Goal: Task Accomplishment & Management: Manage account settings

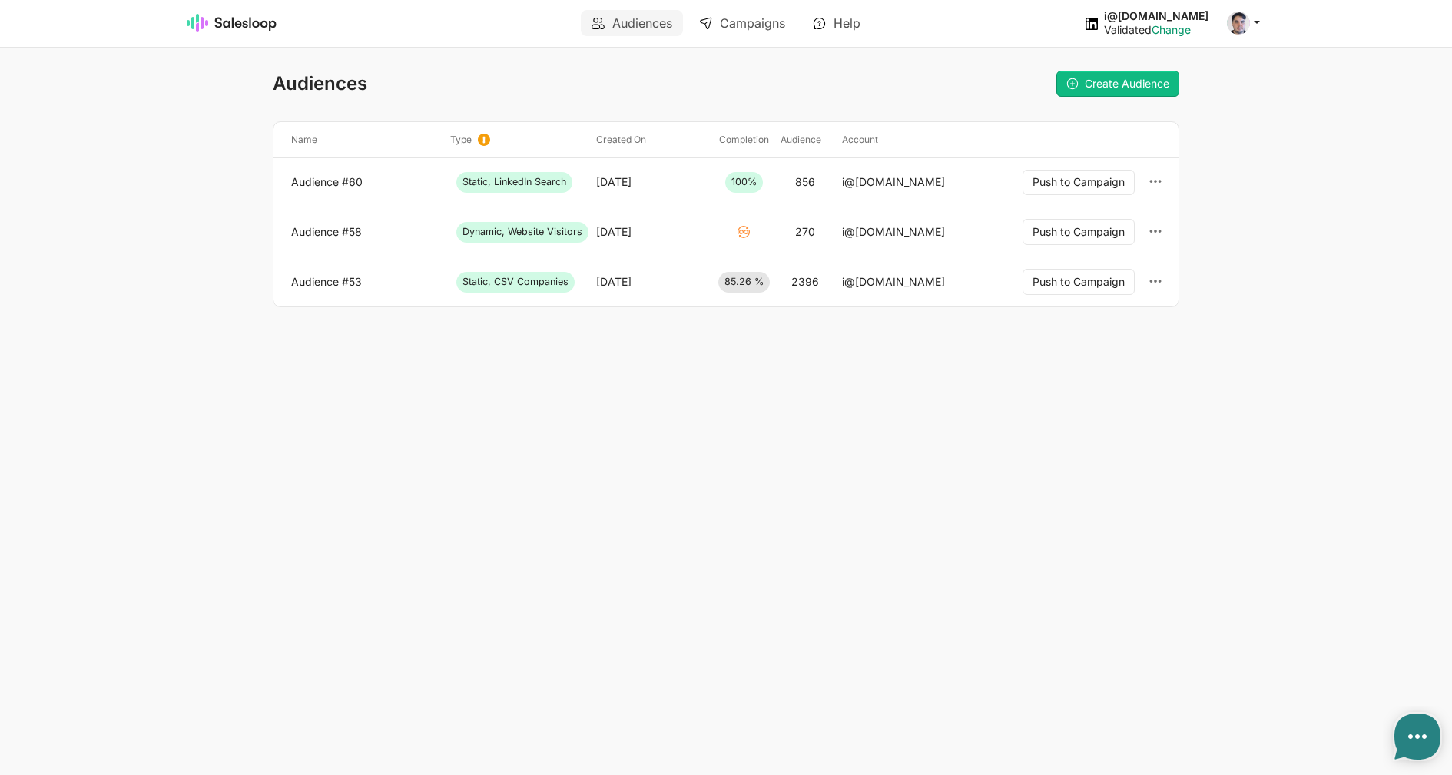
type textarea "x"
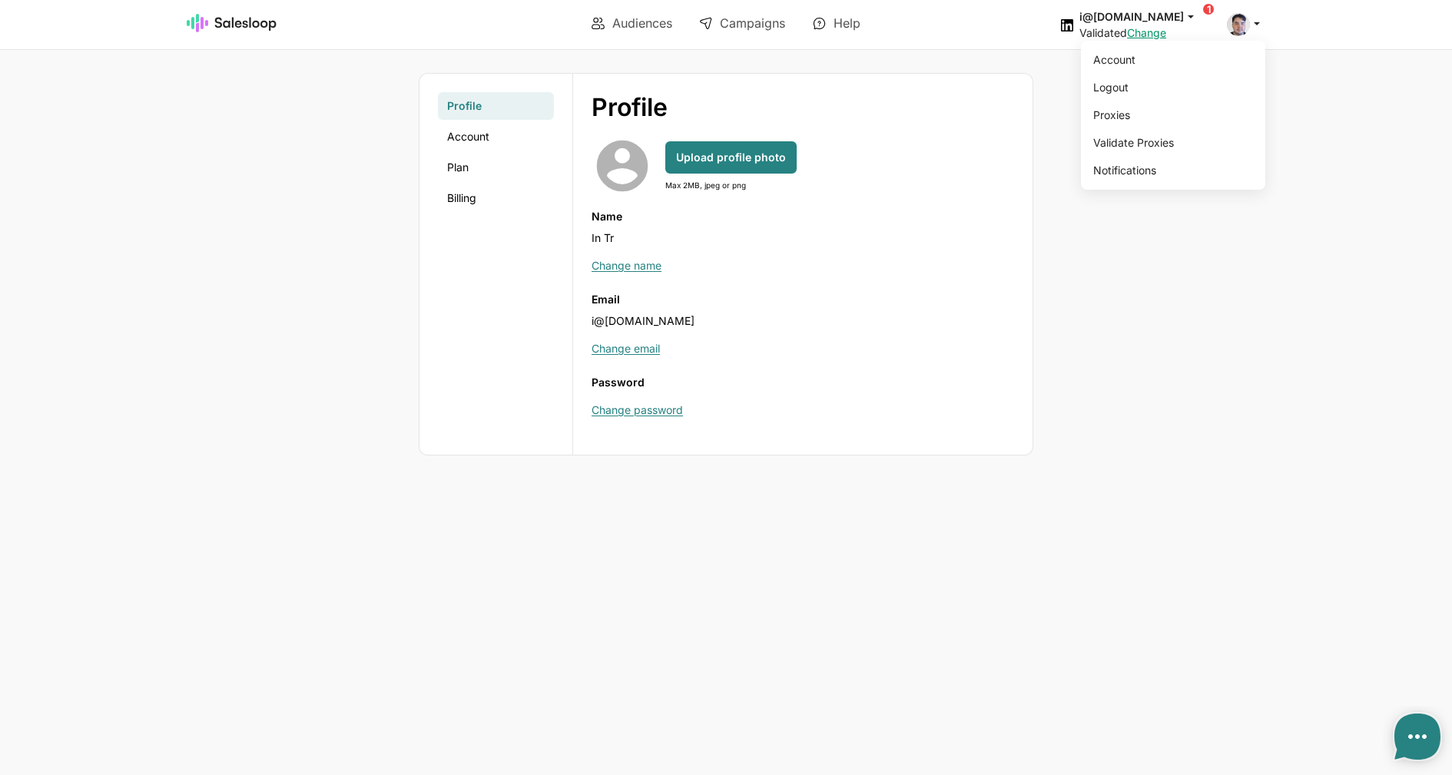
drag, startPoint x: 1236, startPoint y: 26, endPoint x: 1219, endPoint y: 44, distance: 25.0
click at [1236, 26] on span at bounding box center [1238, 24] width 23 height 23
click at [1129, 95] on link "Logout" at bounding box center [1170, 88] width 166 height 26
type textarea "x"
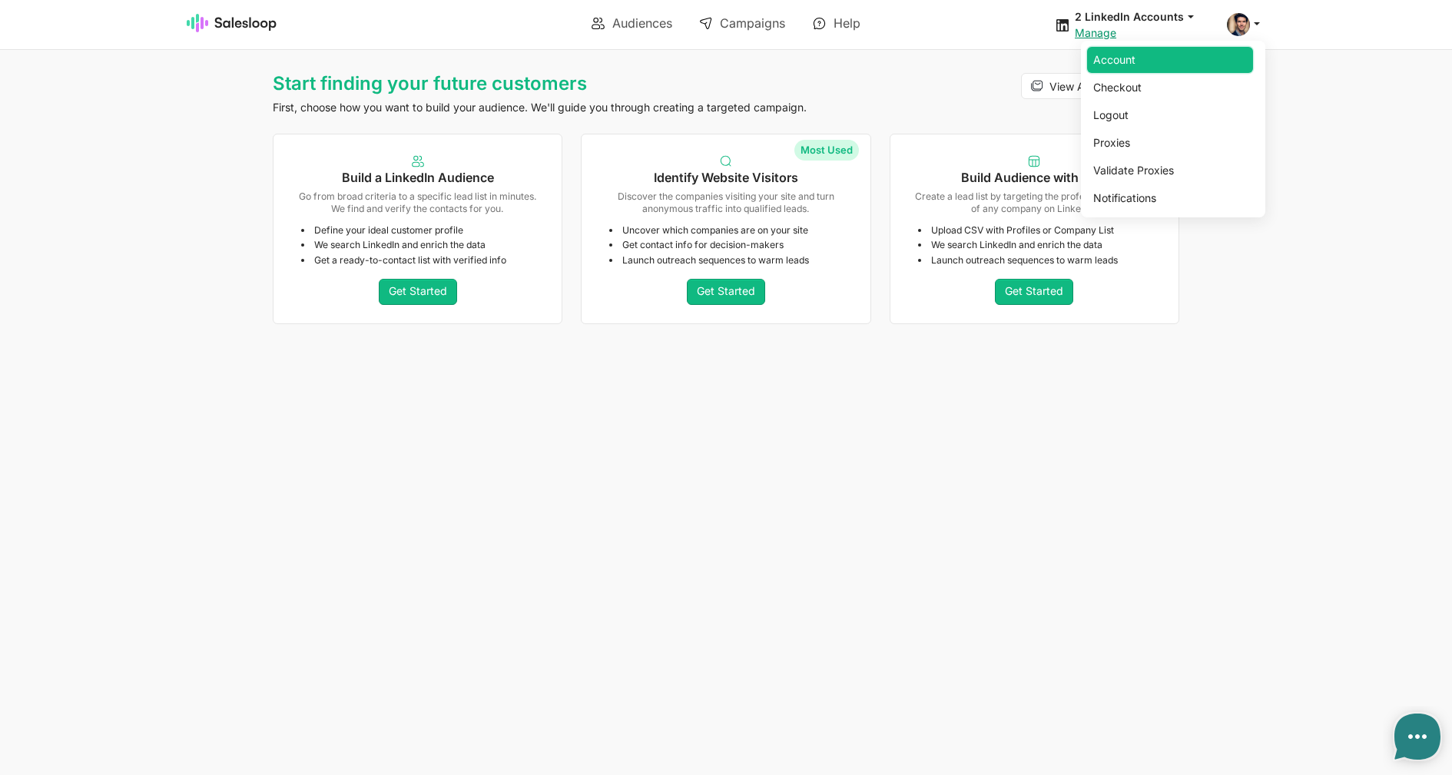
click at [1196, 59] on link "Account" at bounding box center [1170, 60] width 166 height 26
type textarea "x"
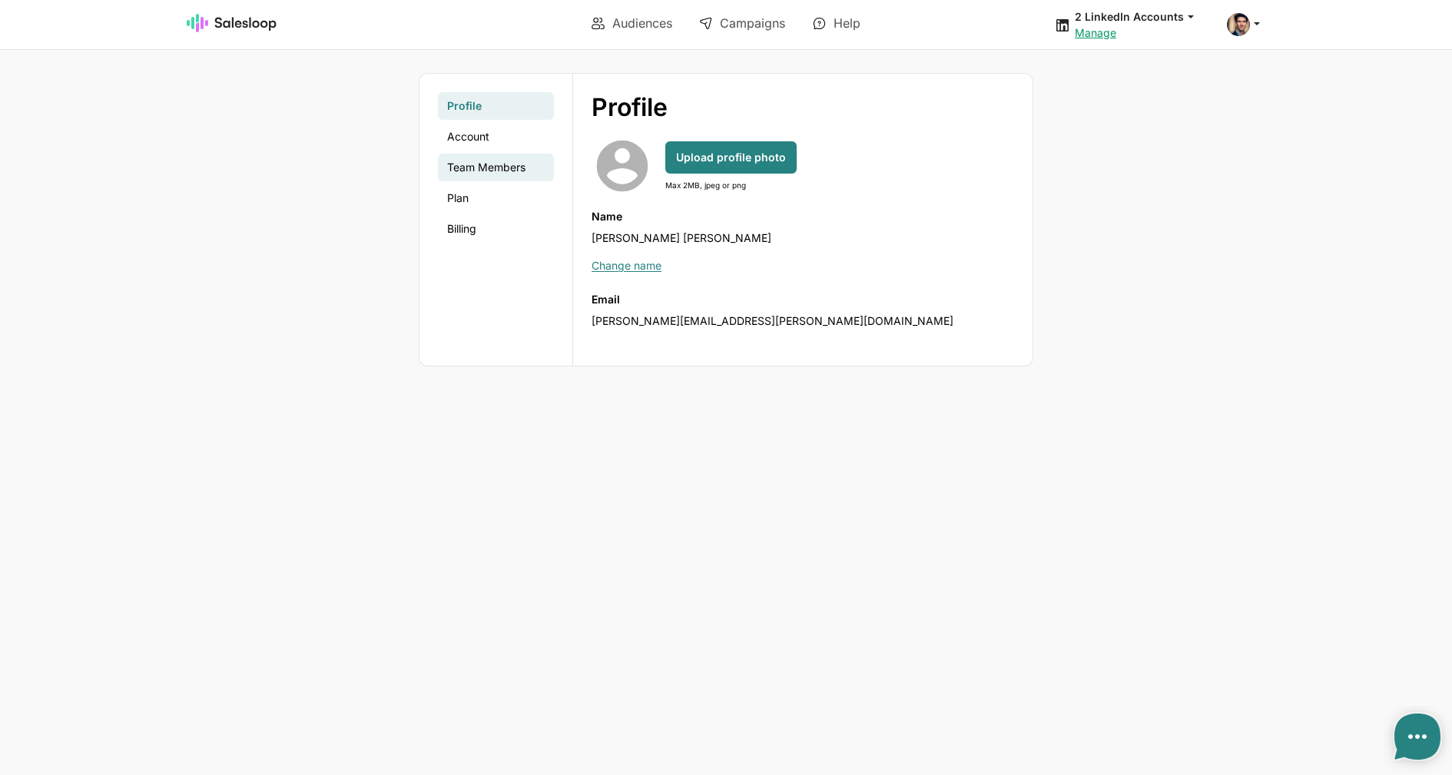
type textarea "x"
click at [493, 163] on link "Team Members" at bounding box center [496, 168] width 116 height 28
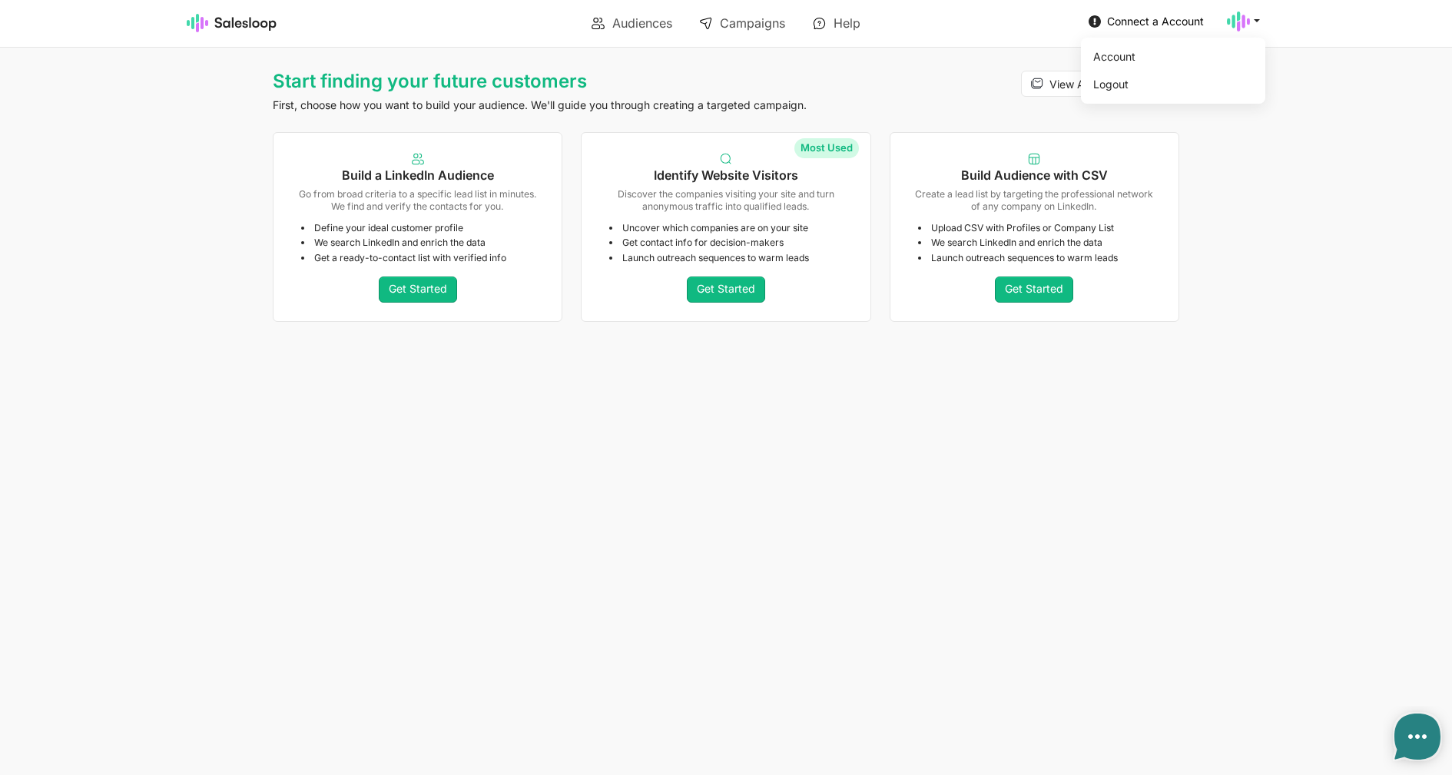
click at [1237, 22] on icon at bounding box center [1238, 21] width 23 height 23
click at [1174, 53] on link "Account" at bounding box center [1170, 57] width 166 height 26
type textarea "x"
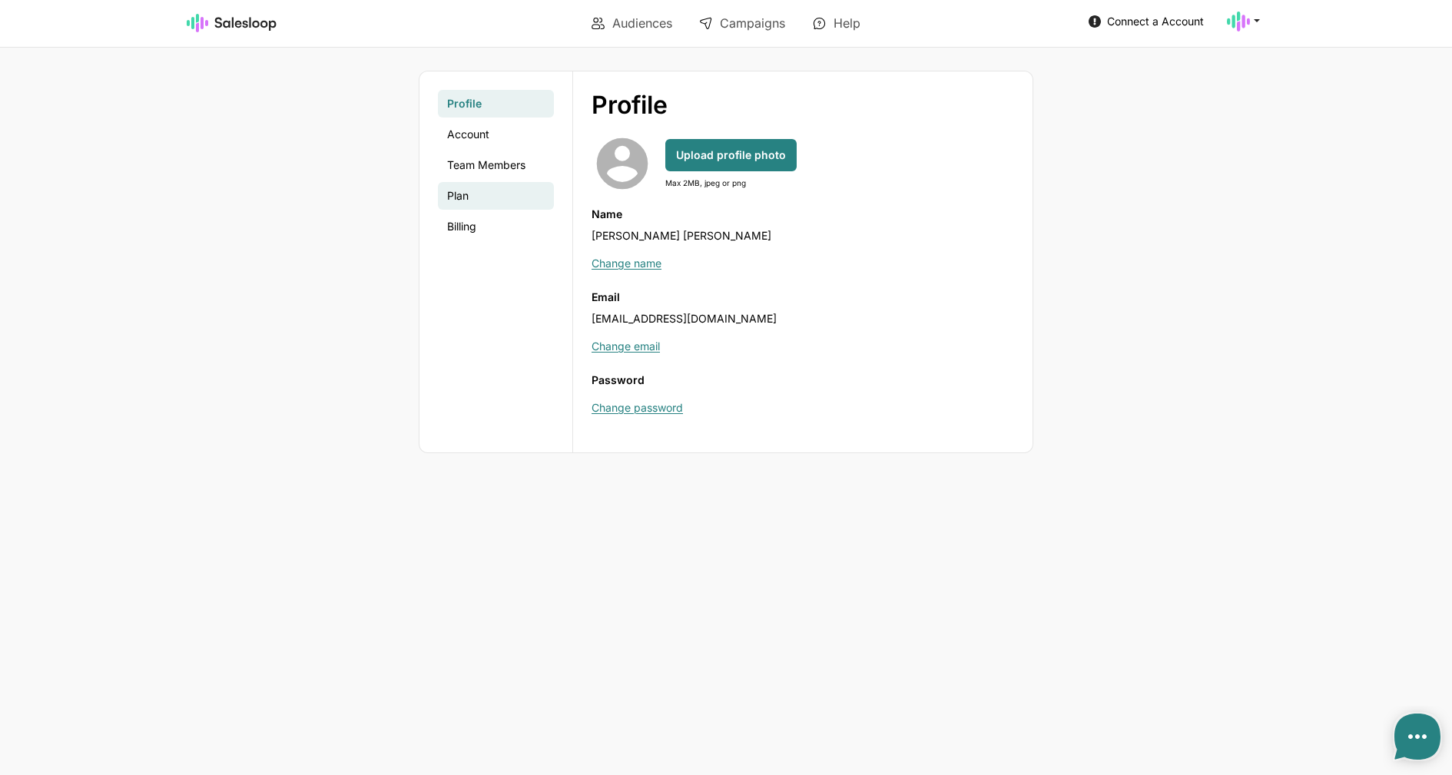
click at [475, 196] on link "Plan" at bounding box center [496, 196] width 116 height 28
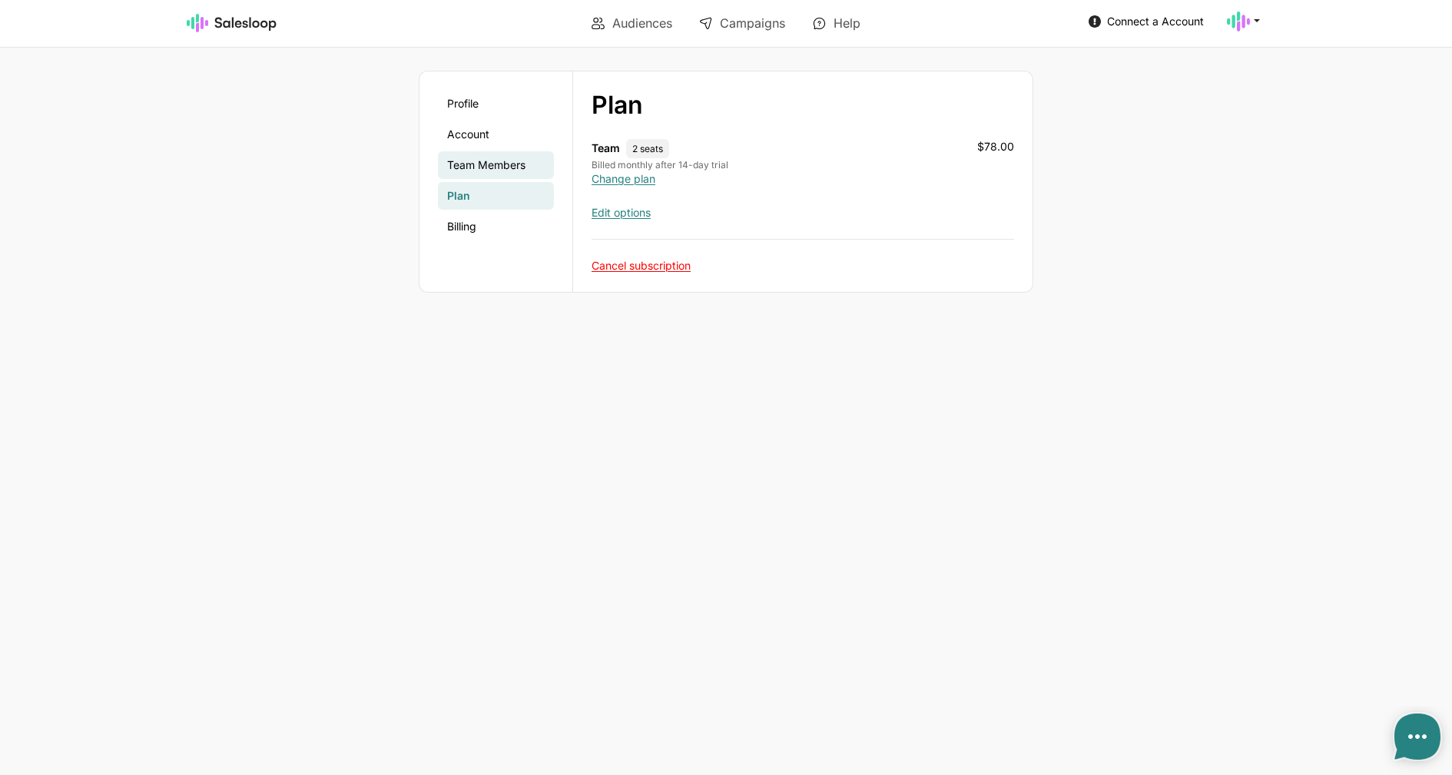
click at [475, 166] on link "Team Members" at bounding box center [496, 165] width 116 height 28
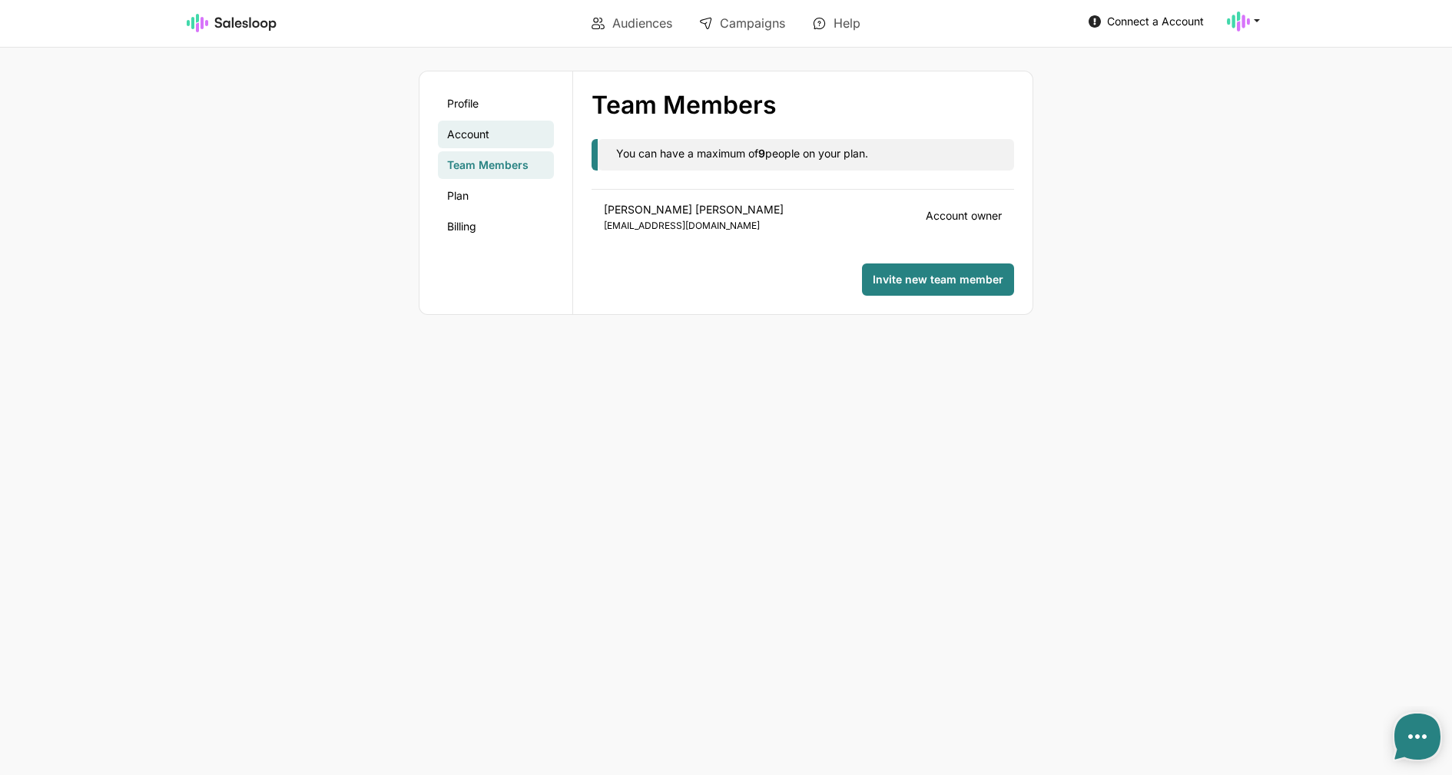
click at [466, 133] on link "Account" at bounding box center [496, 135] width 116 height 28
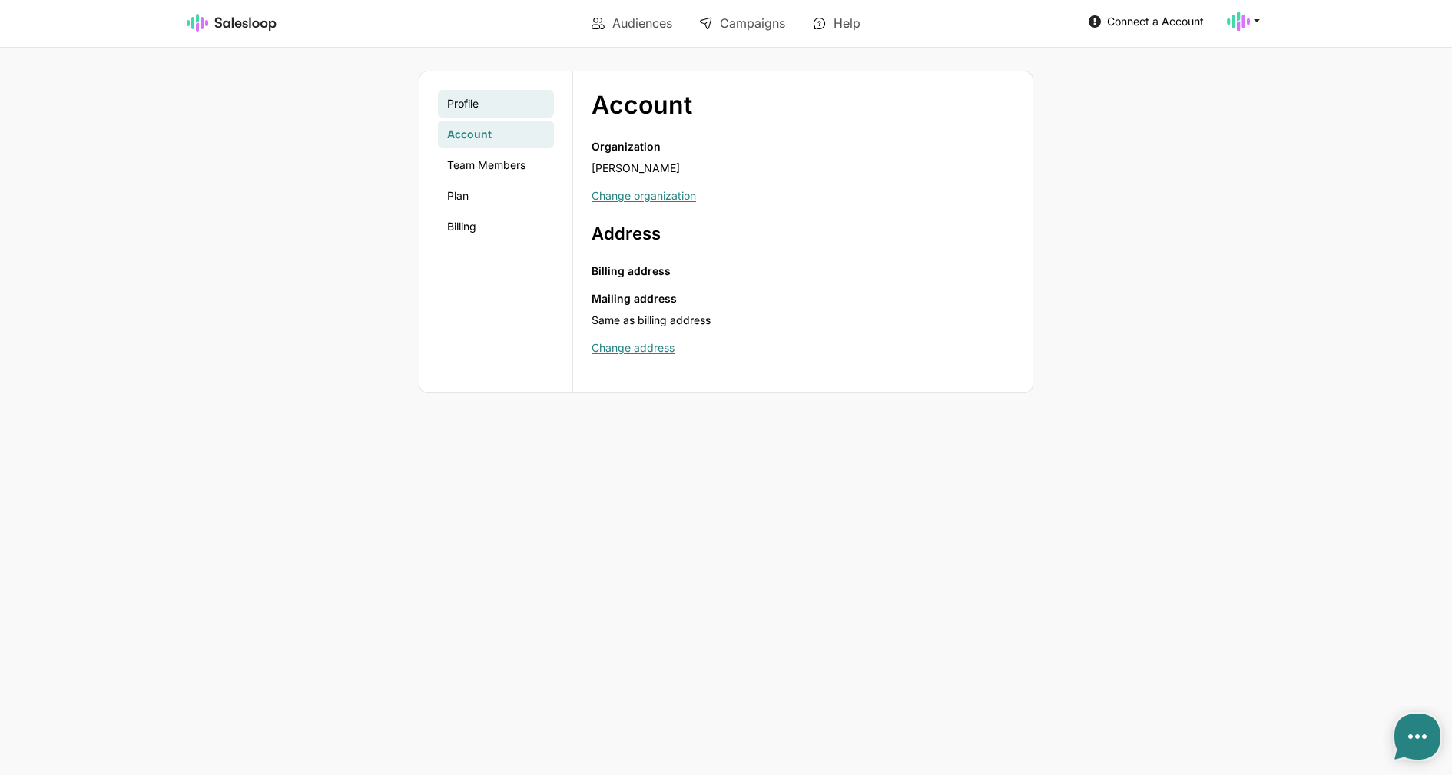
click at [469, 110] on link "Profile" at bounding box center [496, 104] width 116 height 28
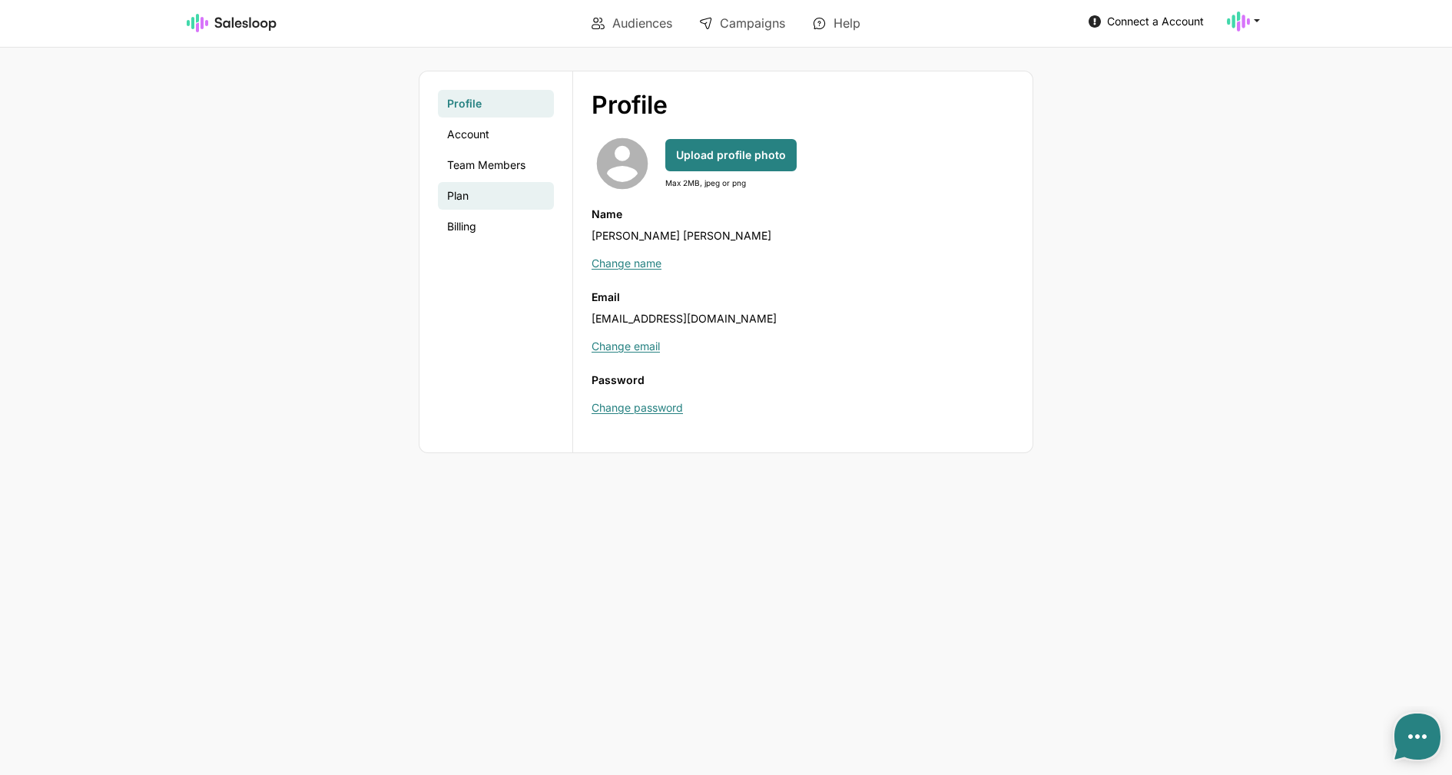
click at [462, 197] on link "Plan" at bounding box center [496, 196] width 116 height 28
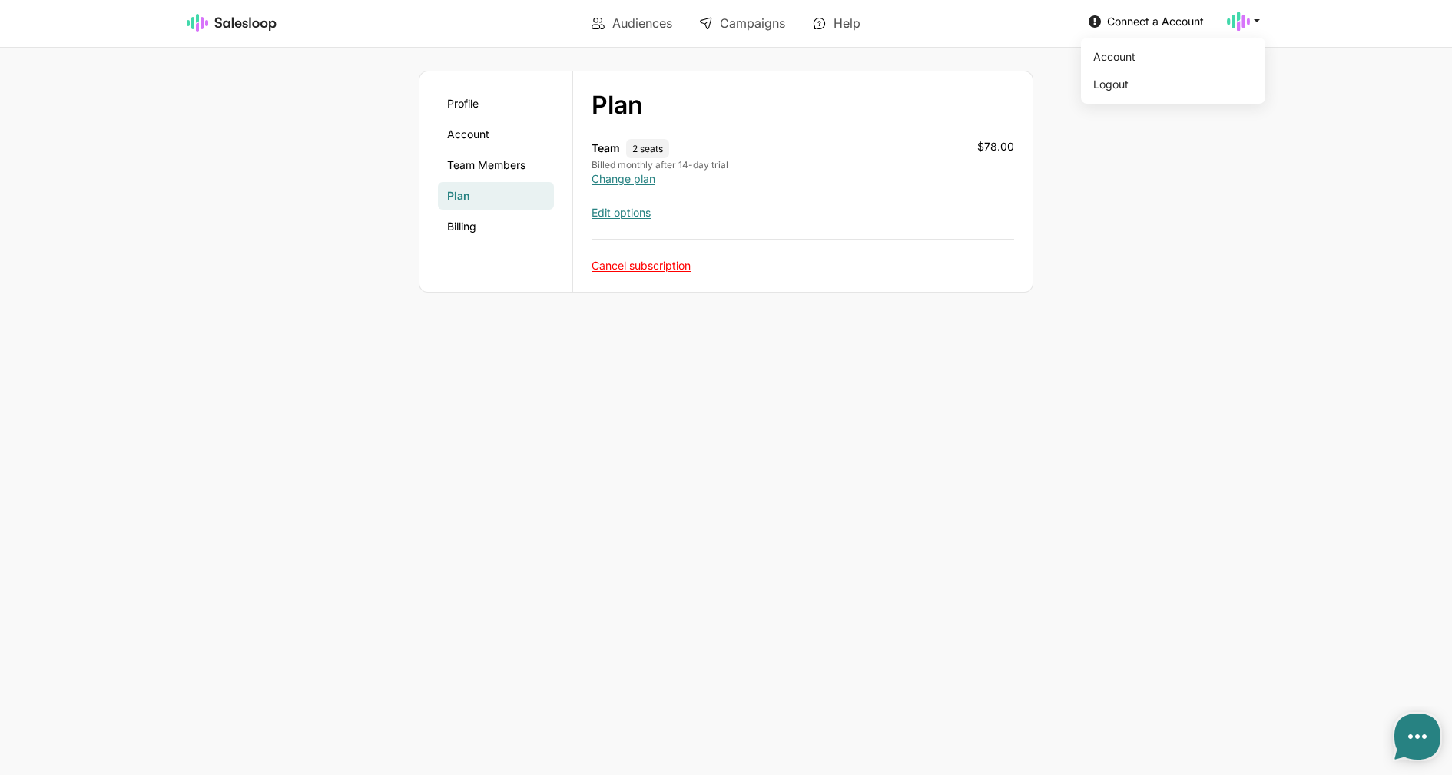
click at [1253, 25] on icon at bounding box center [1257, 20] width 14 height 14
click at [1171, 84] on link "Logout" at bounding box center [1170, 84] width 166 height 26
type textarea "x"
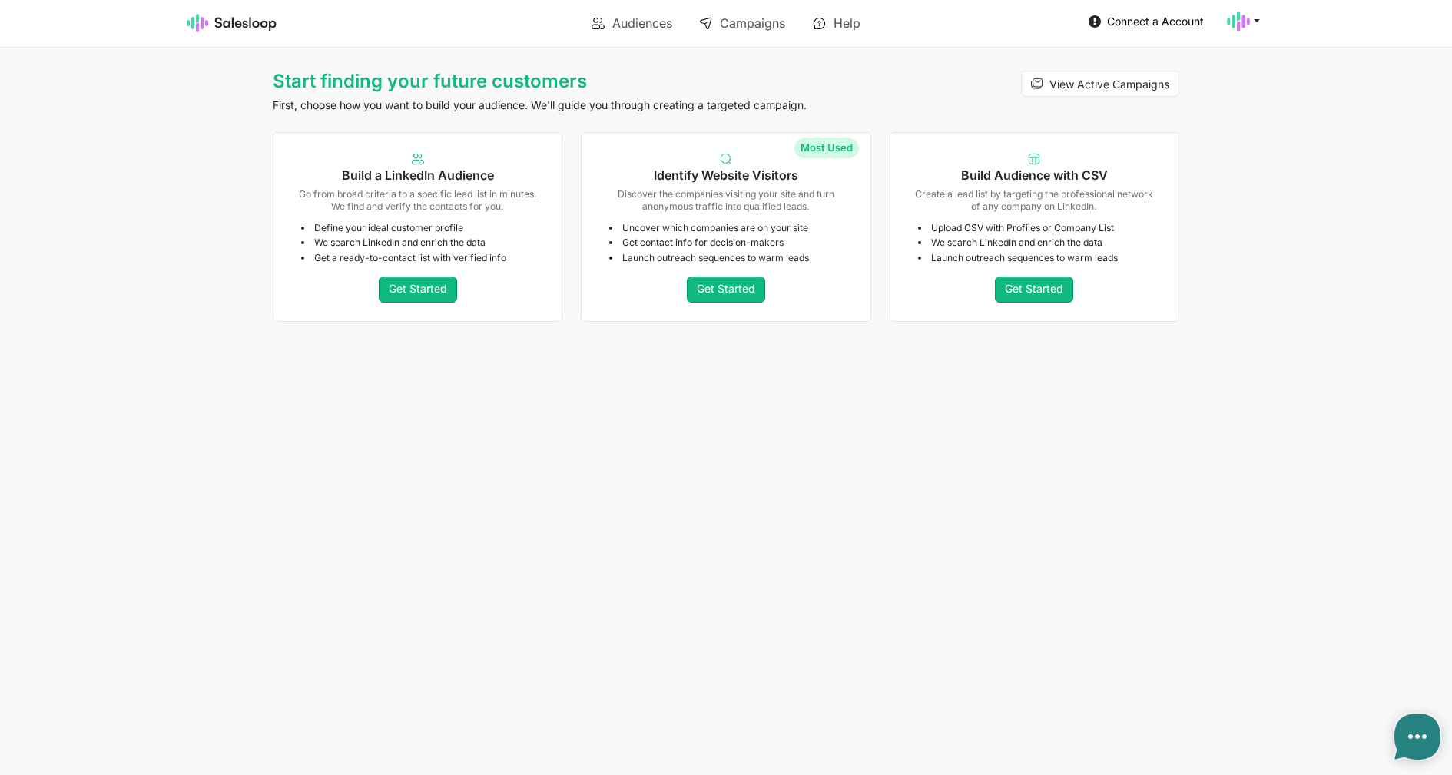
click at [1253, 18] on icon at bounding box center [1257, 20] width 14 height 14
click at [1166, 45] on link "Account" at bounding box center [1170, 57] width 166 height 26
type textarea "x"
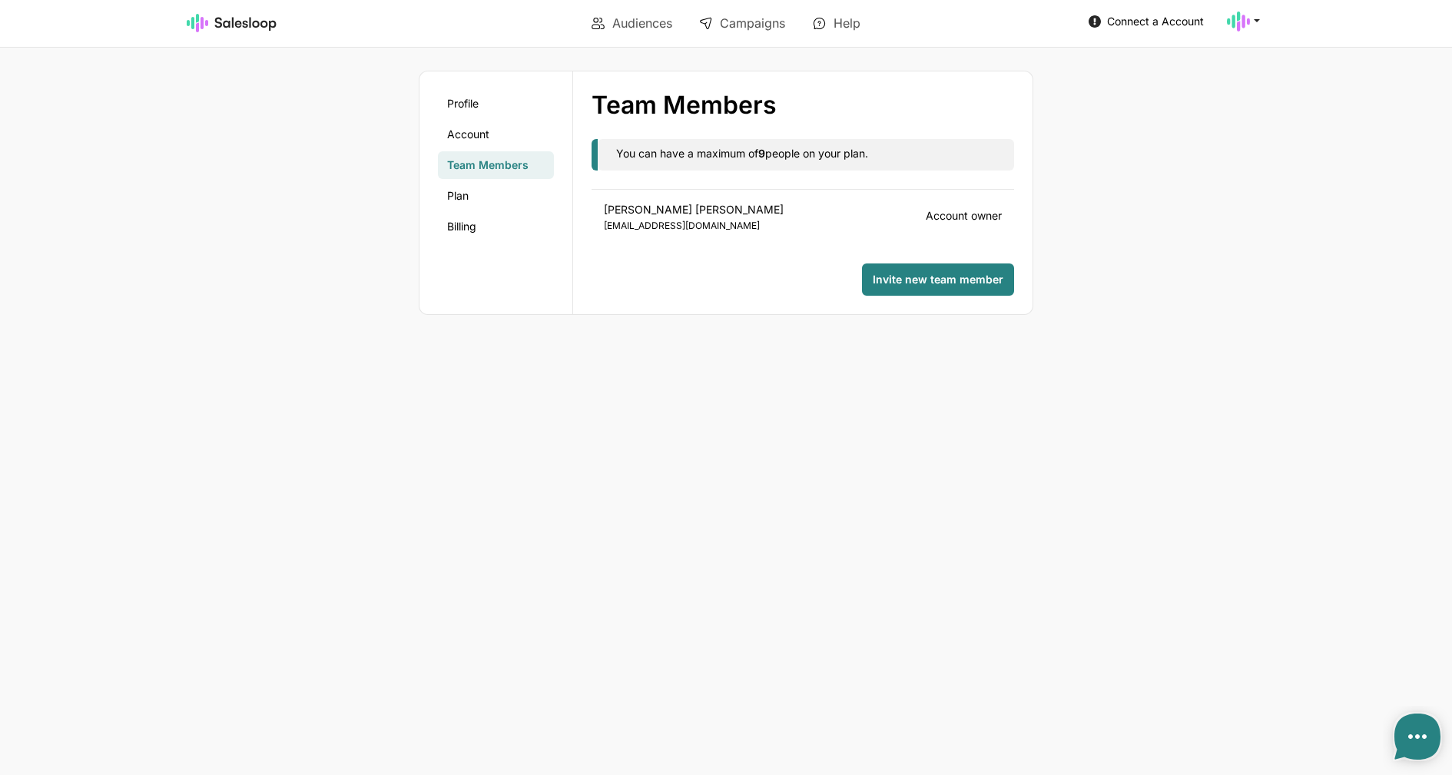
click at [435, 138] on div "Profile Account Team Members Plan Billing" at bounding box center [497, 192] width 154 height 243
click at [492, 205] on link "Plan" at bounding box center [496, 196] width 116 height 28
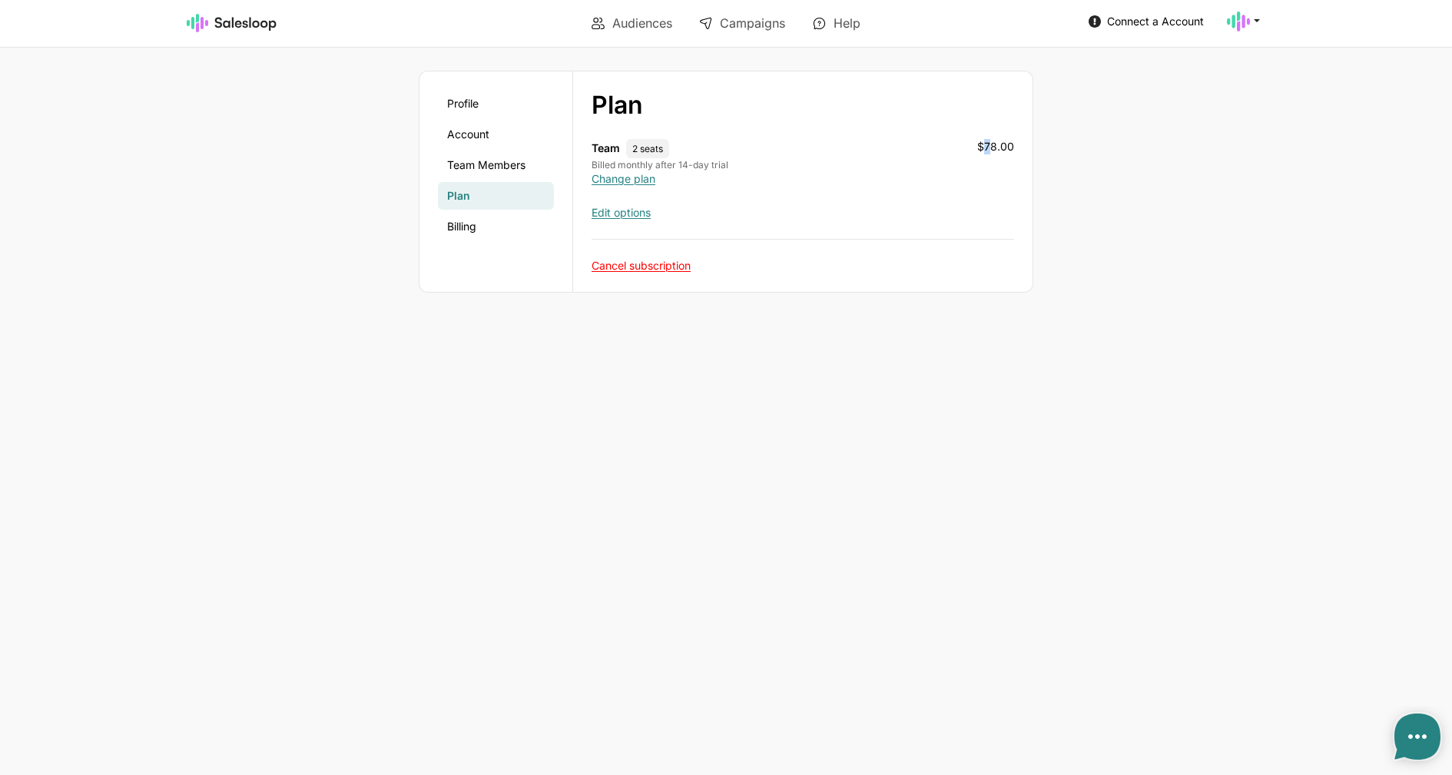
drag, startPoint x: 984, startPoint y: 146, endPoint x: 997, endPoint y: 148, distance: 13.3
click at [994, 148] on div "$78.00" at bounding box center [995, 155] width 37 height 32
click at [630, 183] on link "Change plan" at bounding box center [624, 178] width 64 height 13
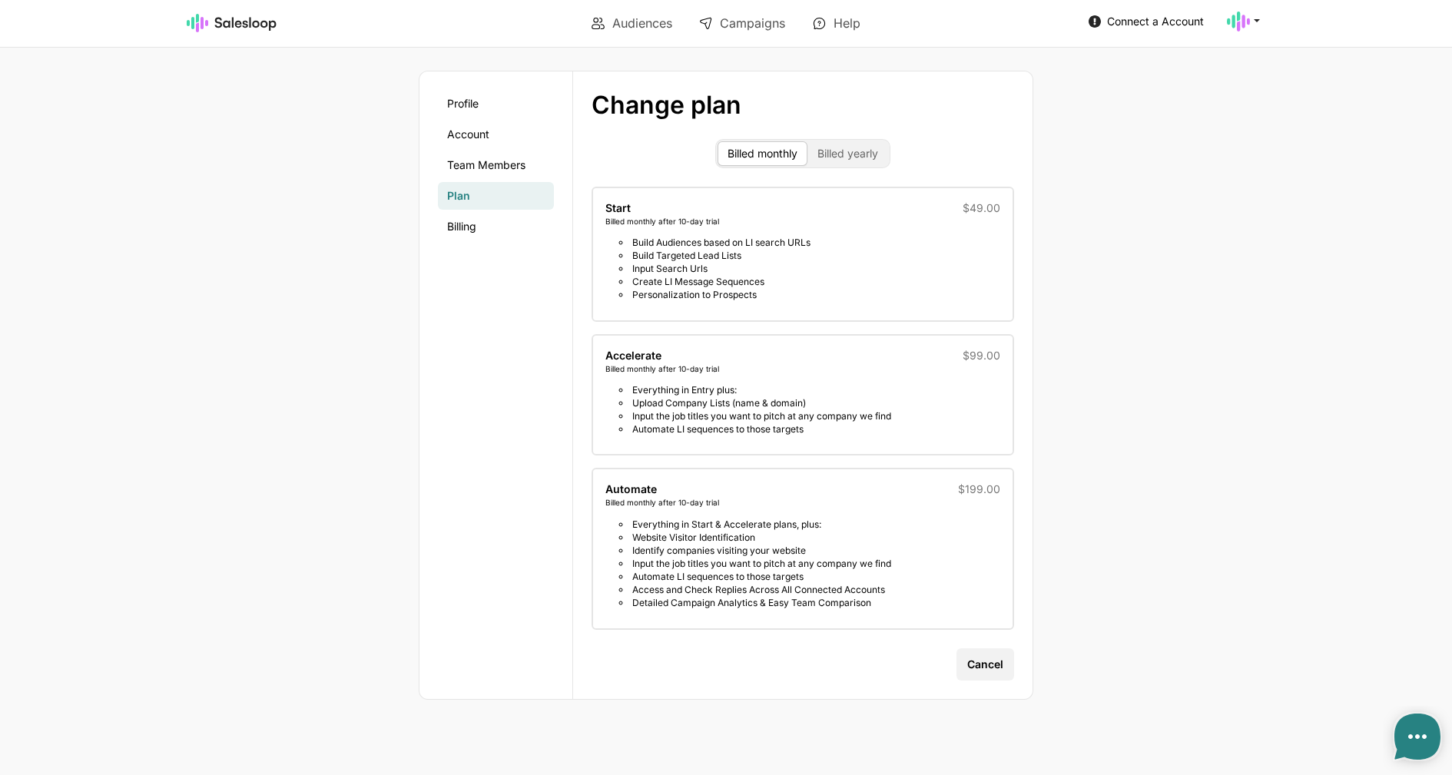
click at [658, 523] on li "Everything in Start & Accelerate plans, plus:" at bounding box center [809, 524] width 381 height 13
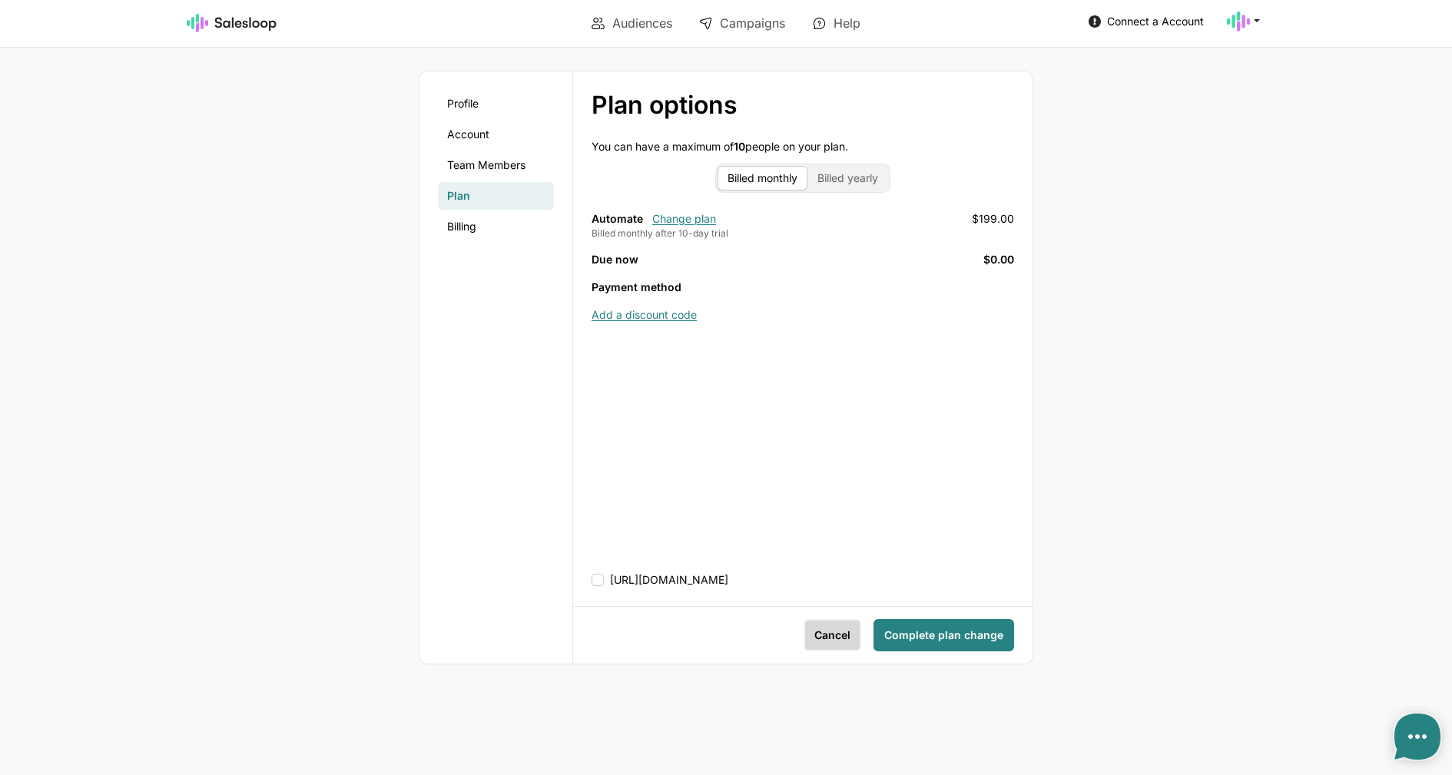
click at [825, 626] on button "Cancel" at bounding box center [833, 635] width 58 height 32
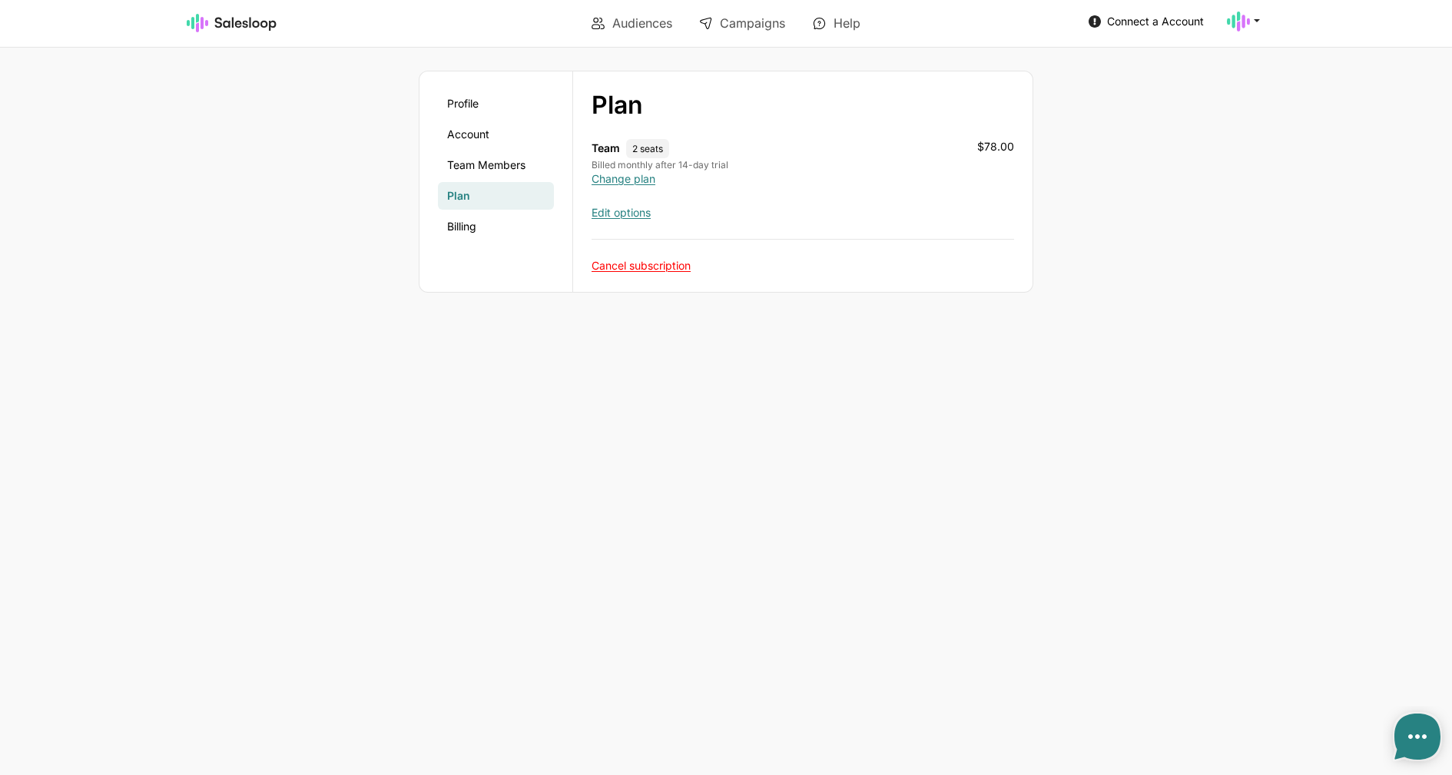
type textarea "x"
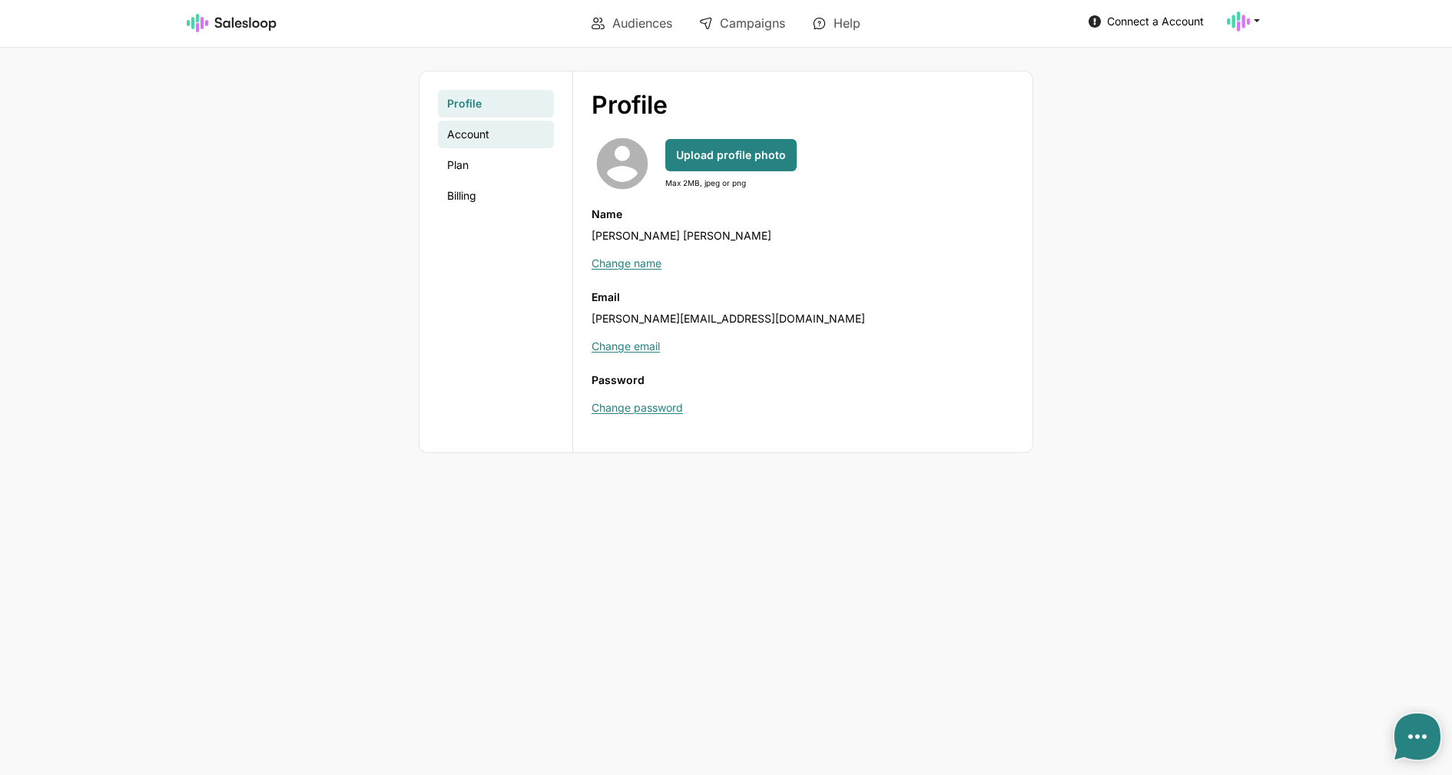
click at [489, 140] on link "Account" at bounding box center [496, 135] width 116 height 28
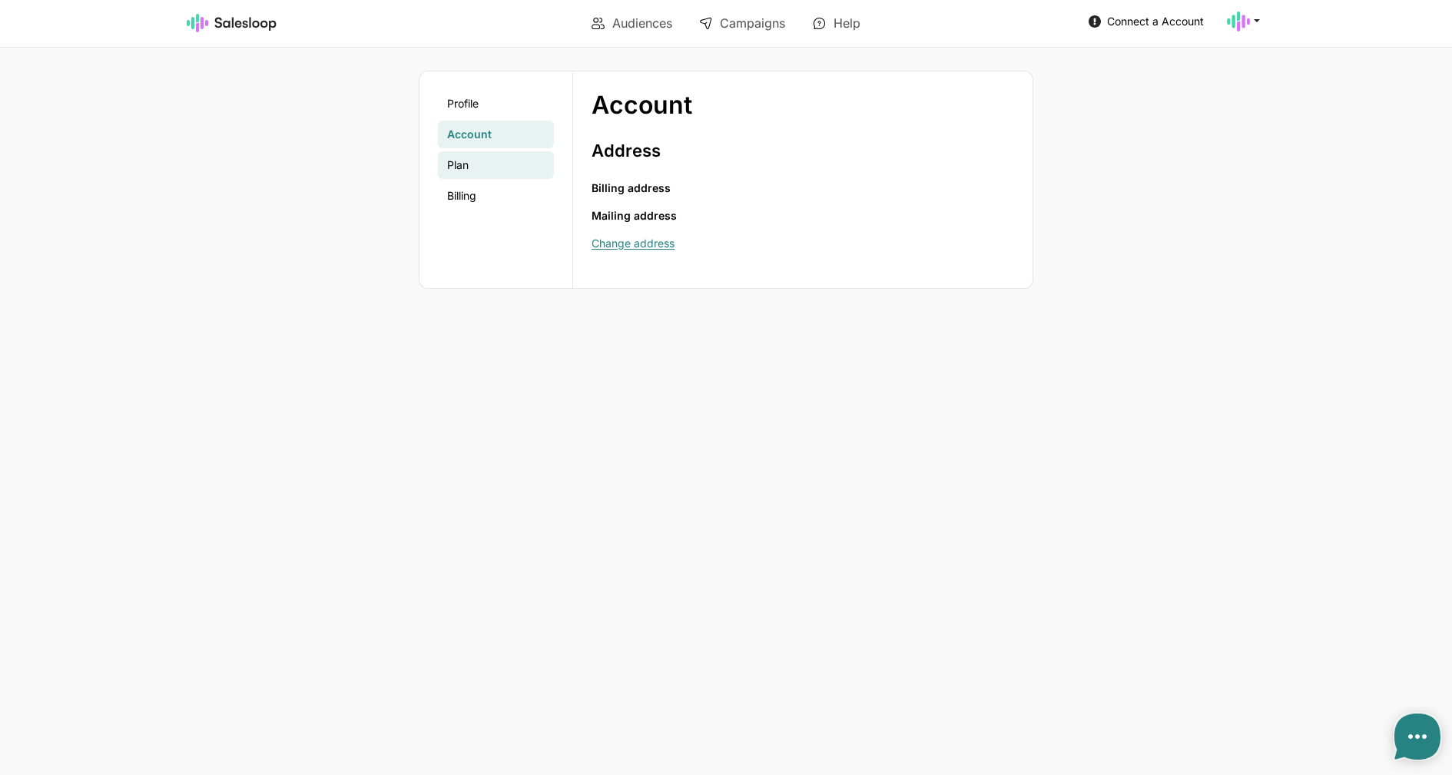
click at [486, 158] on link "Plan" at bounding box center [496, 165] width 116 height 28
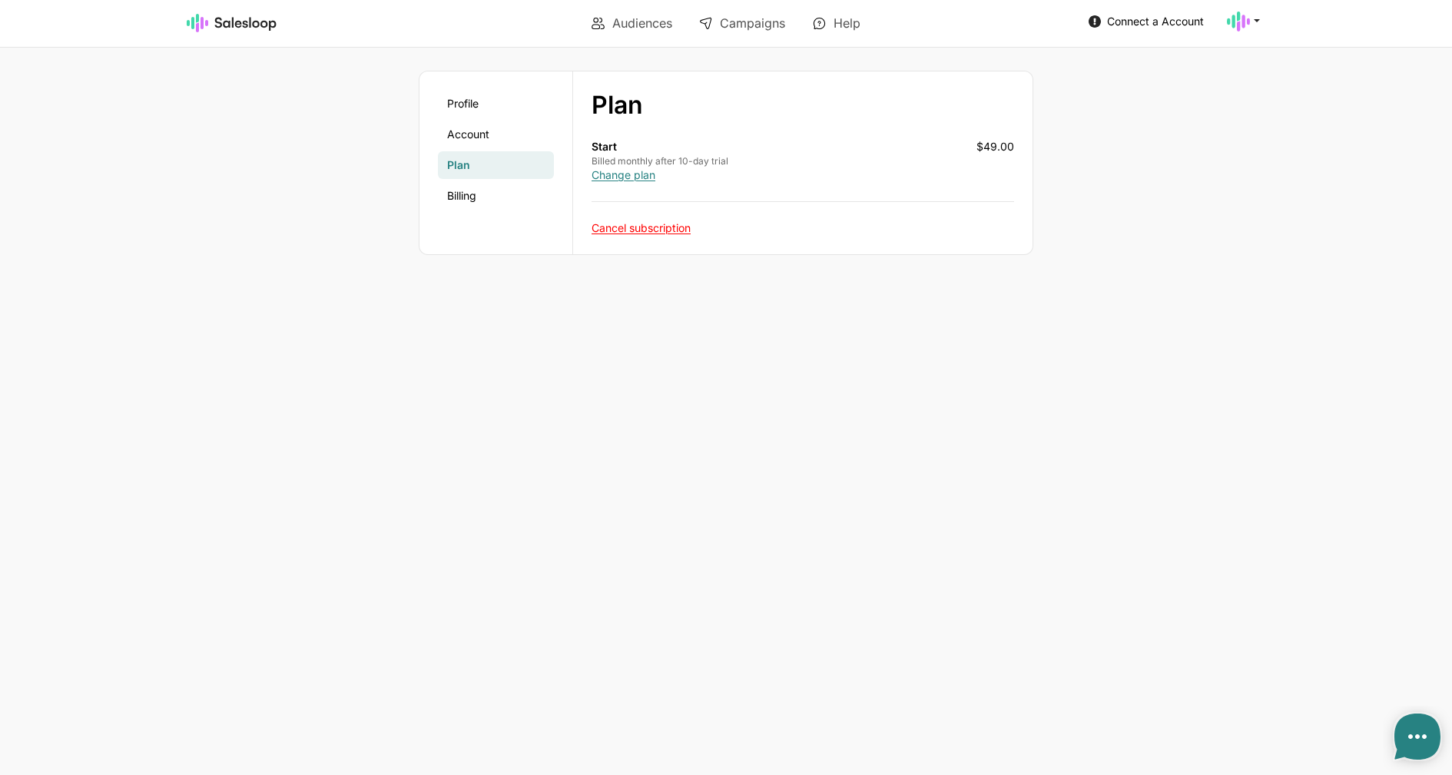
type textarea "x"
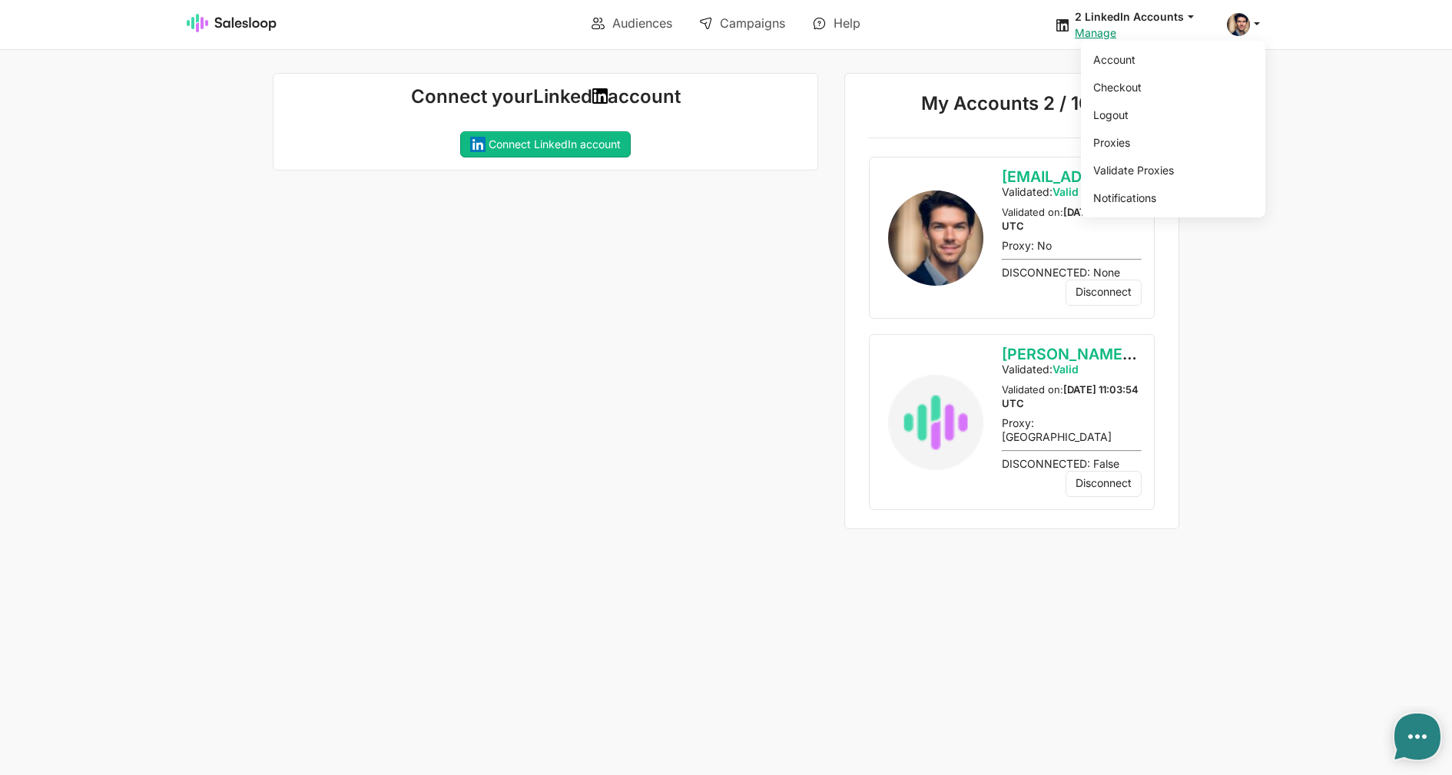
click at [1252, 25] on icon at bounding box center [1257, 23] width 14 height 14
click at [1190, 49] on link "Account" at bounding box center [1170, 60] width 166 height 26
type textarea "x"
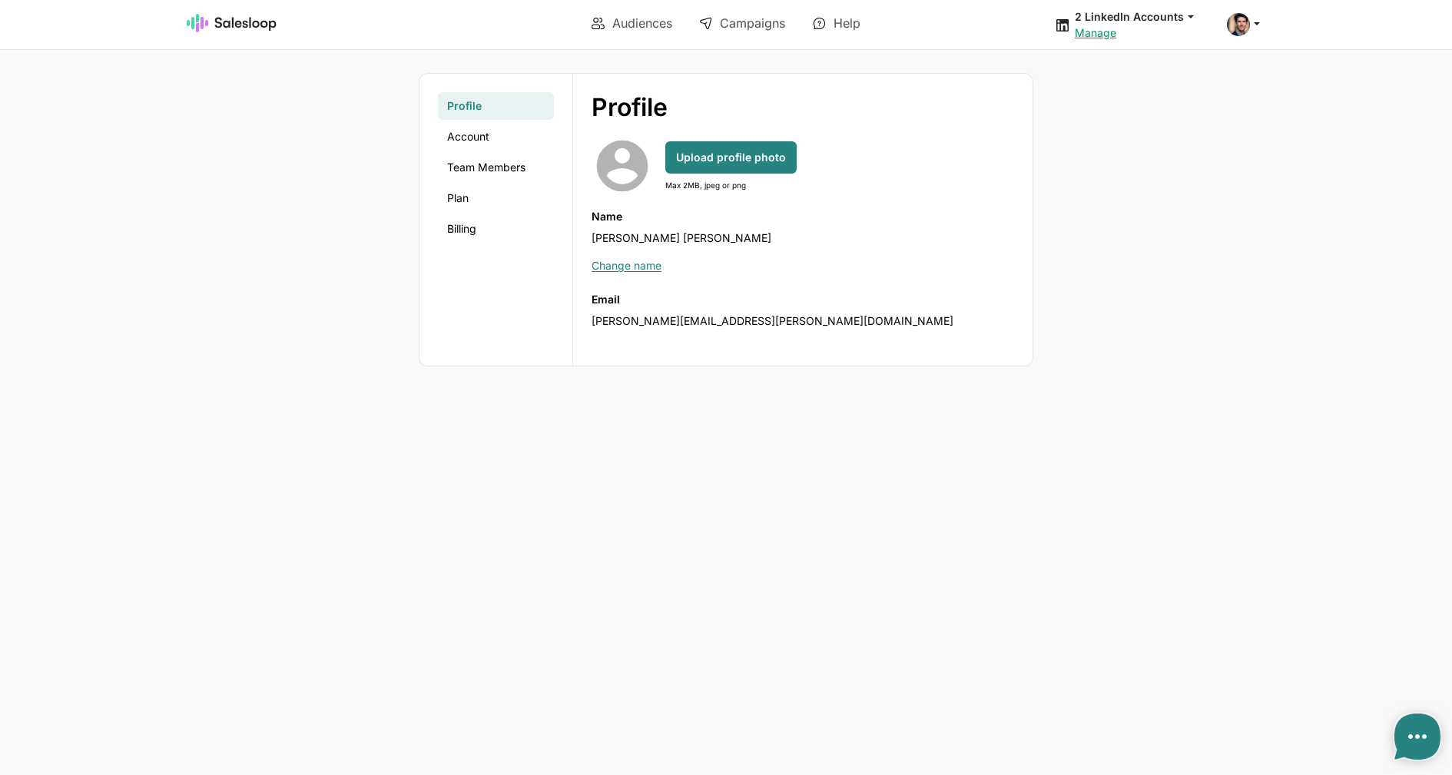
click at [473, 192] on link "Plan" at bounding box center [496, 198] width 116 height 28
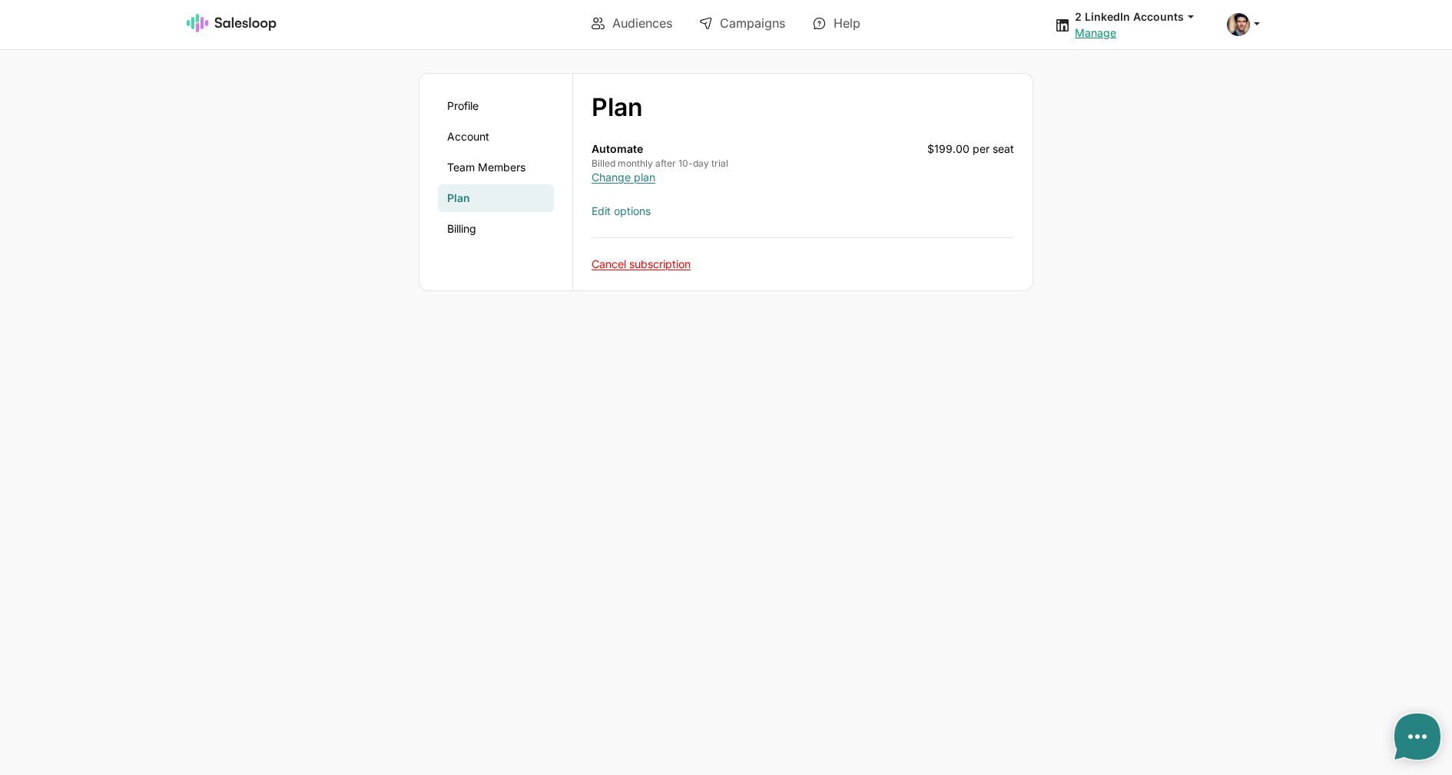
click at [623, 207] on link "Edit options" at bounding box center [621, 210] width 59 height 13
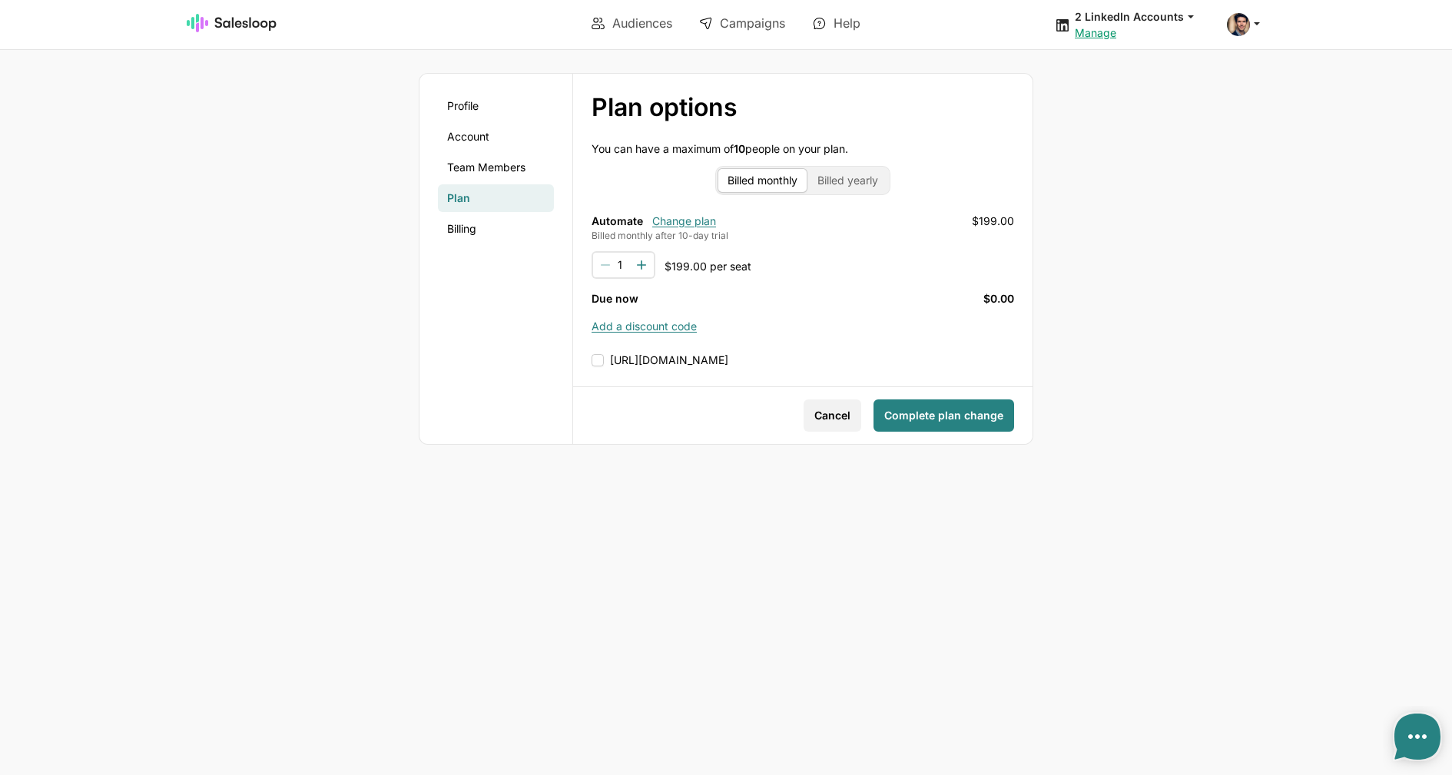
click at [833, 422] on span "Cancel" at bounding box center [833, 415] width 36 height 15
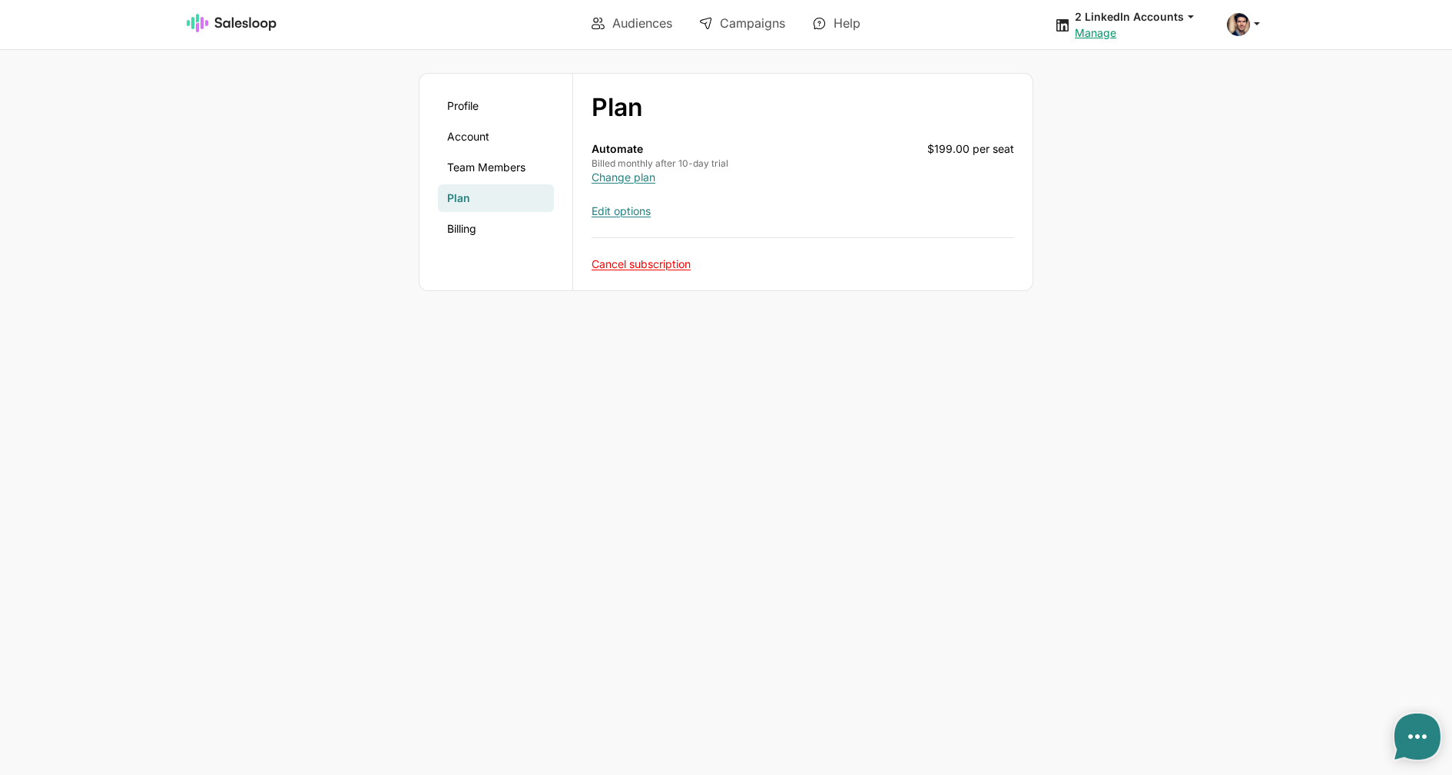
type textarea "x"
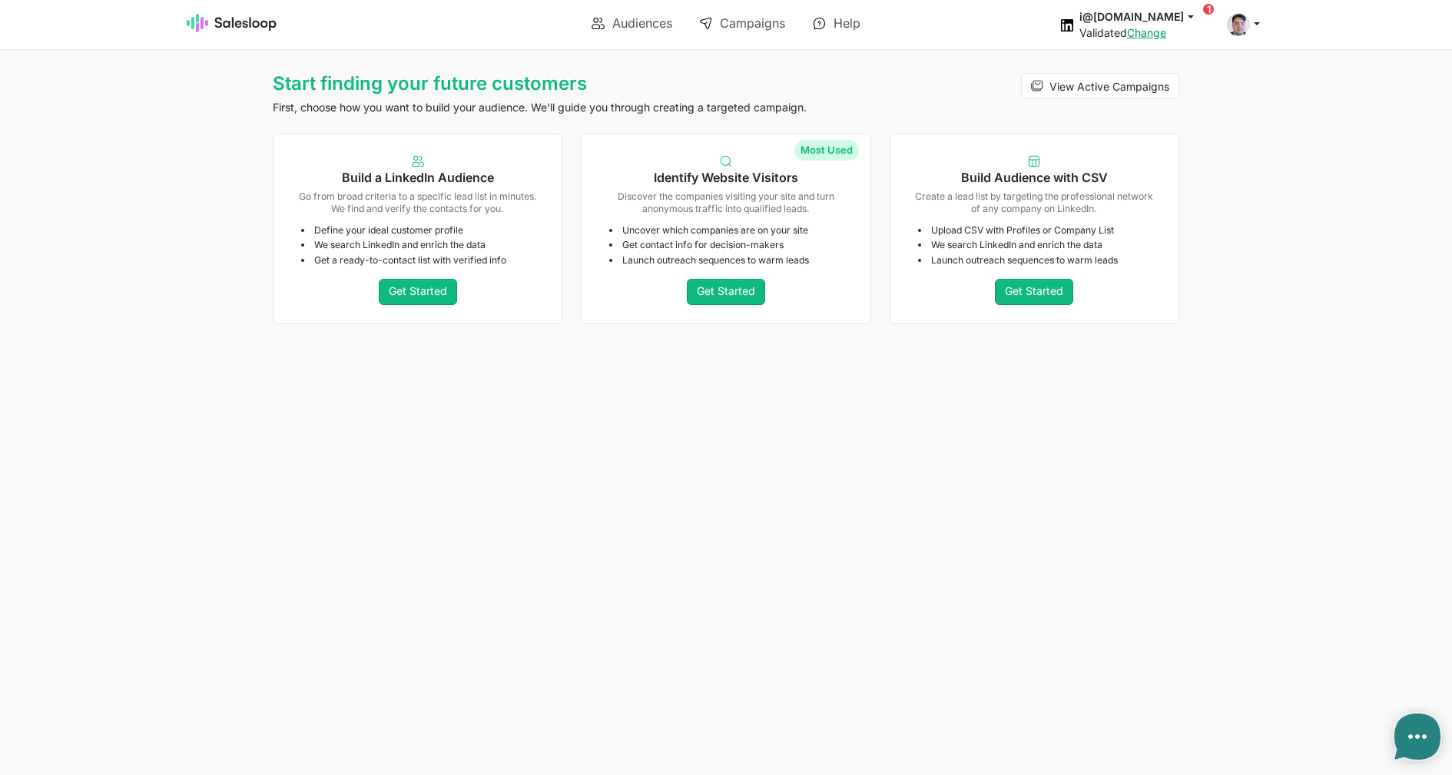
type textarea "x"
click at [1239, 30] on span at bounding box center [1238, 24] width 23 height 23
click at [1170, 65] on link "Account" at bounding box center [1170, 60] width 166 height 26
type textarea "x"
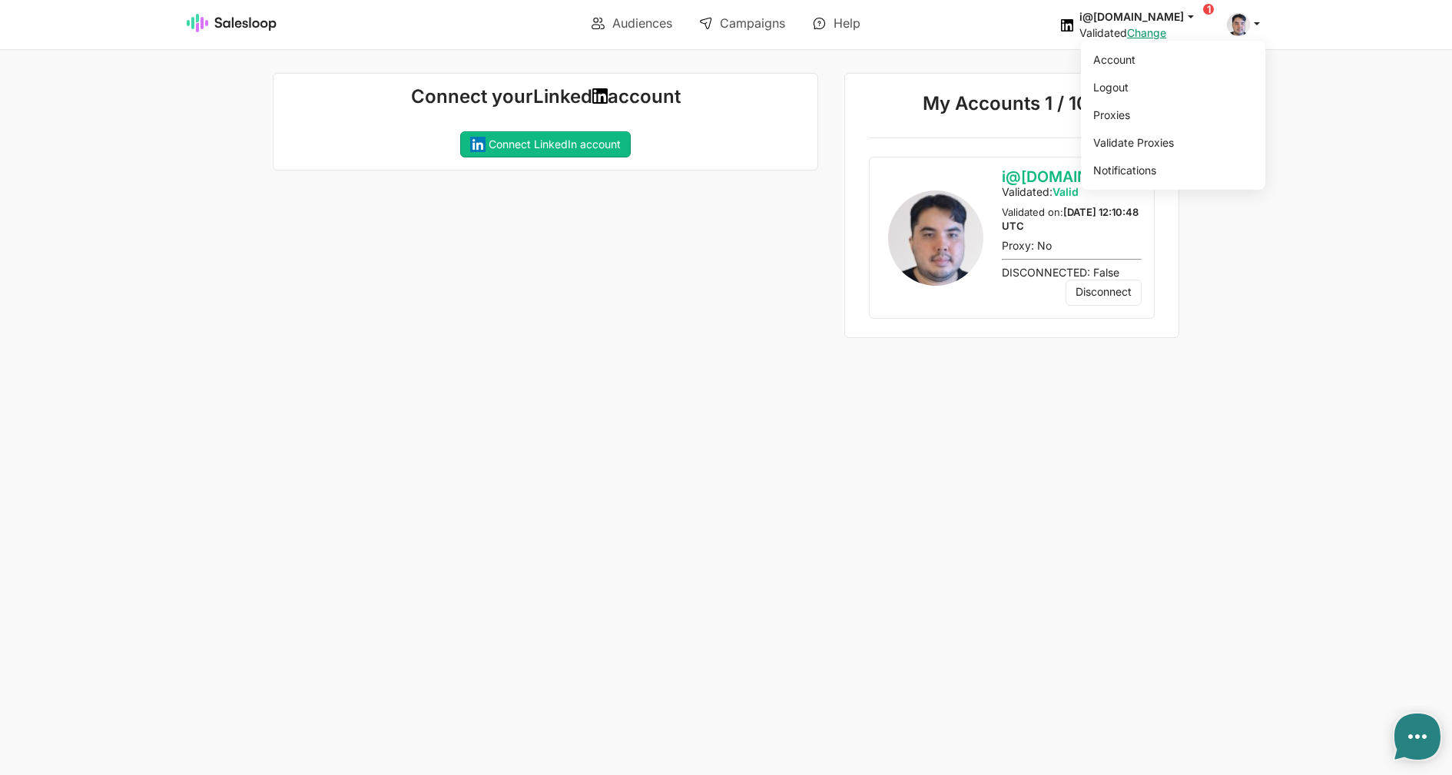
click at [1239, 25] on span at bounding box center [1238, 24] width 23 height 23
click at [1162, 59] on link "Account" at bounding box center [1170, 60] width 166 height 26
type textarea "x"
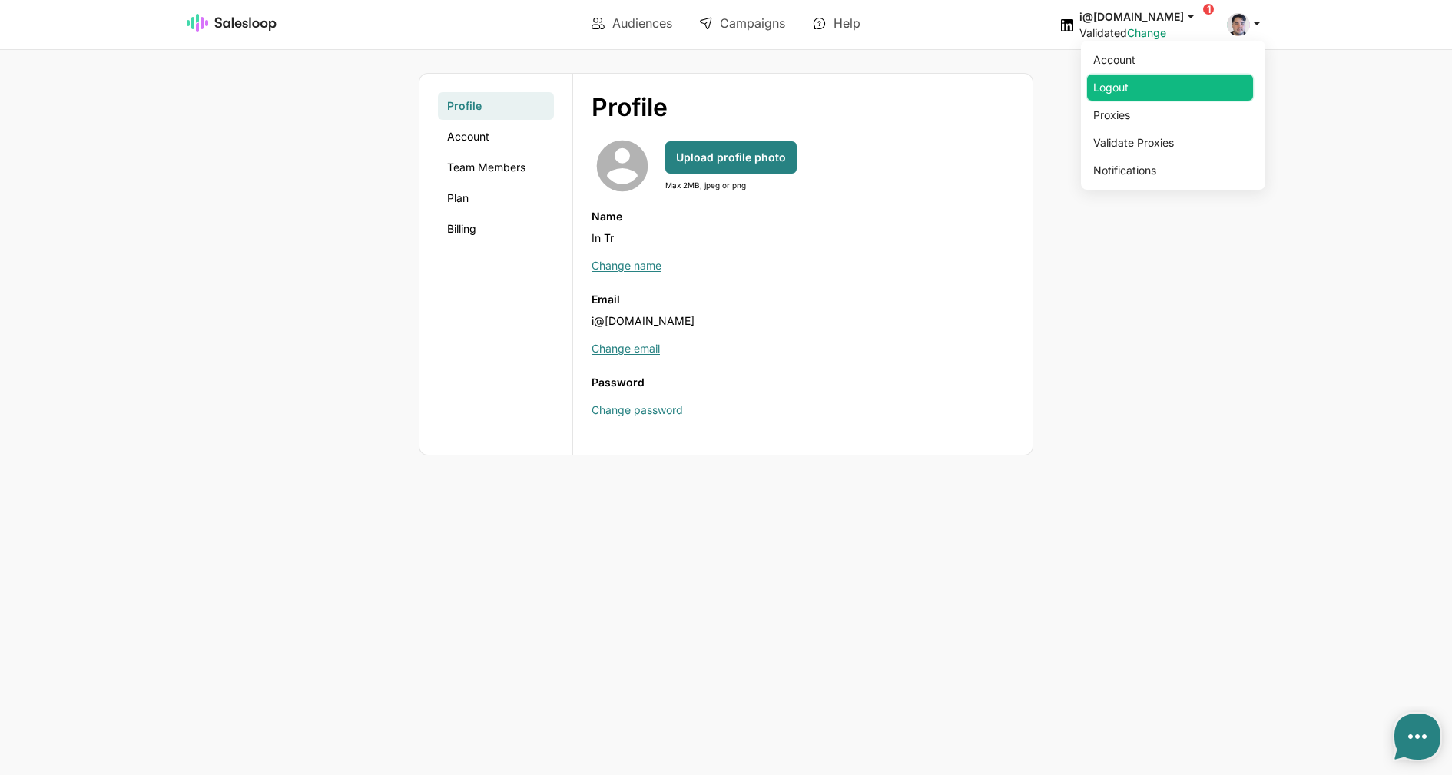
click at [1139, 89] on link "Logout" at bounding box center [1170, 88] width 166 height 26
type textarea "x"
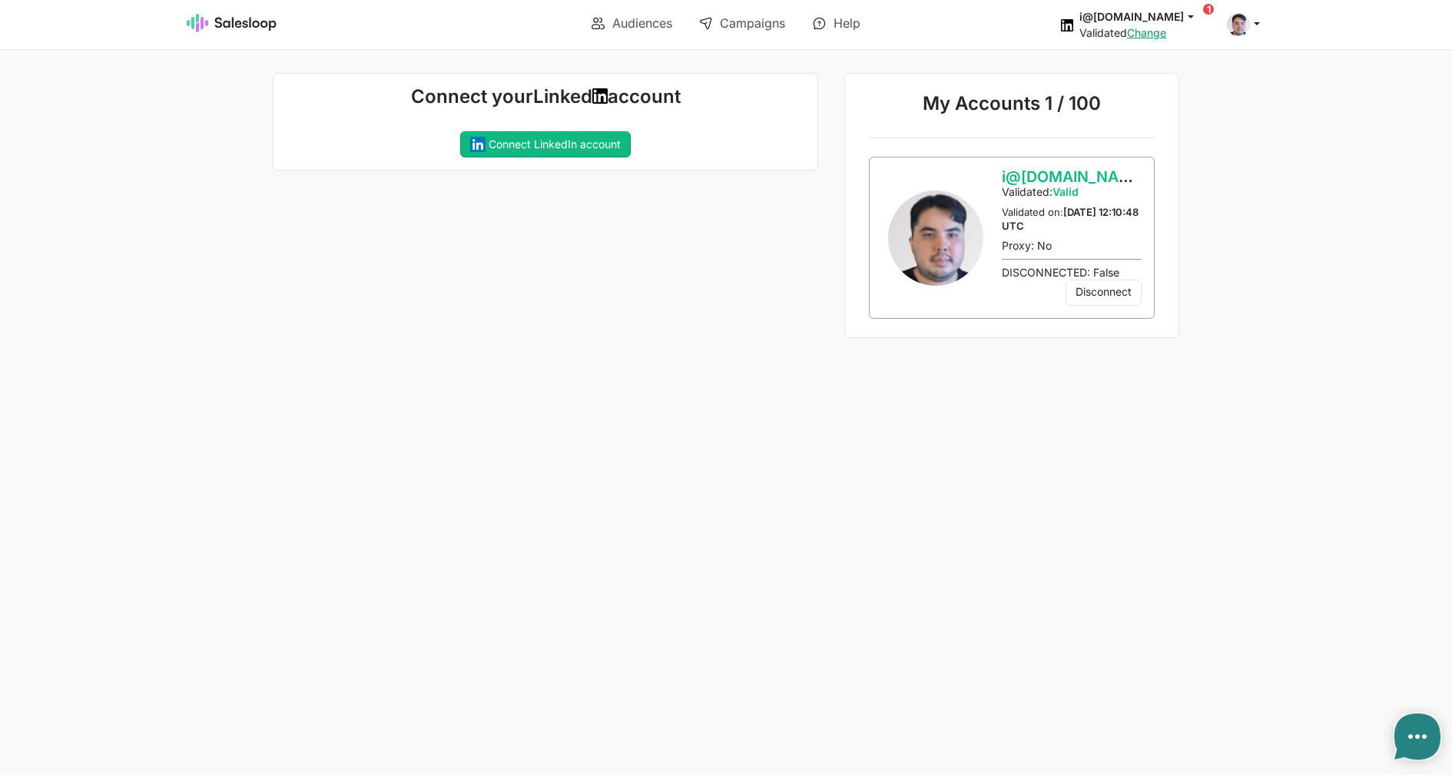
type textarea "x"
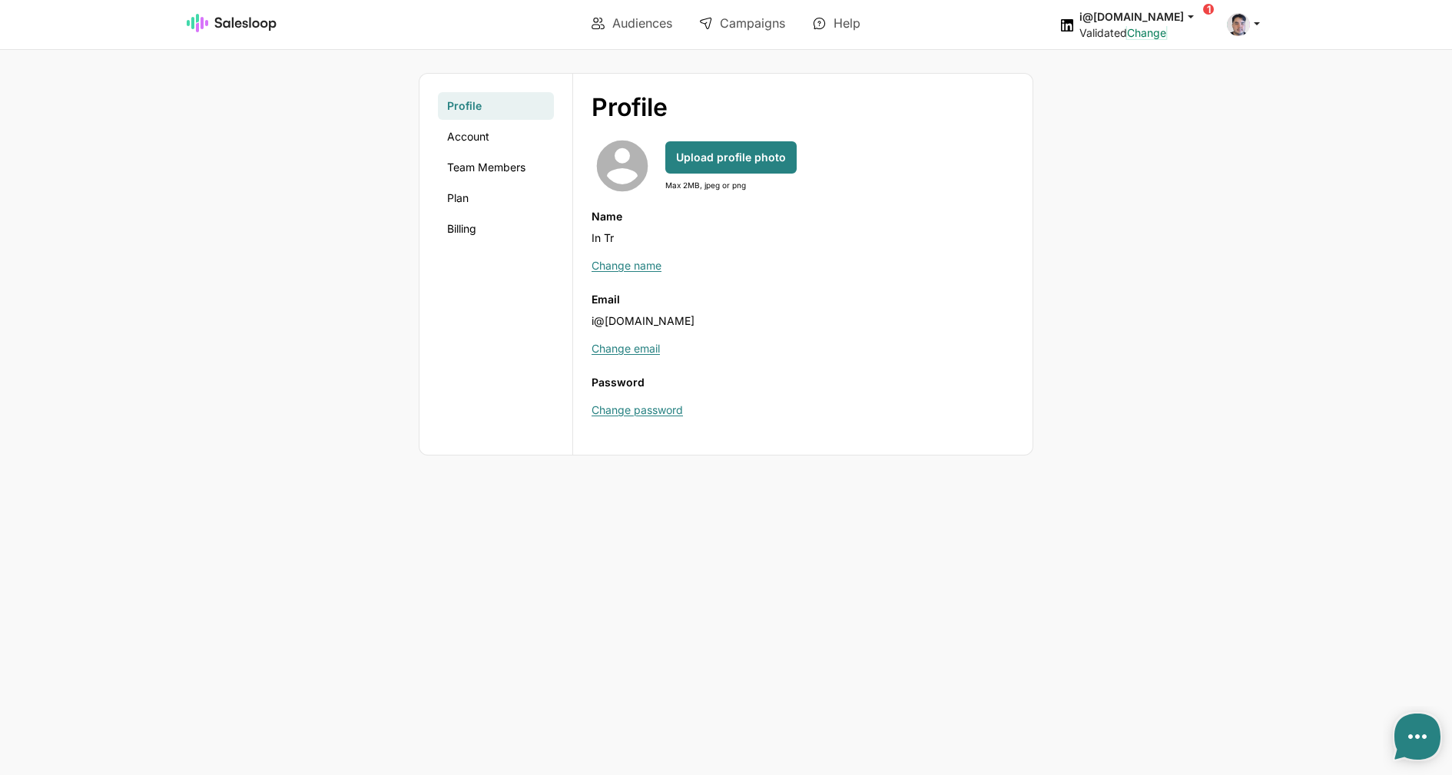
click at [1166, 28] on link "Change" at bounding box center [1146, 32] width 39 height 13
type textarea "x"
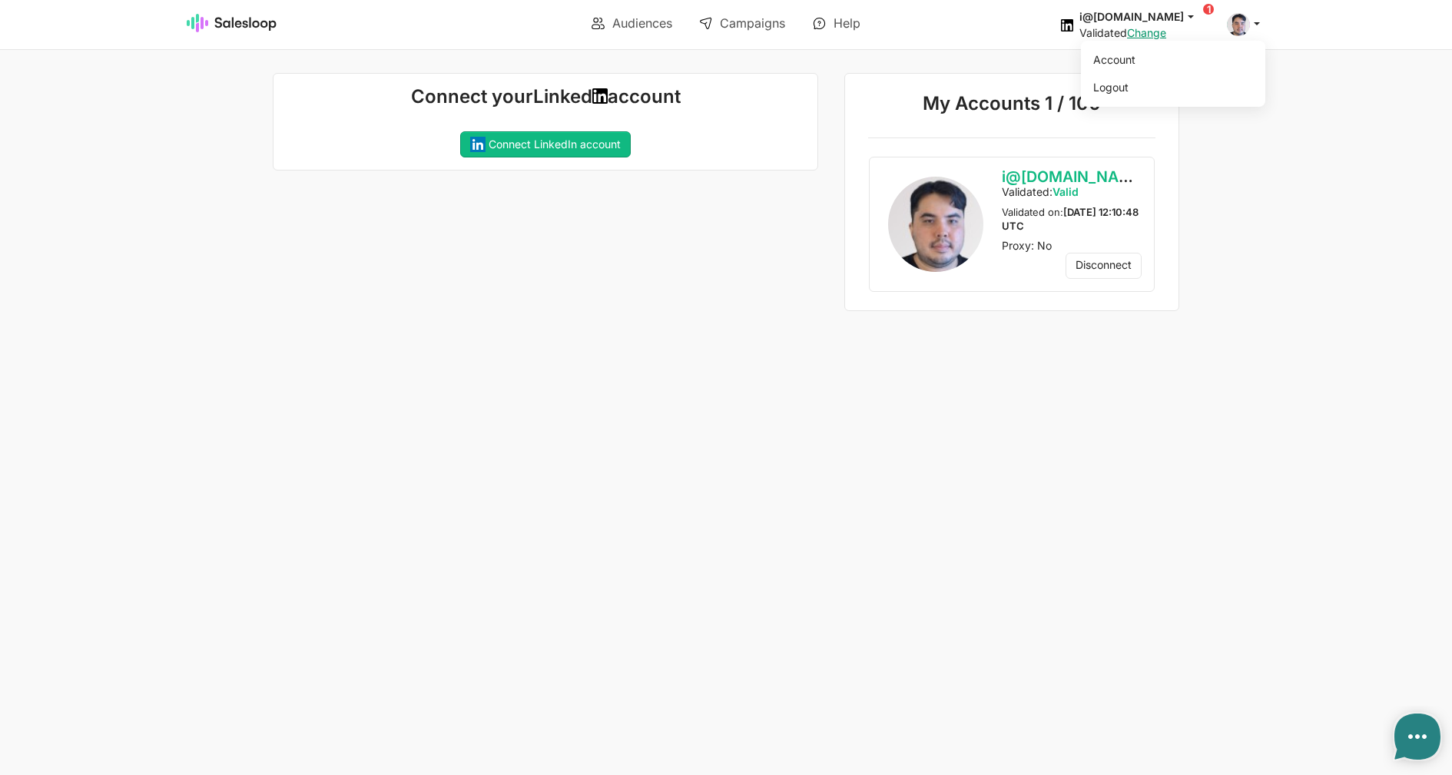
click at [1247, 26] on span at bounding box center [1238, 24] width 23 height 23
click at [1148, 85] on link "Logout" at bounding box center [1170, 88] width 166 height 26
type textarea "x"
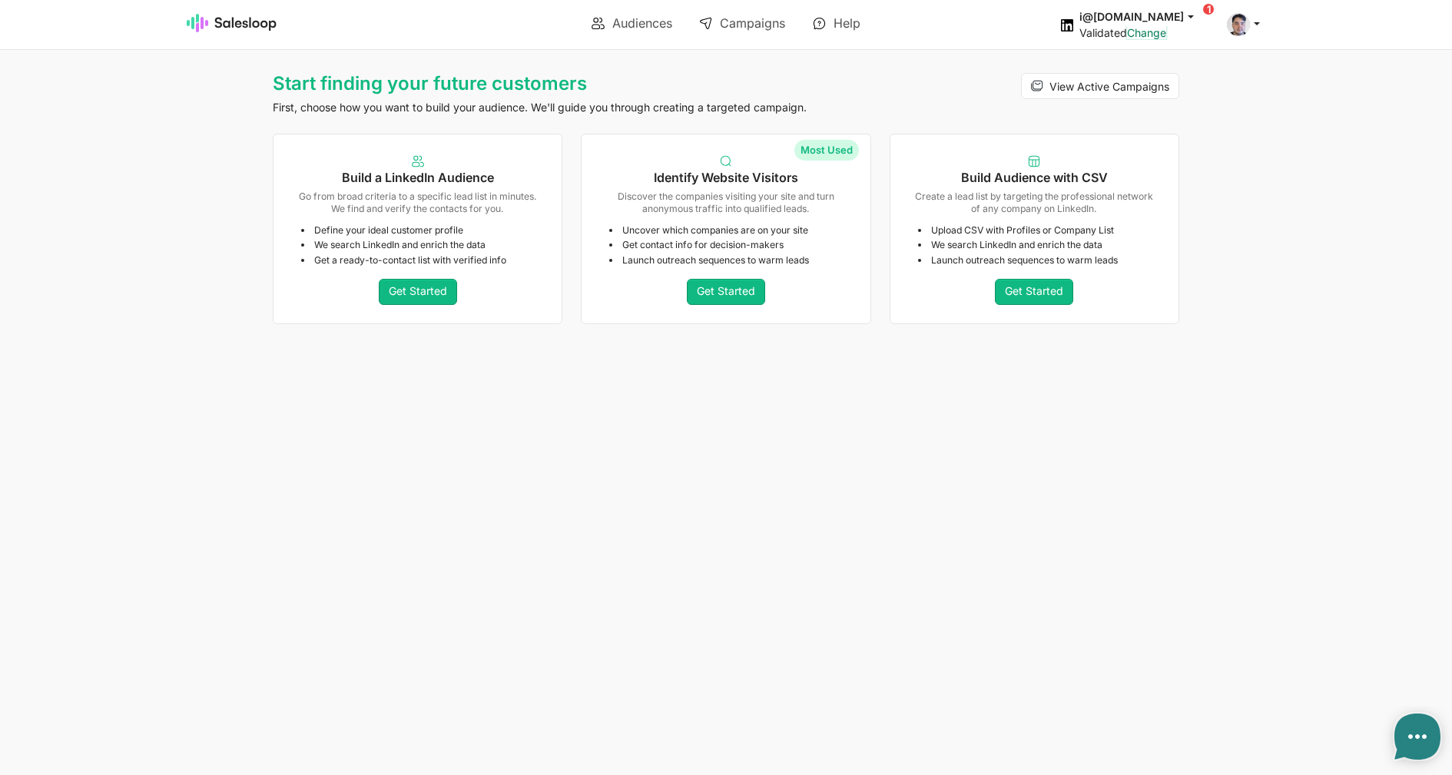
click at [1166, 35] on link "Change" at bounding box center [1146, 32] width 39 height 13
type textarea "x"
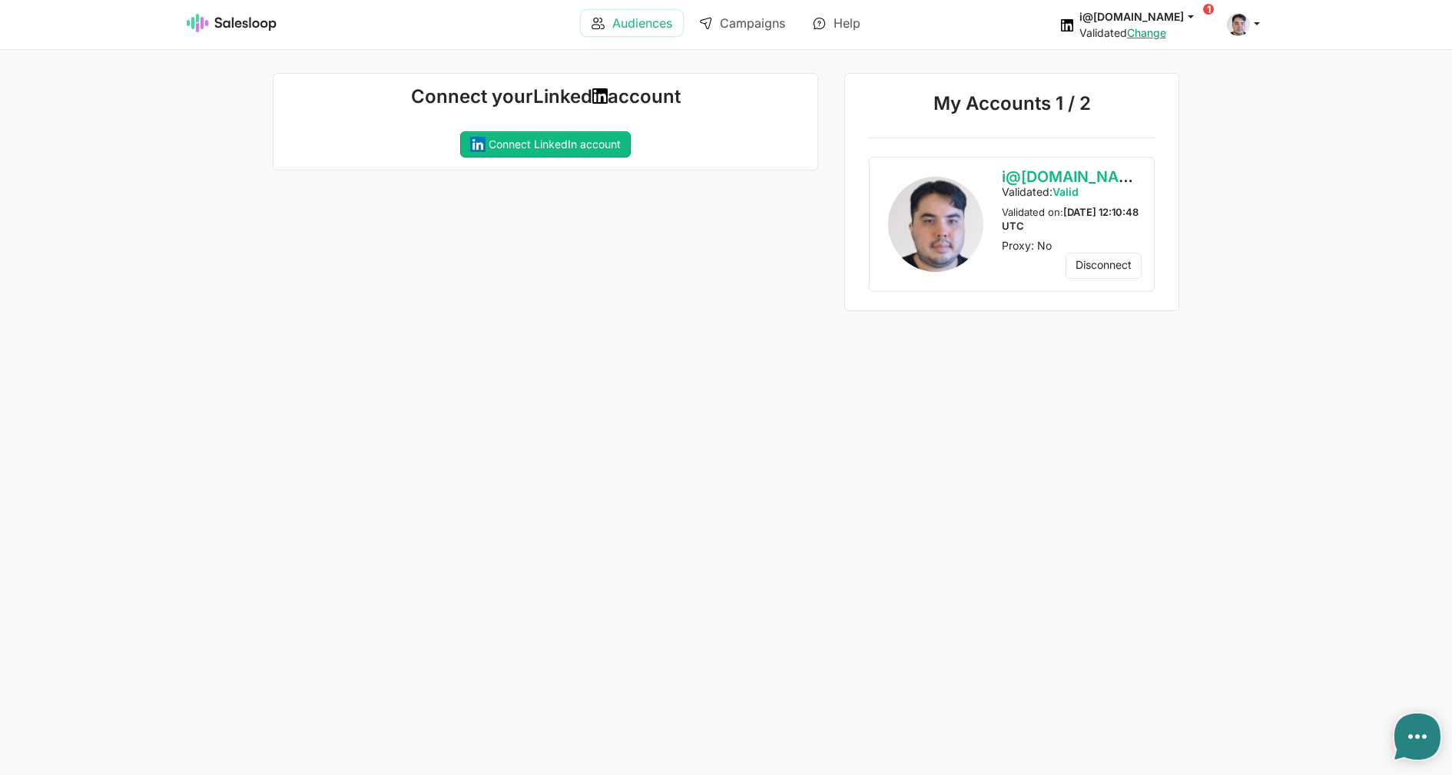
click at [612, 28] on link "Audiences" at bounding box center [632, 23] width 102 height 26
type textarea "x"
click at [1166, 31] on link "Change" at bounding box center [1146, 32] width 39 height 13
type textarea "x"
click at [1199, 54] on link "Account" at bounding box center [1170, 60] width 166 height 26
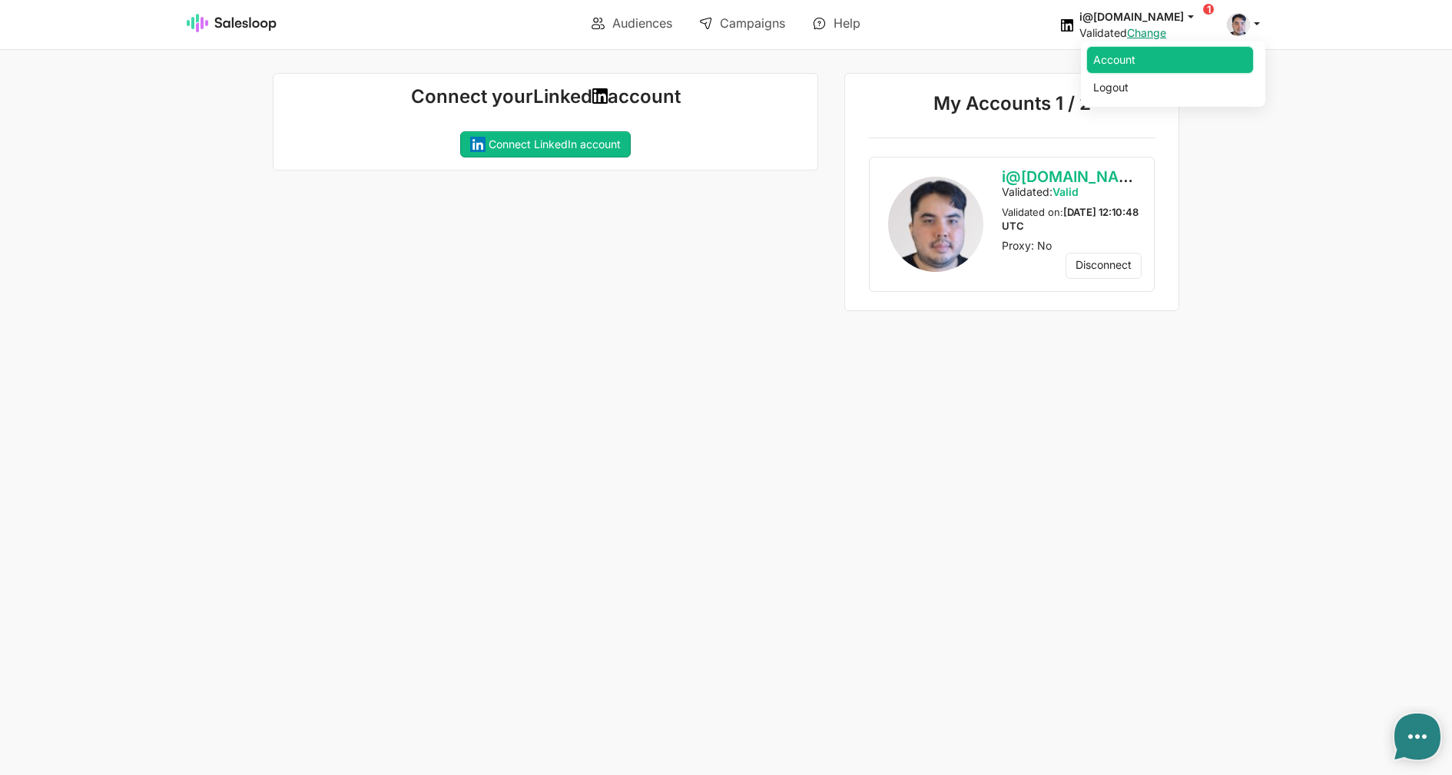
type textarea "x"
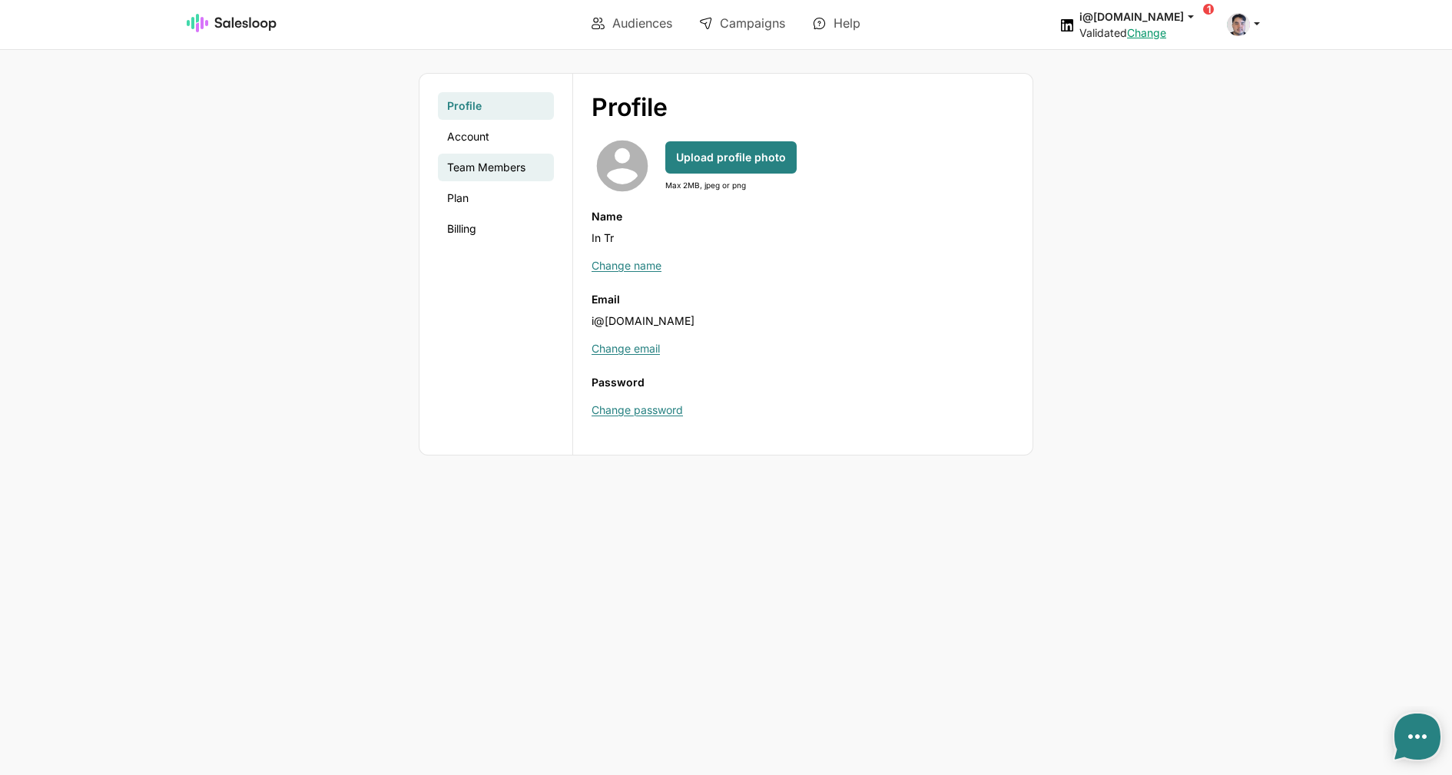
click at [517, 173] on link "Team Members" at bounding box center [496, 168] width 116 height 28
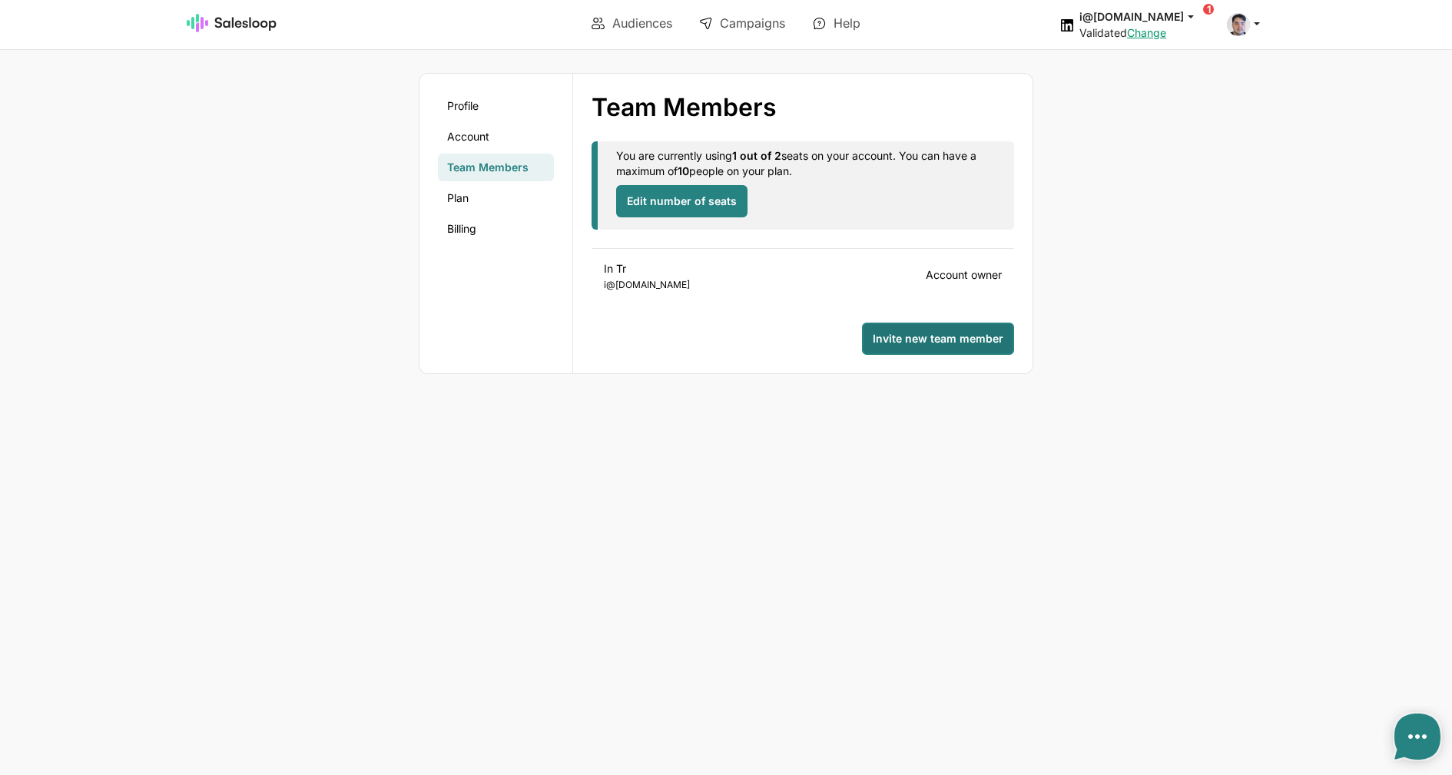
click at [977, 331] on span "Invite new team member" at bounding box center [938, 338] width 131 height 15
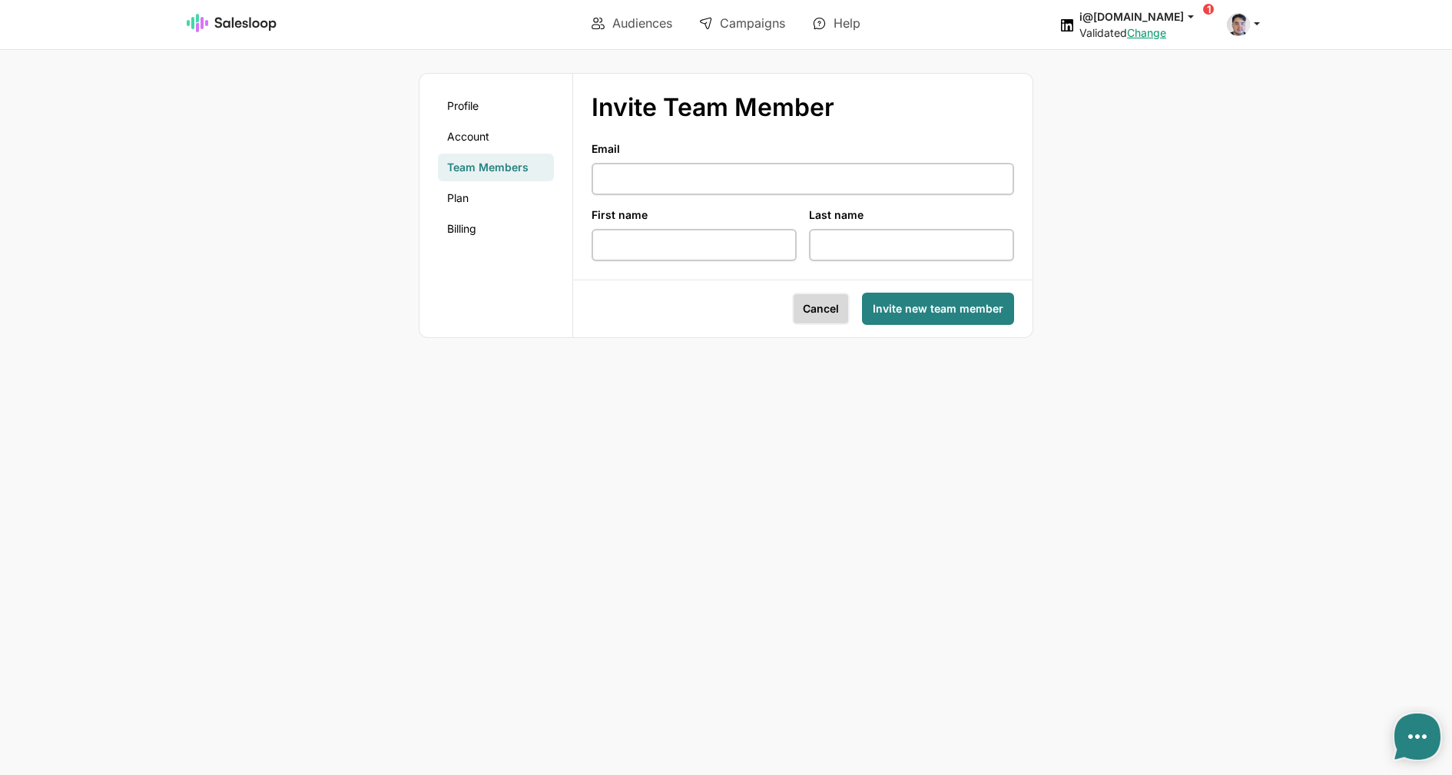
click at [811, 322] on button "Cancel" at bounding box center [821, 309] width 58 height 32
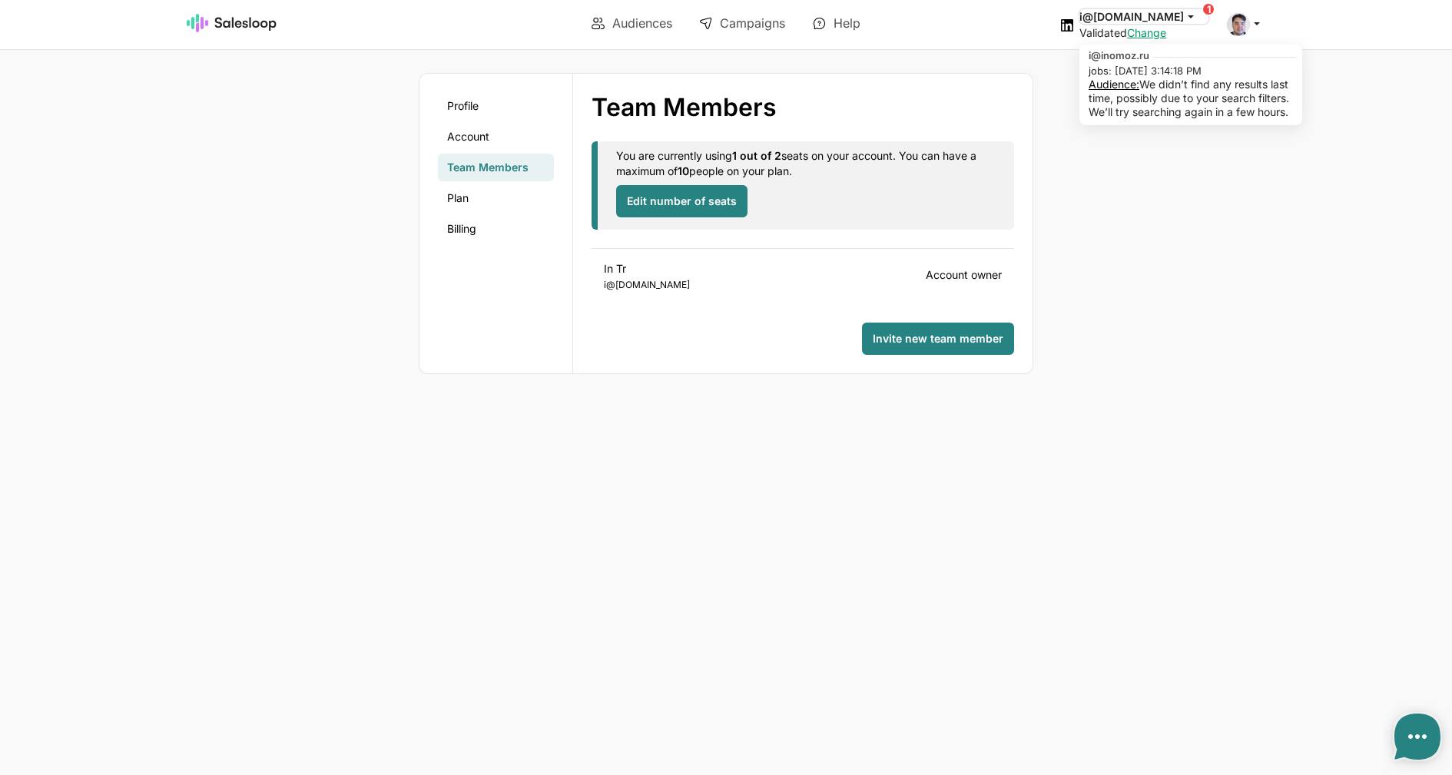
click at [1133, 22] on button "i@[DOMAIN_NAME]" at bounding box center [1144, 16] width 129 height 15
click at [1140, 84] on link "Audience:" at bounding box center [1114, 84] width 51 height 13
type textarea "x"
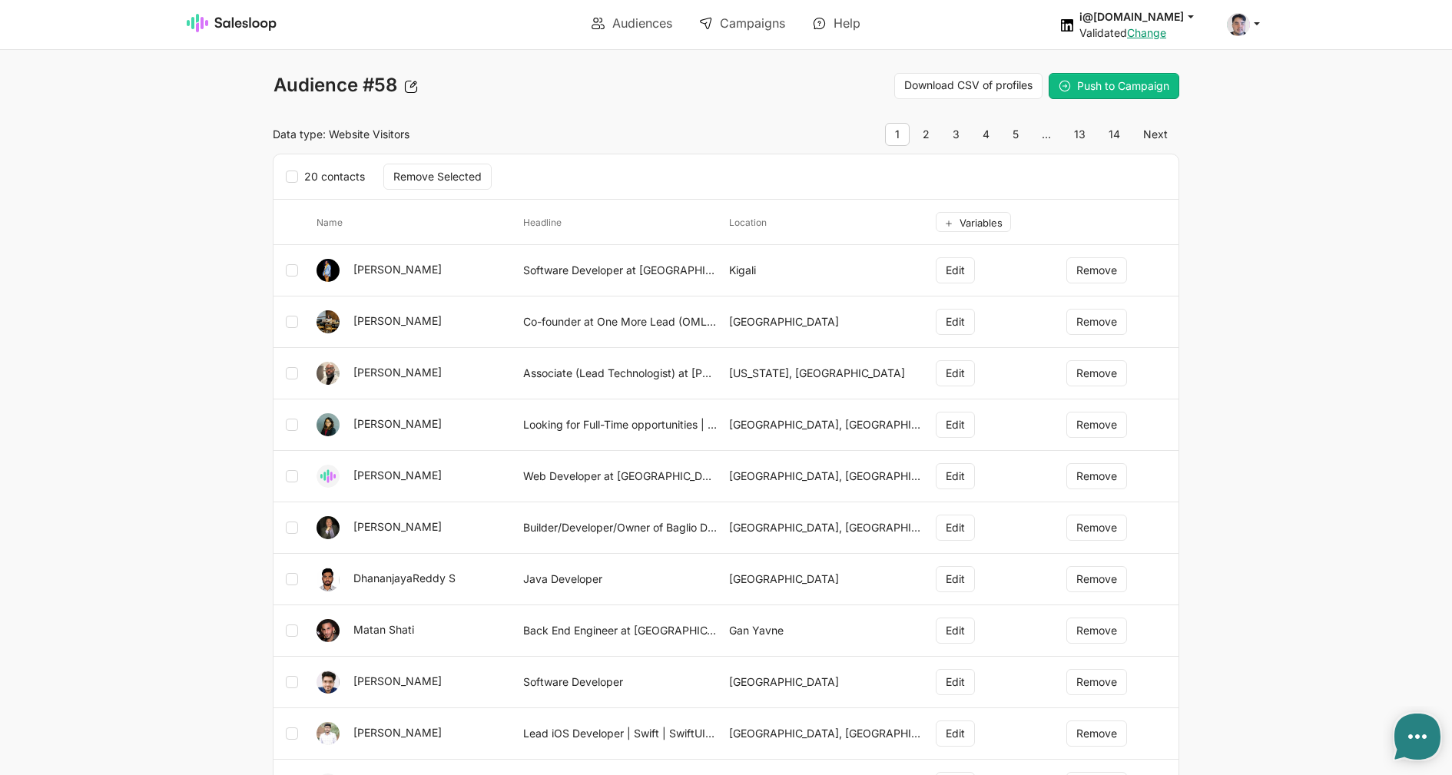
type textarea "x"
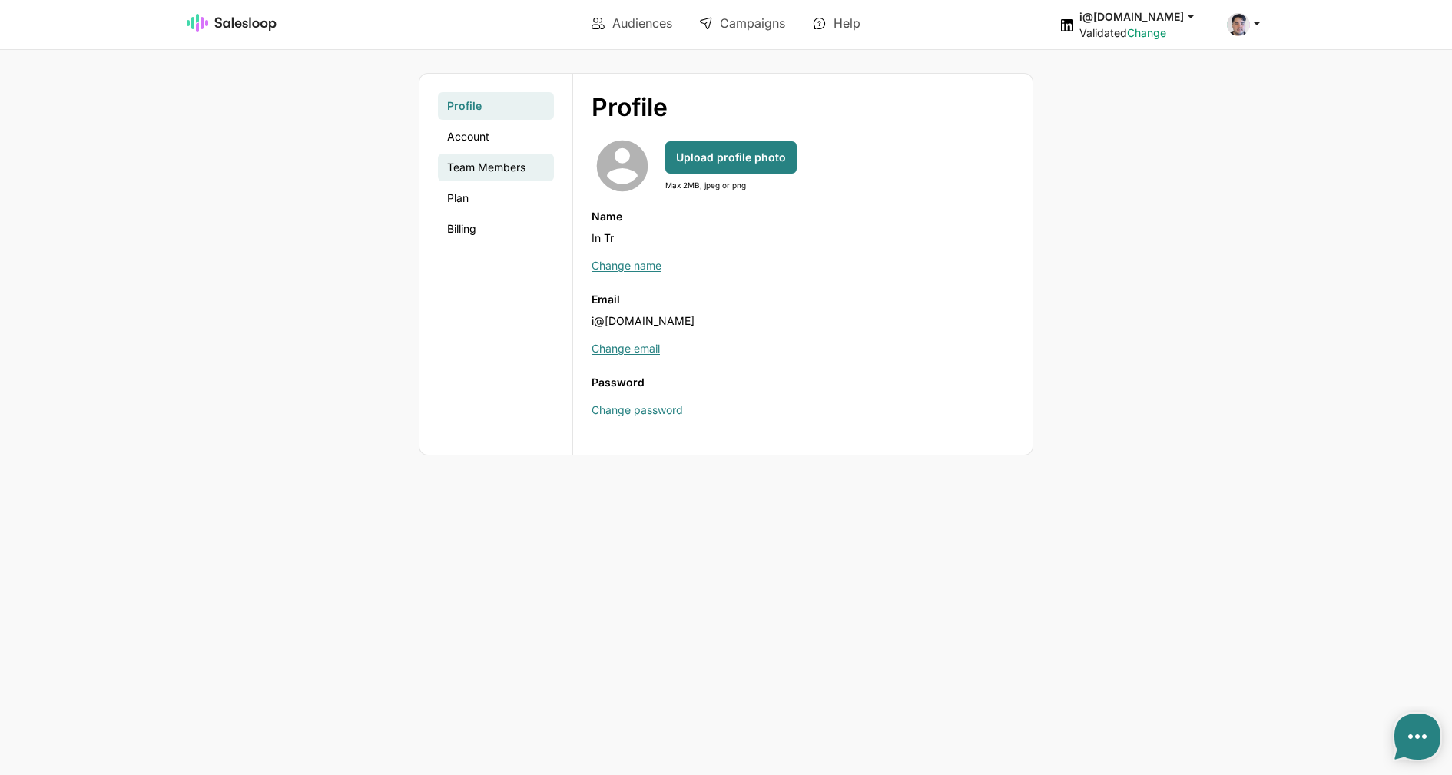
click at [464, 170] on link "Team Members" at bounding box center [496, 168] width 116 height 28
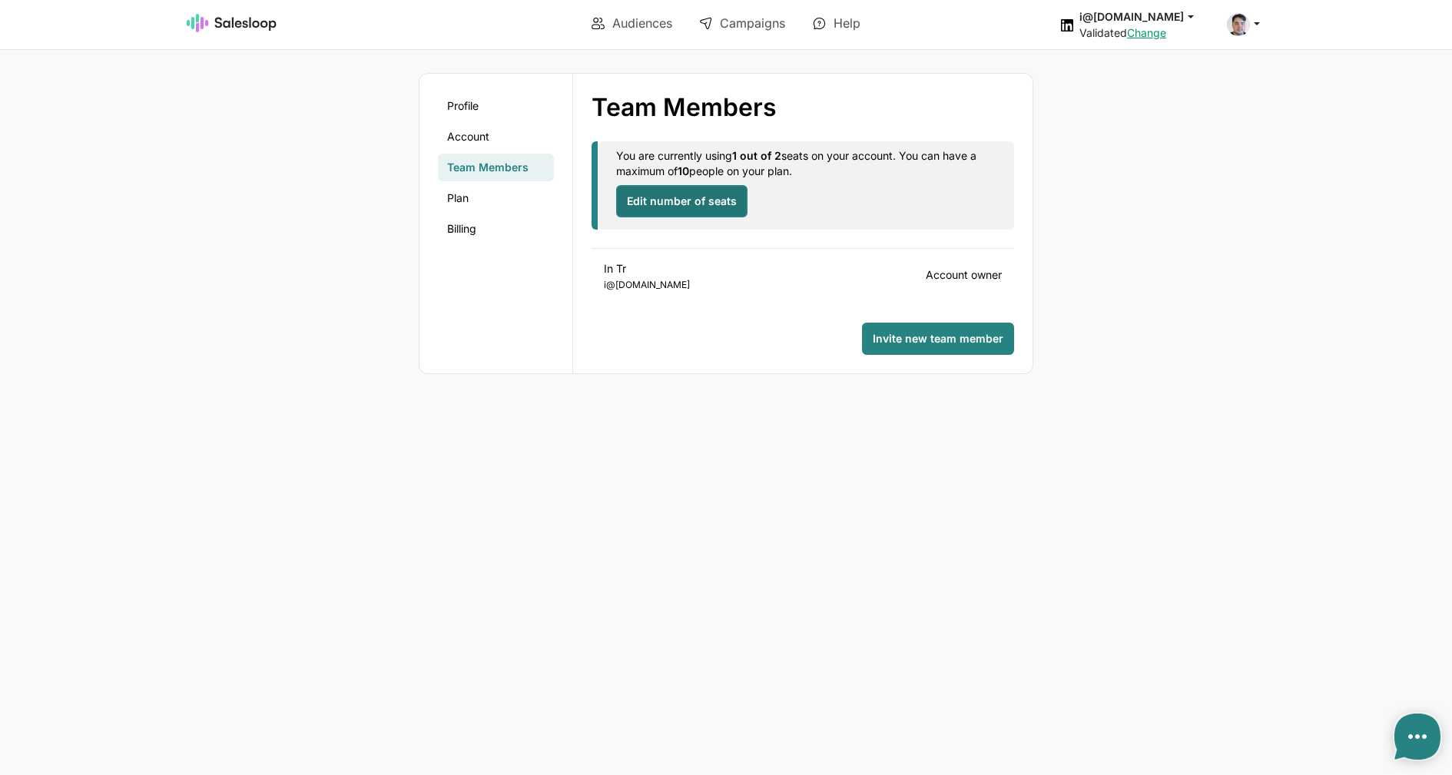
click at [637, 208] on span "Edit number of seats" at bounding box center [682, 201] width 110 height 15
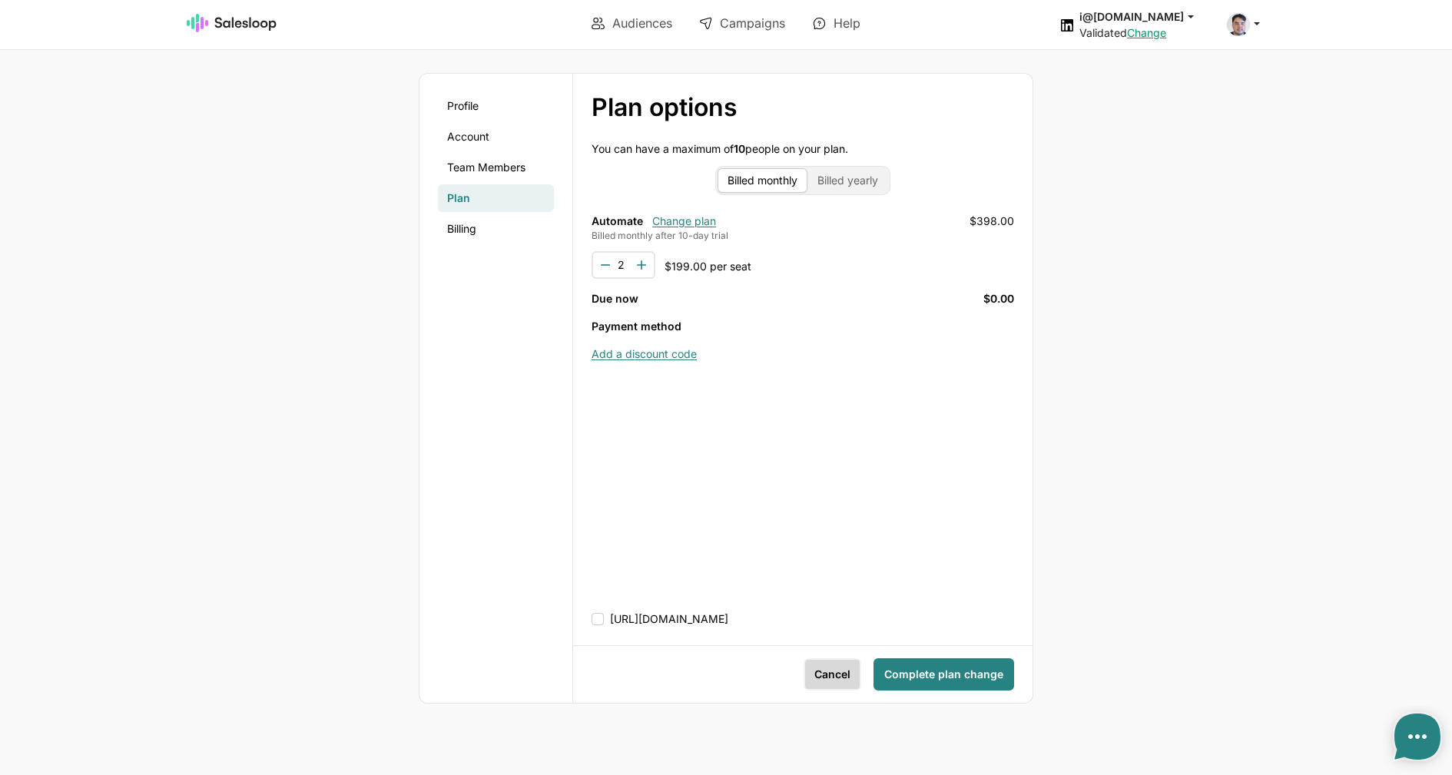
click at [831, 683] on button "Cancel" at bounding box center [833, 675] width 58 height 32
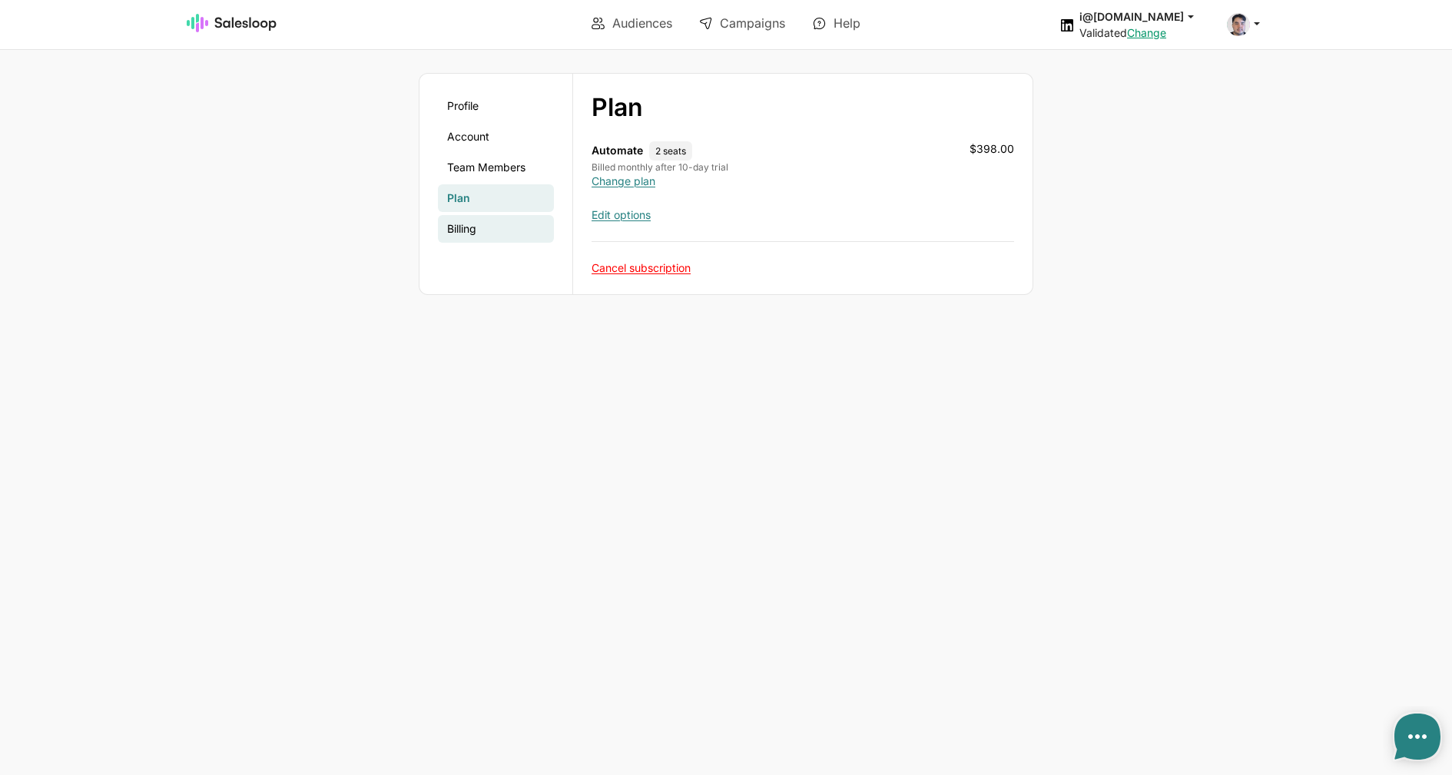
click at [483, 221] on link "Billing" at bounding box center [496, 229] width 116 height 28
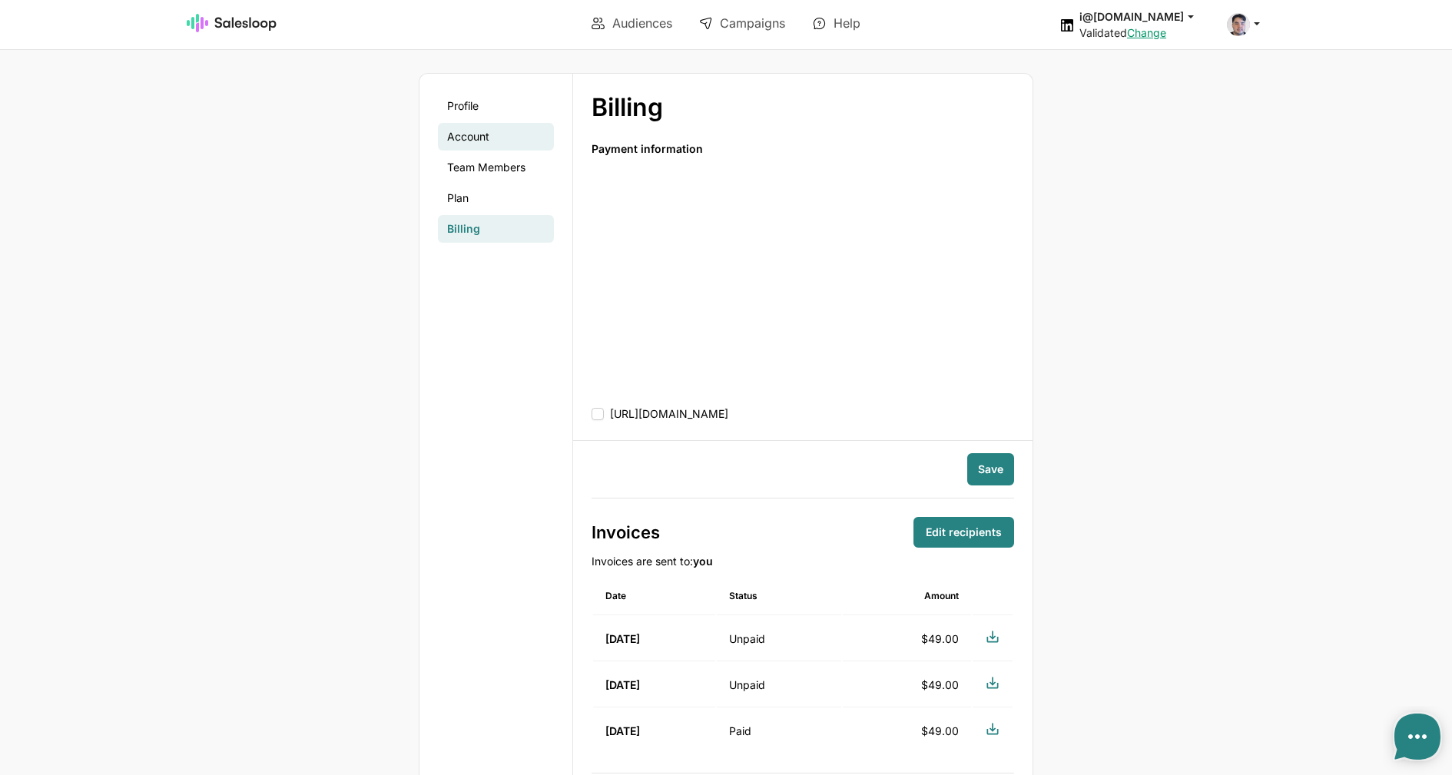
click at [502, 141] on link "Account" at bounding box center [496, 137] width 116 height 28
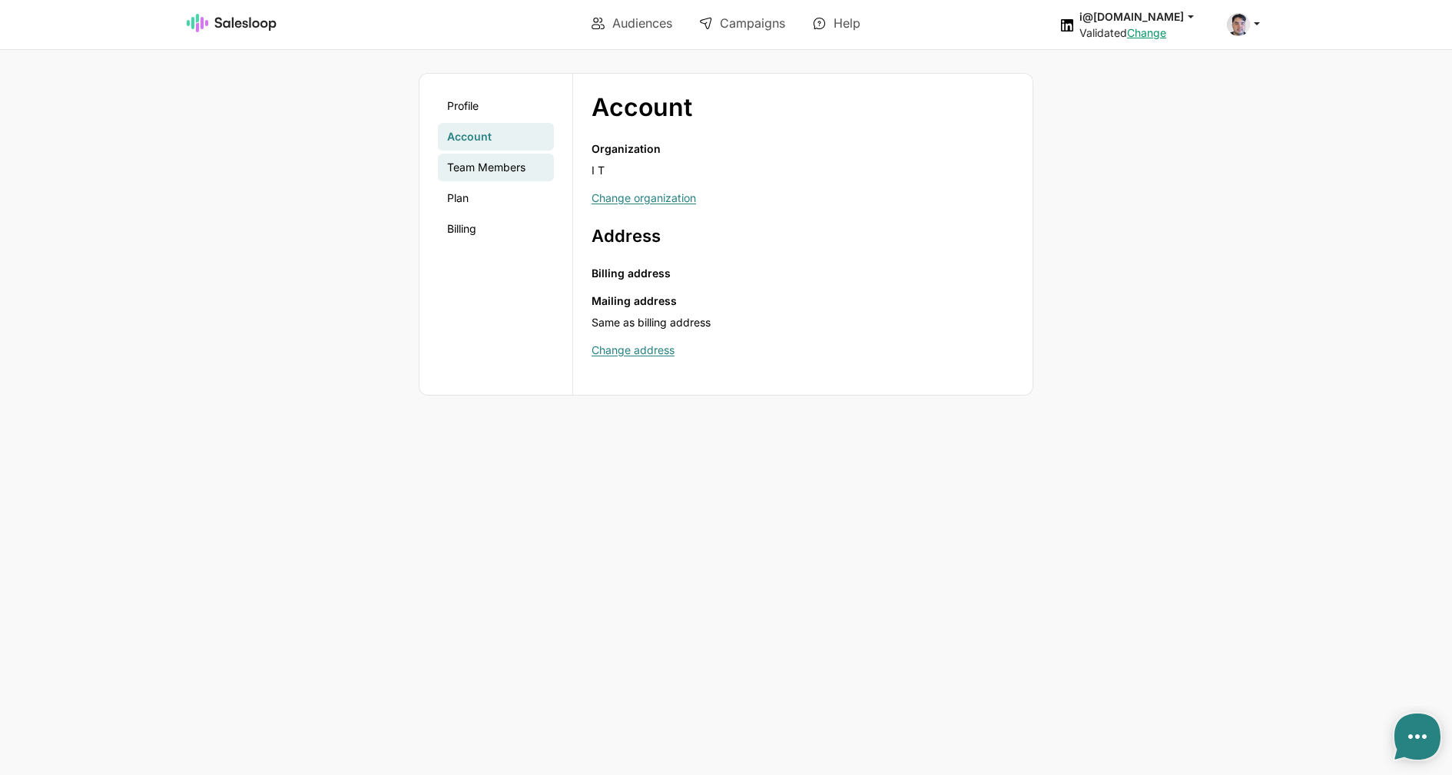
click at [490, 170] on link "Team Members" at bounding box center [496, 168] width 116 height 28
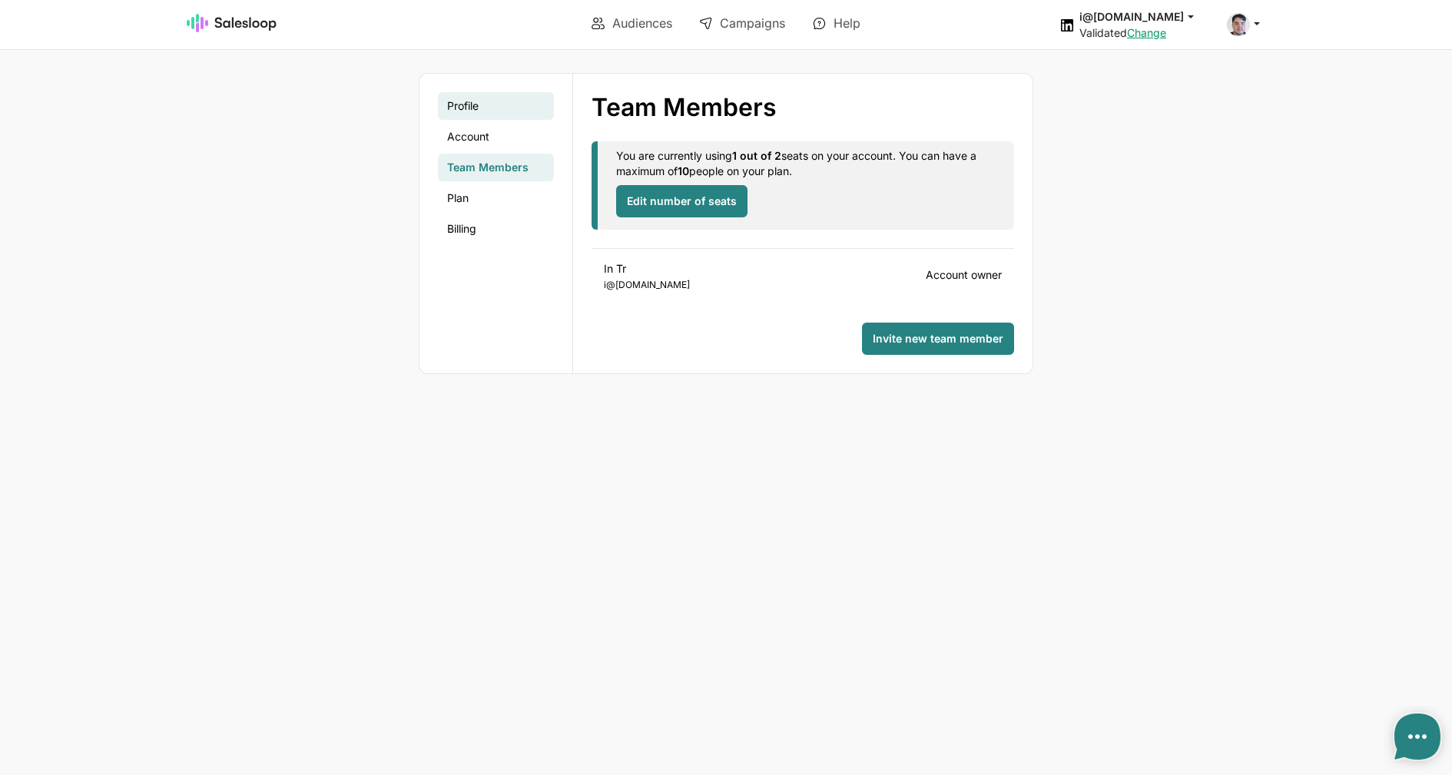
click at [503, 98] on link "Profile" at bounding box center [496, 106] width 116 height 28
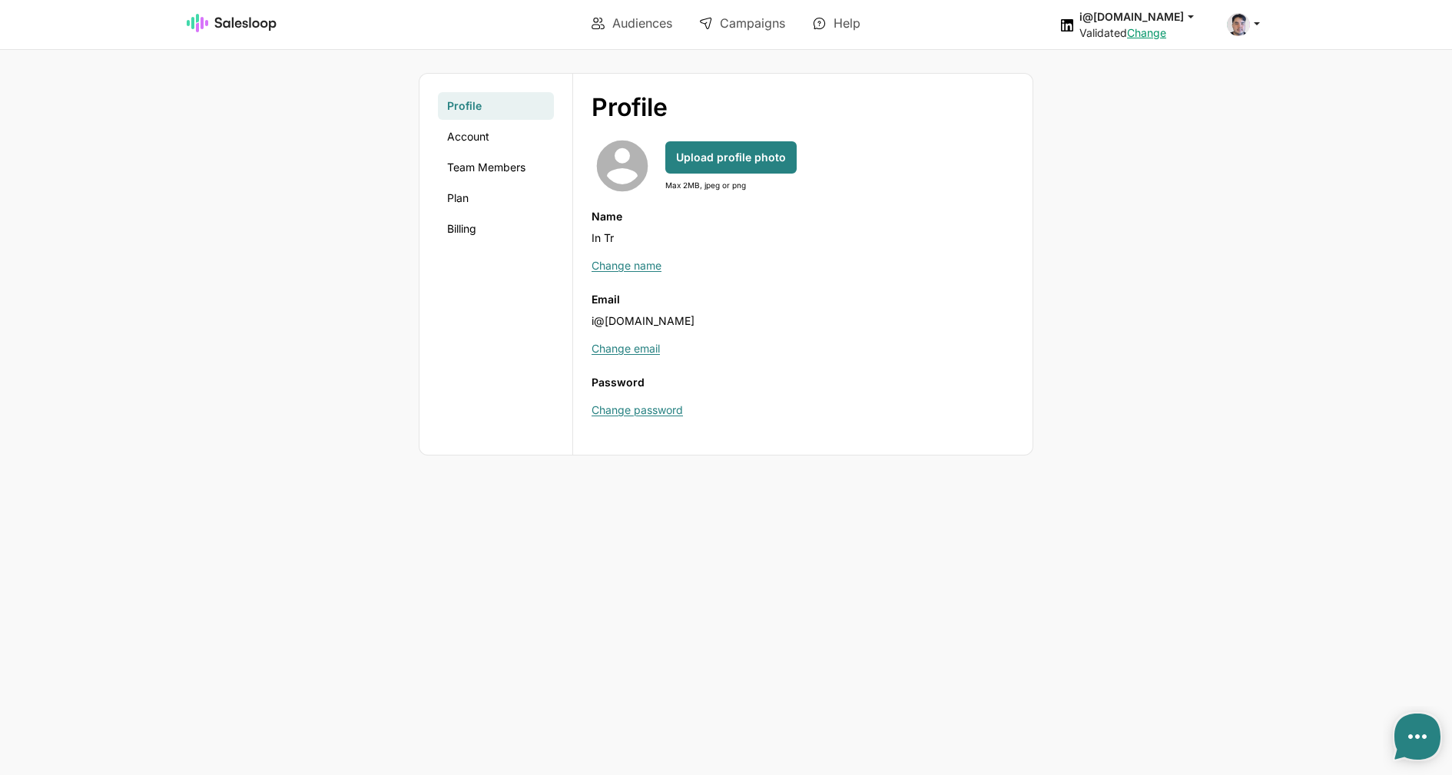
click at [632, 9] on ul "Audiences Campaigns Help" at bounding box center [725, 24] width 539 height 44
click at [636, 19] on link "Audiences" at bounding box center [632, 23] width 102 height 26
type textarea "x"
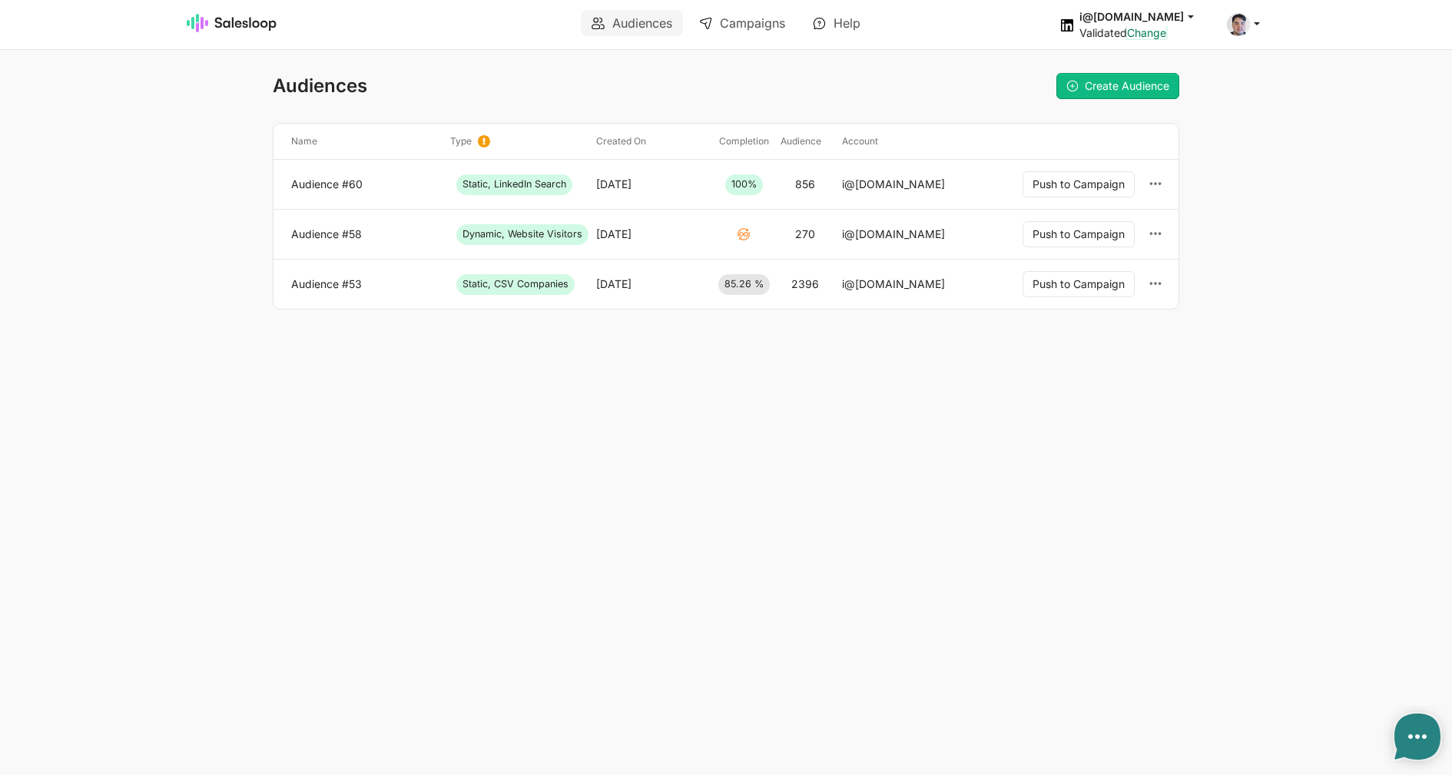
click at [1166, 35] on link "Change" at bounding box center [1146, 32] width 39 height 13
type textarea "x"
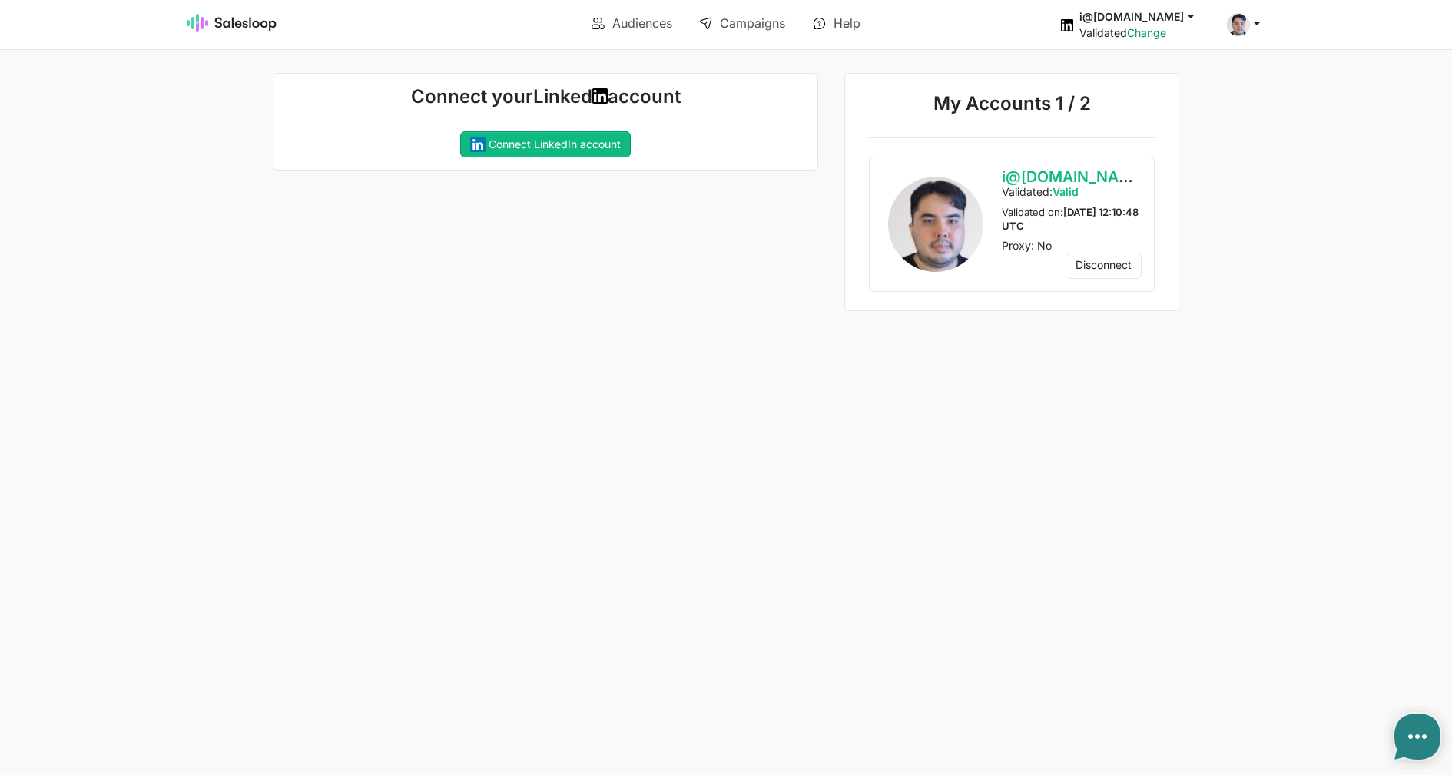
click at [669, 311] on html "Audiences Campaigns Help i@[DOMAIN_NAME] jobs: [DATE] 3:14:18 PM Audience: We d…" at bounding box center [726, 155] width 1452 height 311
click at [1259, 21] on icon at bounding box center [1257, 23] width 14 height 14
click at [1156, 61] on link "Account" at bounding box center [1170, 60] width 166 height 26
type textarea "x"
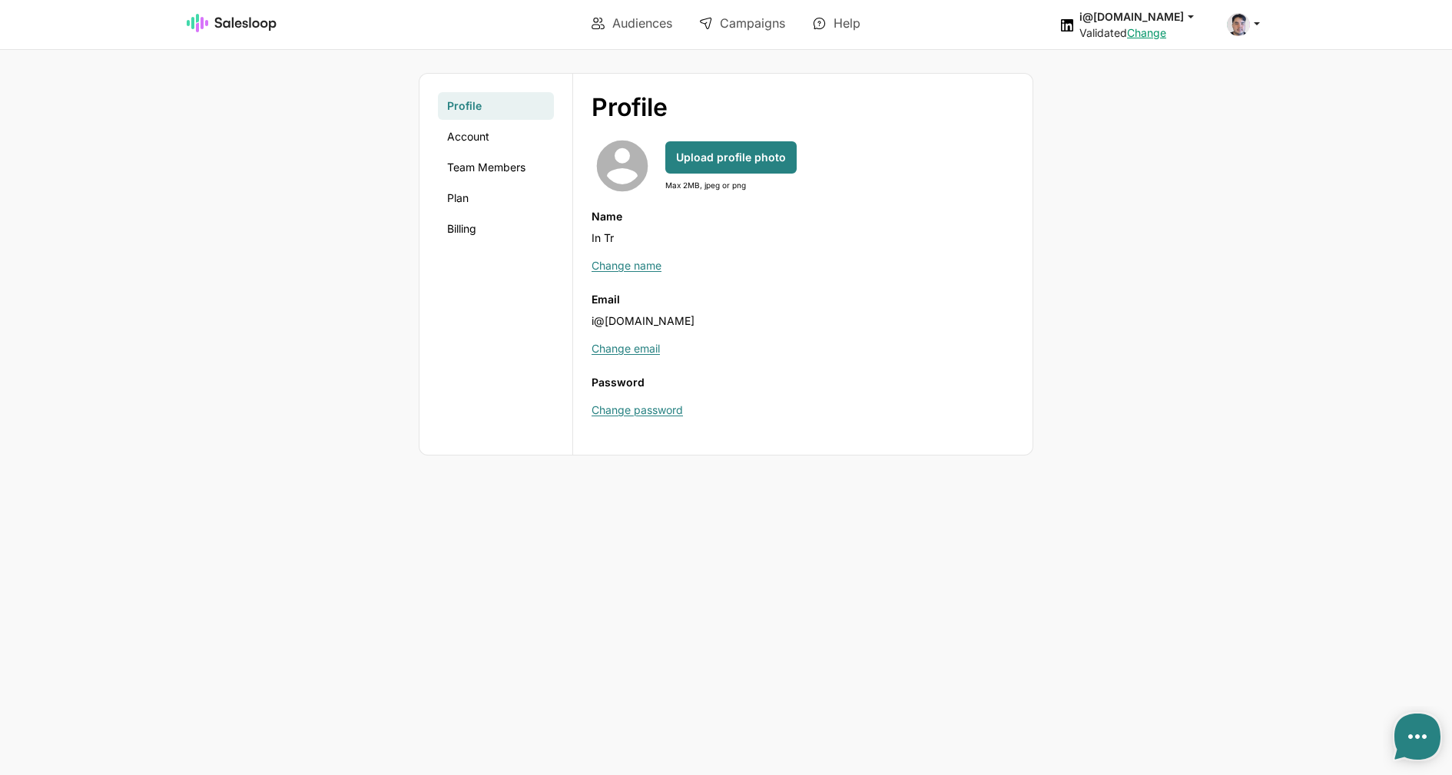
click at [483, 163] on link "Team Members" at bounding box center [496, 168] width 116 height 28
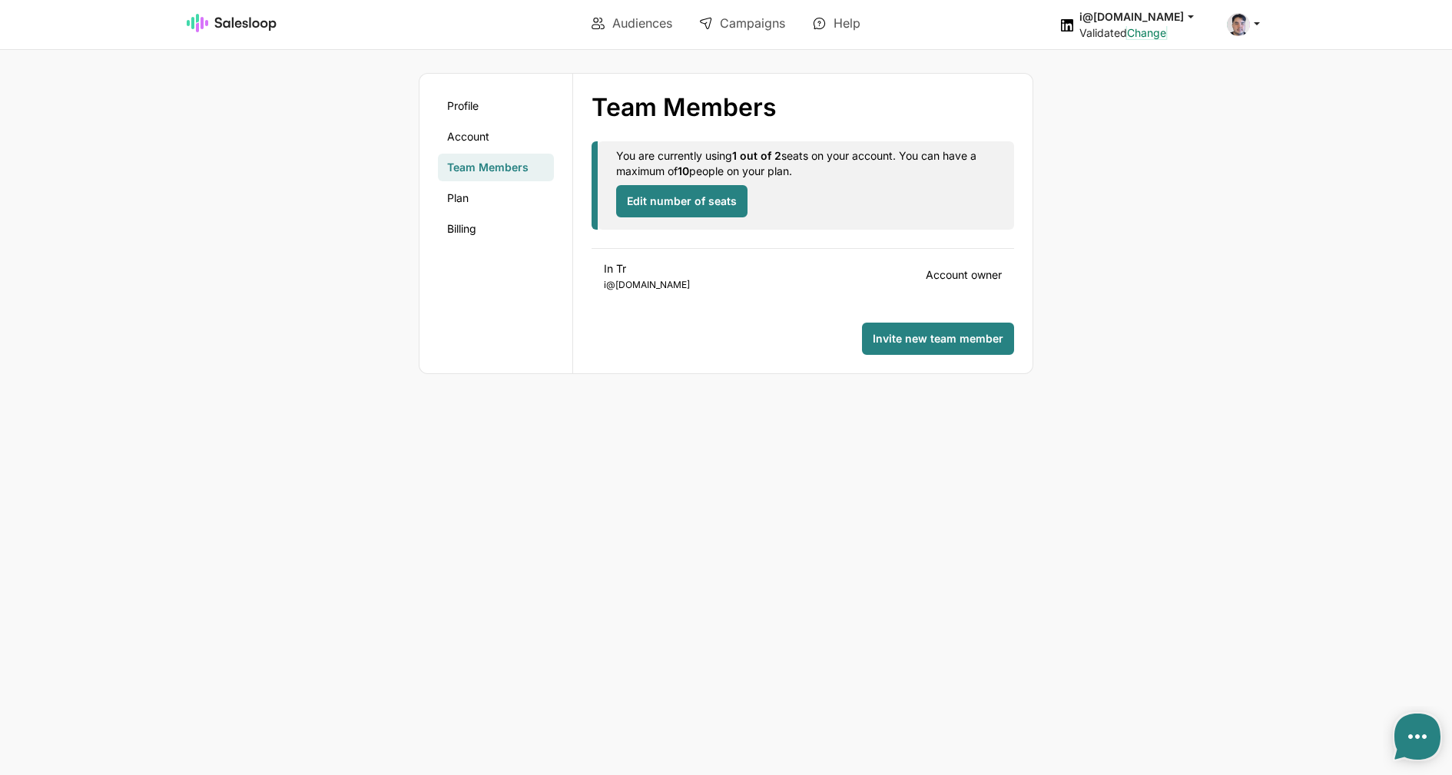
click at [1166, 32] on link "Change" at bounding box center [1146, 32] width 39 height 13
type textarea "x"
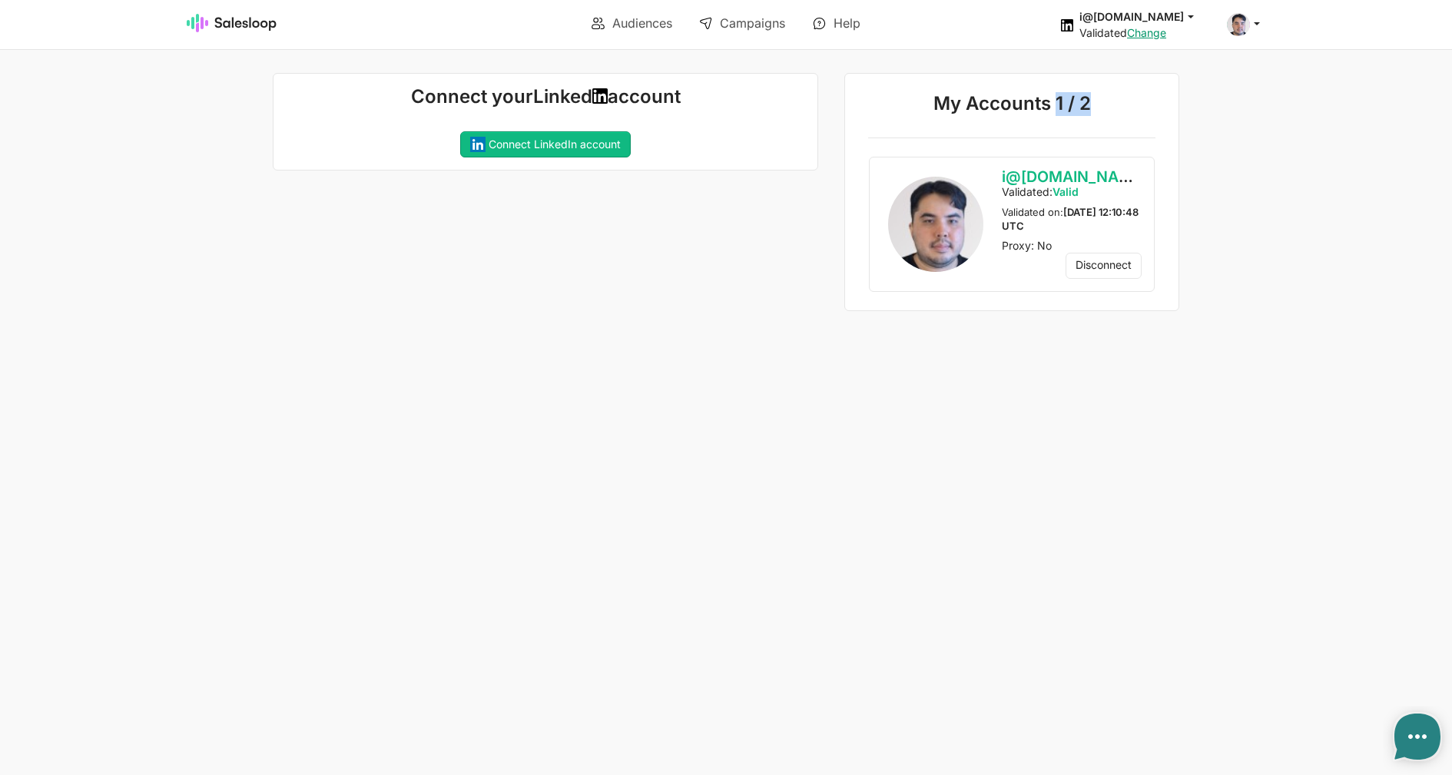
click at [1054, 111] on p "My Accounts 1 / 2" at bounding box center [1011, 106] width 287 height 28
type textarea "x"
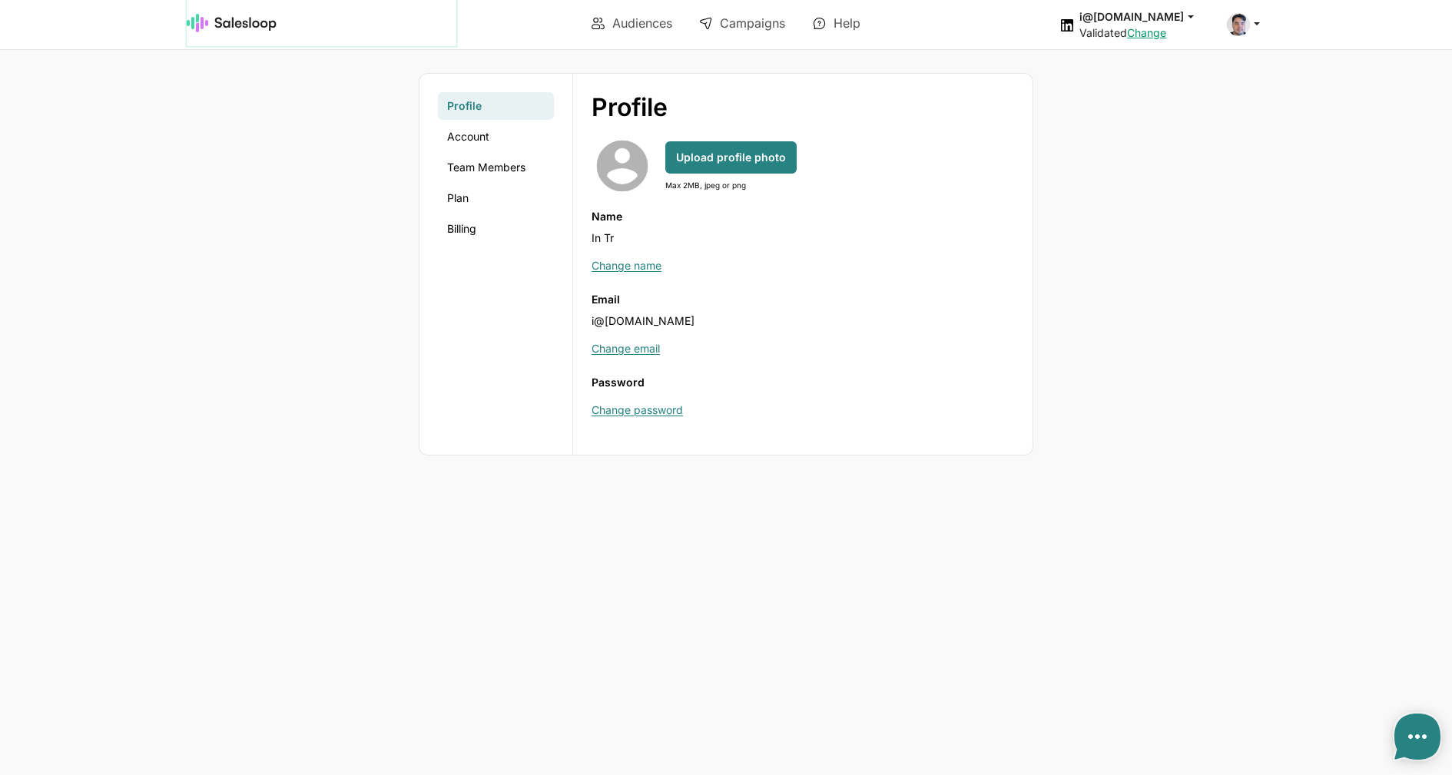
click at [287, 28] on link at bounding box center [322, 23] width 270 height 46
type textarea "x"
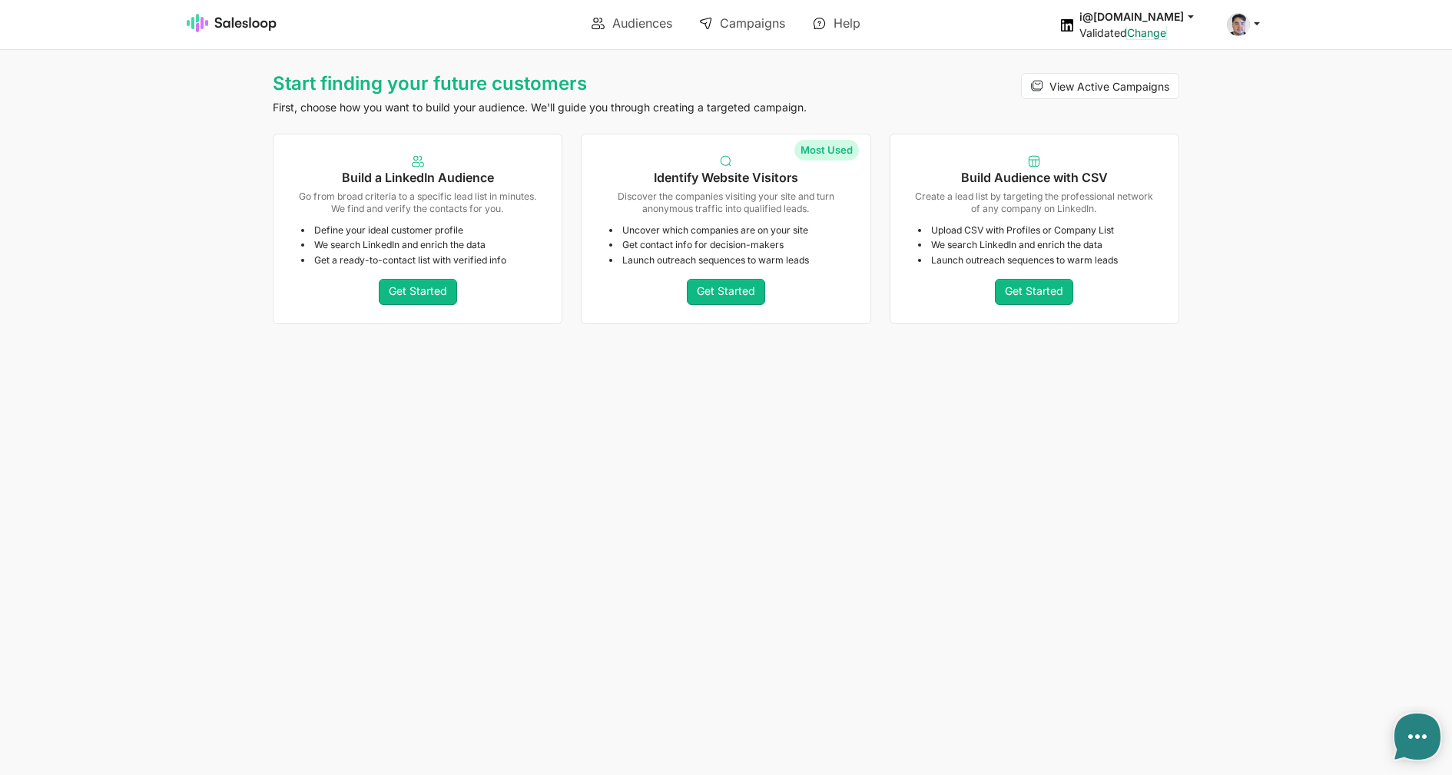
click at [1166, 37] on link "Change" at bounding box center [1146, 32] width 39 height 13
type textarea "x"
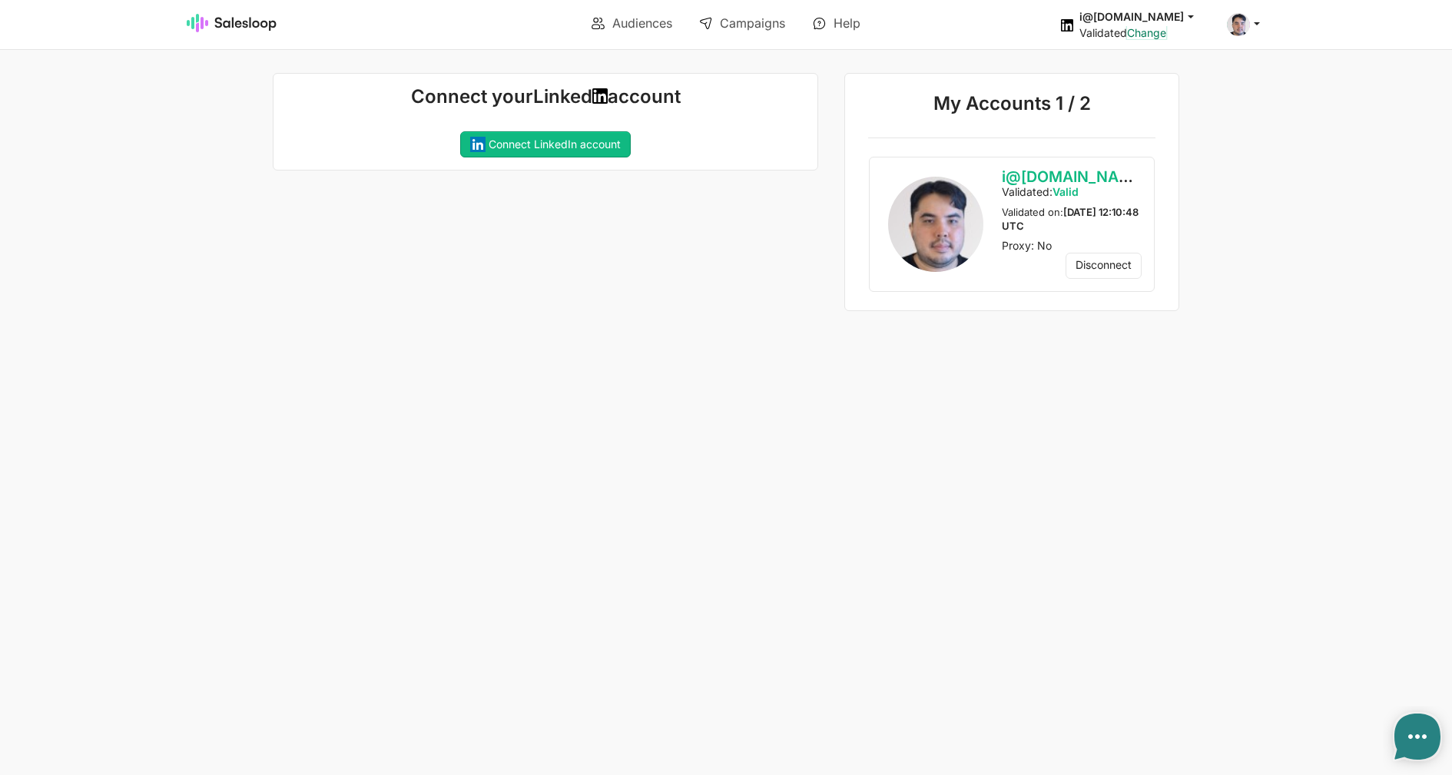
click at [1166, 32] on link "Change" at bounding box center [1146, 32] width 39 height 13
type textarea "x"
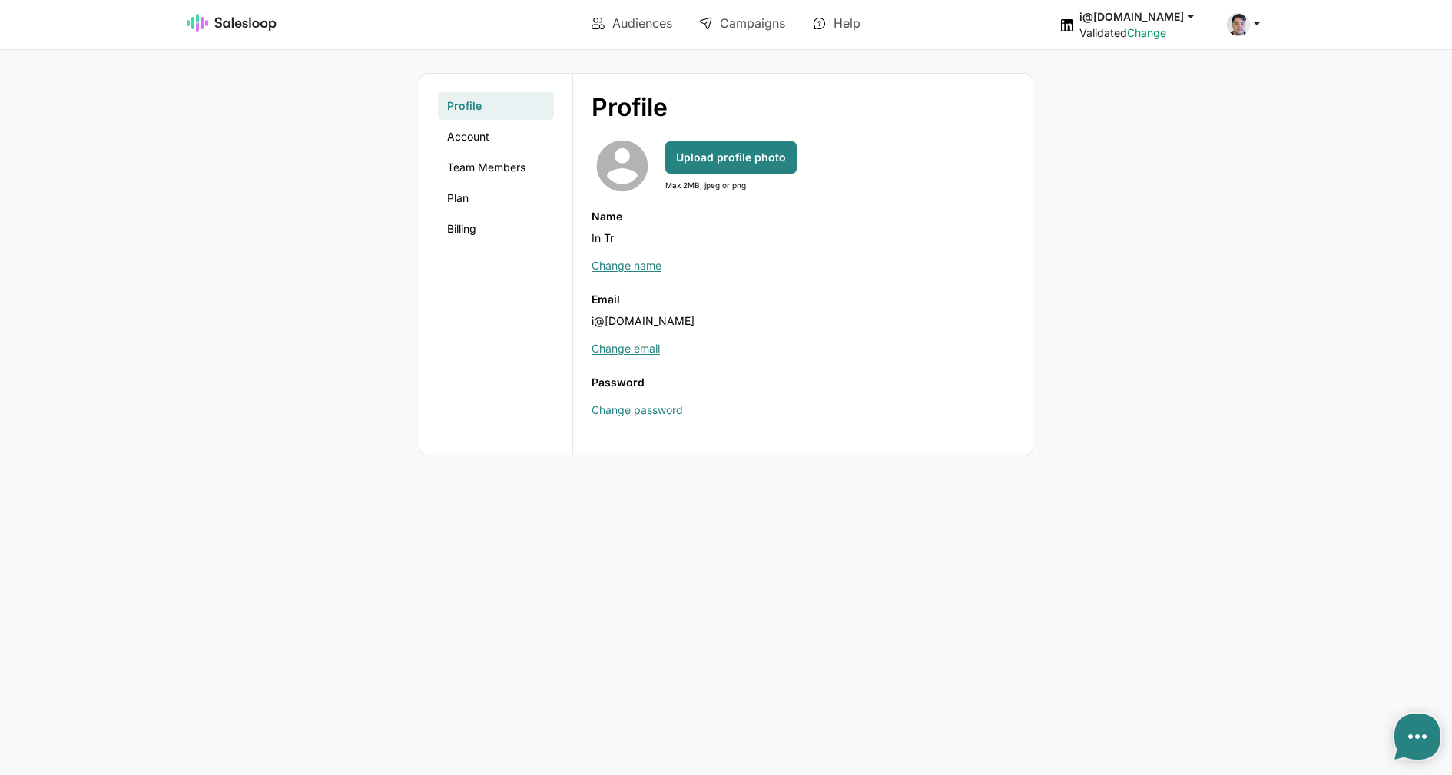
click at [489, 158] on link "Team Members" at bounding box center [496, 168] width 116 height 28
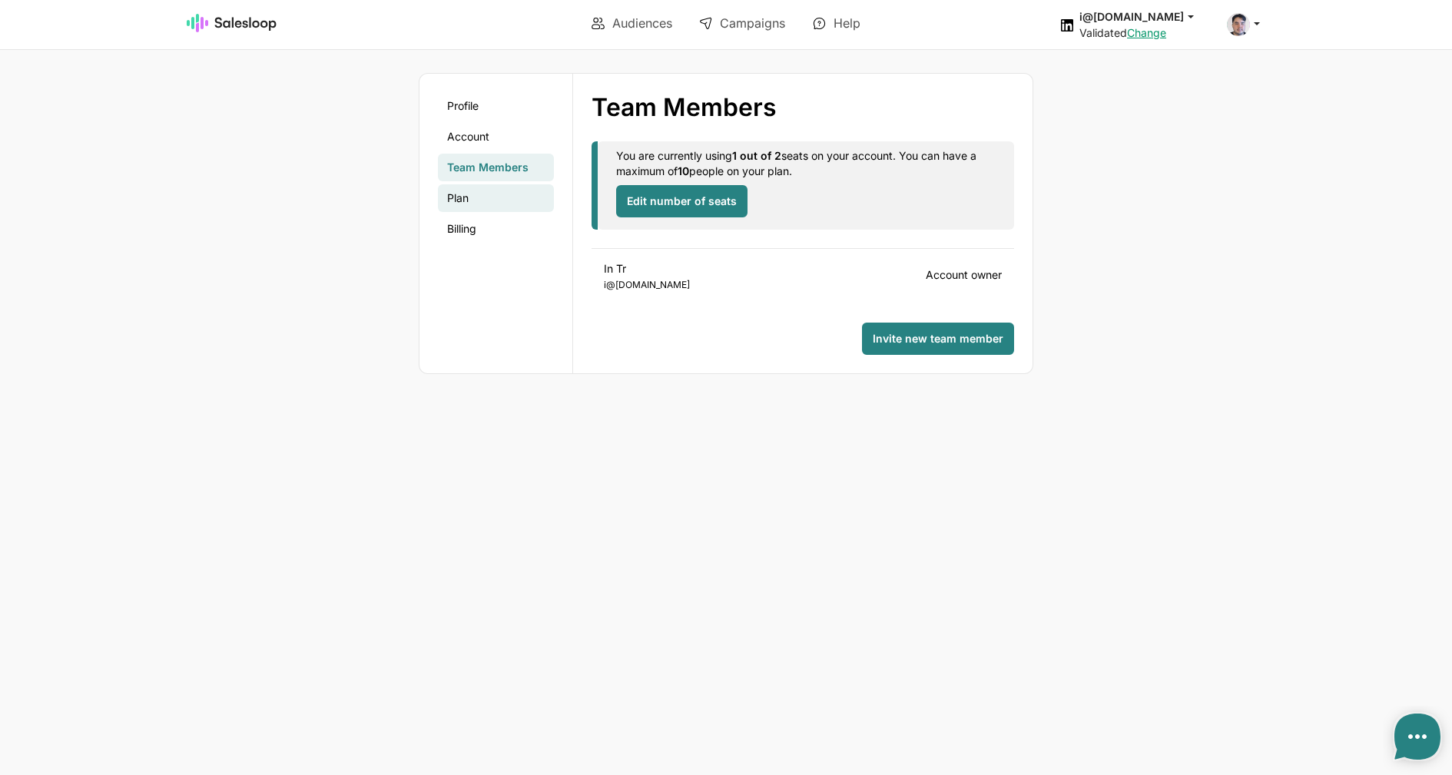
click at [449, 201] on link "Plan" at bounding box center [496, 198] width 116 height 28
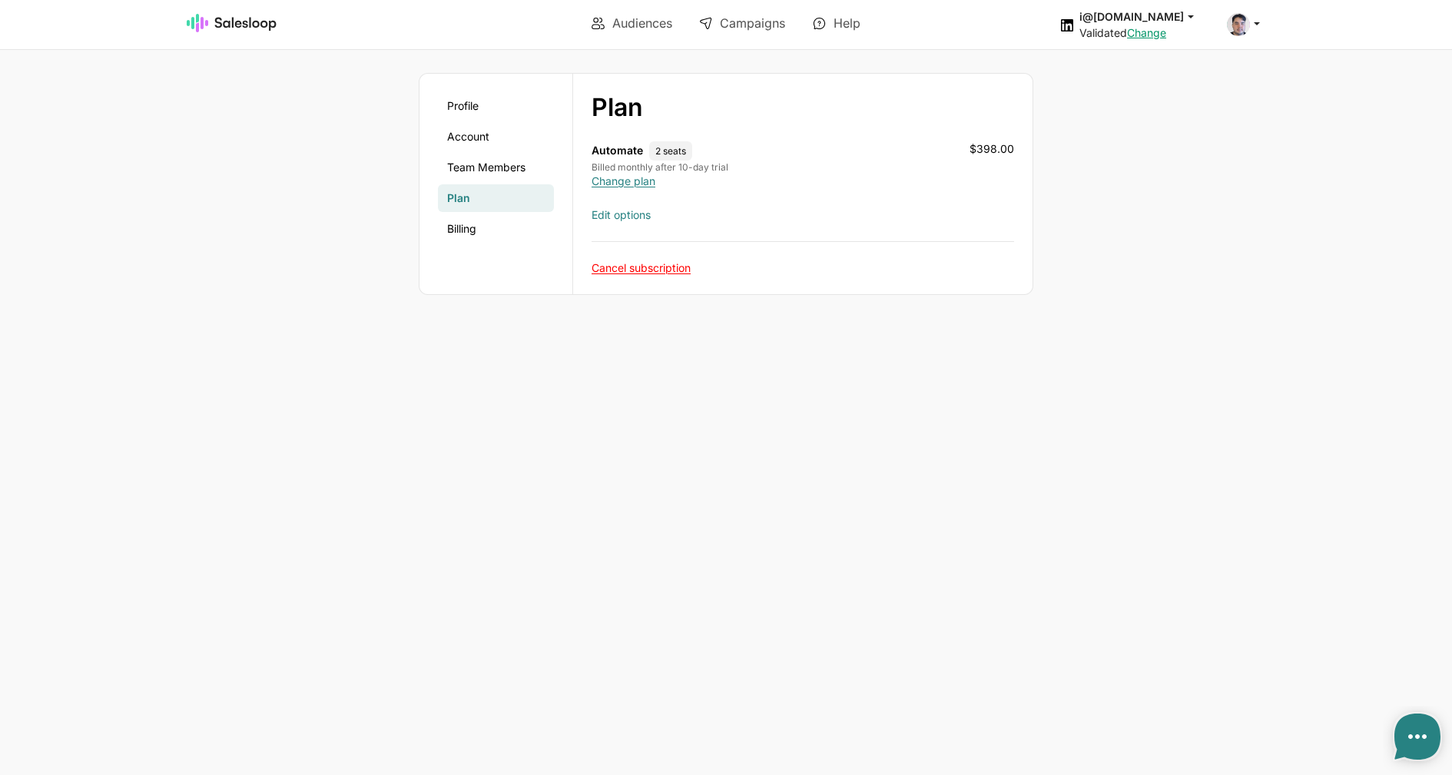
click at [622, 215] on link "Edit options" at bounding box center [621, 214] width 59 height 13
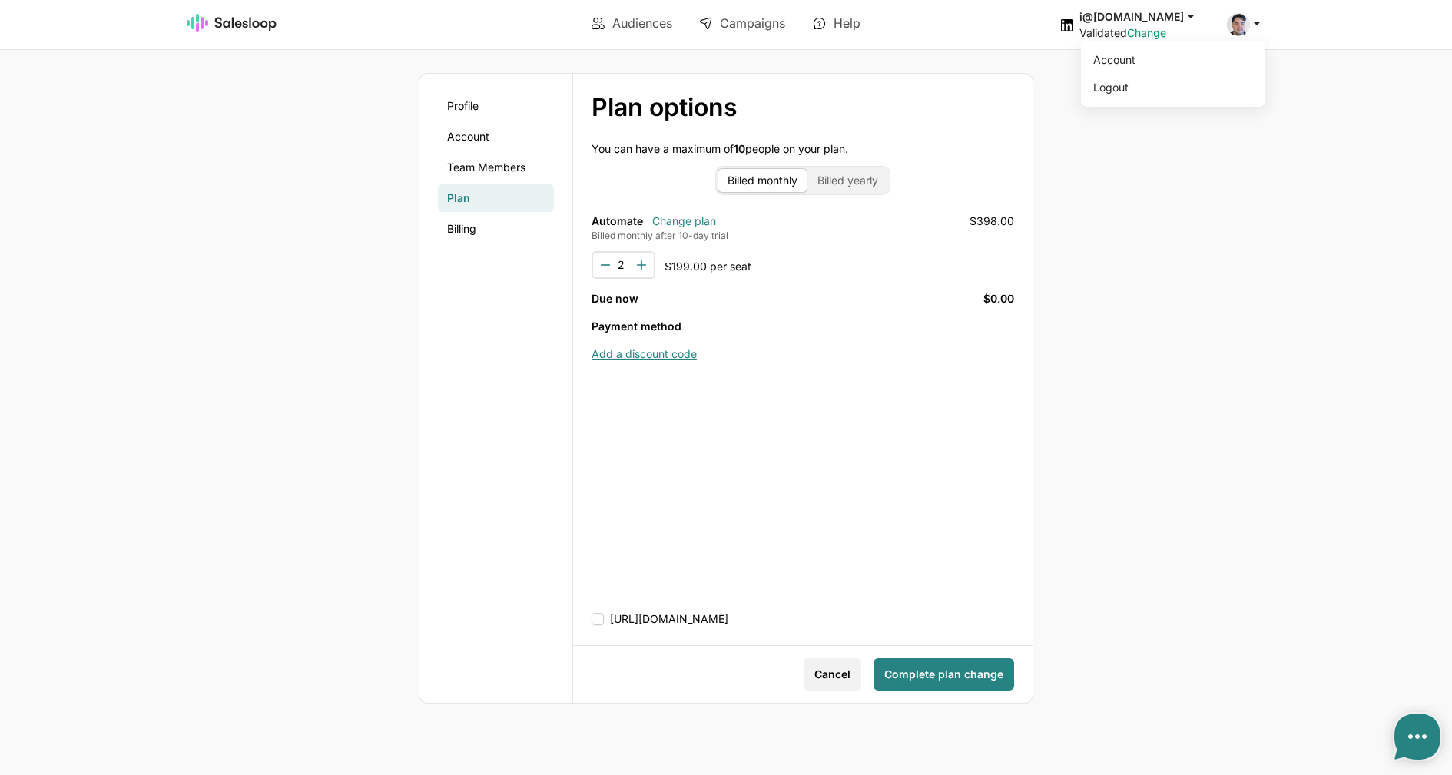
click at [1249, 25] on span at bounding box center [1238, 24] width 23 height 23
click at [1196, 202] on body "Audiences Campaigns Help i@inomoz.ru jobs: 8/18/2025, 3:14:18 PM Audience: We d…" at bounding box center [726, 387] width 1452 height 775
click at [629, 23] on link "Audiences" at bounding box center [632, 23] width 102 height 26
type textarea "x"
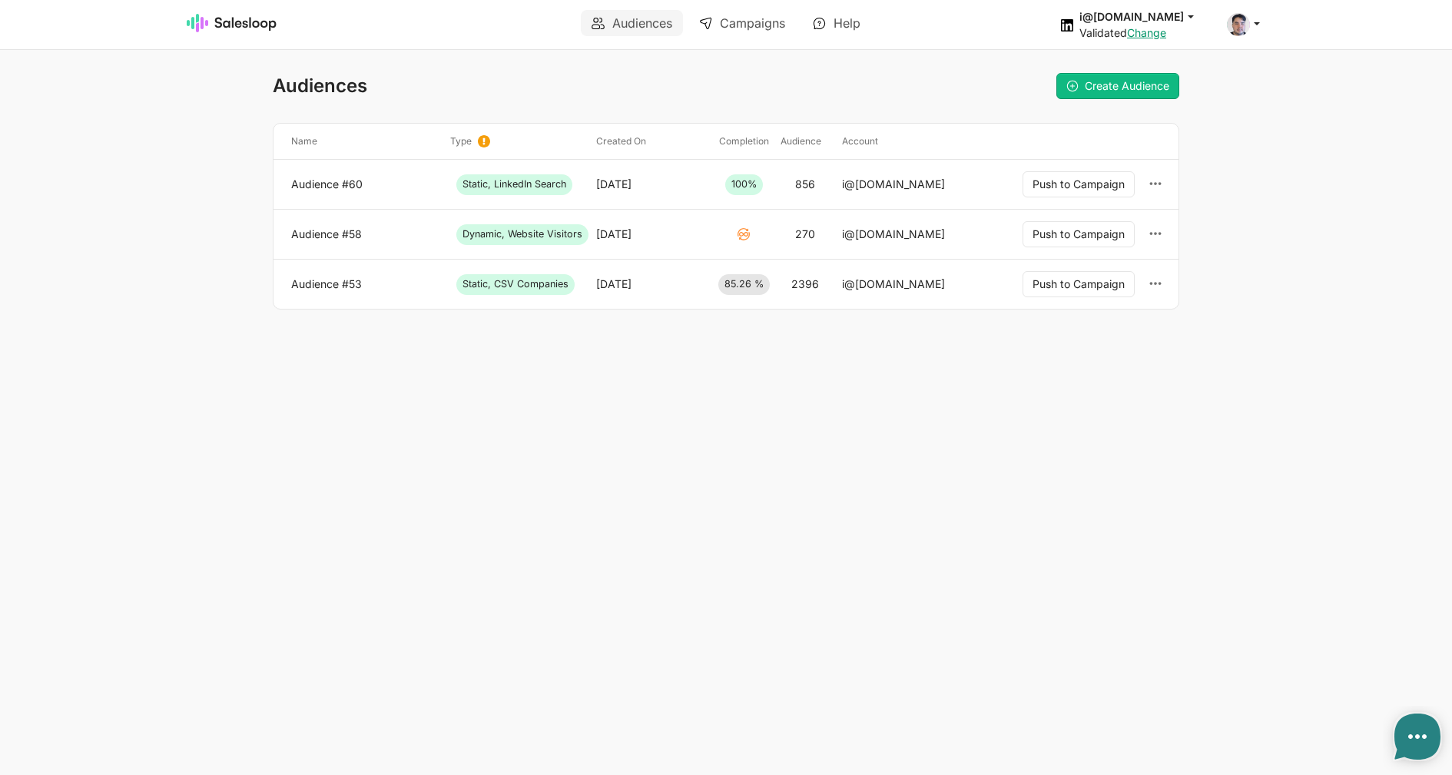
type textarea "x"
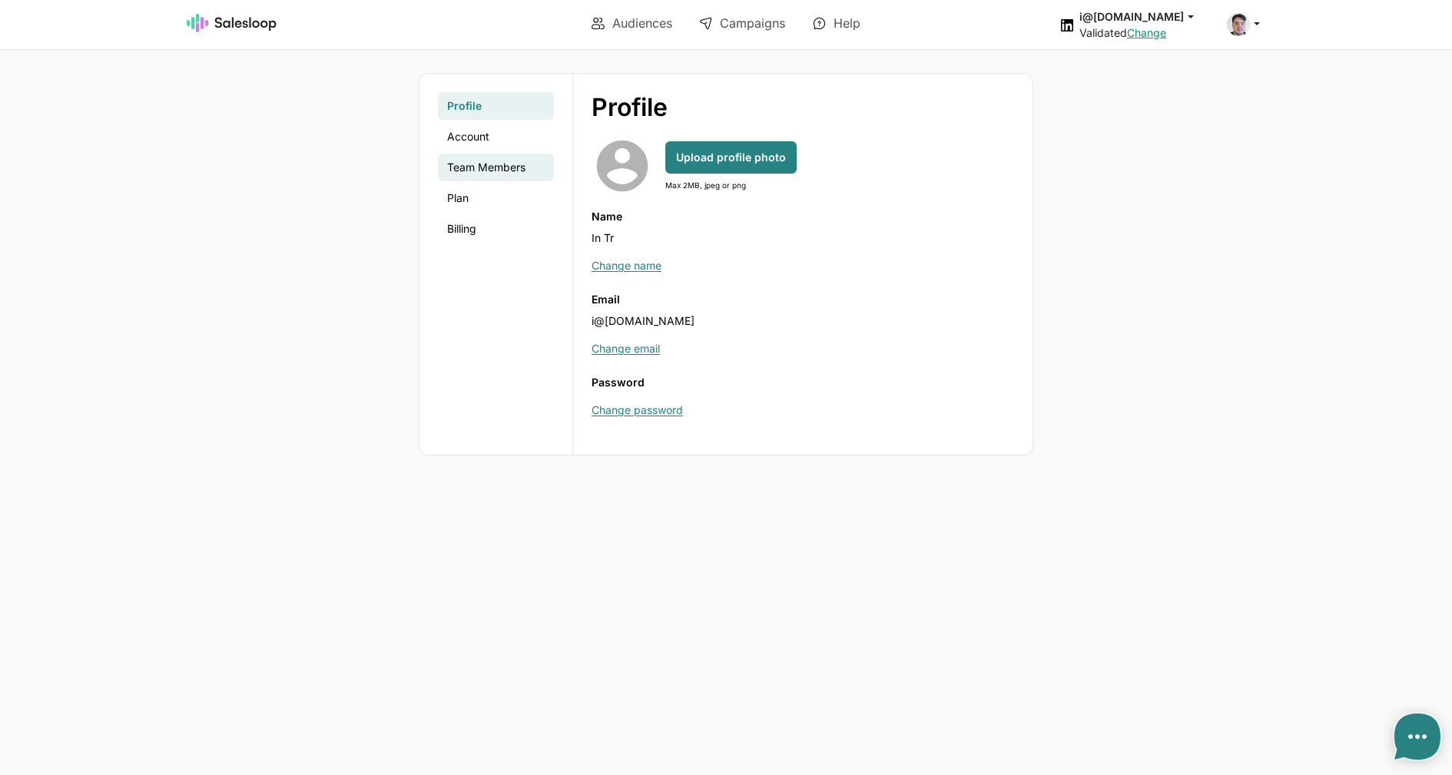
click at [489, 169] on link "Team Members" at bounding box center [496, 168] width 116 height 28
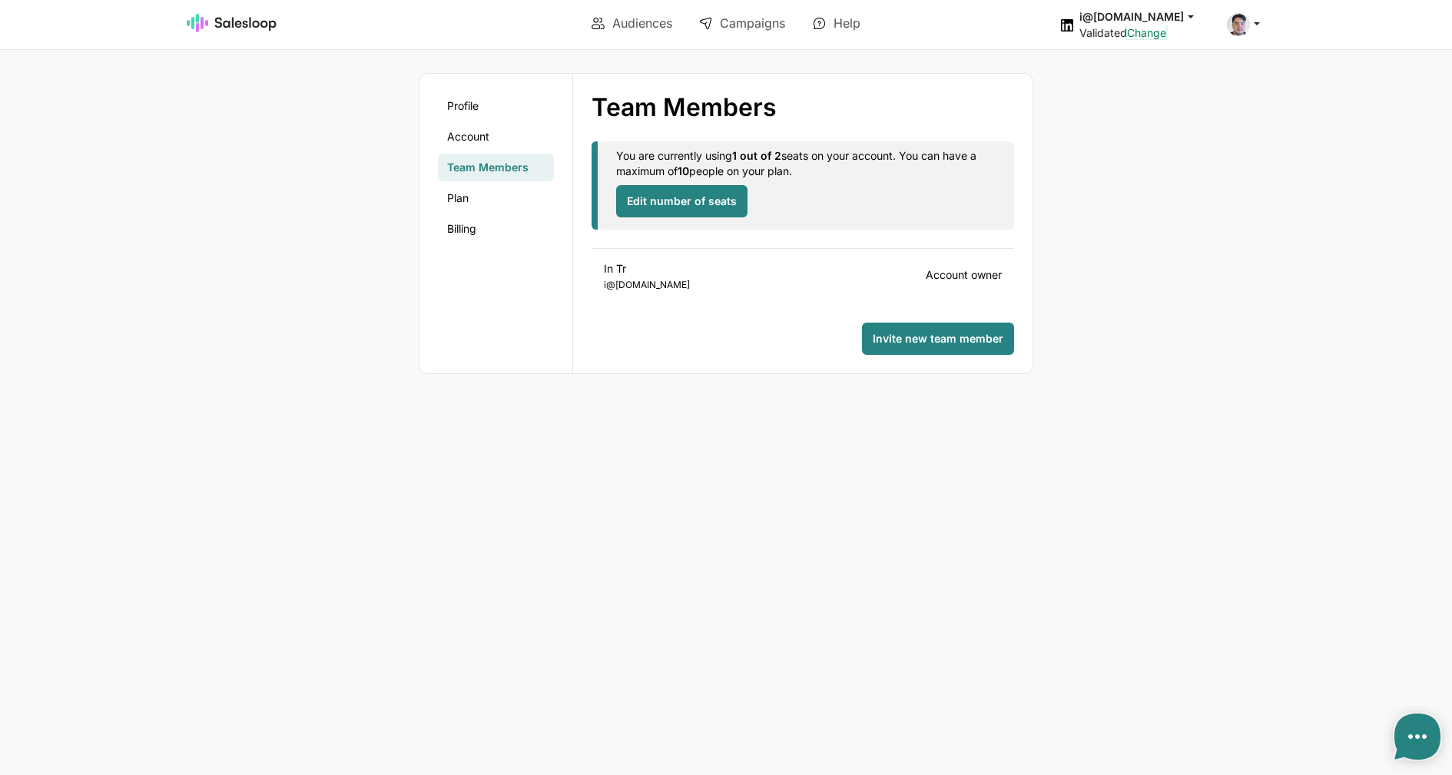
click at [1166, 38] on link "Change" at bounding box center [1146, 32] width 39 height 13
type textarea "x"
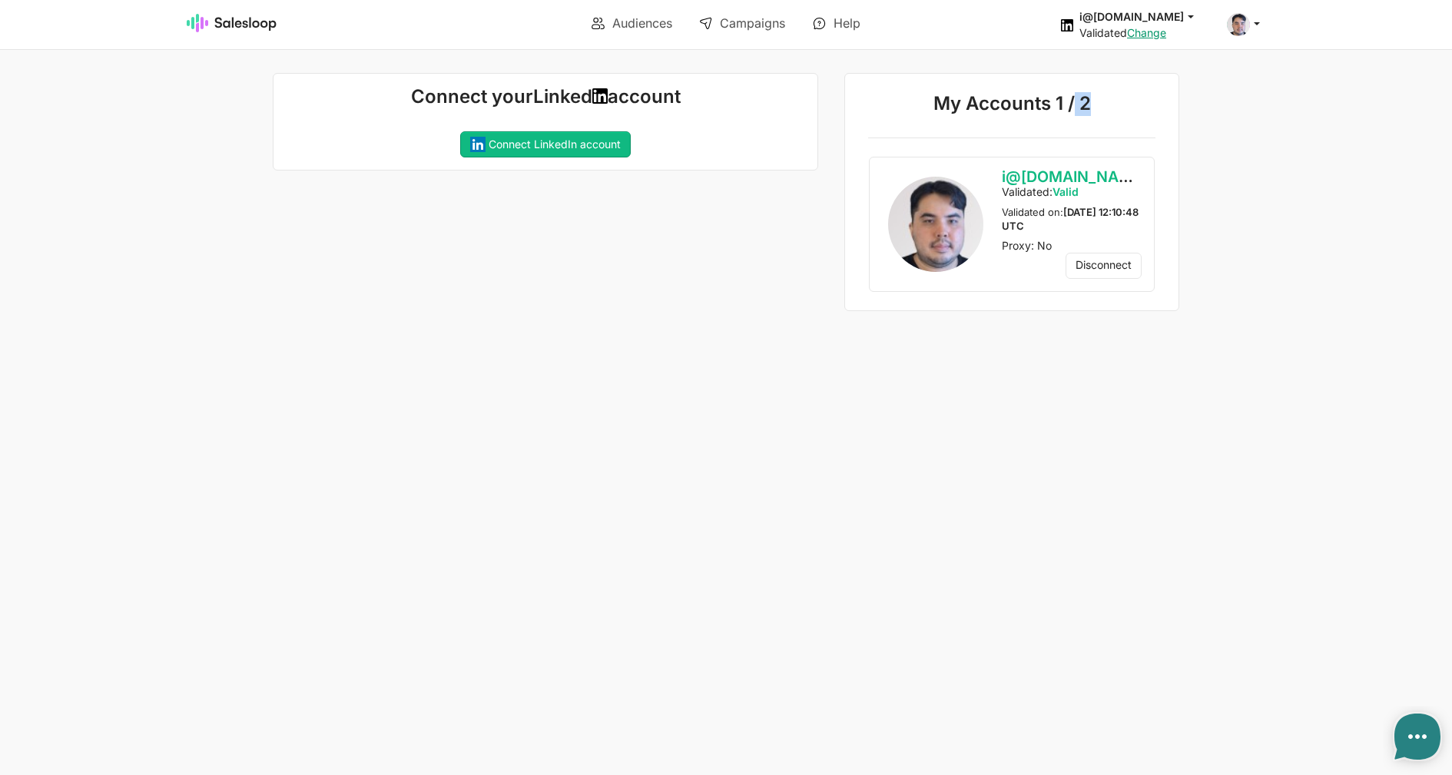
drag, startPoint x: 1087, startPoint y: 110, endPoint x: 1059, endPoint y: 107, distance: 27.8
click at [1074, 110] on p "My Accounts 1 / 2" at bounding box center [1011, 106] width 287 height 28
drag, startPoint x: 1068, startPoint y: 106, endPoint x: 1088, endPoint y: 108, distance: 20.0
click at [1088, 108] on p "My Accounts 1 / 2" at bounding box center [1011, 106] width 287 height 28
click at [633, 229] on div "Connect your Linked account Connecting your LinkedIn account... If you recently…" at bounding box center [541, 192] width 555 height 239
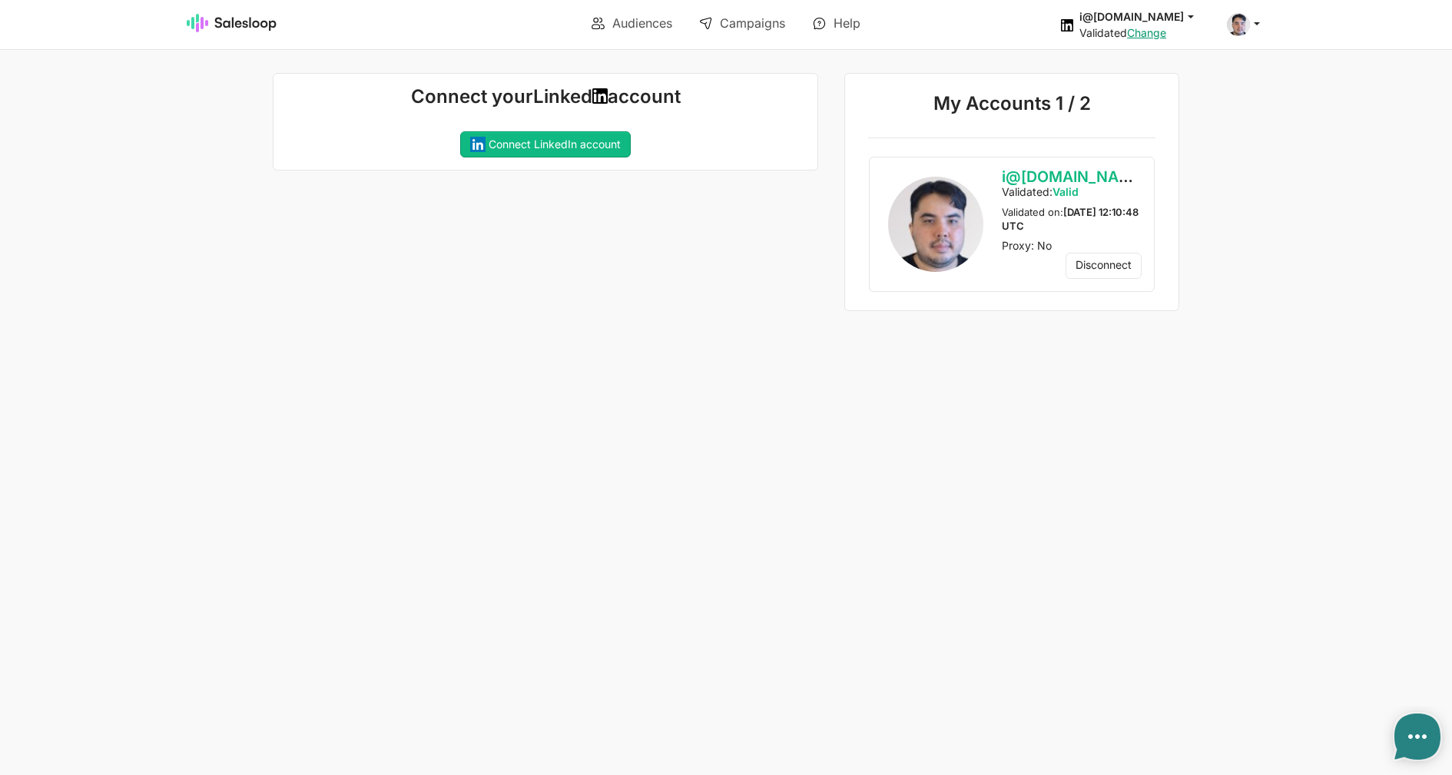
type textarea "x"
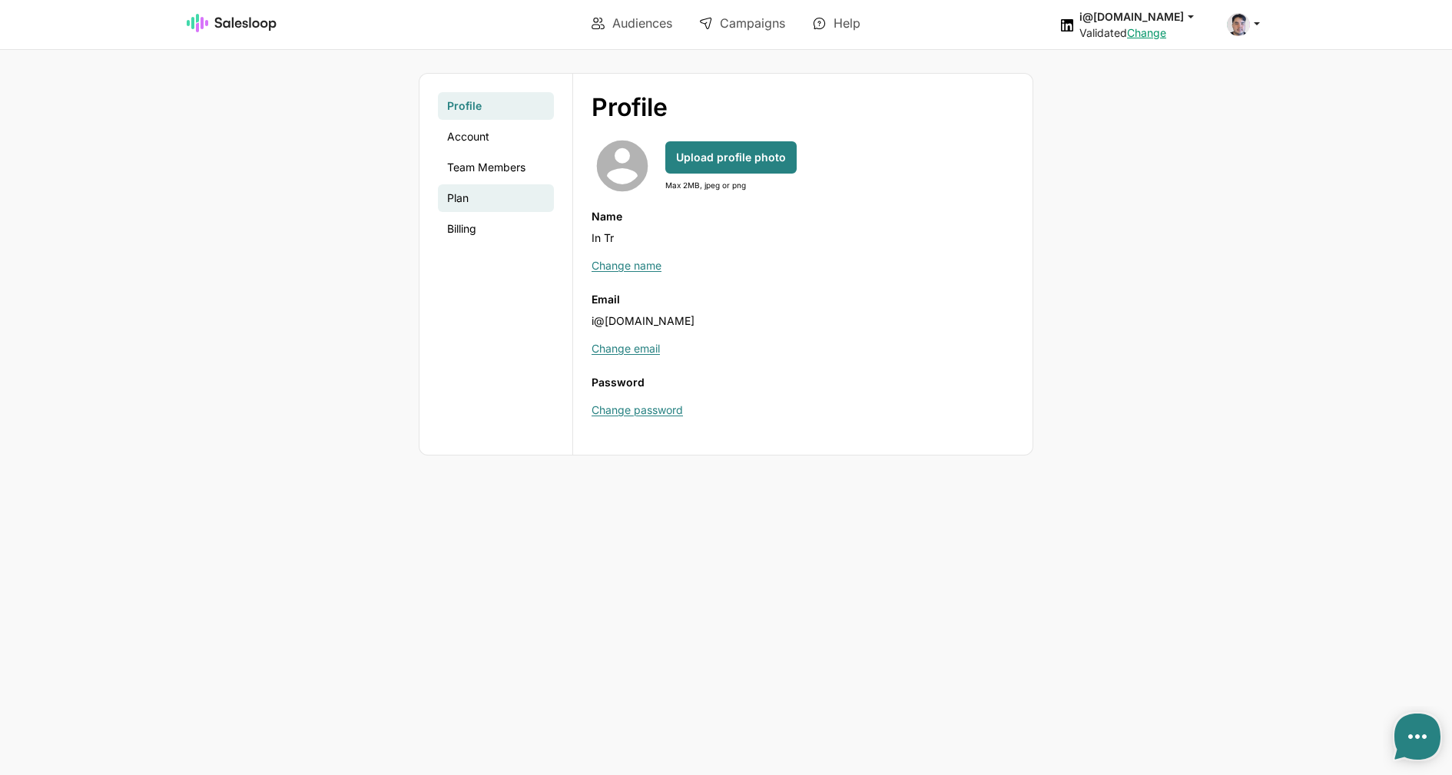
type textarea "x"
click at [481, 204] on link "Plan" at bounding box center [496, 198] width 116 height 28
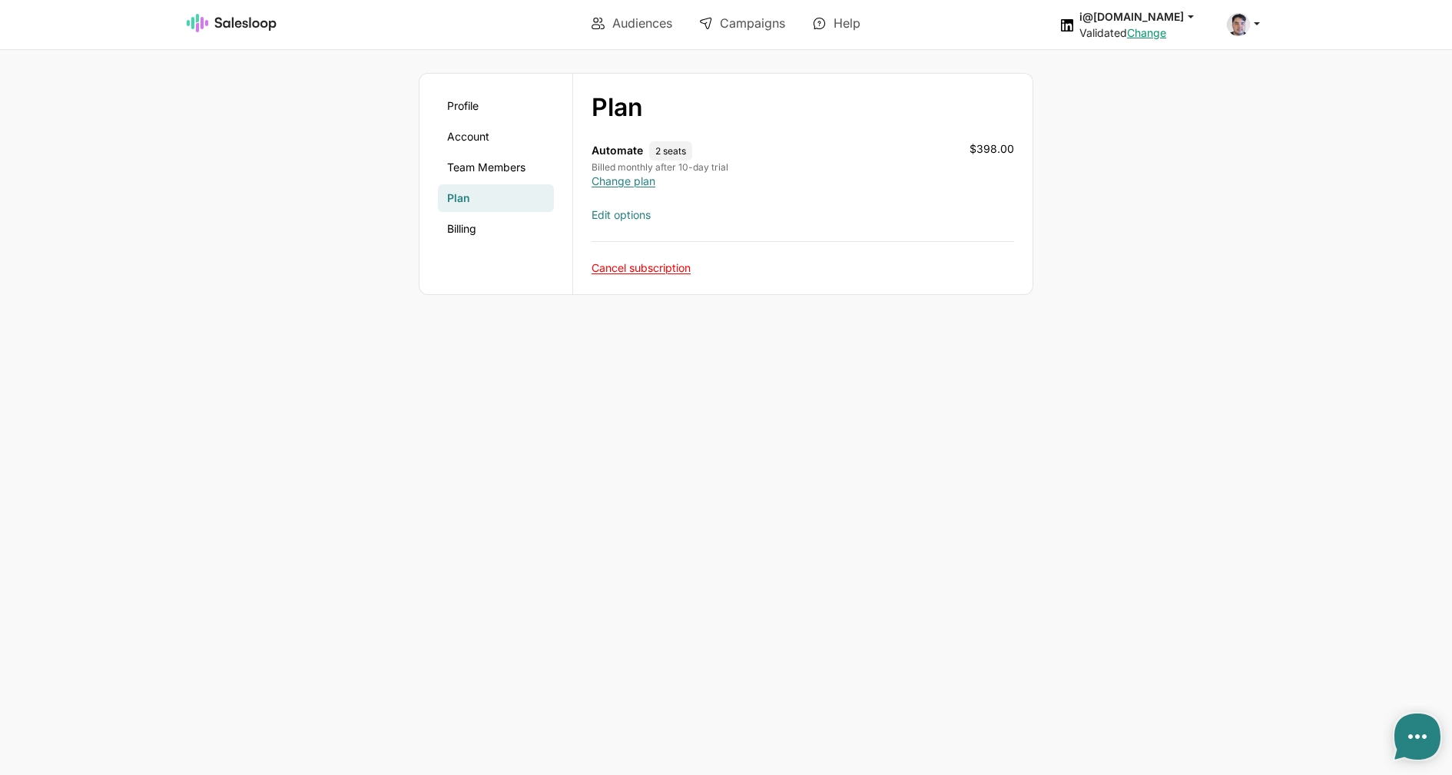
click at [626, 218] on link "Edit options" at bounding box center [621, 214] width 59 height 13
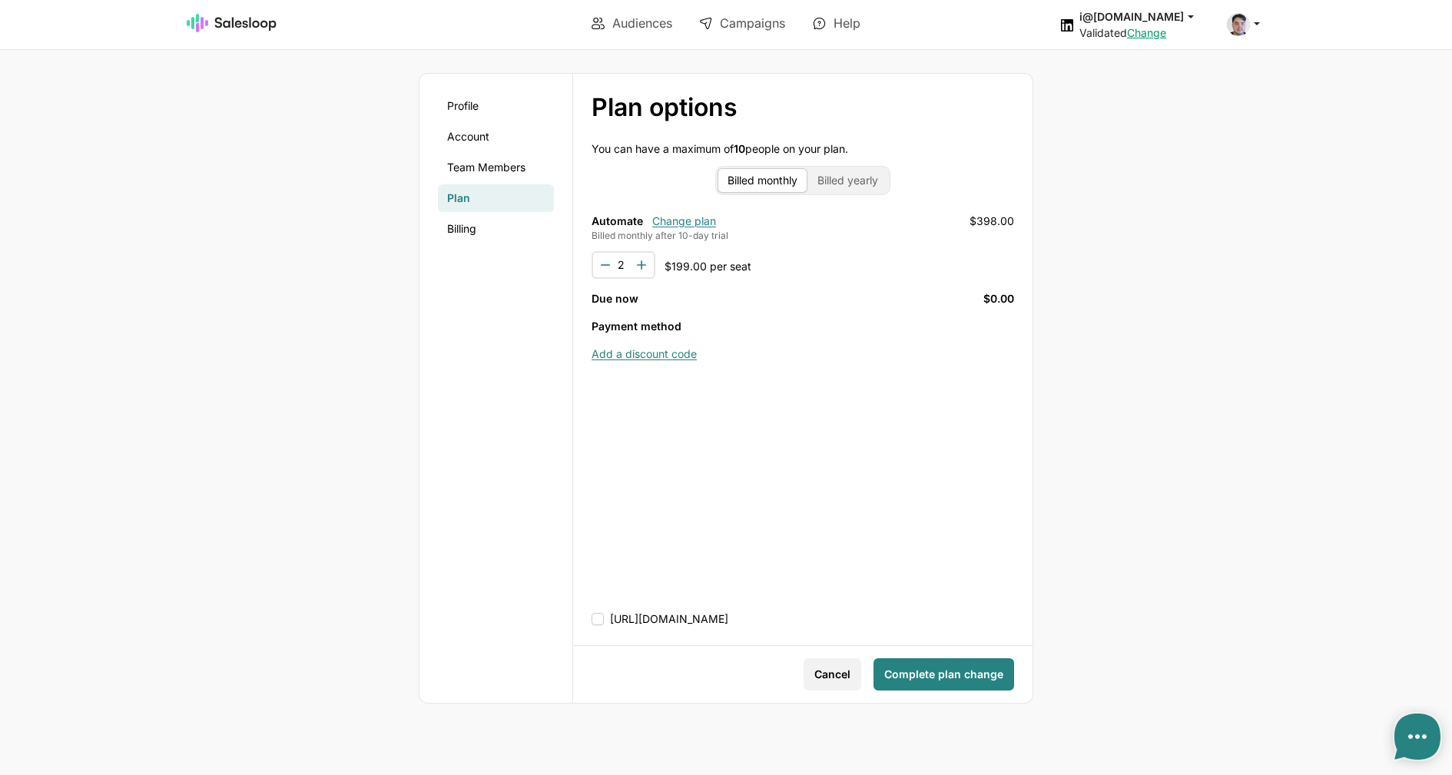
click at [643, 264] on span "add" at bounding box center [641, 264] width 15 height 15
type input "3"
click at [1191, 42] on section "i@inomoz.ru jobs: 8/18/2025, 3:14:18 PM Audience: We didn’t find any results la…" at bounding box center [1131, 24] width 270 height 49
click at [1194, 40] on div "Validated Change" at bounding box center [1144, 33] width 129 height 14
click at [1166, 39] on link "Change" at bounding box center [1146, 32] width 39 height 13
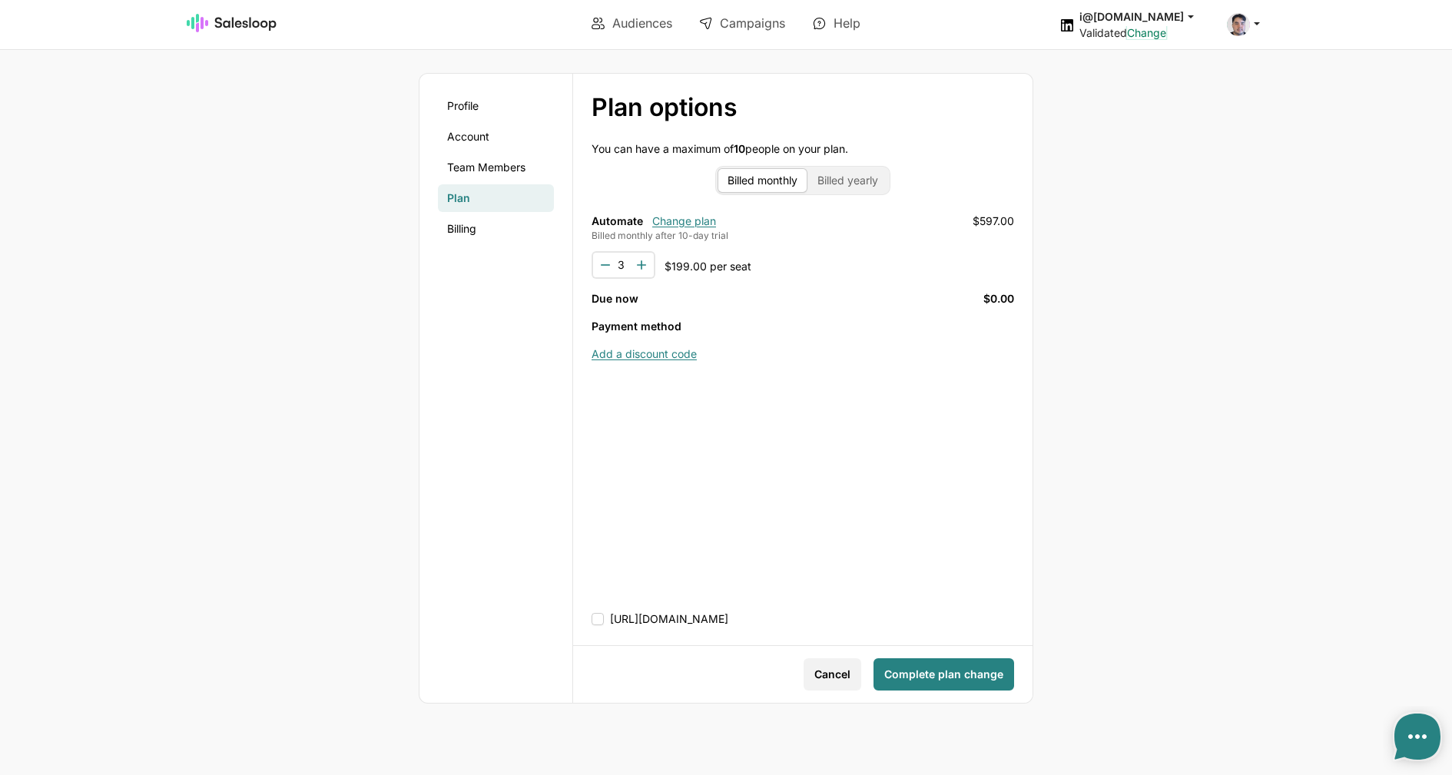
type textarea "x"
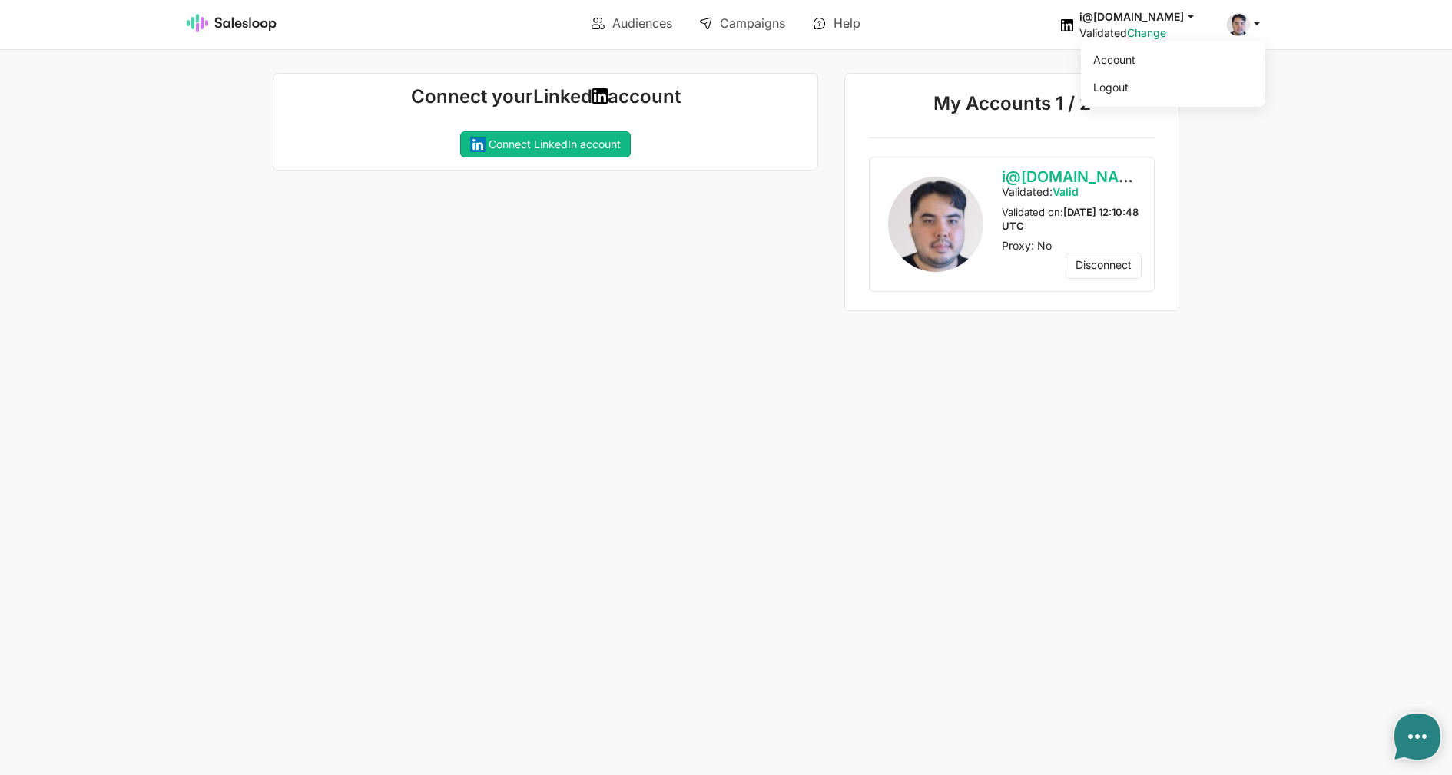
click at [1256, 20] on icon at bounding box center [1257, 23] width 14 height 14
drag, startPoint x: 1275, startPoint y: 137, endPoint x: 1076, endPoint y: 169, distance: 201.6
click at [1273, 138] on body "Audiences Campaigns Help i@[DOMAIN_NAME] jobs: [DATE] 3:14:18 PM Audience: We d…" at bounding box center [726, 155] width 1452 height 311
type textarea "x"
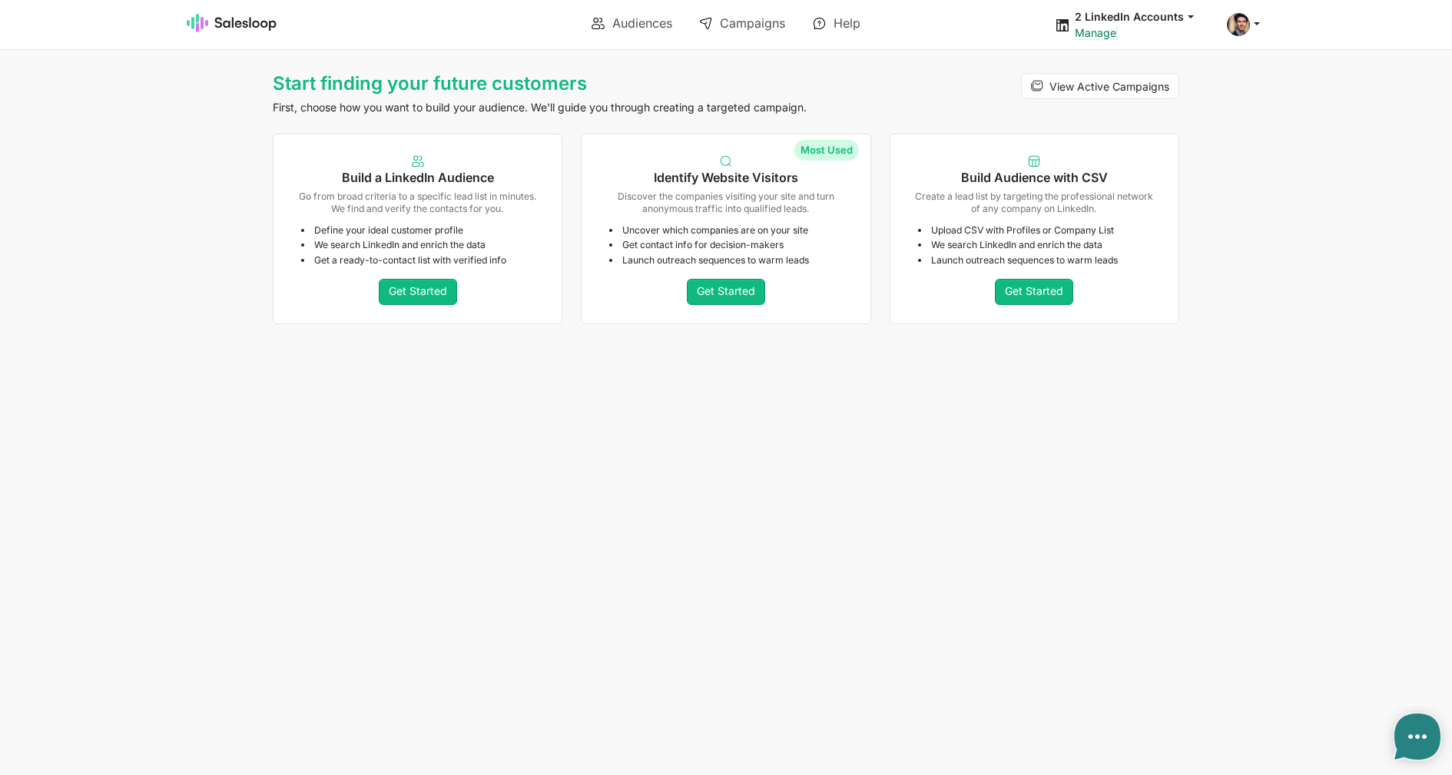
click at [1108, 35] on link "Manage" at bounding box center [1095, 32] width 41 height 13
type textarea "x"
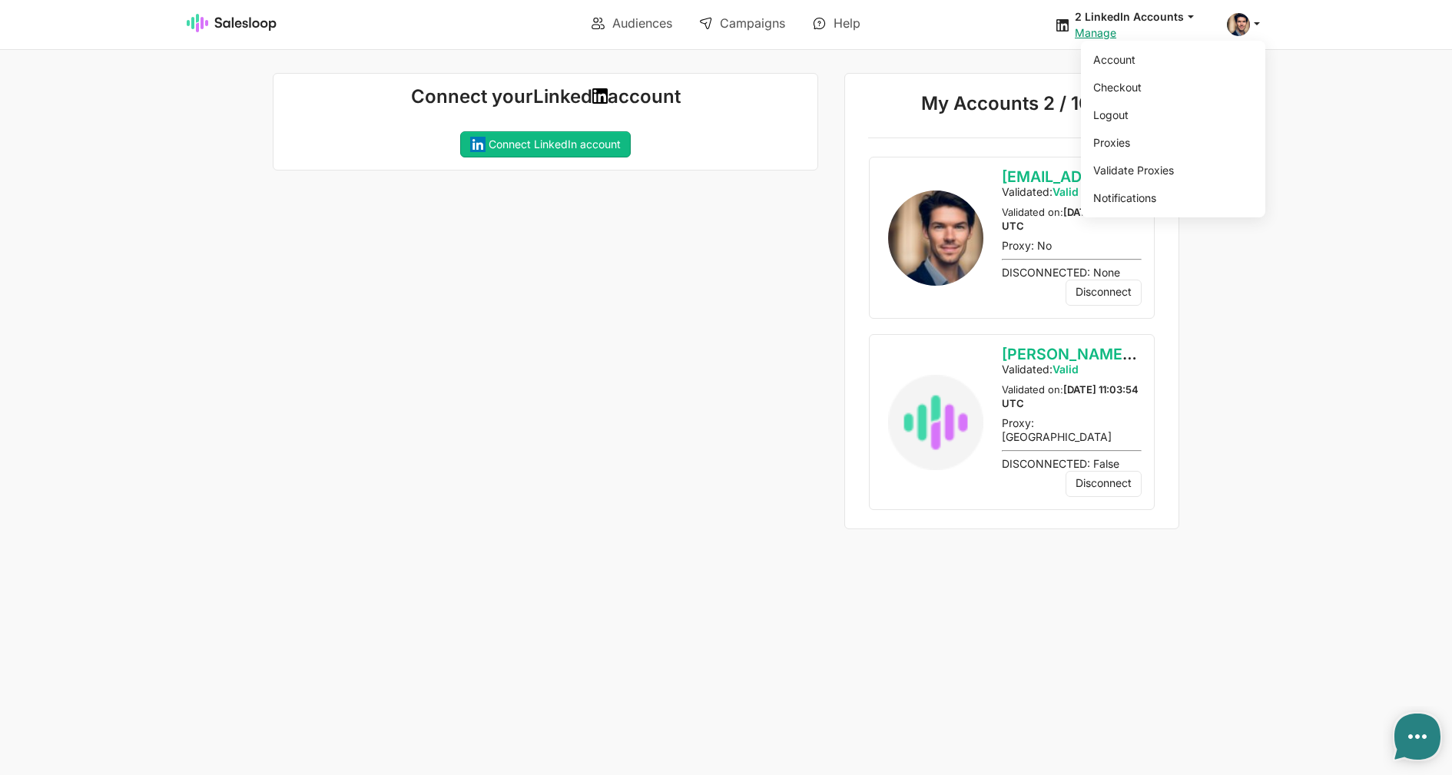
click at [1247, 18] on span at bounding box center [1238, 24] width 23 height 23
click at [1139, 58] on link "Account" at bounding box center [1170, 60] width 166 height 26
type textarea "x"
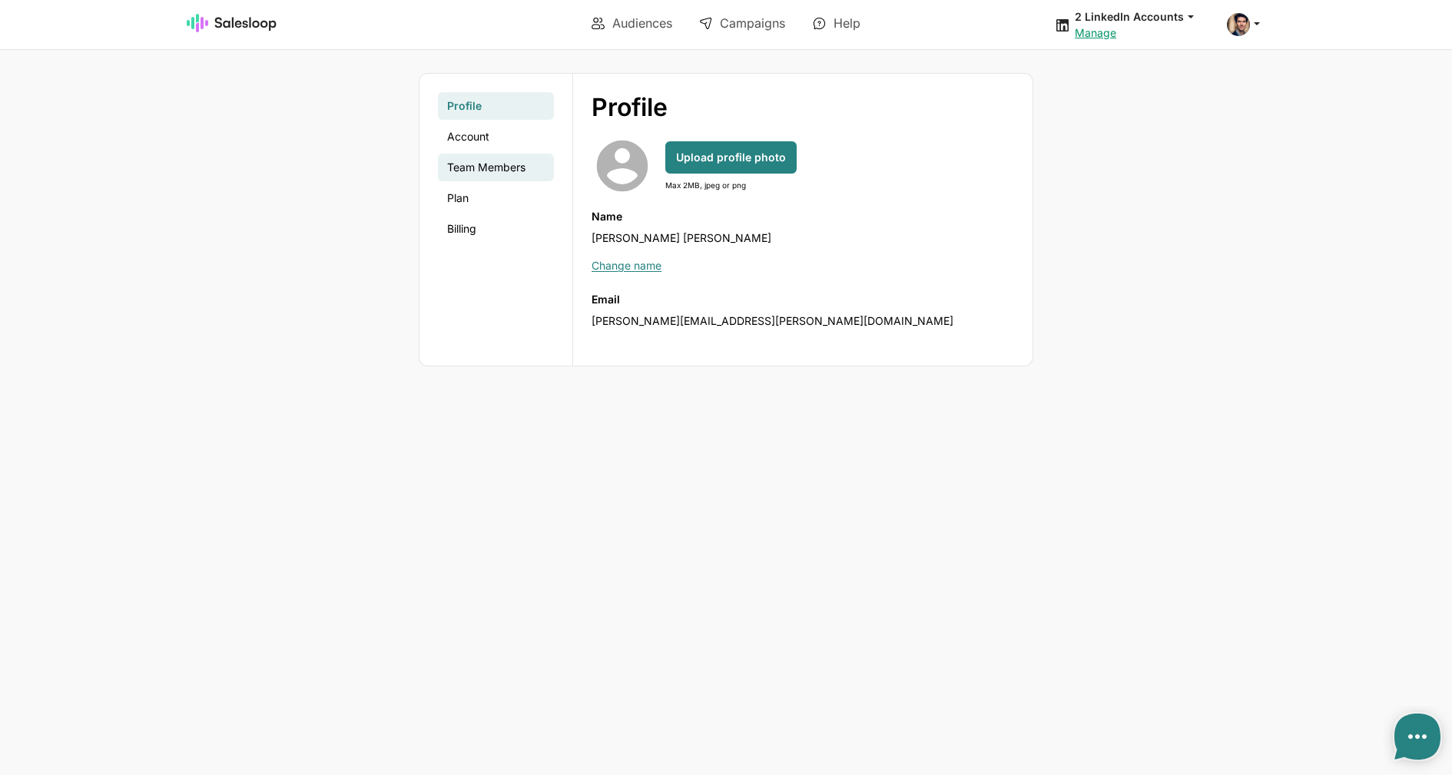
click at [509, 168] on link "Team Members" at bounding box center [496, 168] width 116 height 28
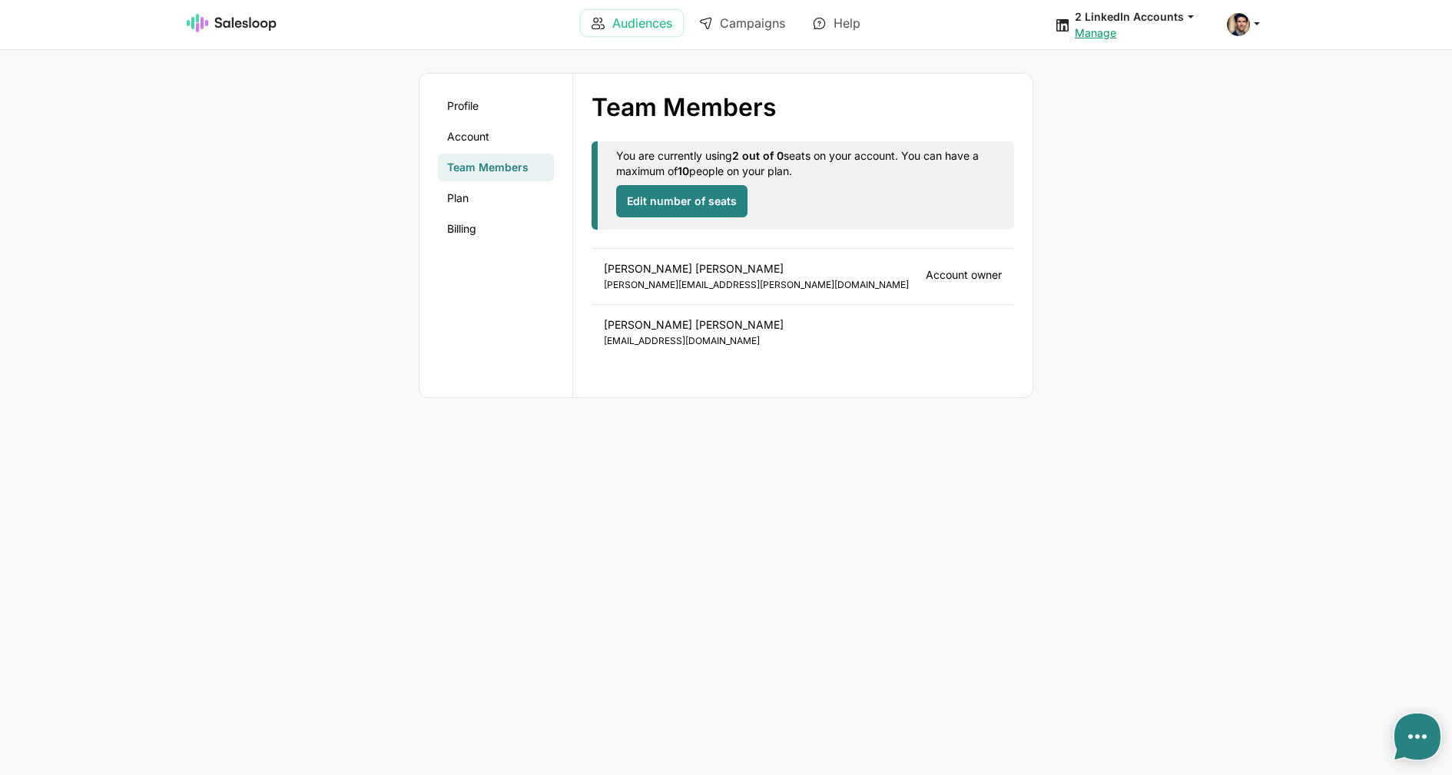
click at [626, 32] on link "Audiences" at bounding box center [632, 23] width 102 height 26
type textarea "x"
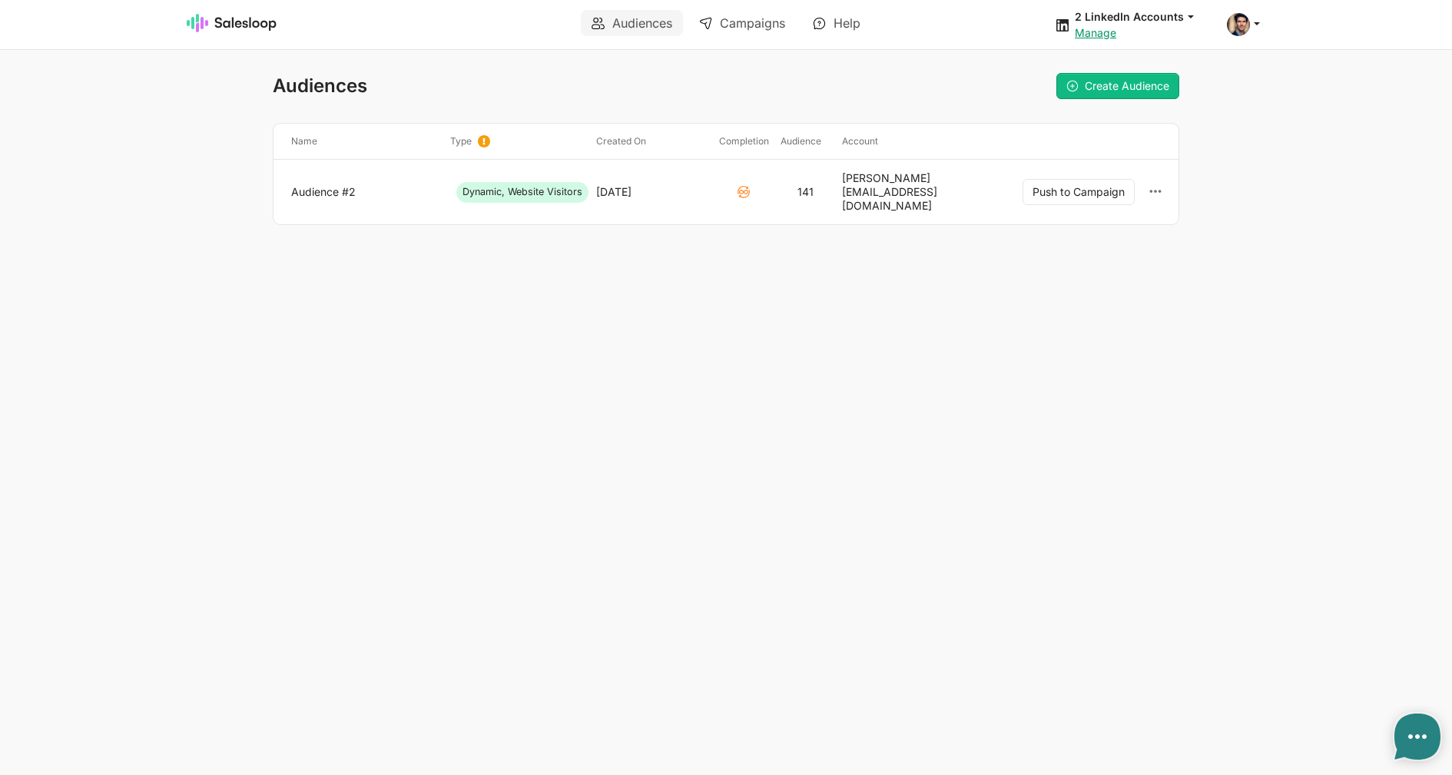
click at [1103, 25] on div "2 LinkedIn Accounts jobs: 8/18/2025, 12:35:56 PM Audience: We didn’t find any r…" at bounding box center [1142, 24] width 134 height 31
click at [1107, 35] on link "Manage" at bounding box center [1095, 32] width 41 height 13
type textarea "x"
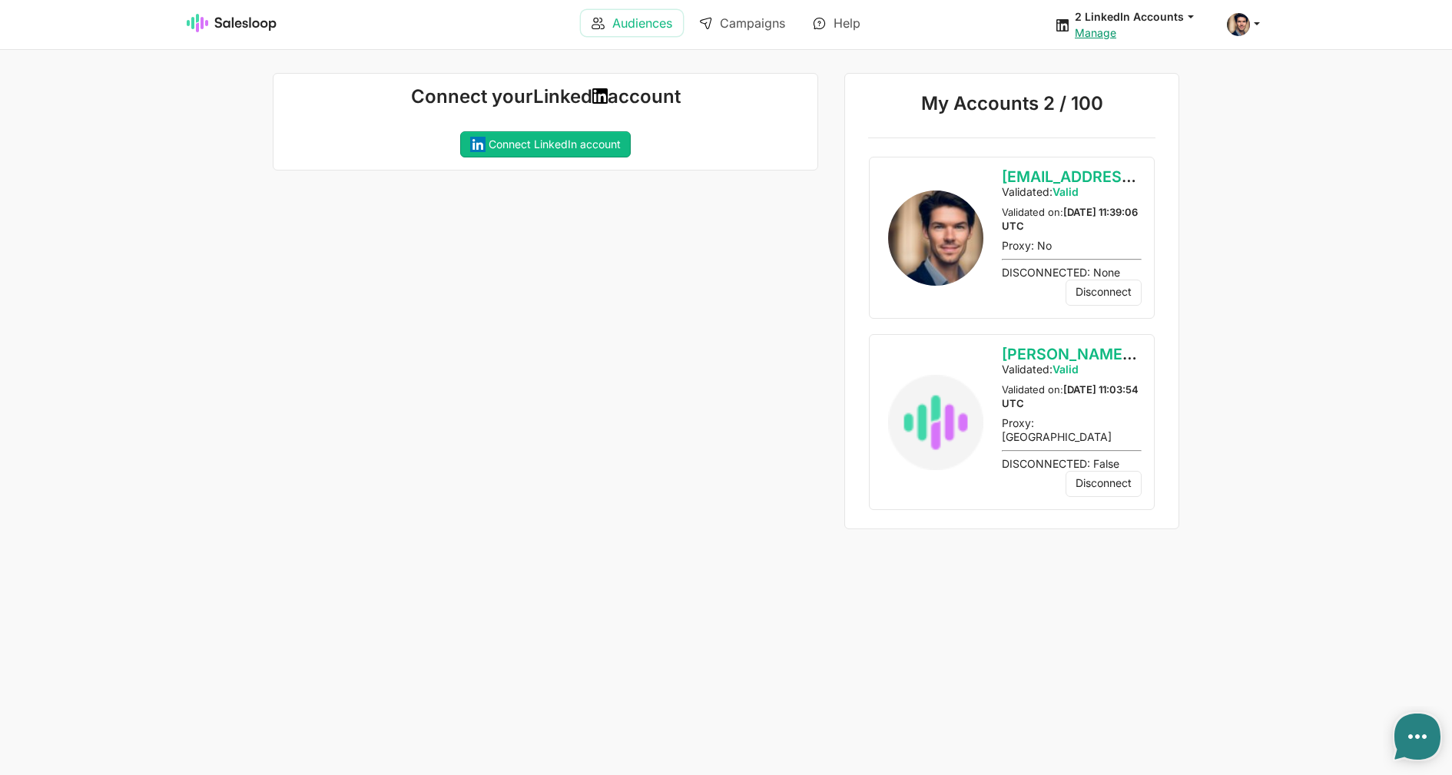
click at [626, 29] on link "Audiences" at bounding box center [632, 23] width 102 height 26
type textarea "x"
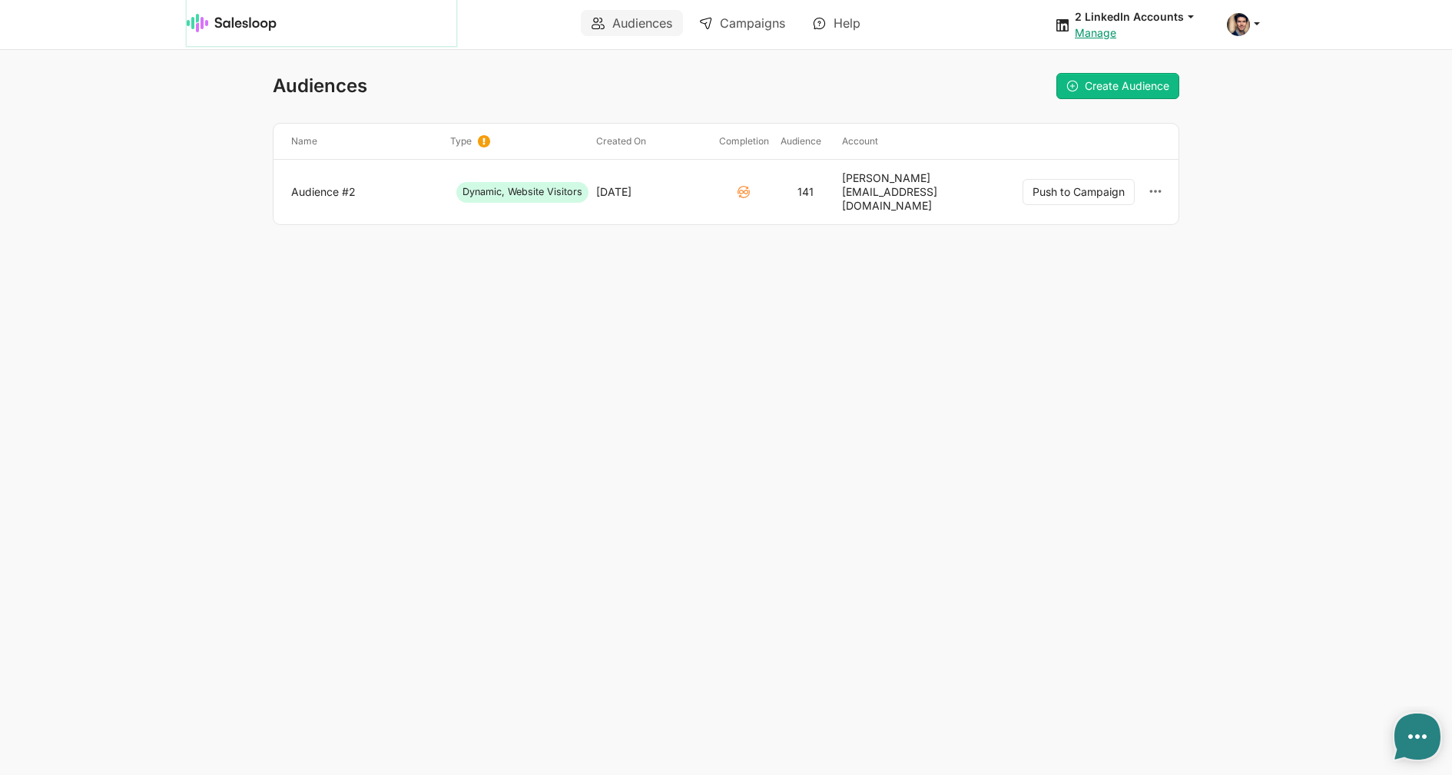
click at [236, 31] on img at bounding box center [232, 23] width 91 height 18
type textarea "x"
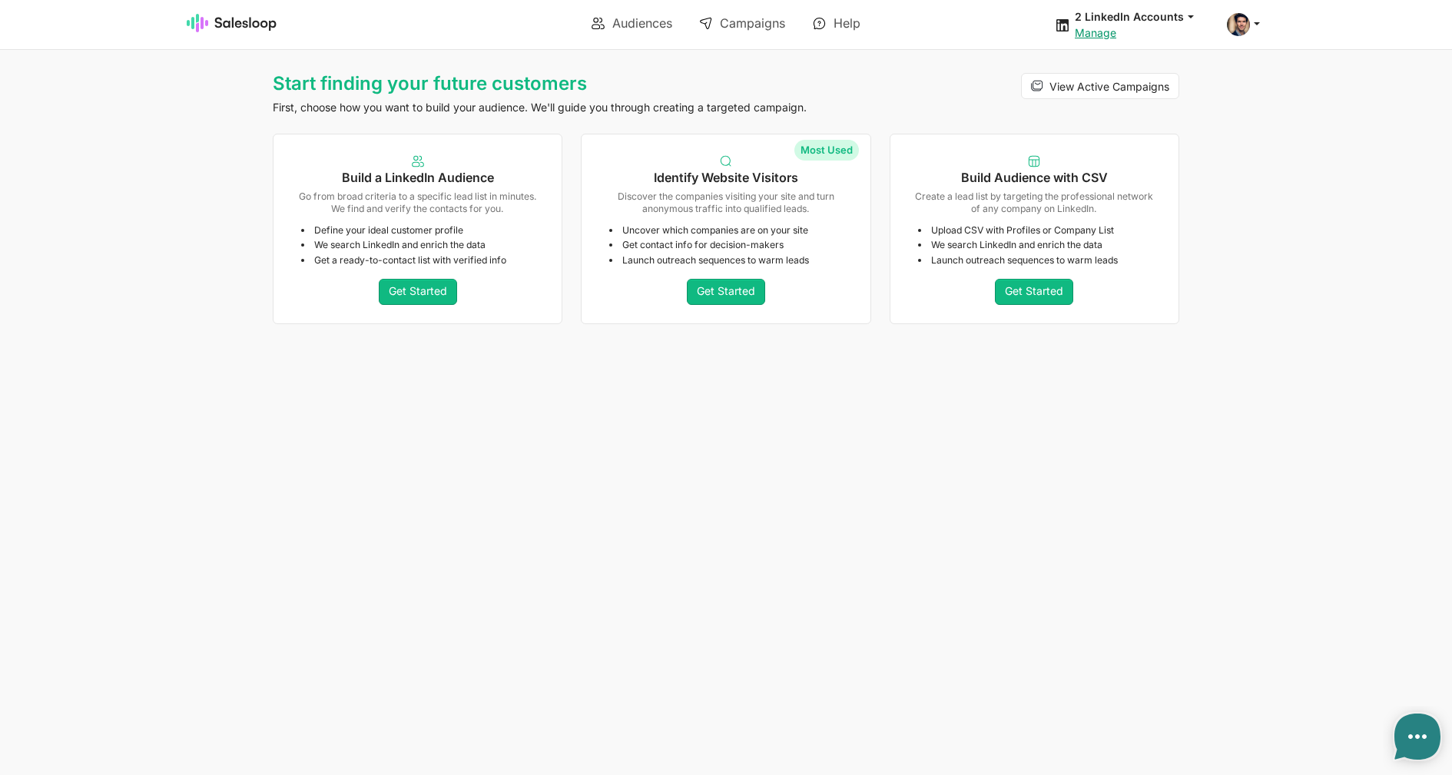
type textarea "x"
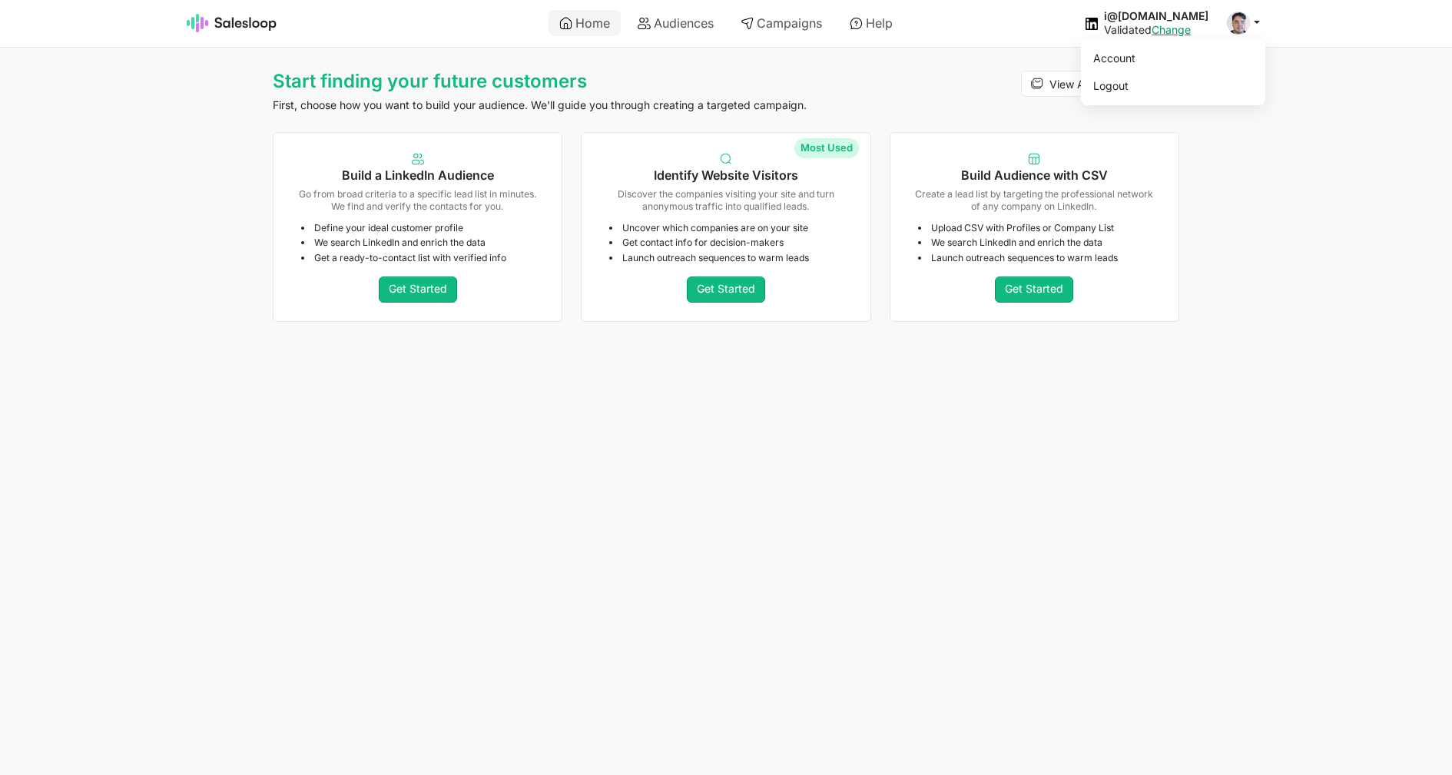
click at [1254, 34] on div "Account Logout" at bounding box center [1246, 23] width 38 height 23
click at [1191, 32] on link "Change" at bounding box center [1171, 29] width 39 height 13
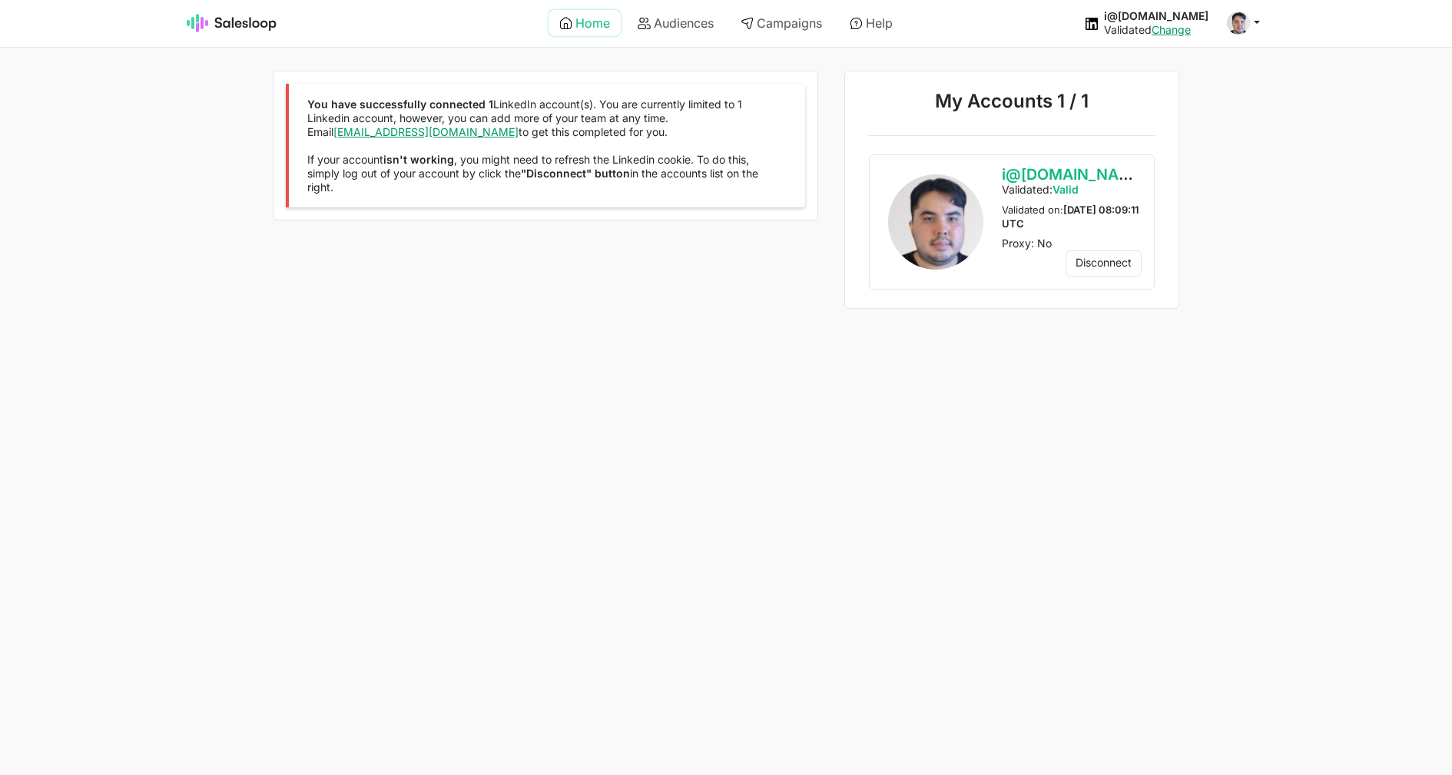
click at [599, 31] on link "Home" at bounding box center [585, 23] width 72 height 26
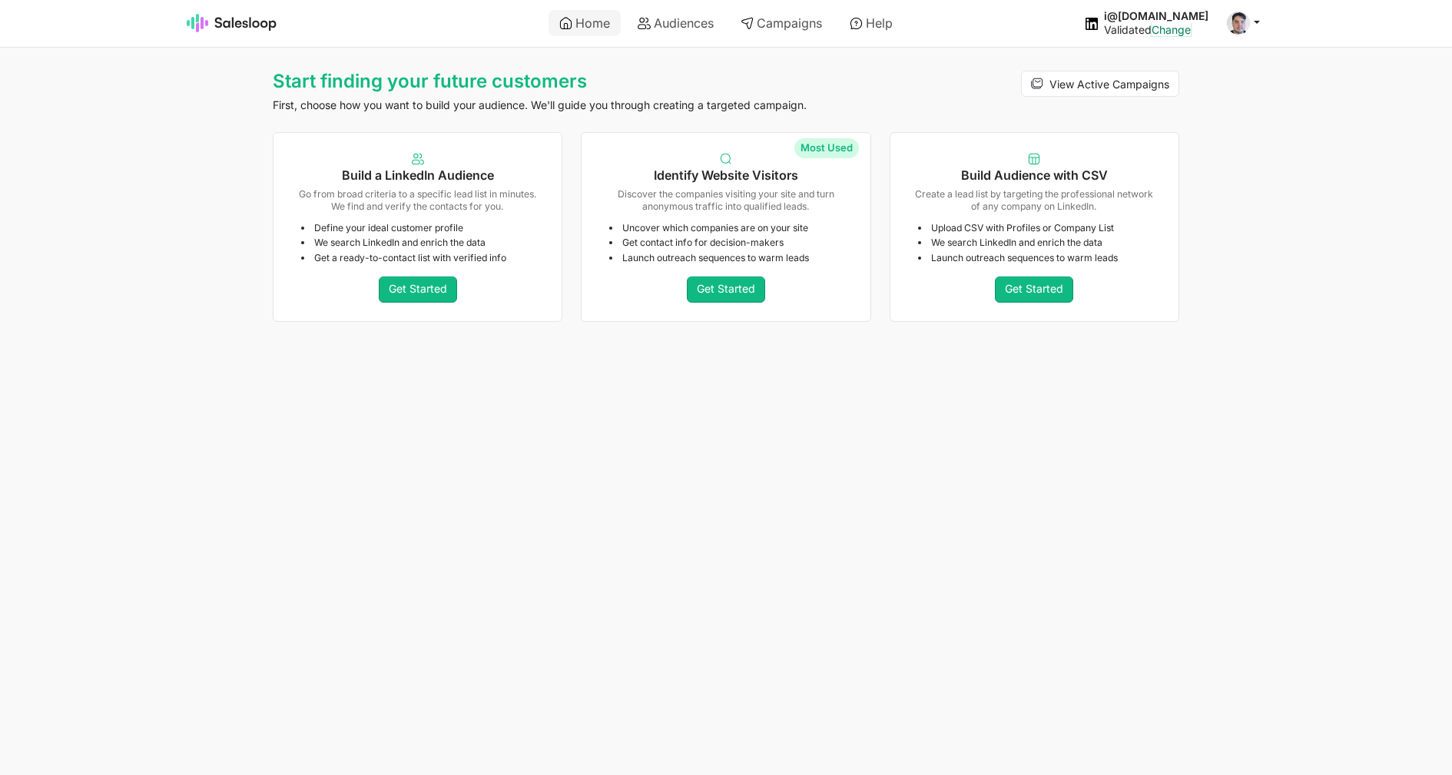
click at [1191, 33] on link "Change" at bounding box center [1171, 29] width 39 height 13
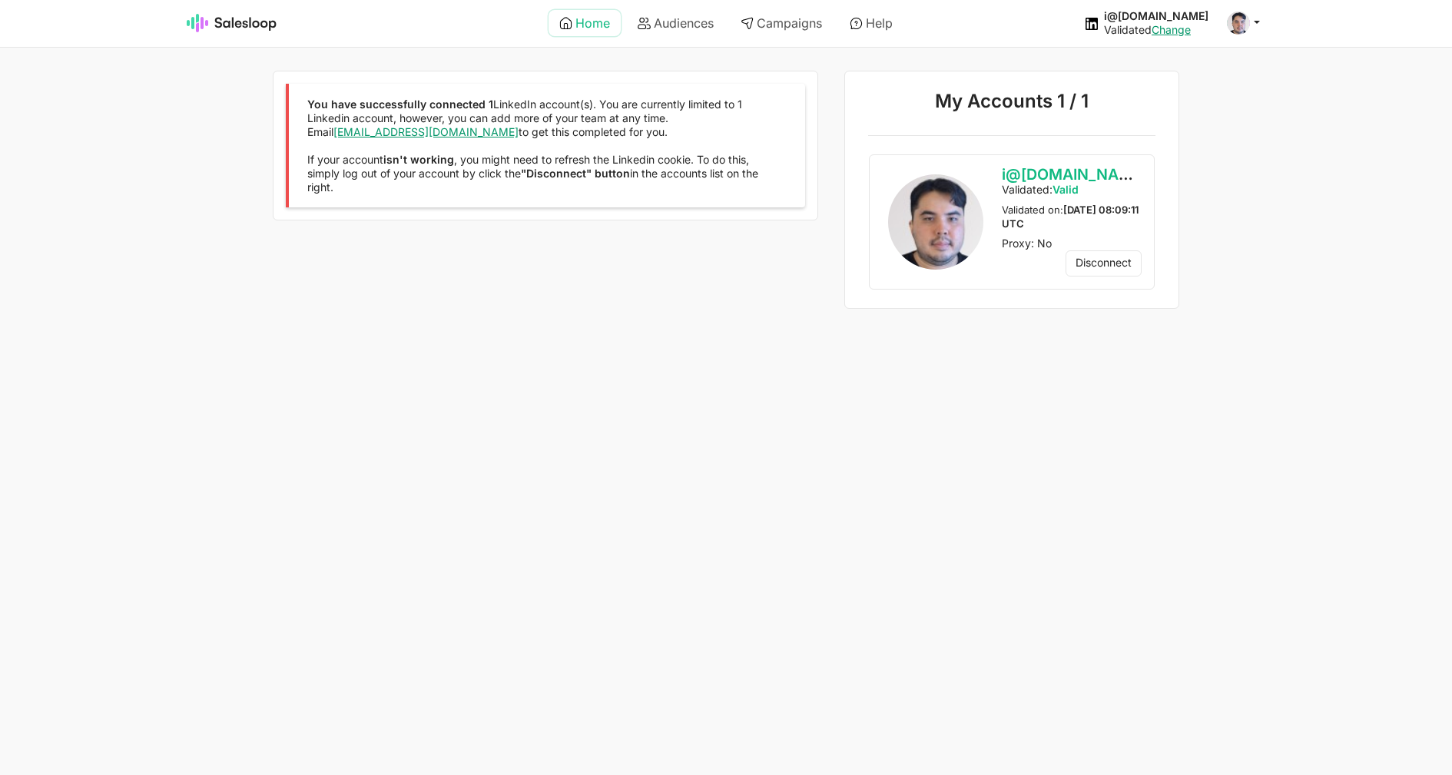
click at [592, 22] on link "Home" at bounding box center [585, 23] width 72 height 26
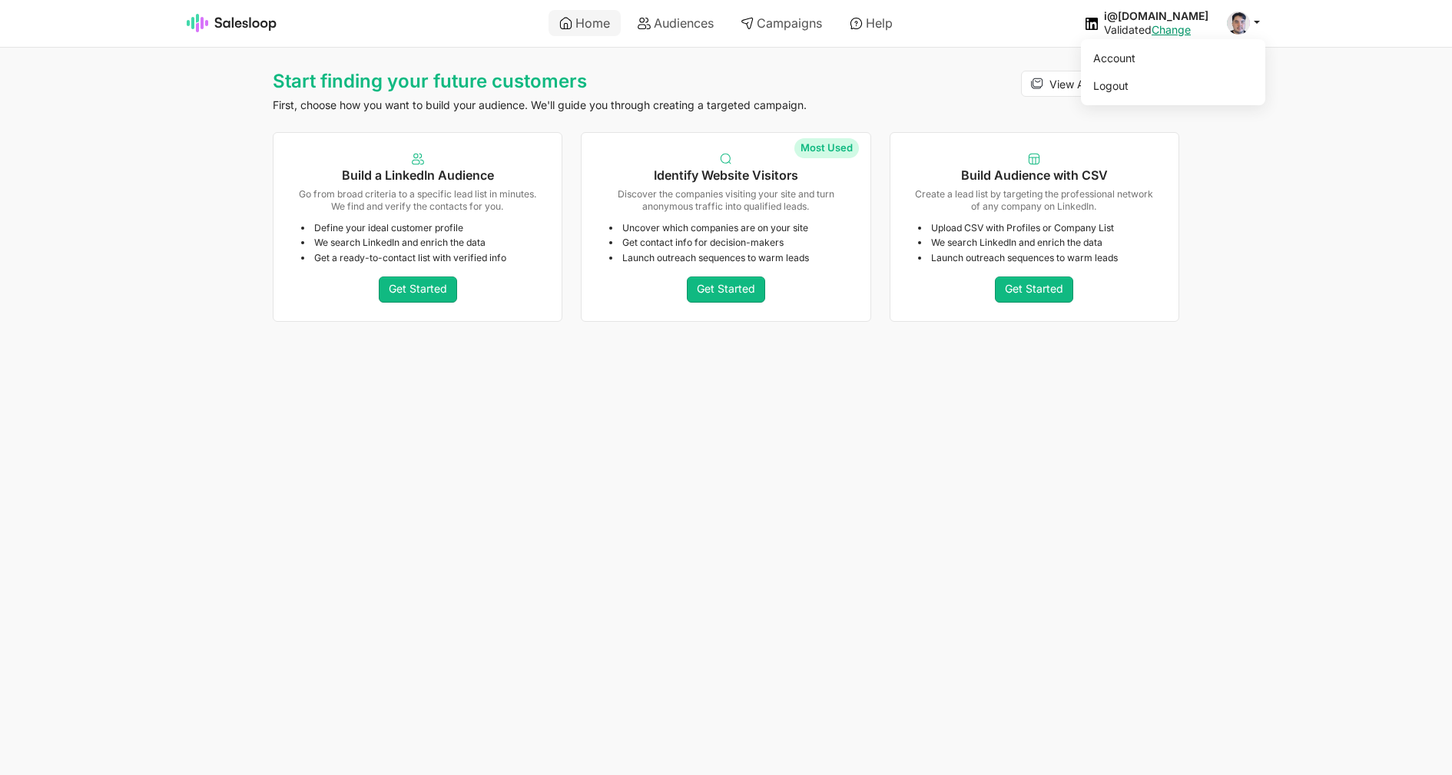
click at [1248, 19] on span at bounding box center [1238, 23] width 23 height 23
click at [787, 32] on link "Campaigns" at bounding box center [781, 23] width 103 height 26
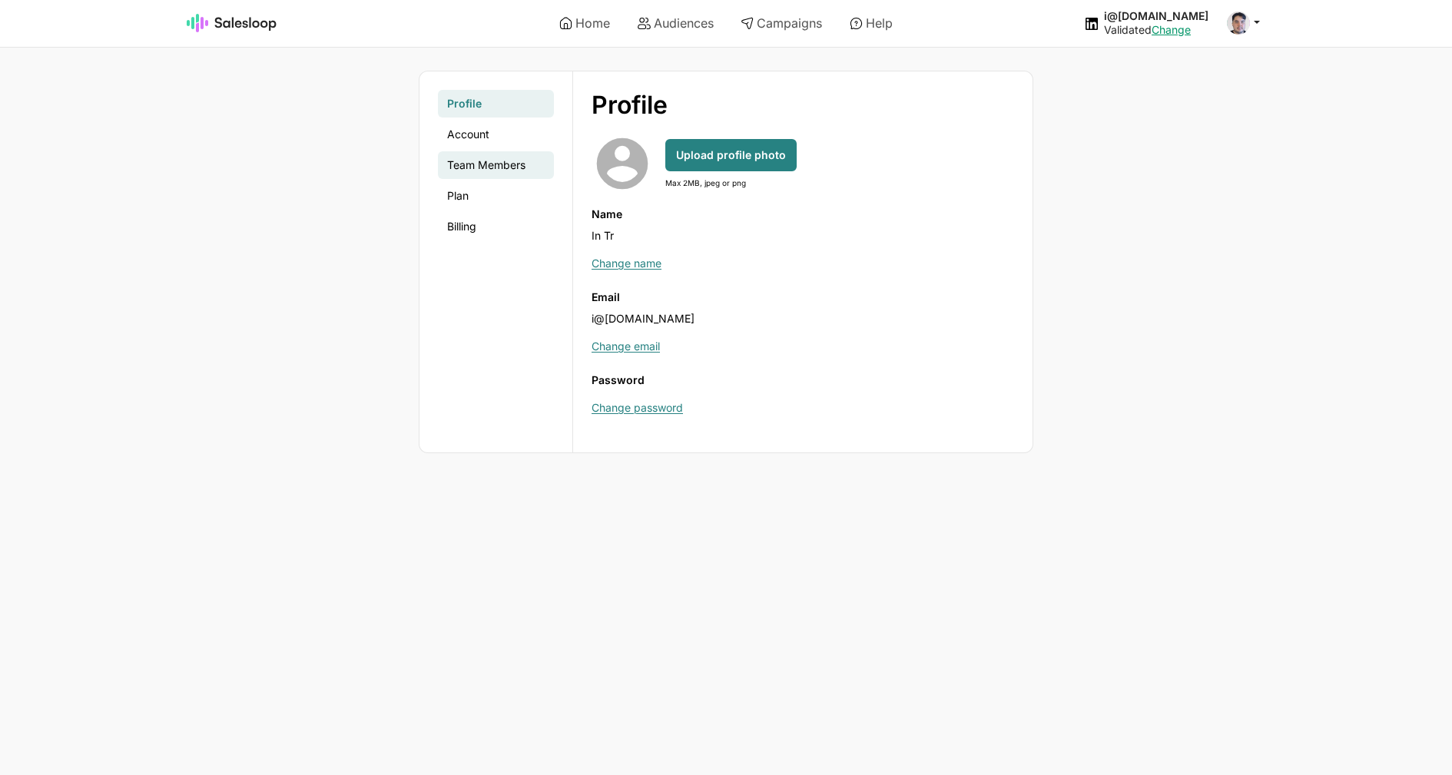
click at [476, 165] on link "Team Members" at bounding box center [496, 165] width 116 height 28
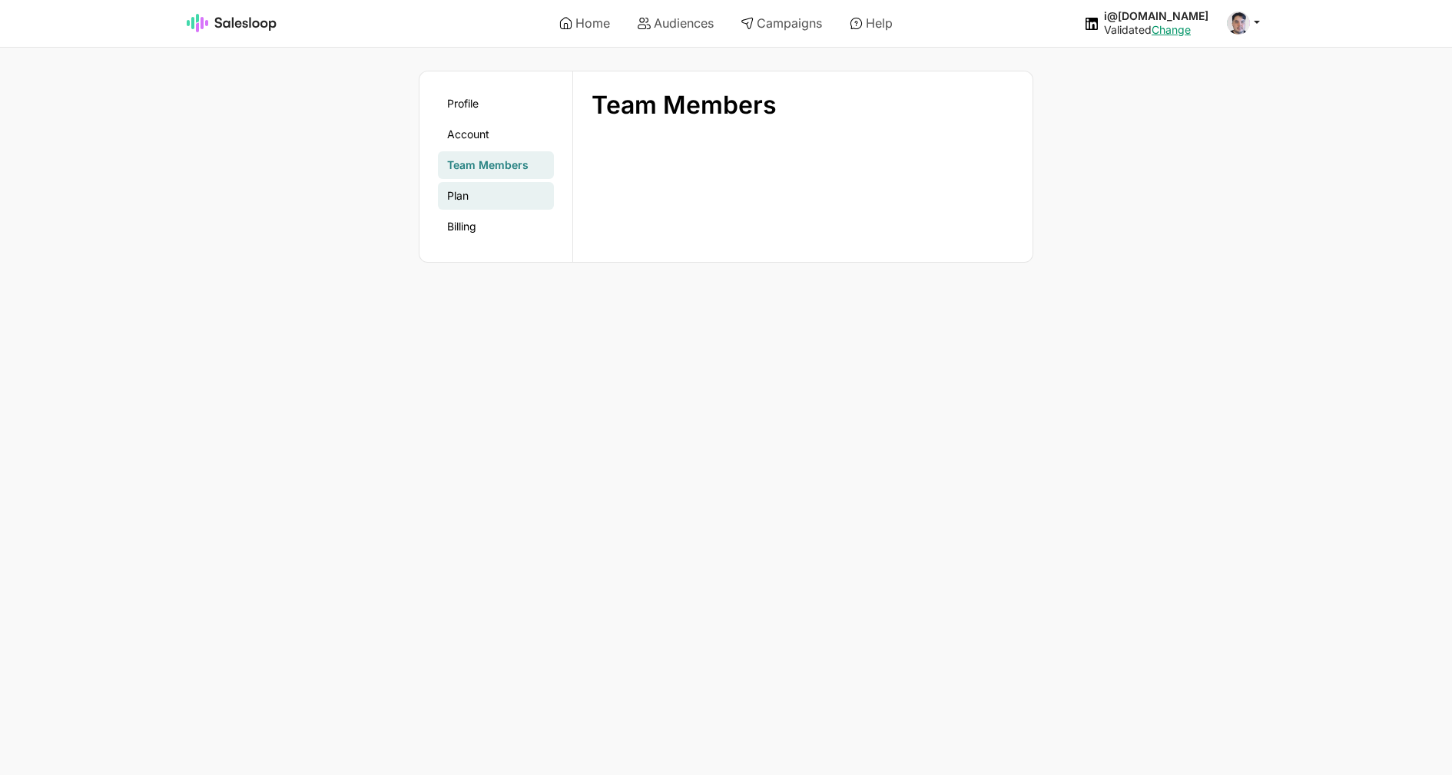
click at [469, 196] on link "Plan" at bounding box center [496, 196] width 116 height 28
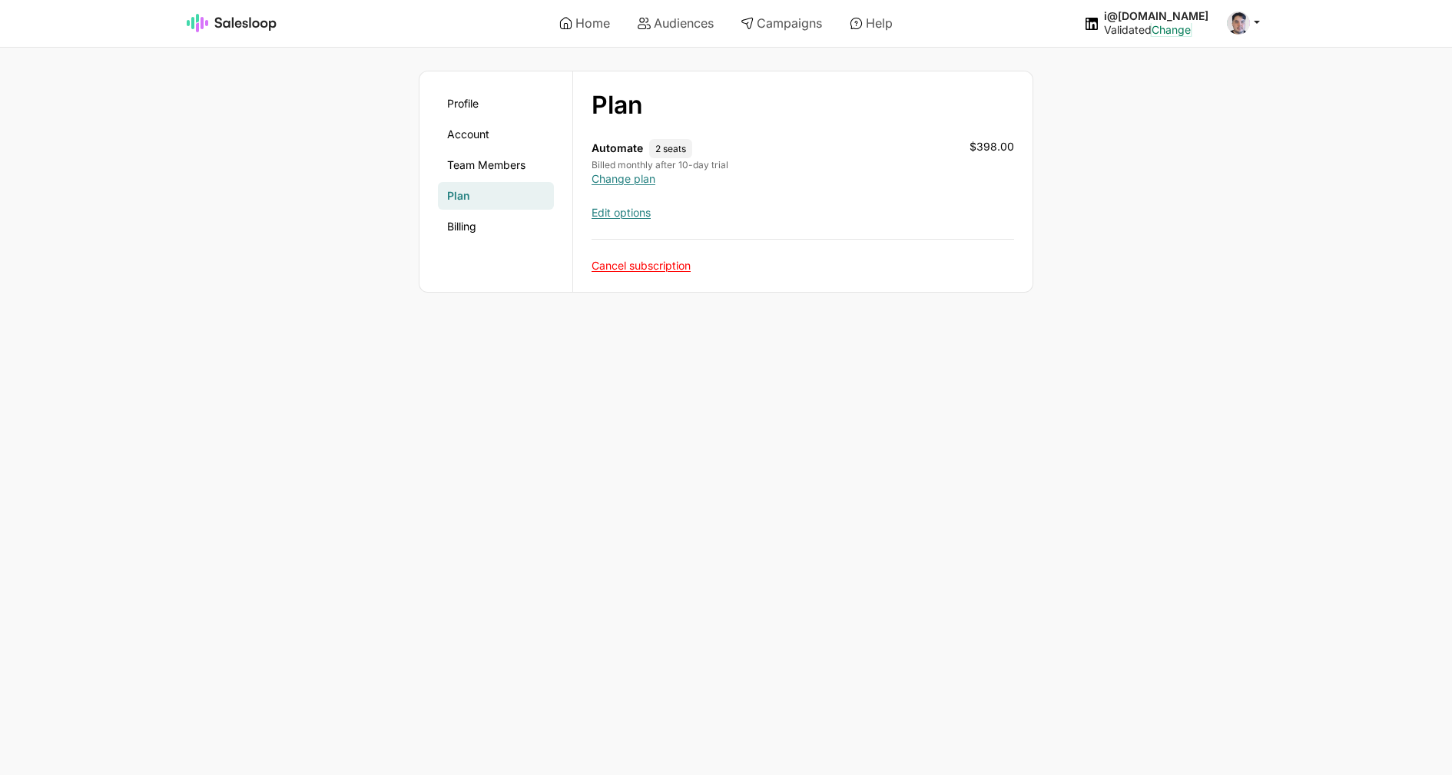
click at [1183, 29] on link "Change" at bounding box center [1171, 29] width 39 height 13
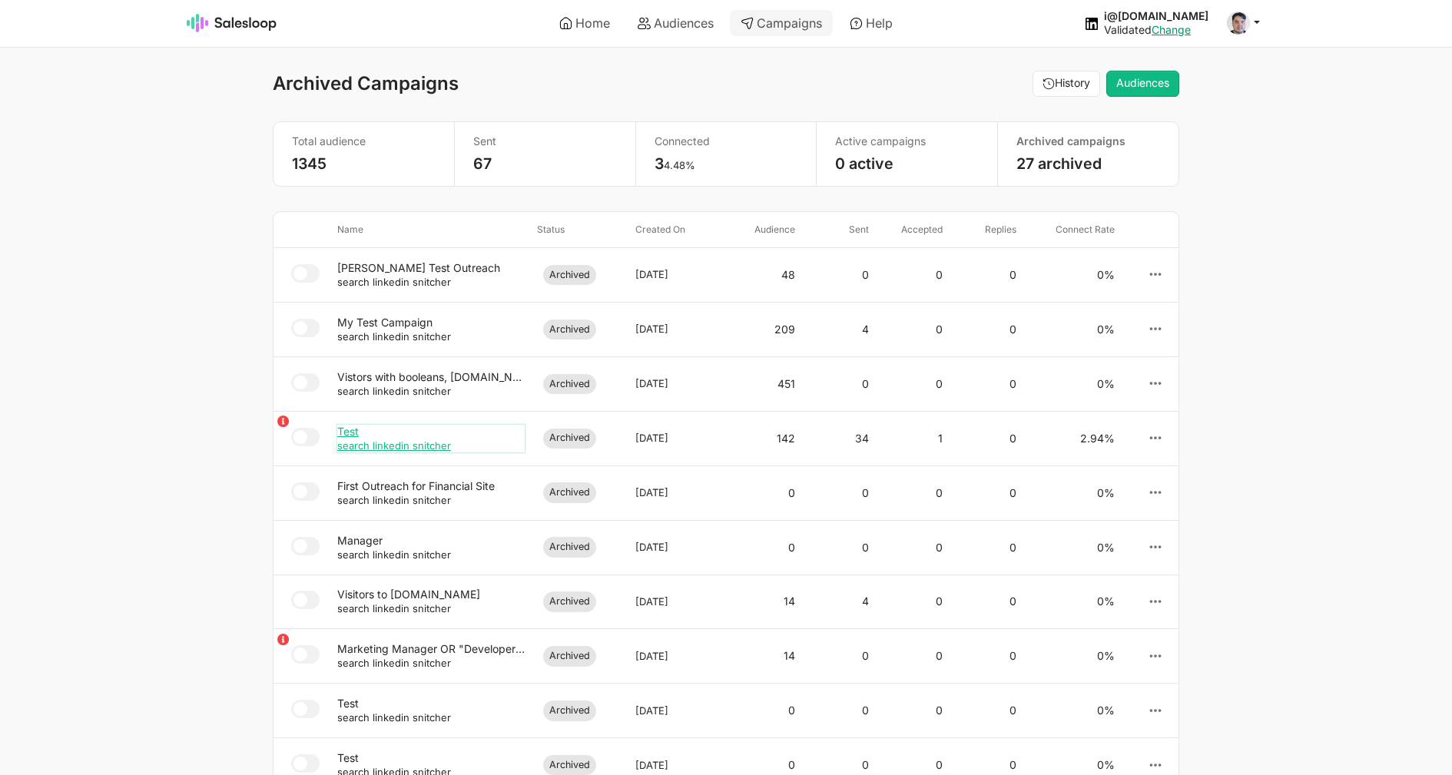
click at [370, 445] on small "search linkedin snitcher" at bounding box center [394, 446] width 114 height 12
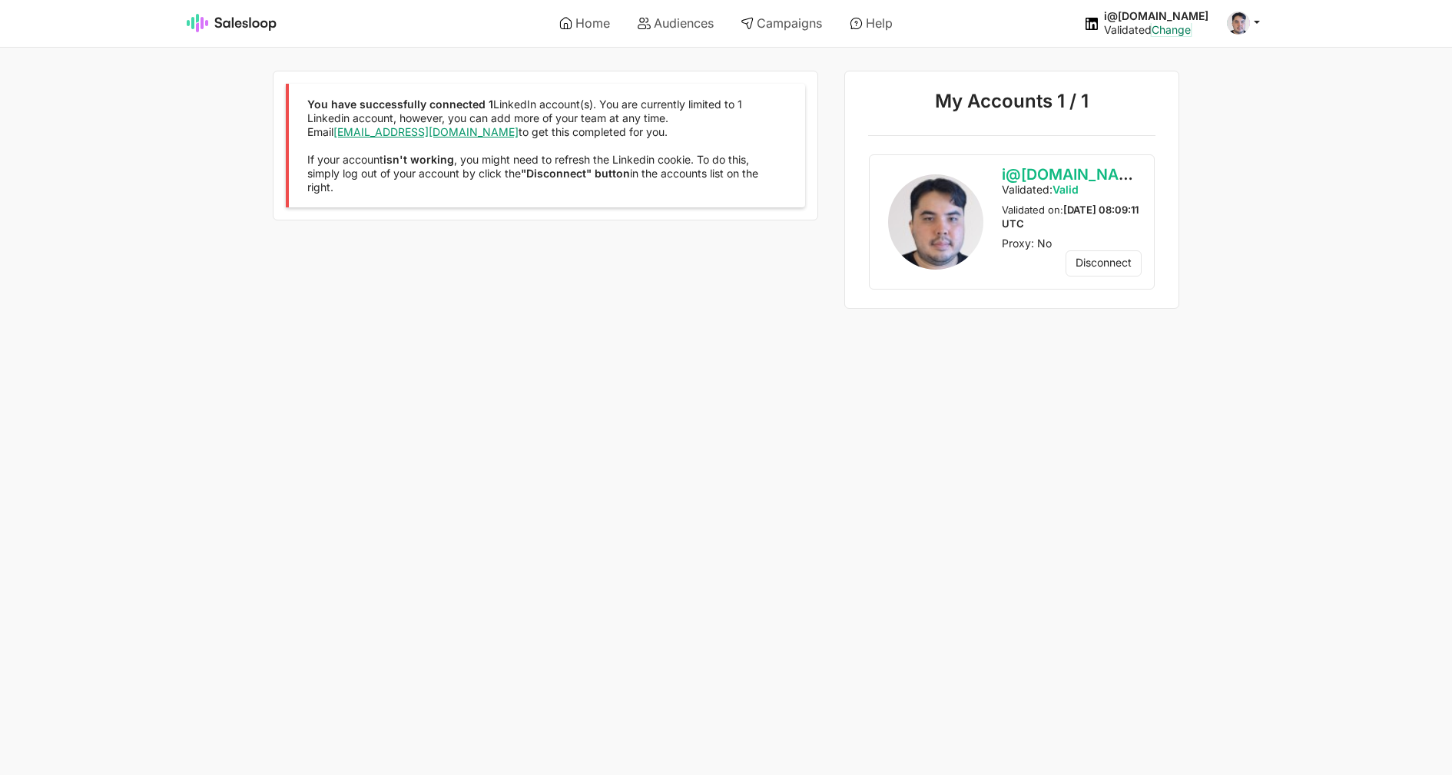
click at [1191, 32] on link "Change" at bounding box center [1171, 29] width 39 height 13
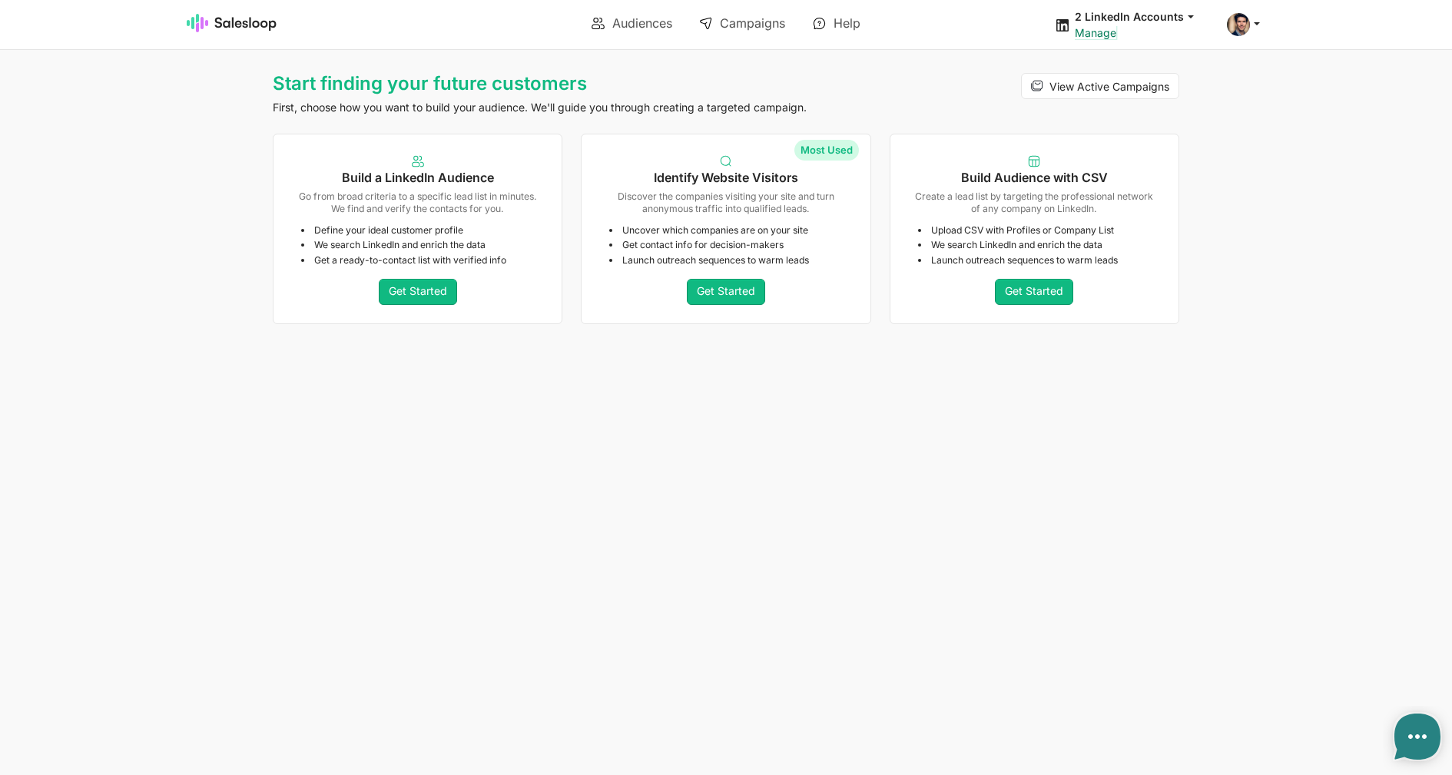
click at [1114, 37] on link "Manage" at bounding box center [1095, 32] width 41 height 13
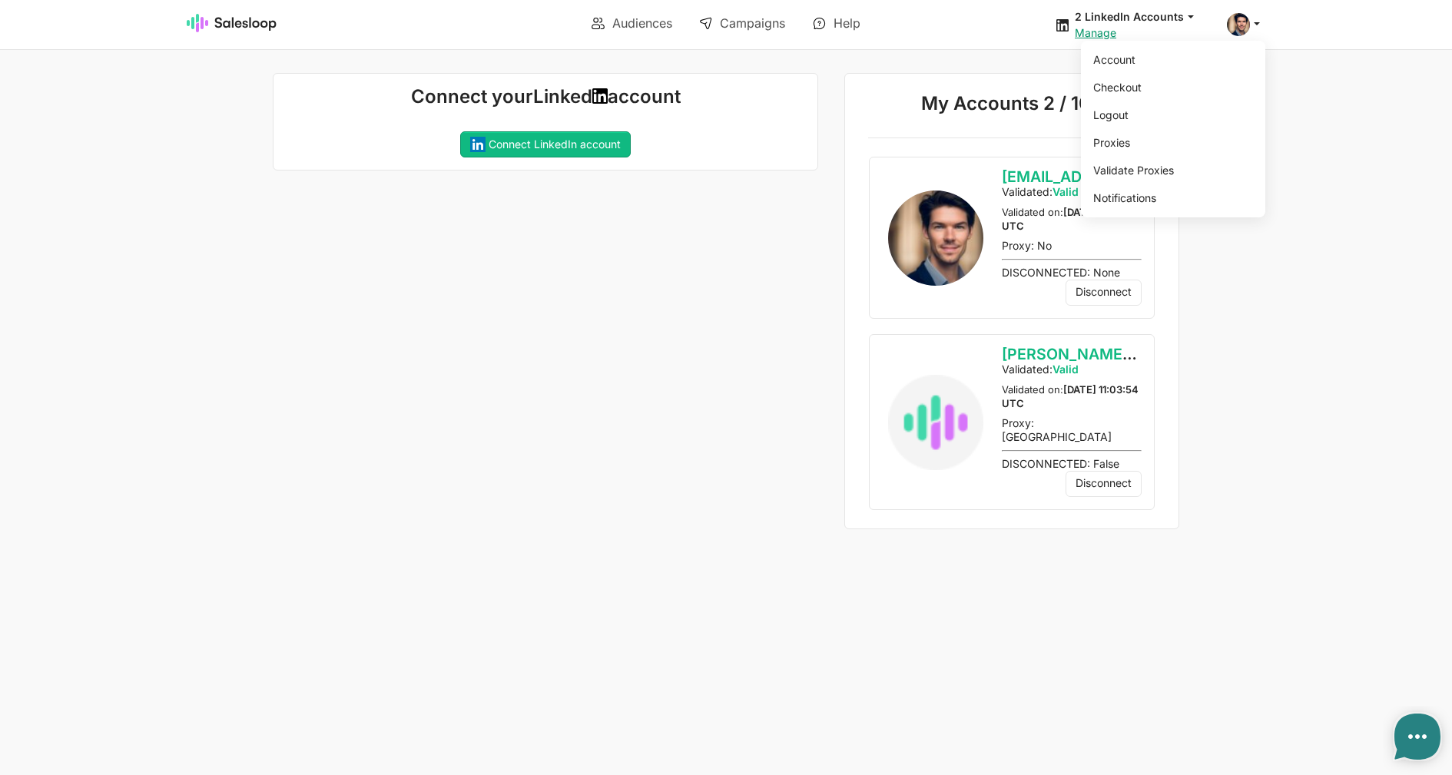
click at [1246, 32] on span at bounding box center [1238, 24] width 23 height 23
click at [1154, 66] on link "Account" at bounding box center [1170, 60] width 166 height 26
type textarea "x"
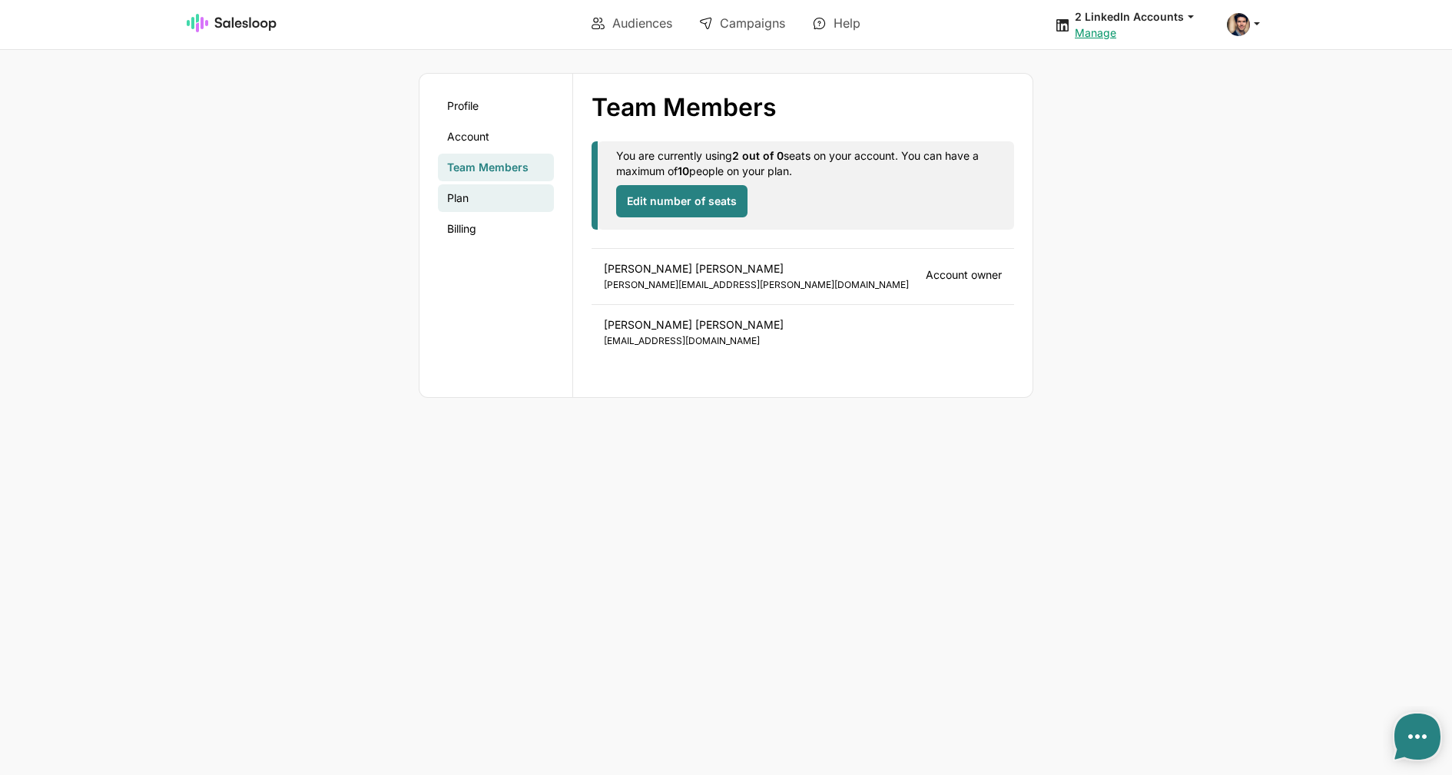
click at [471, 197] on link "Plan" at bounding box center [496, 198] width 116 height 28
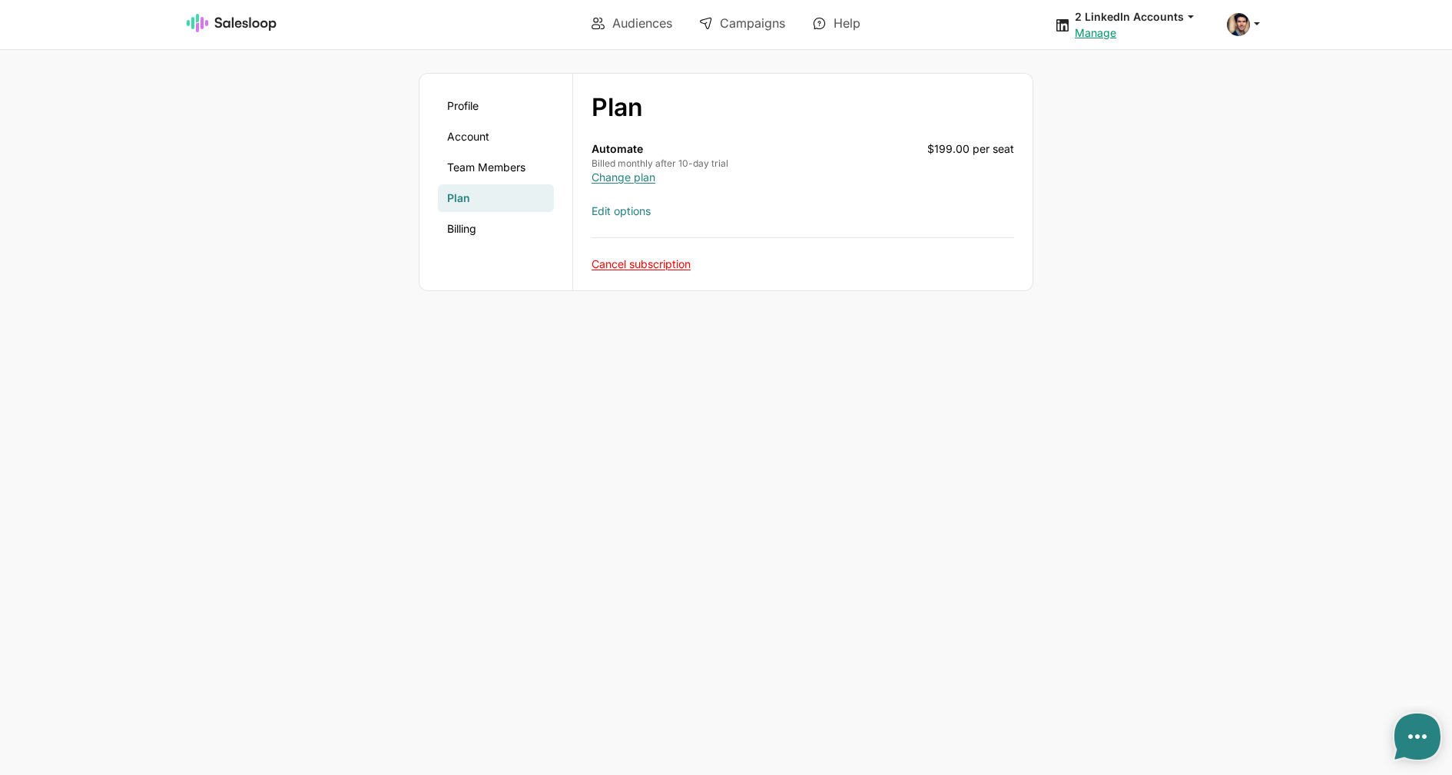
click at [633, 211] on link "Edit options" at bounding box center [621, 210] width 59 height 13
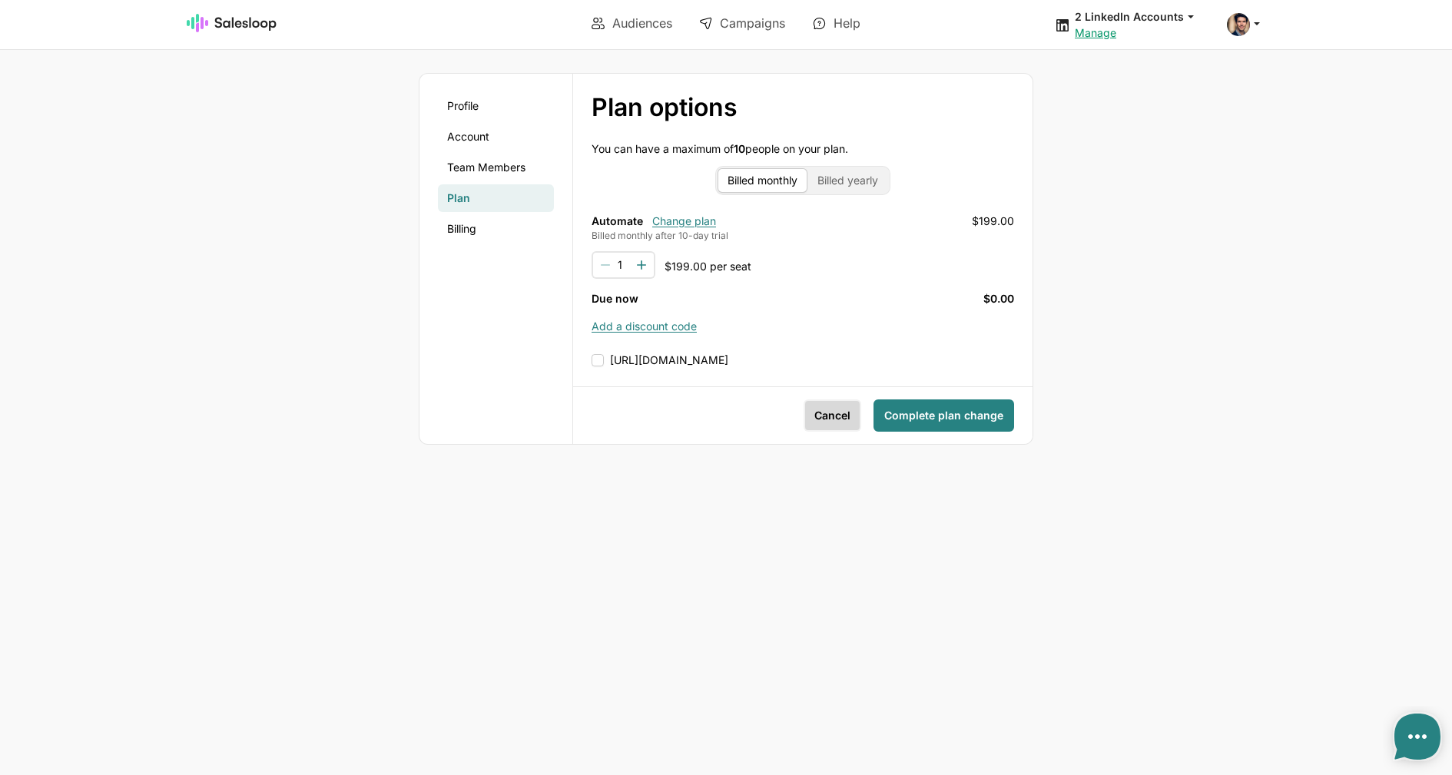
click at [821, 413] on span "Cancel" at bounding box center [833, 415] width 36 height 15
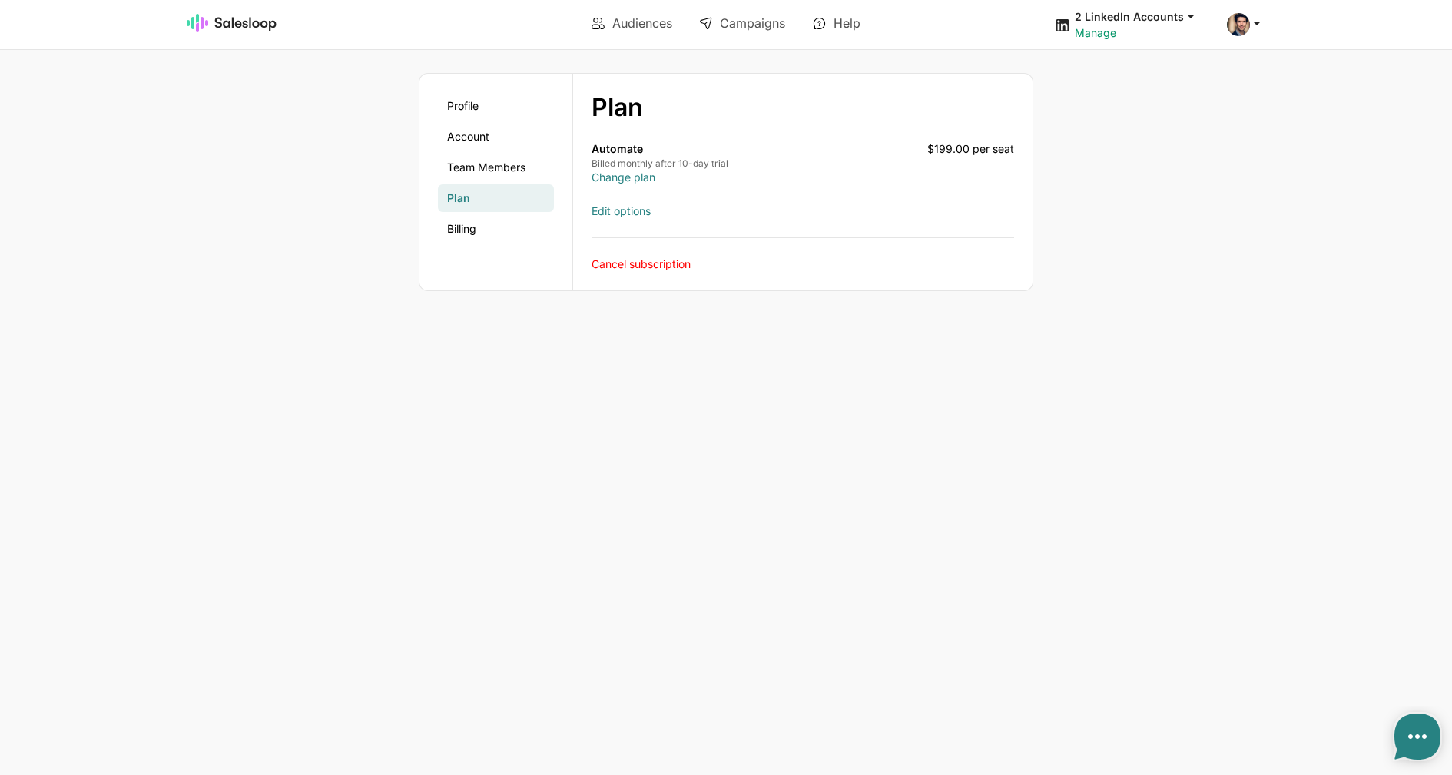
click at [622, 175] on link "Change plan" at bounding box center [624, 177] width 64 height 13
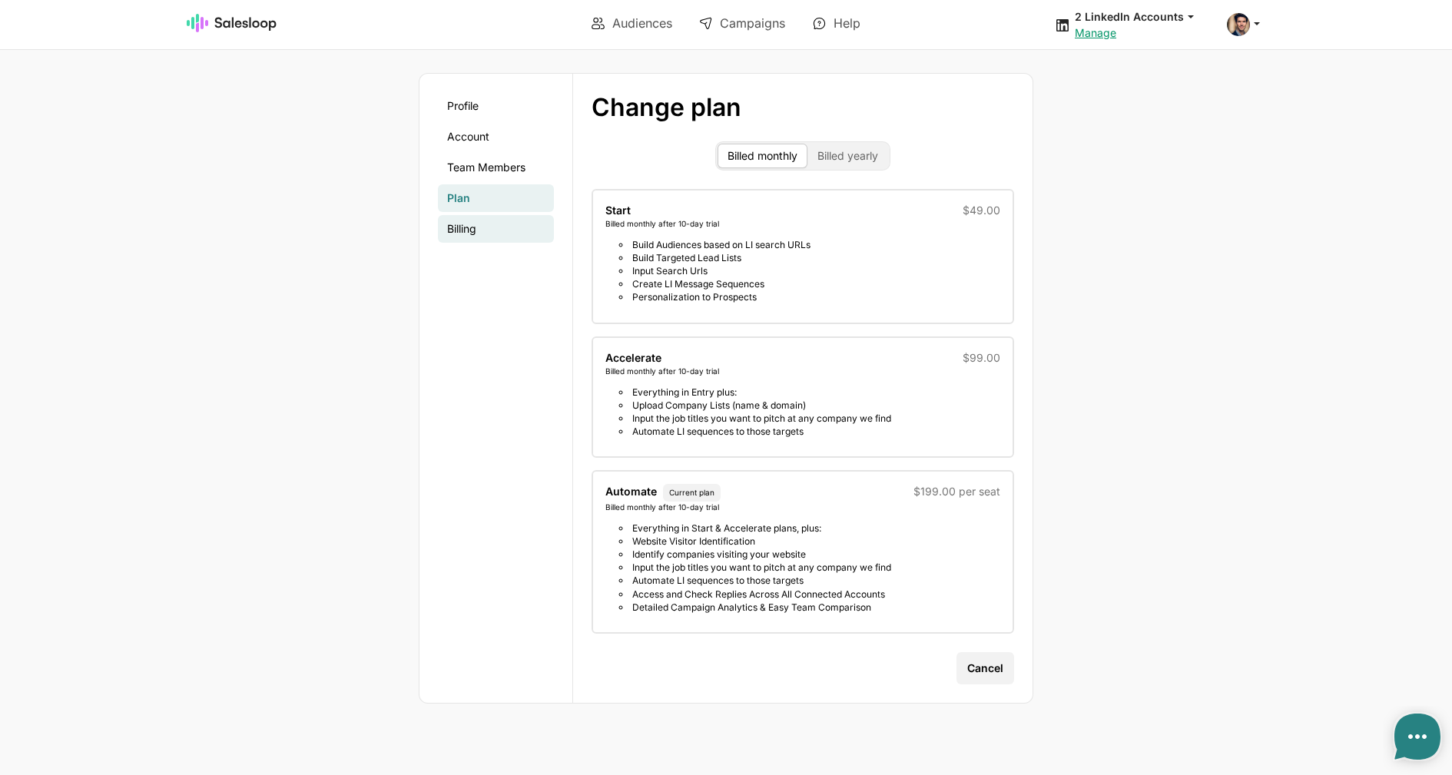
click at [465, 224] on link "Billing" at bounding box center [496, 229] width 116 height 28
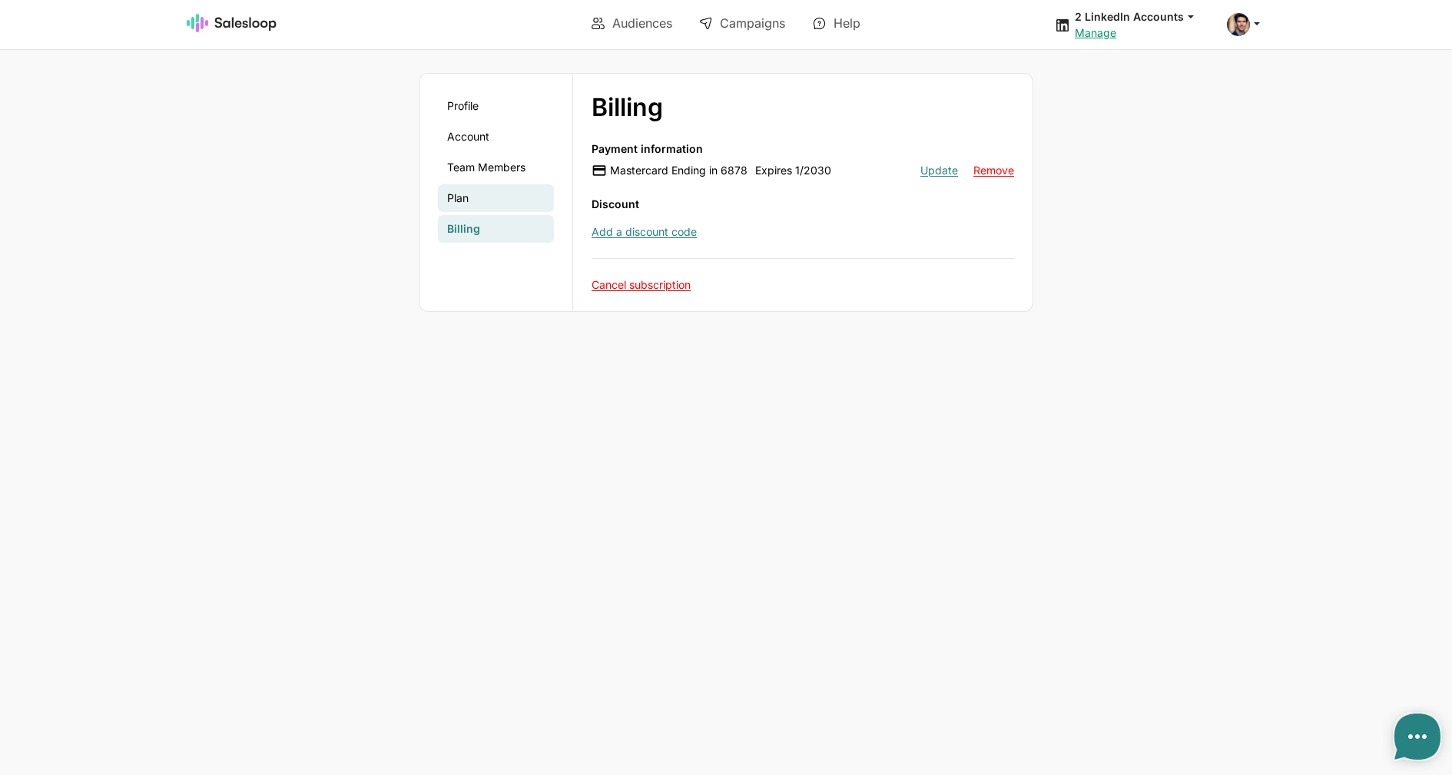
click at [467, 202] on link "Plan" at bounding box center [496, 198] width 116 height 28
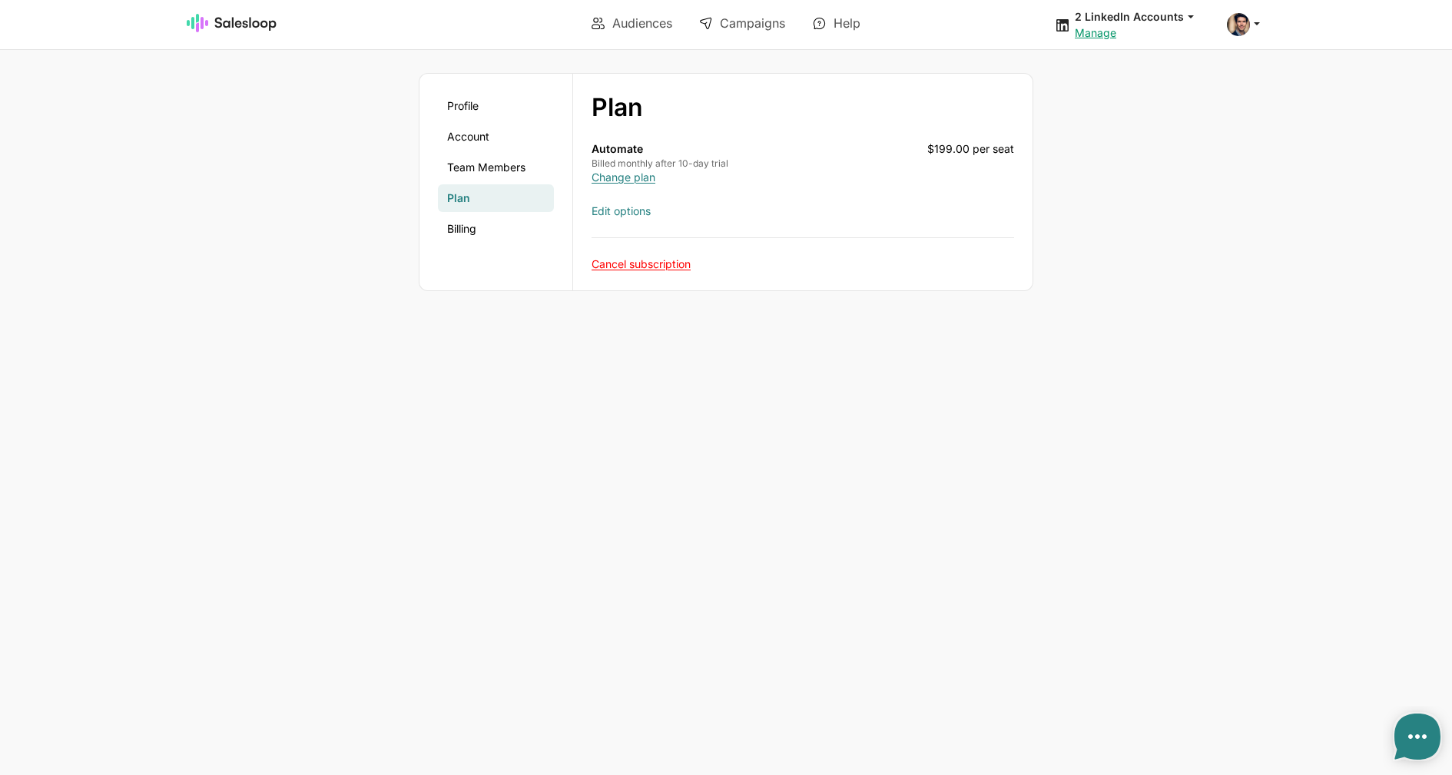
click at [642, 217] on link "Edit options" at bounding box center [621, 210] width 59 height 13
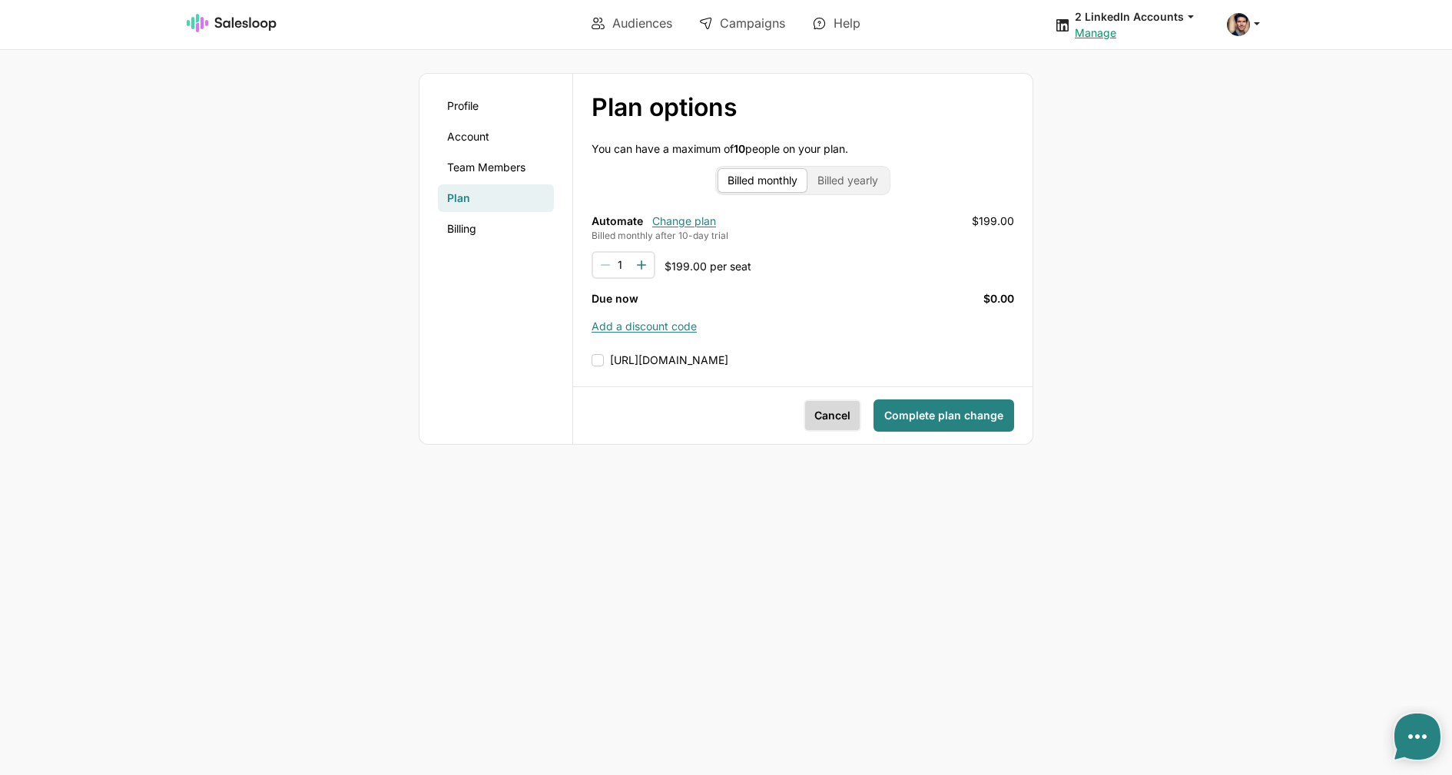
click at [816, 417] on button "Cancel" at bounding box center [833, 416] width 58 height 32
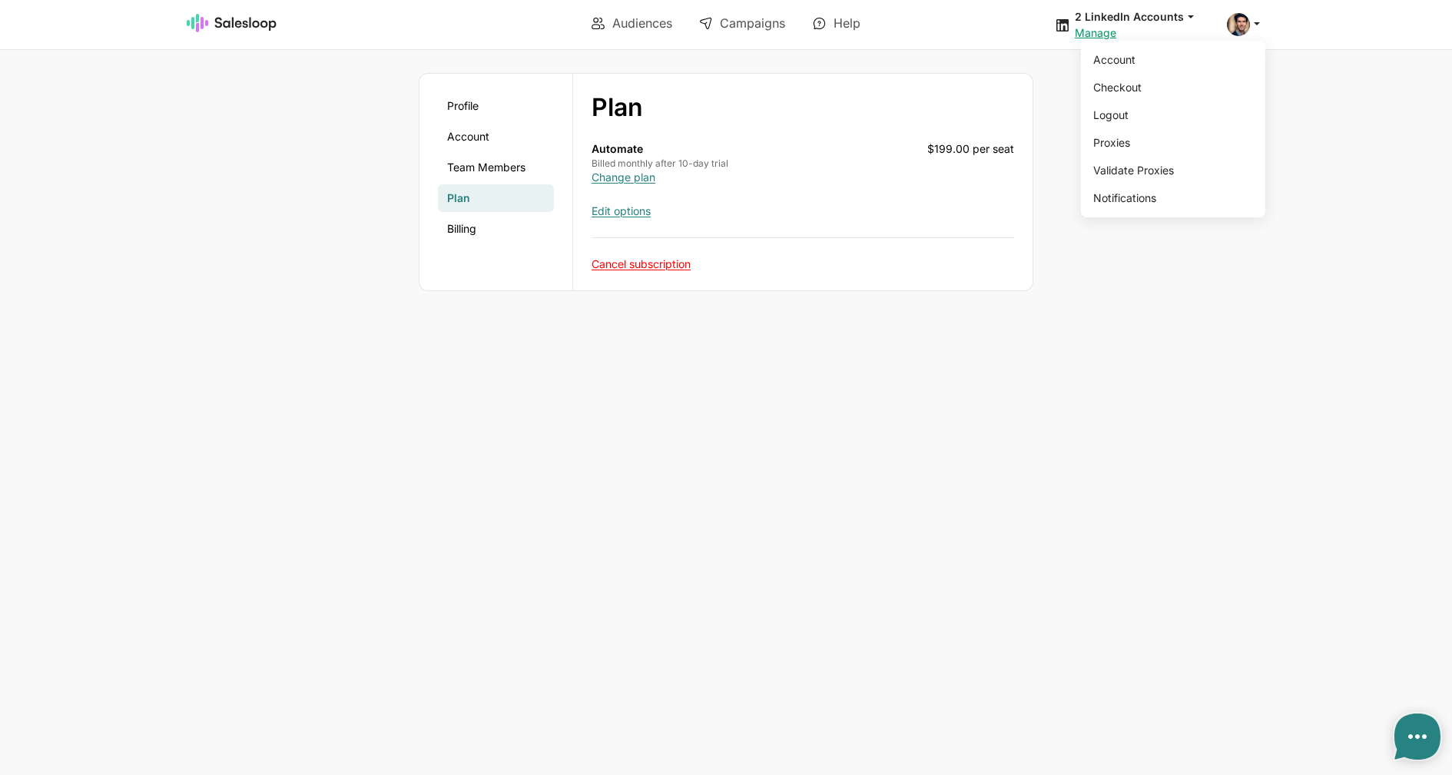
click at [1236, 36] on div "Account Checkout Logout Proxies Validate Proxies Notifications" at bounding box center [1246, 24] width 38 height 23
drag, startPoint x: 872, startPoint y: 397, endPoint x: 904, endPoint y: 391, distance: 32.9
click at [873, 397] on body "Audiences Campaigns Help 2 LinkedIn Accounts jobs: 8/18/2025, 12:35:56 PM Audie…" at bounding box center [726, 387] width 1452 height 775
click at [622, 218] on div "Edit options" at bounding box center [803, 211] width 423 height 15
click at [619, 209] on link "Edit options" at bounding box center [621, 210] width 59 height 13
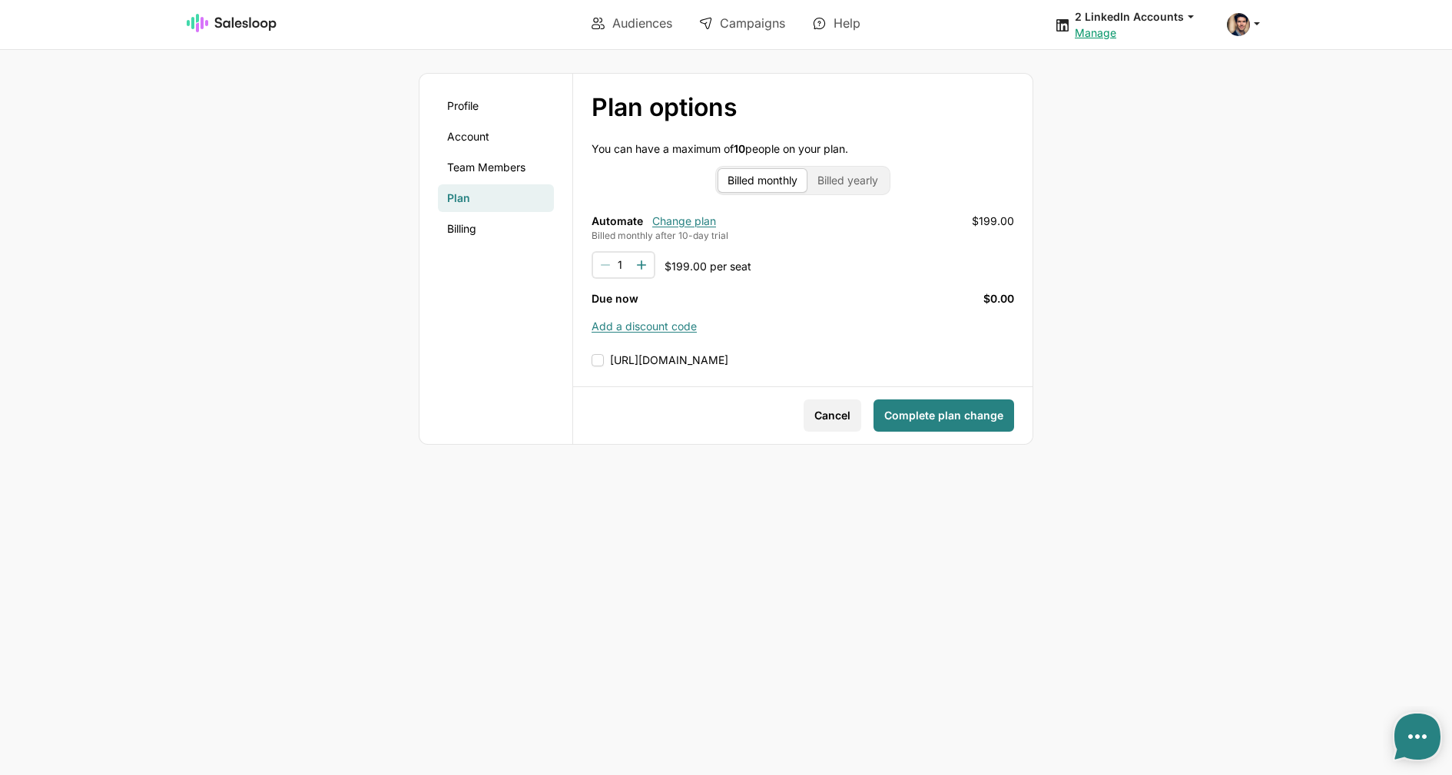
type textarea "x"
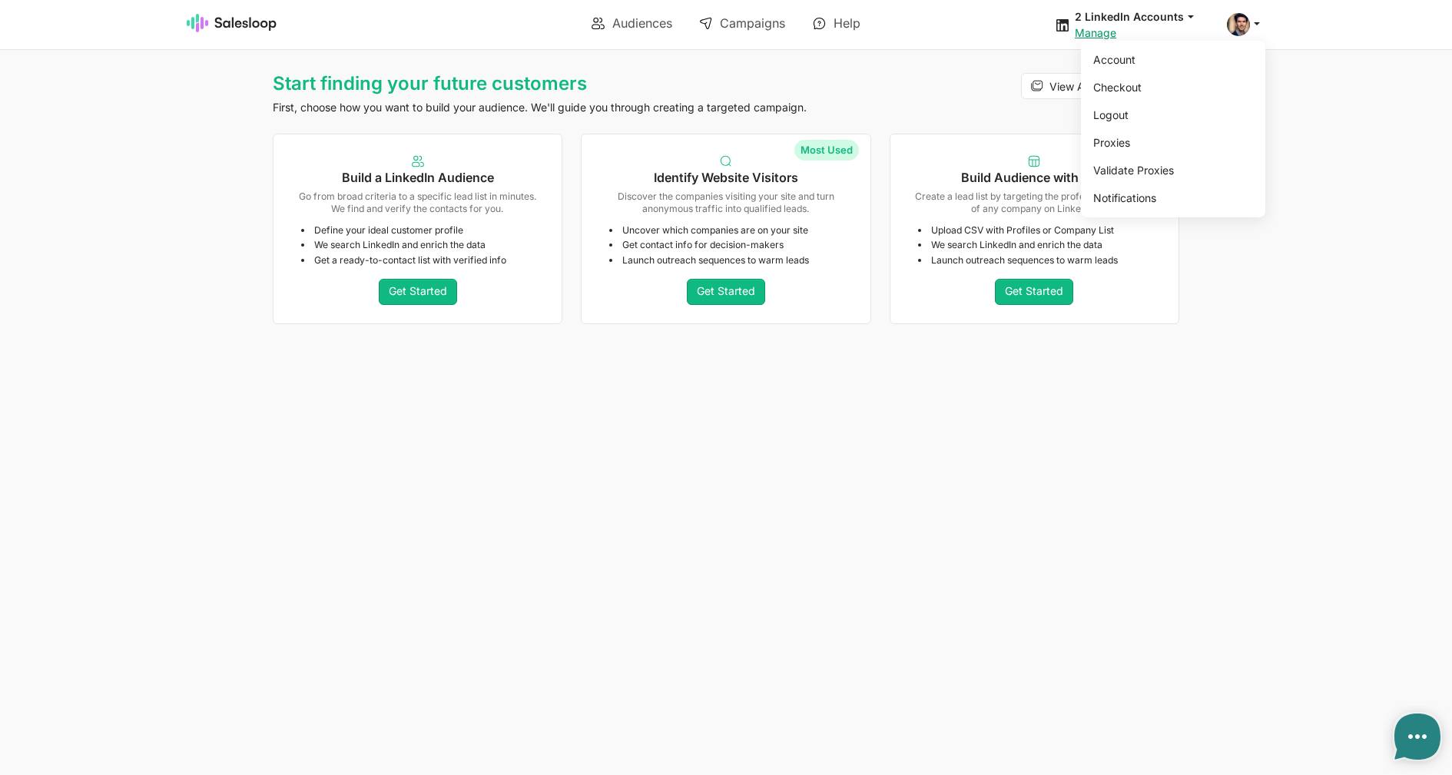
click at [1233, 33] on span at bounding box center [1238, 24] width 23 height 23
click at [1139, 117] on link "Logout" at bounding box center [1170, 115] width 166 height 26
type textarea "x"
click at [1179, 60] on link "Account" at bounding box center [1170, 60] width 166 height 26
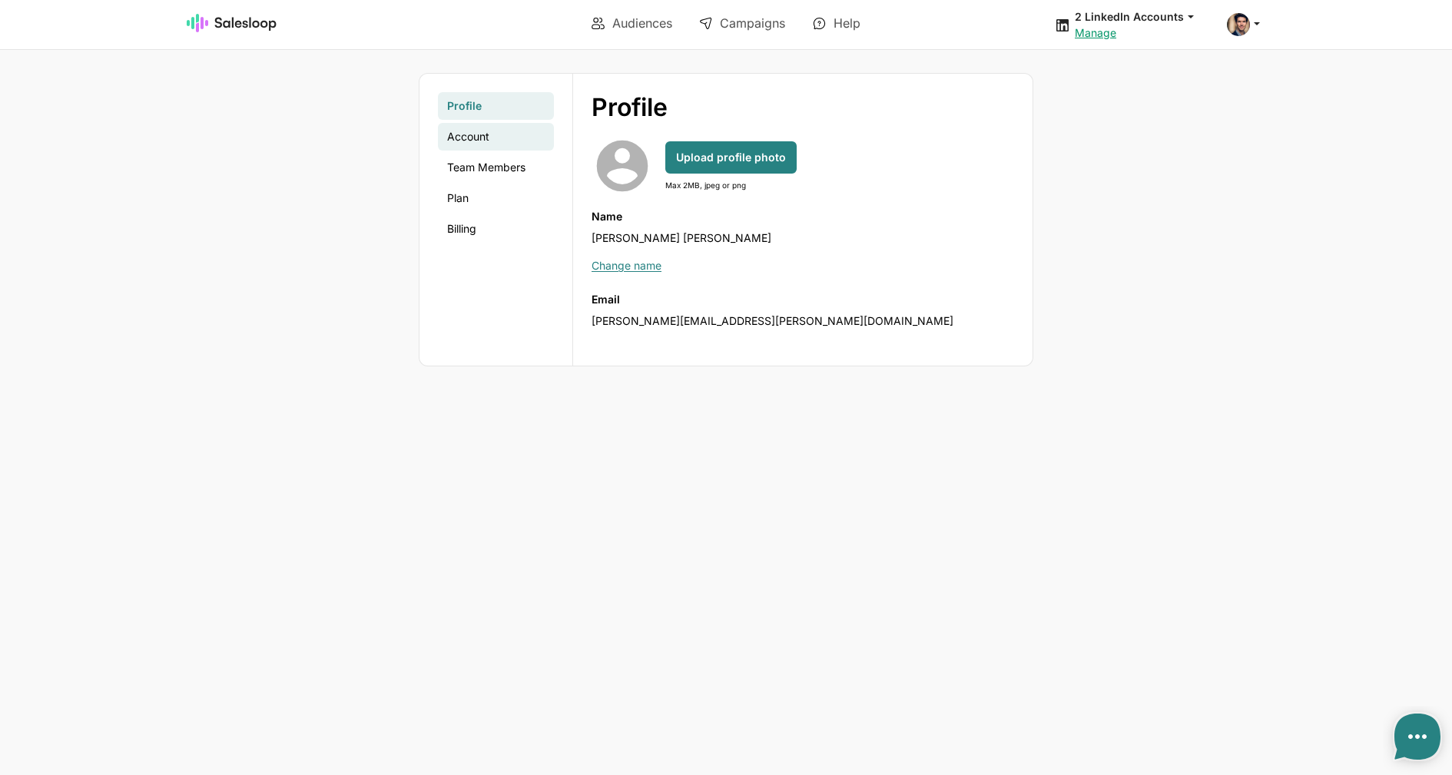
click at [462, 141] on link "Account" at bounding box center [496, 137] width 116 height 28
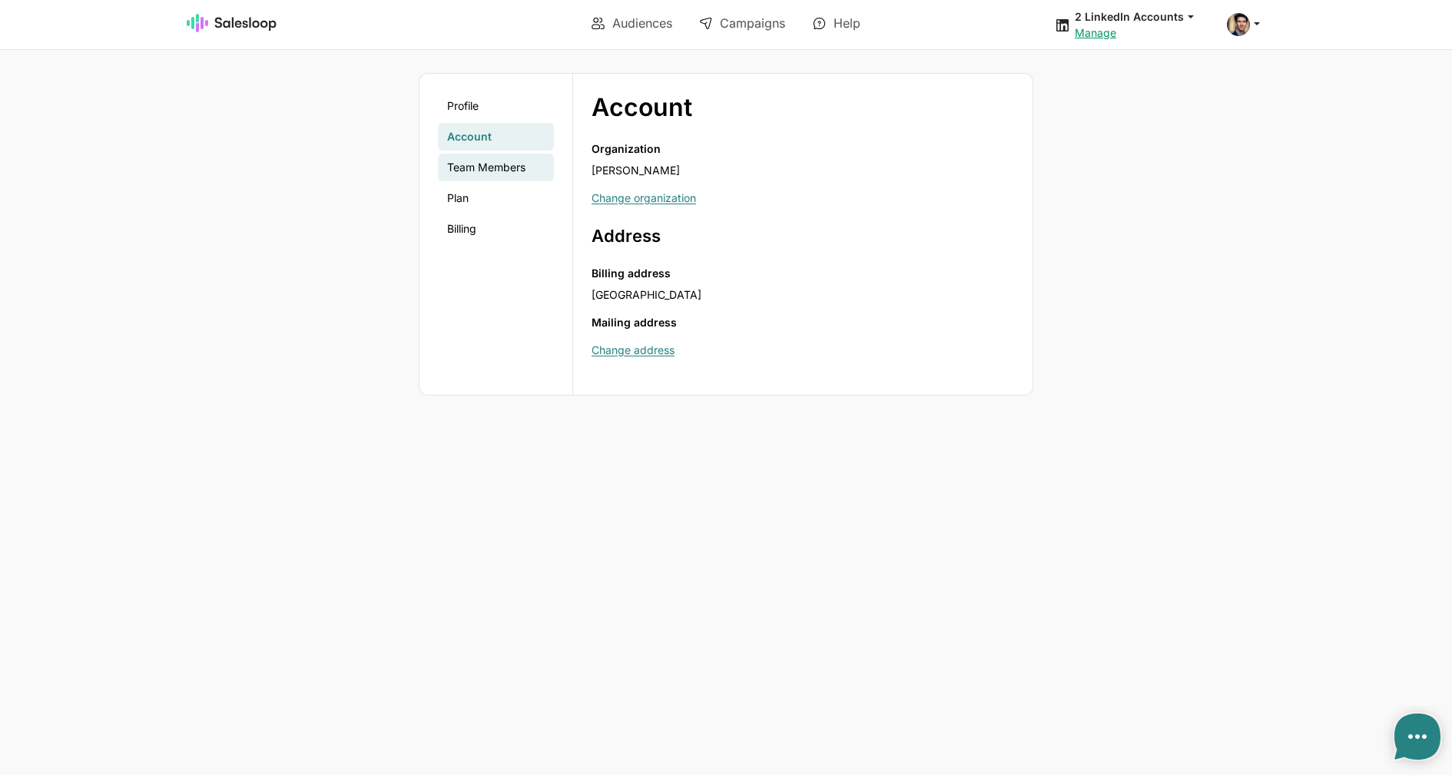
click at [469, 168] on link "Team Members" at bounding box center [496, 168] width 116 height 28
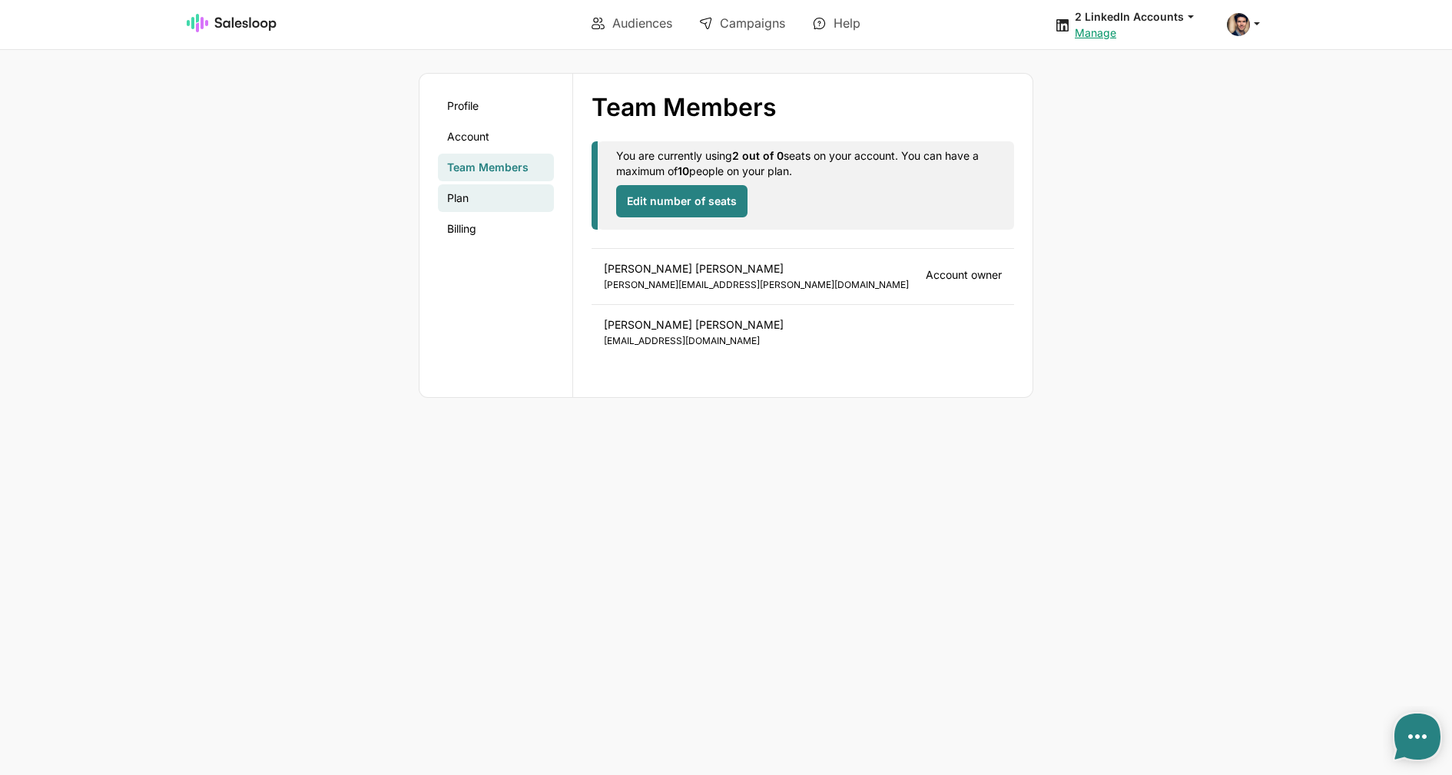
click at [470, 192] on link "Plan" at bounding box center [496, 198] width 116 height 28
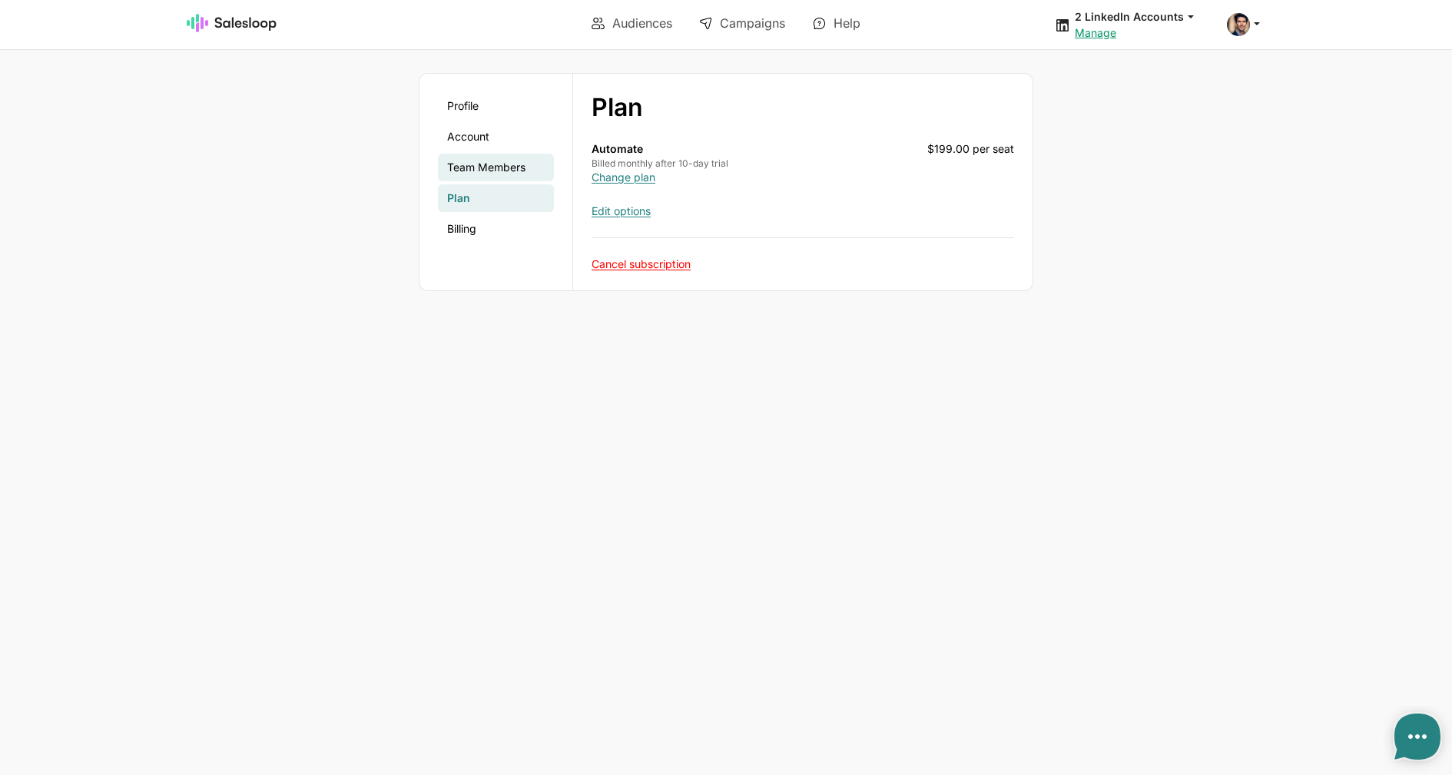
click at [473, 165] on link "Team Members" at bounding box center [496, 168] width 116 height 28
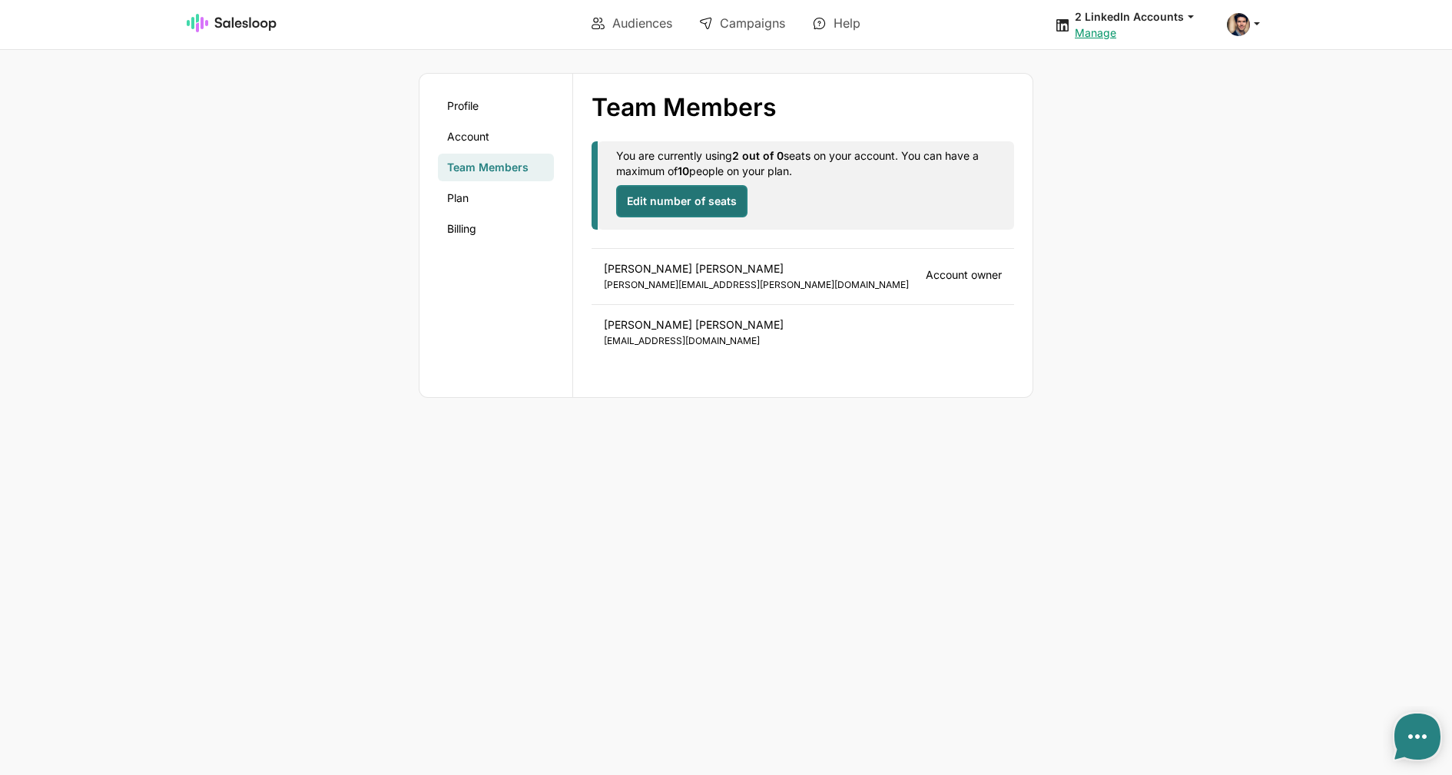
click at [648, 193] on button "Edit number of seats" at bounding box center [681, 201] width 131 height 32
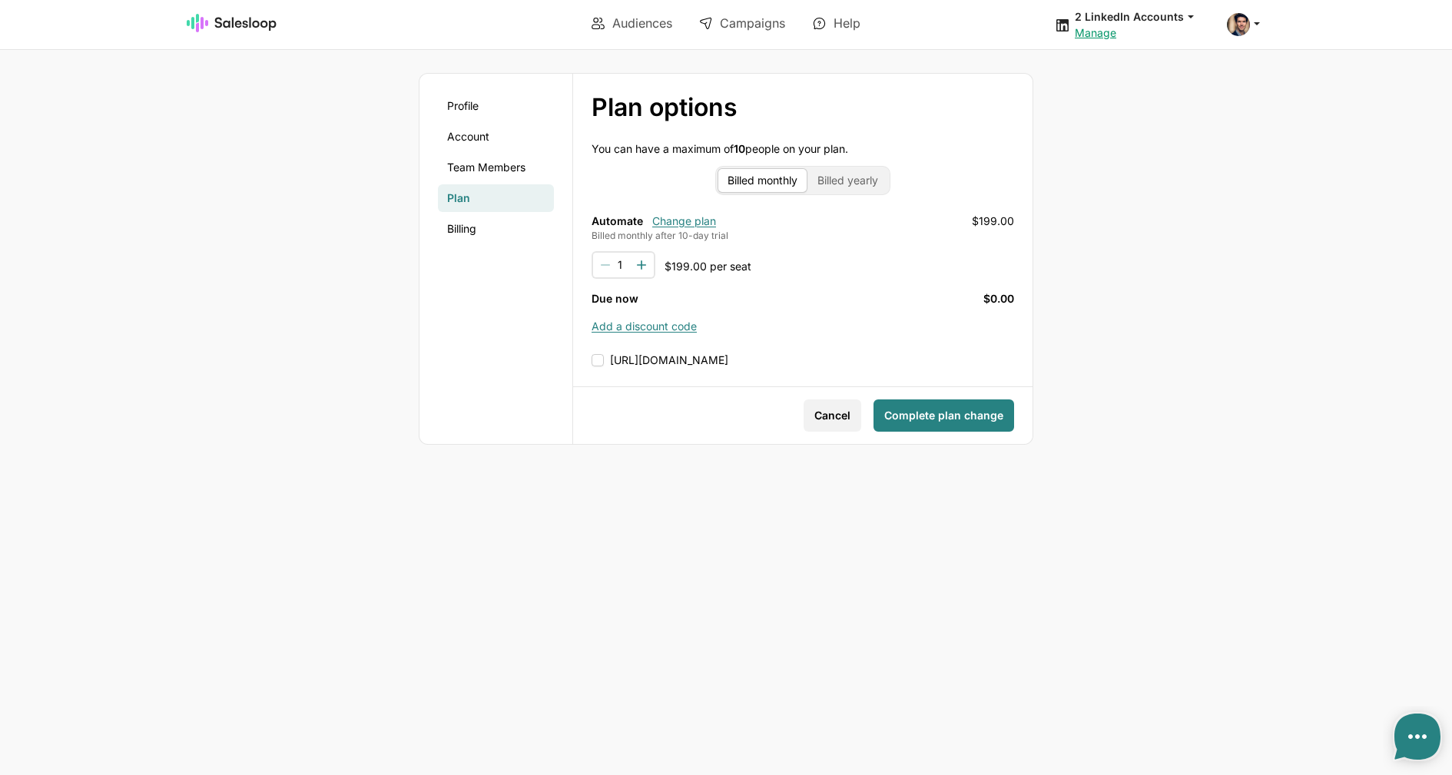
click at [848, 419] on span "Cancel" at bounding box center [833, 415] width 36 height 15
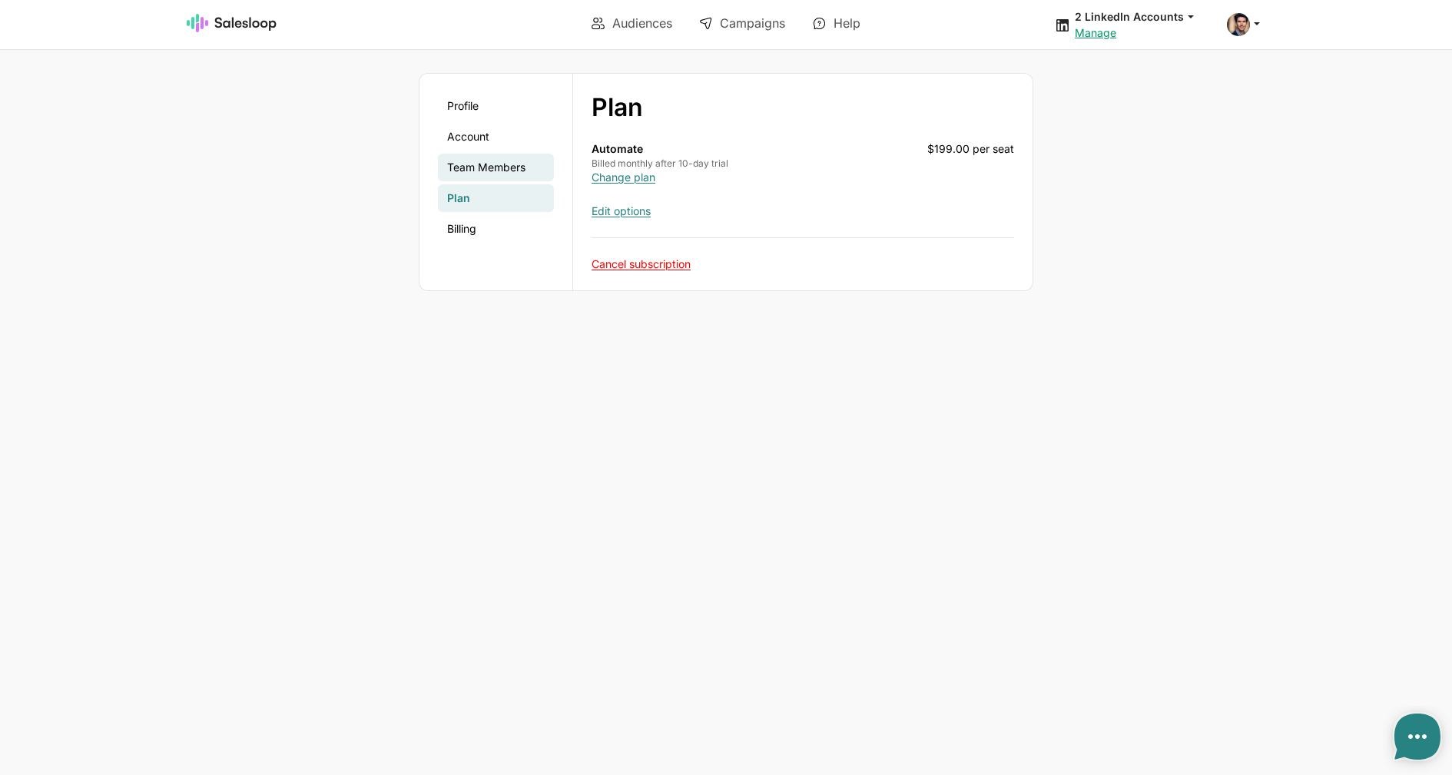
click at [506, 168] on link "Team Members" at bounding box center [496, 168] width 116 height 28
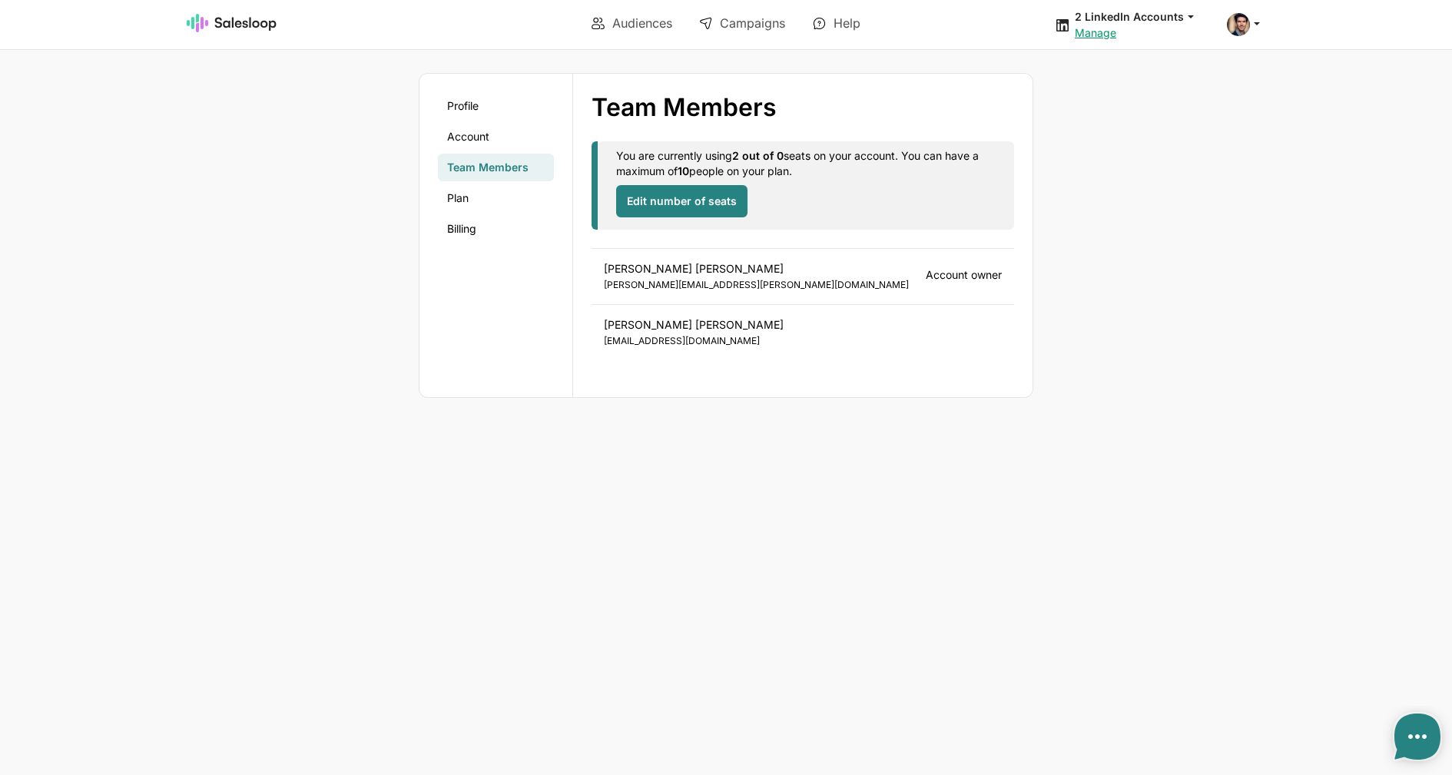
type textarea "x"
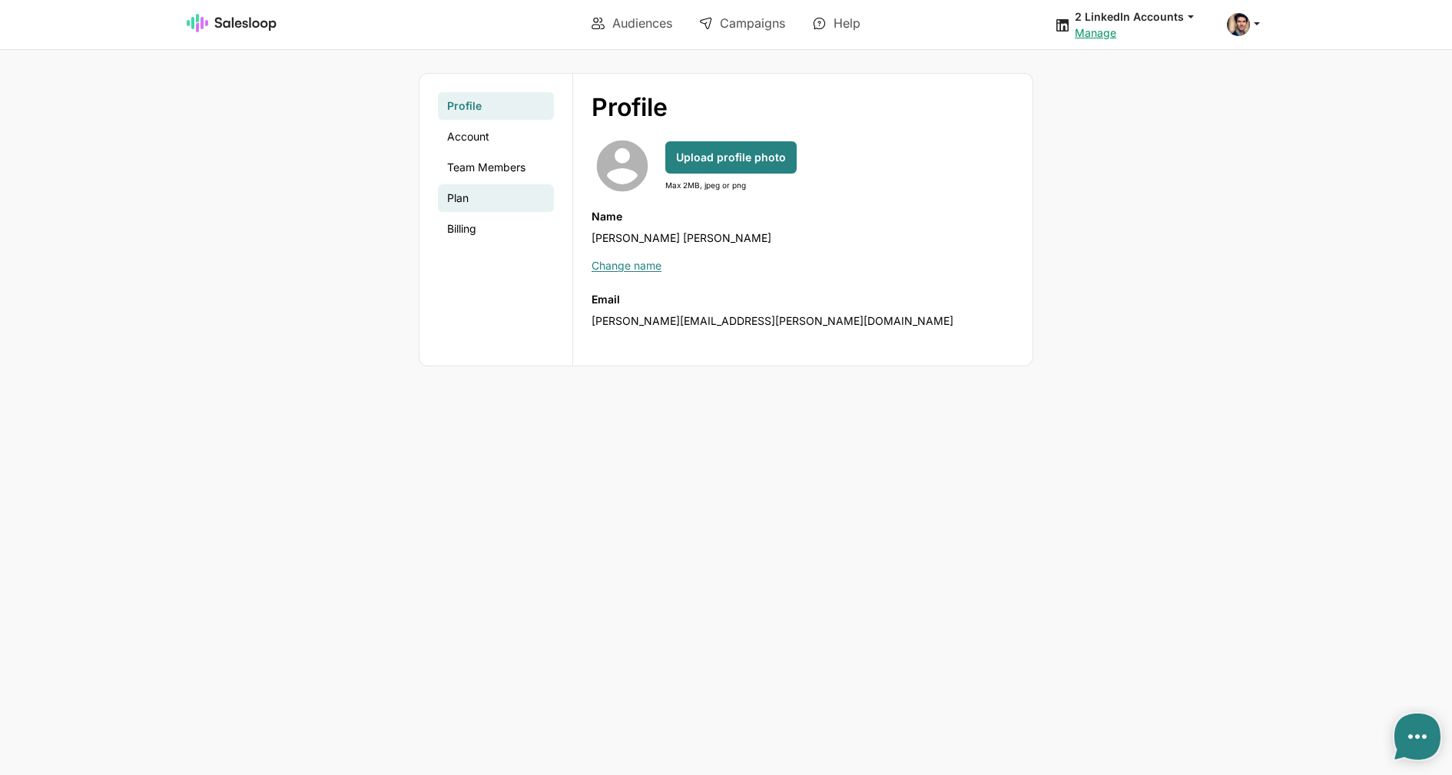
click at [453, 202] on link "Plan" at bounding box center [496, 198] width 116 height 28
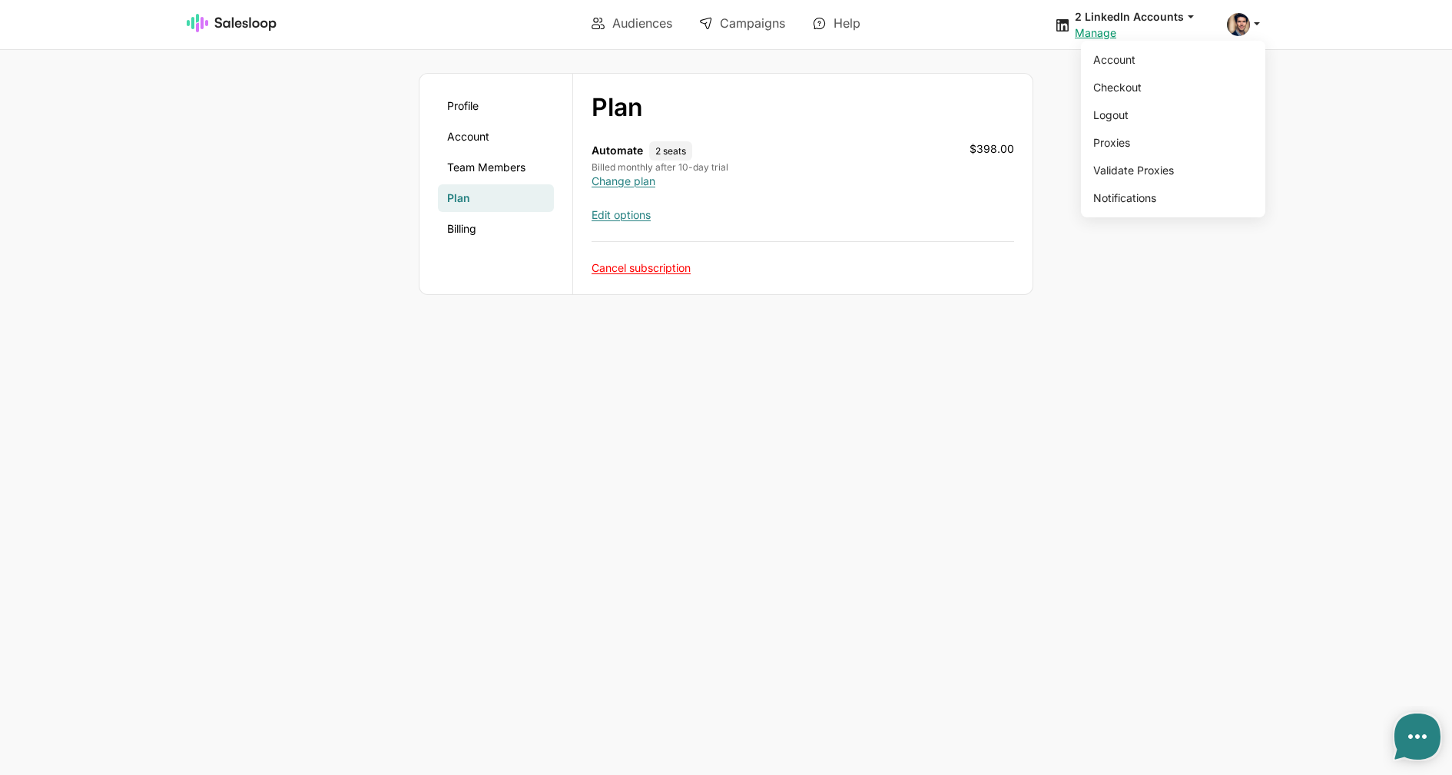
click at [1258, 25] on icon at bounding box center [1257, 23] width 14 height 14
click at [1200, 115] on link "Logout" at bounding box center [1170, 115] width 166 height 26
type textarea "x"
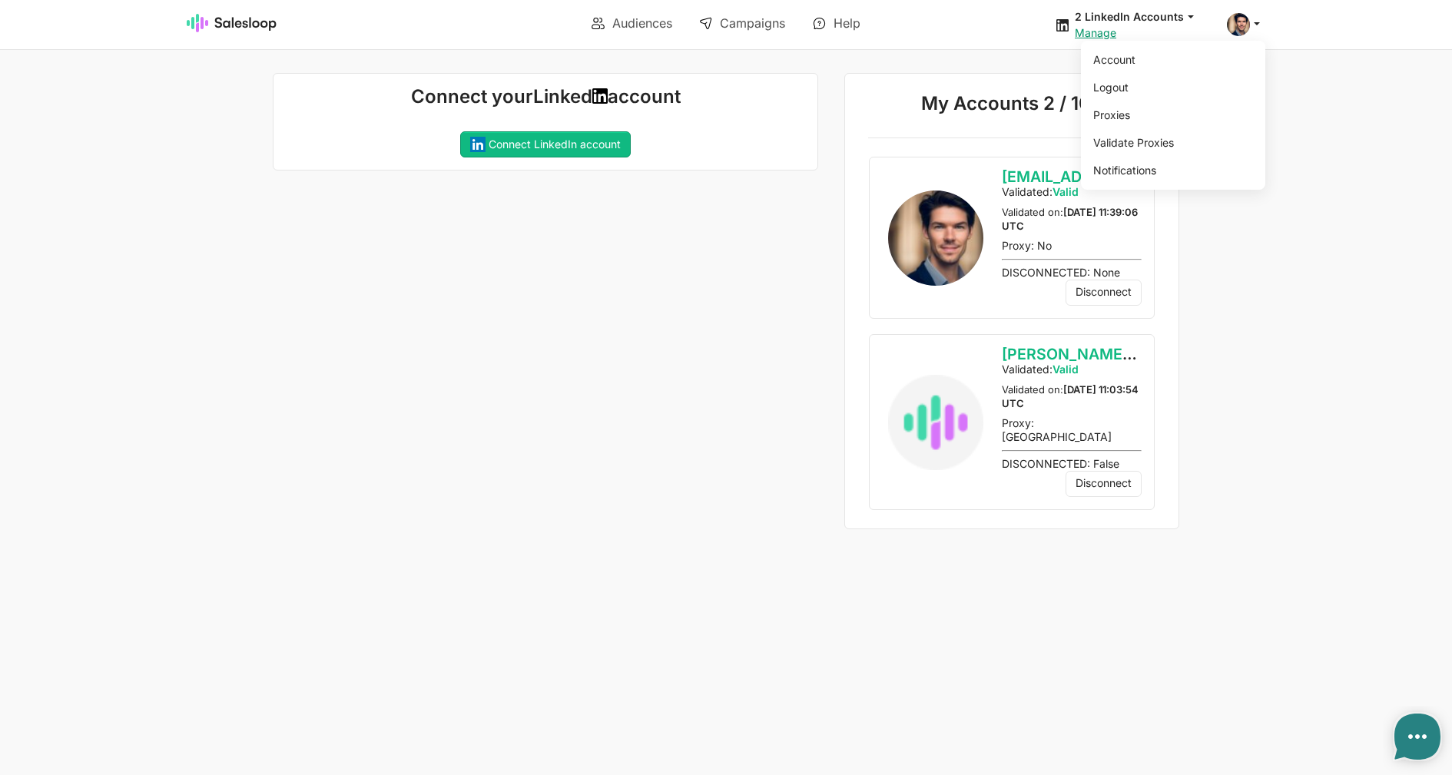
click at [1256, 35] on div "Account Logout Proxies Validate Proxies Notifications" at bounding box center [1246, 24] width 38 height 23
click at [1161, 88] on link "Logout" at bounding box center [1170, 88] width 166 height 26
type textarea "x"
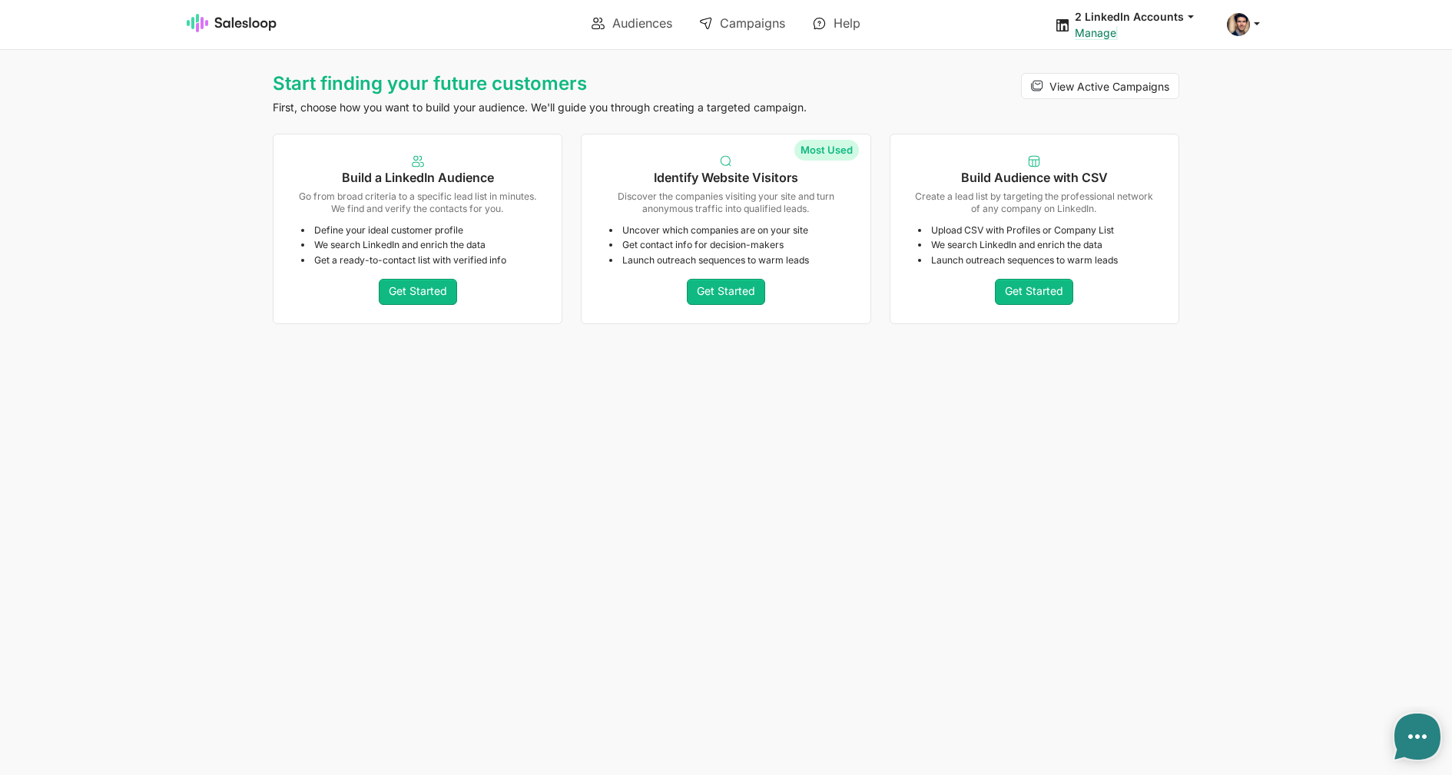
click at [1084, 35] on link "Manage" at bounding box center [1095, 32] width 41 height 13
type textarea "x"
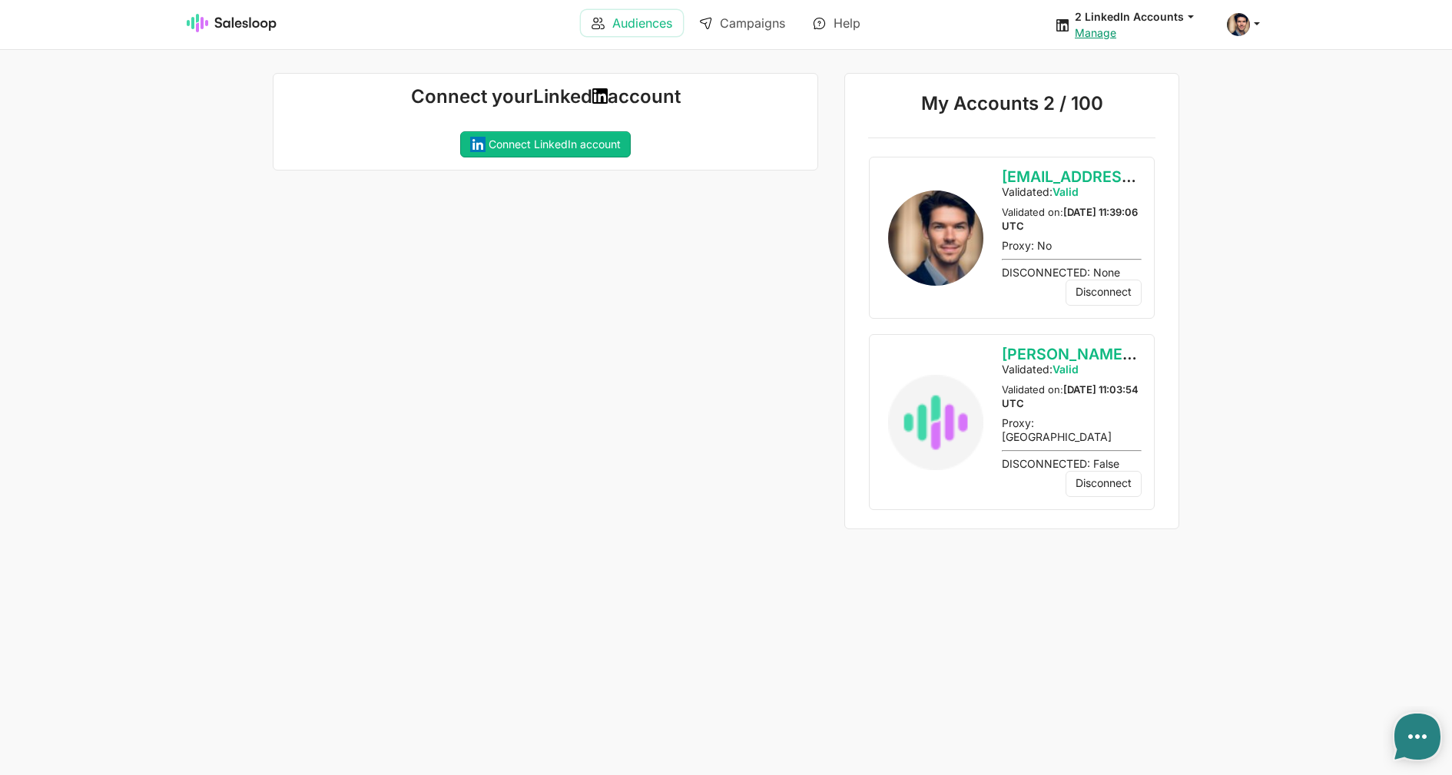
click at [633, 18] on link "Audiences" at bounding box center [632, 23] width 102 height 26
type textarea "x"
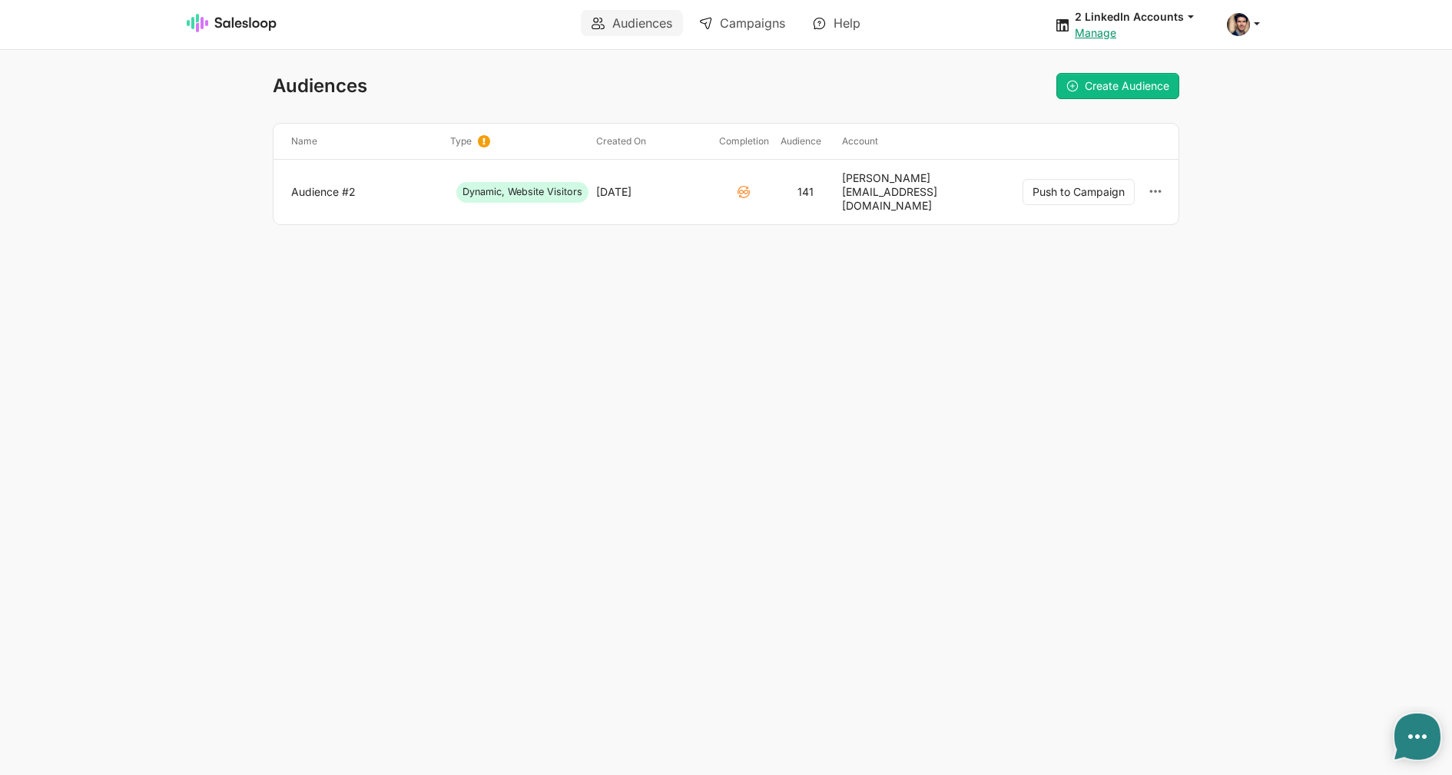
click at [1117, 35] on div "Manage" at bounding box center [1142, 33] width 134 height 14
click at [1102, 34] on link "Manage" at bounding box center [1095, 32] width 41 height 13
type textarea "x"
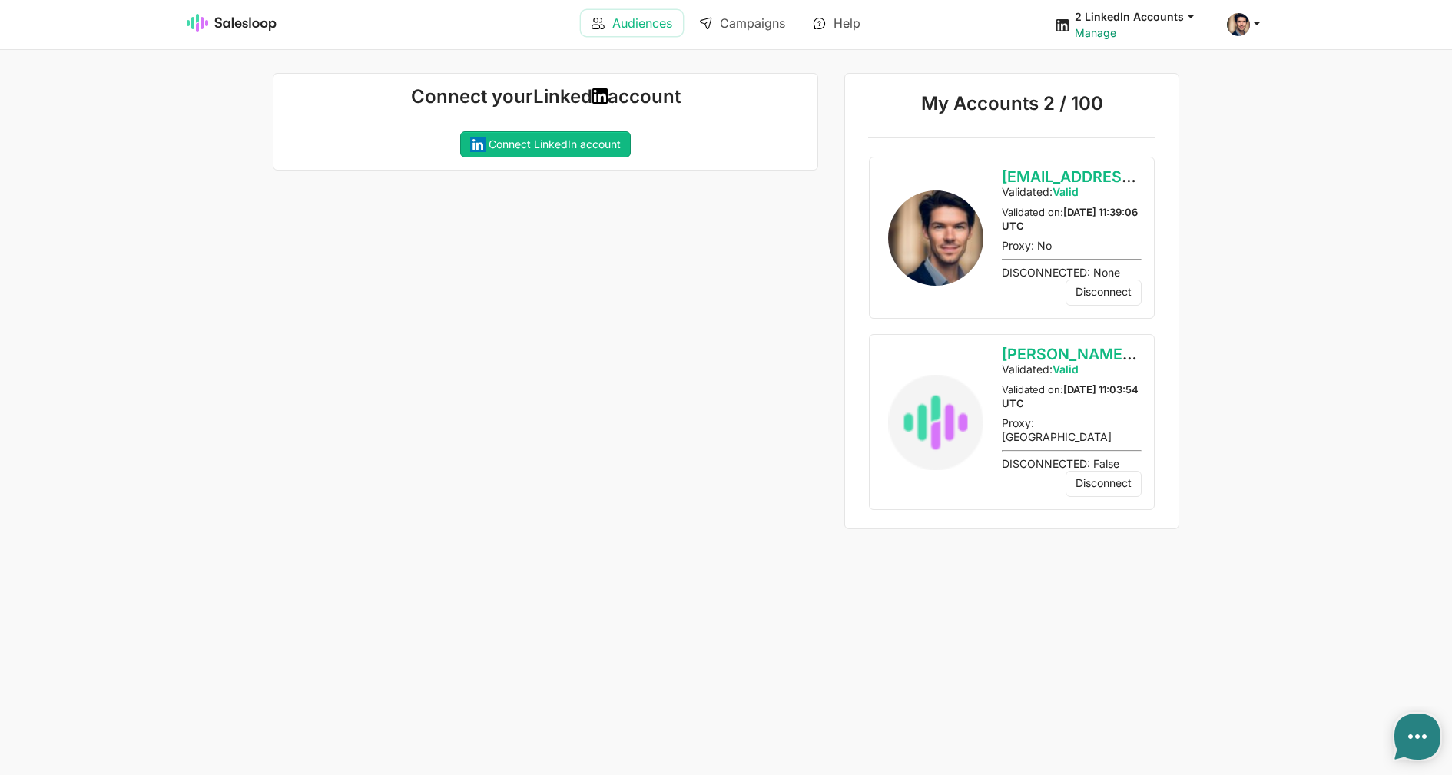
click at [606, 25] on link "Audiences" at bounding box center [632, 23] width 102 height 26
type textarea "x"
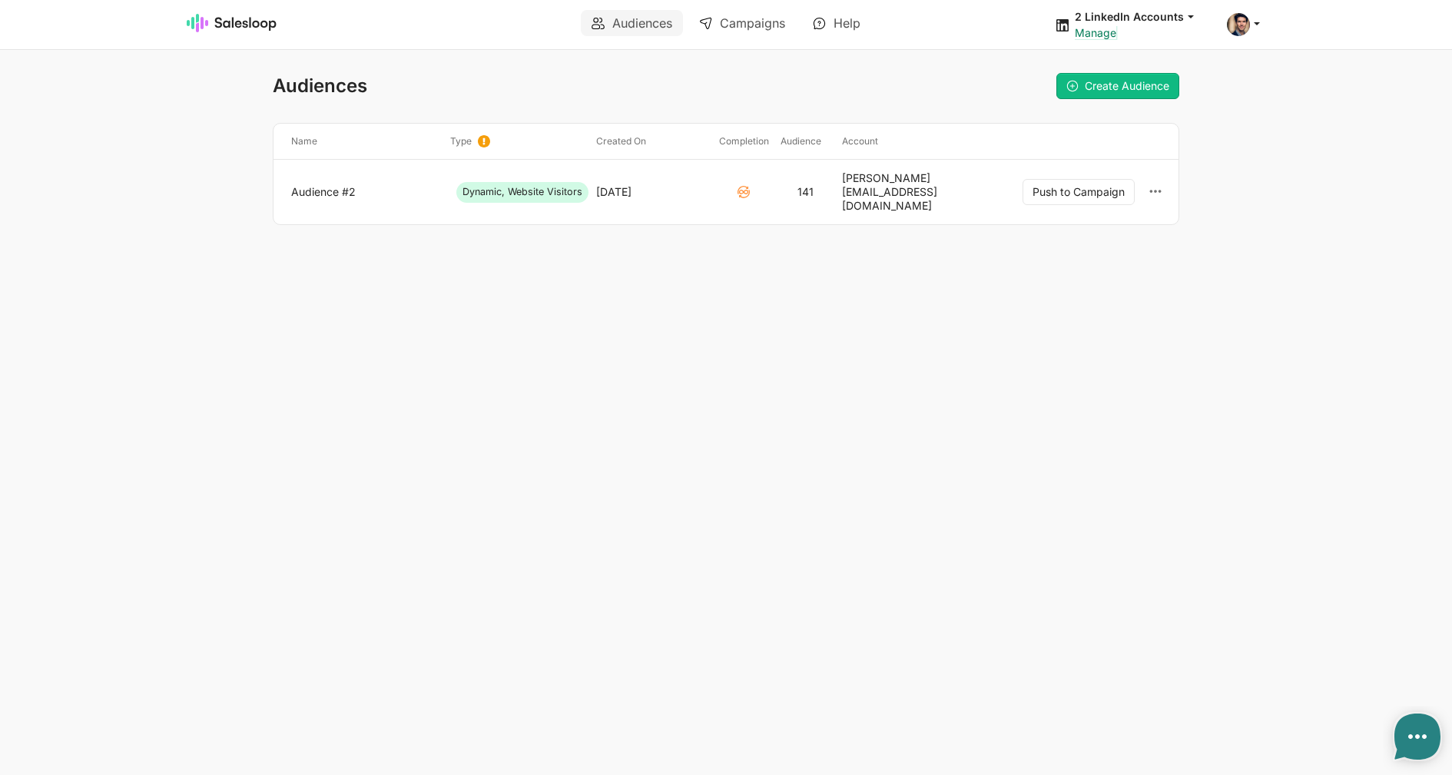
click at [1080, 39] on link "Manage" at bounding box center [1095, 32] width 41 height 13
type textarea "x"
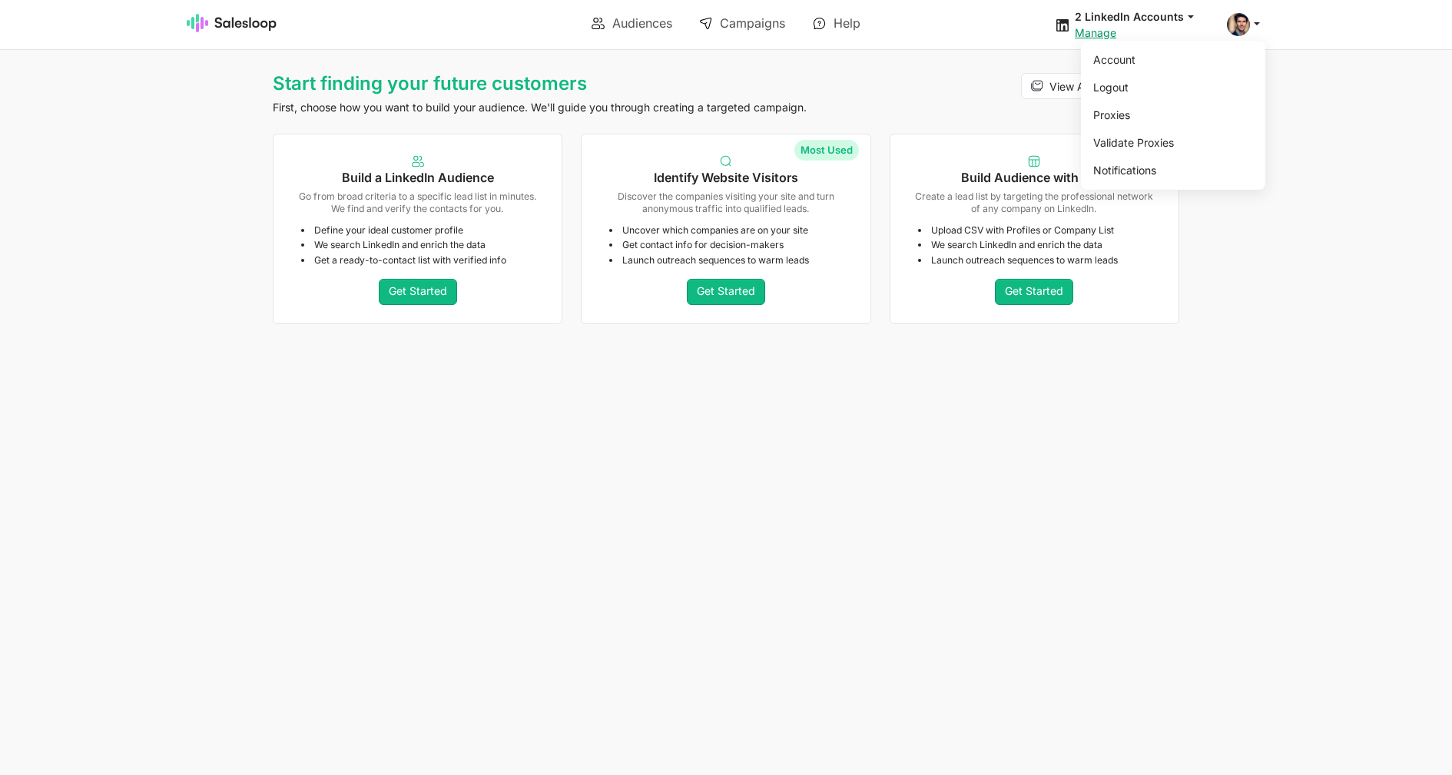
click at [1247, 26] on span at bounding box center [1238, 24] width 23 height 23
click at [1190, 78] on link "Logout" at bounding box center [1170, 88] width 166 height 26
click at [1236, 22] on span at bounding box center [1238, 24] width 23 height 23
click at [1173, 67] on link "Account" at bounding box center [1170, 60] width 166 height 26
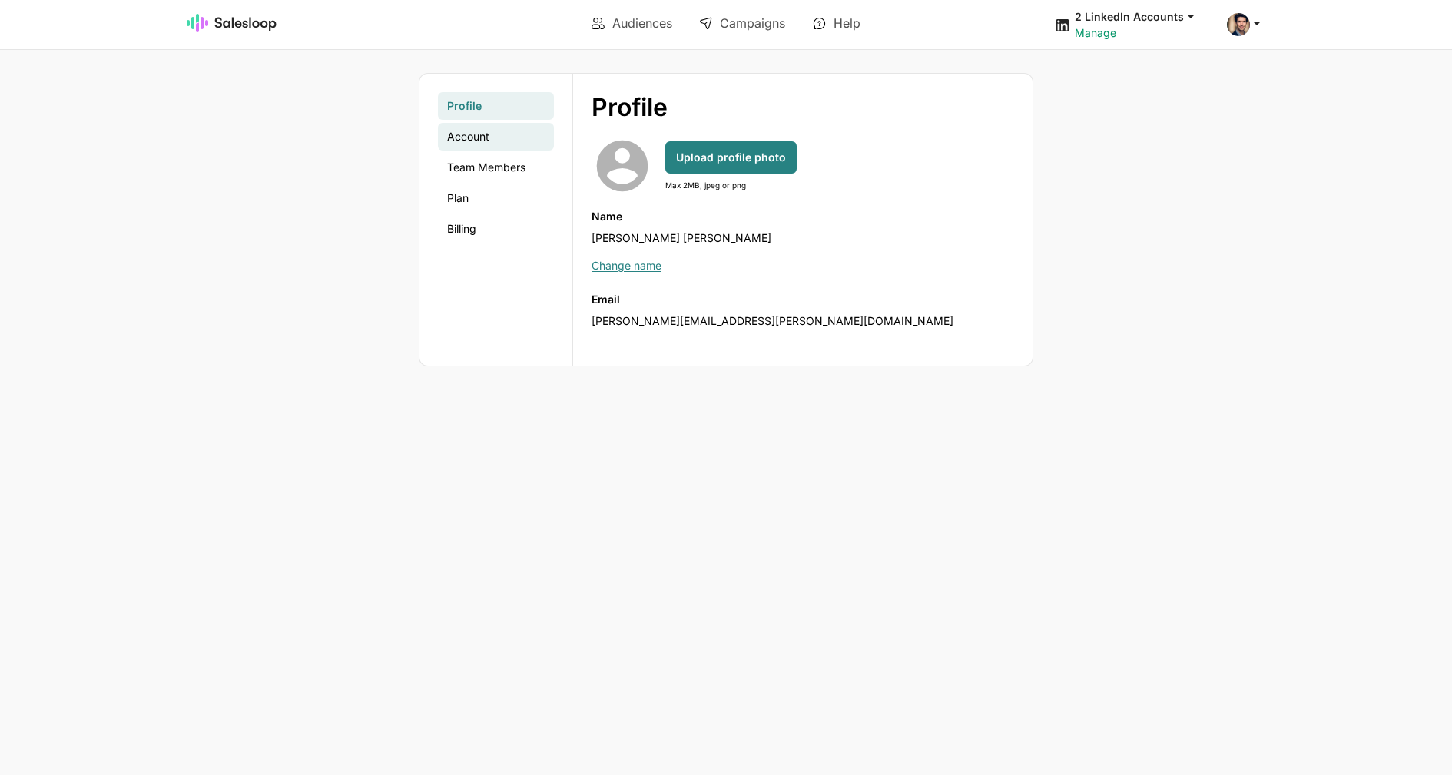
click at [486, 141] on link "Account" at bounding box center [496, 137] width 116 height 28
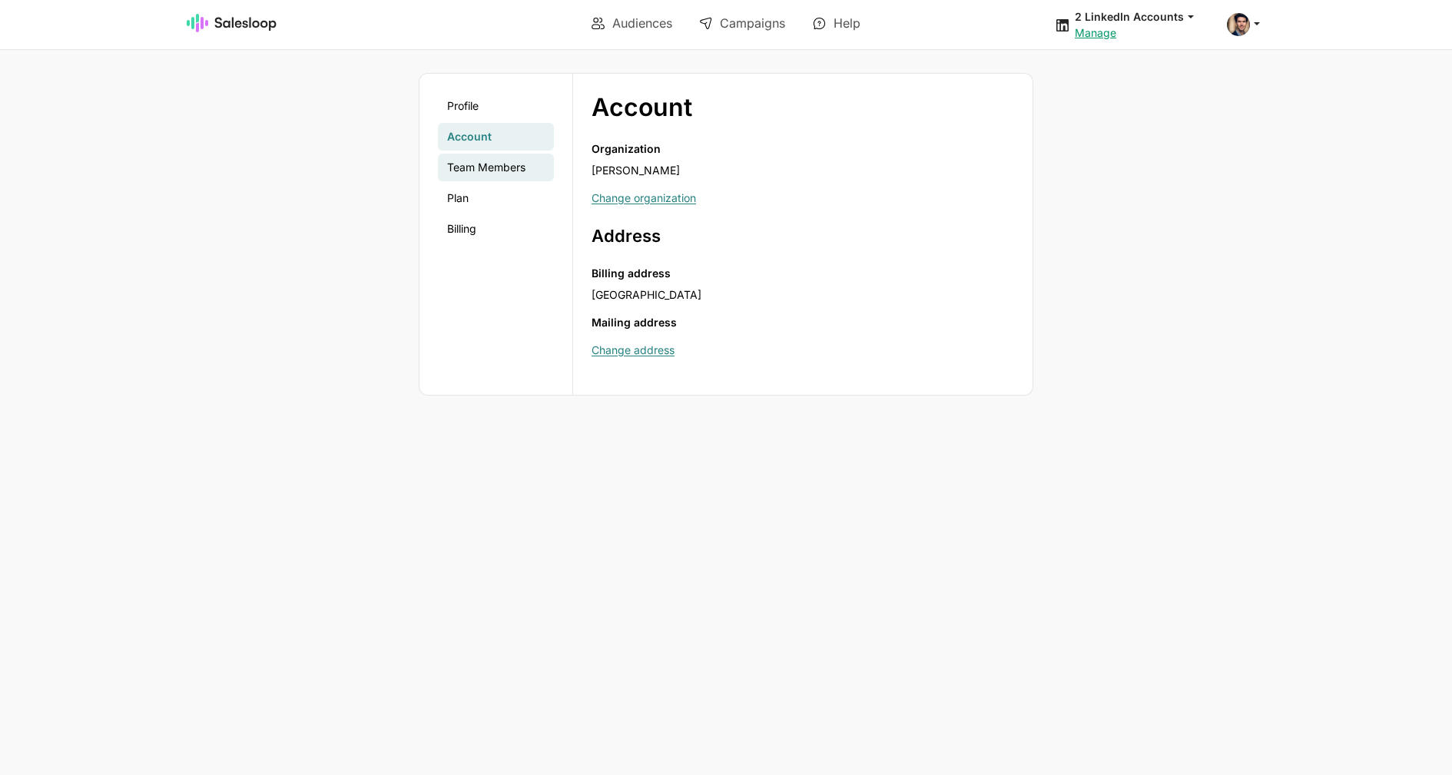
click at [476, 164] on link "Team Members" at bounding box center [496, 168] width 116 height 28
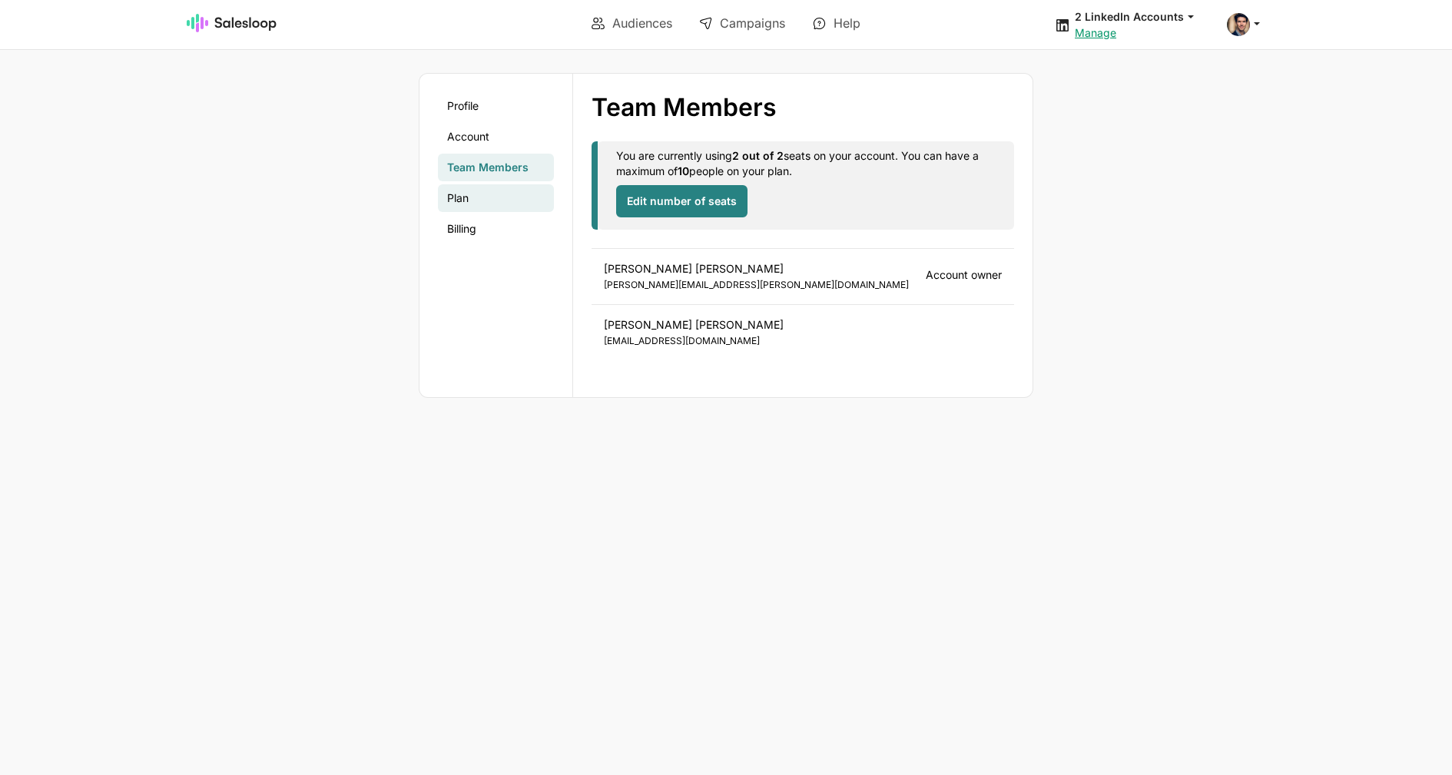
click at [513, 198] on link "Plan" at bounding box center [496, 198] width 116 height 28
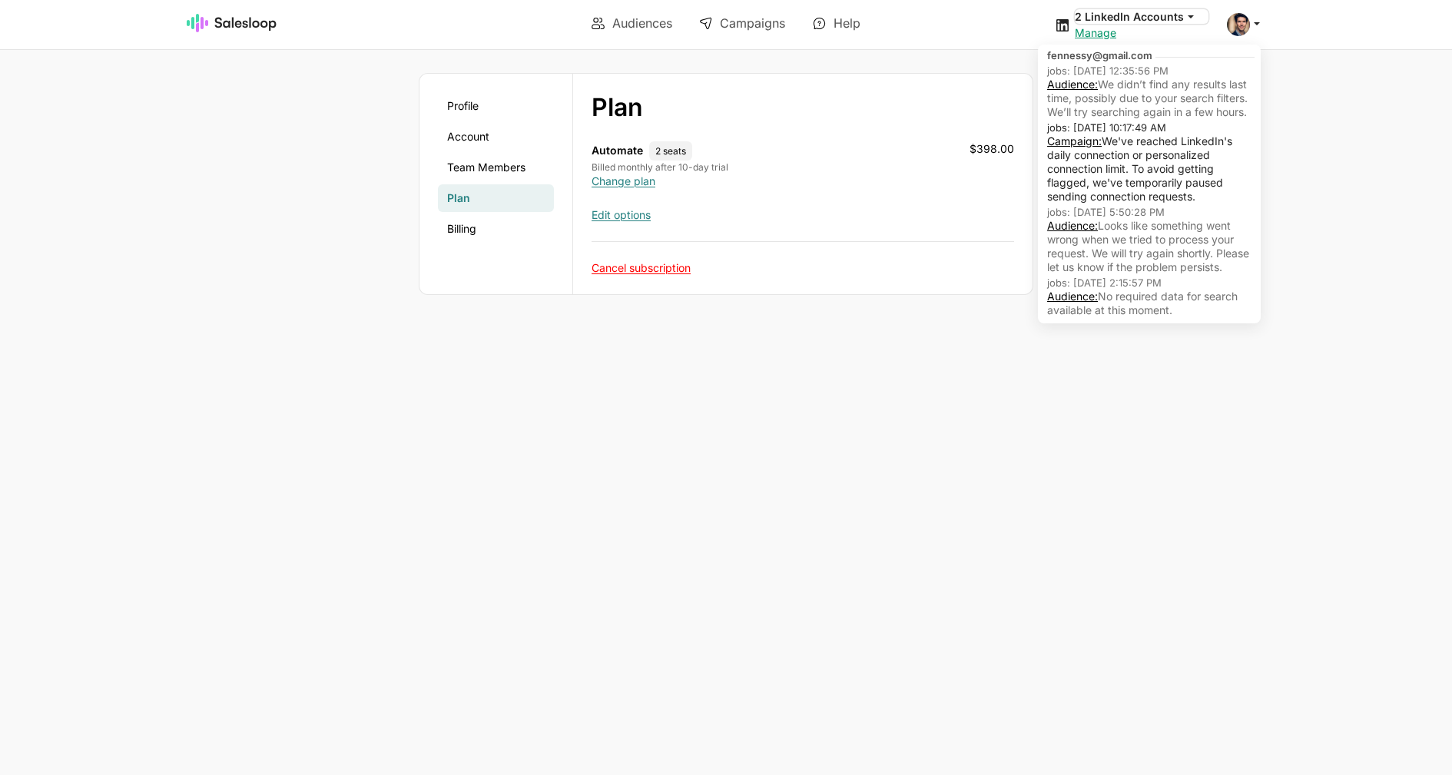
click at [1176, 20] on button "2 LinkedIn Accounts" at bounding box center [1142, 16] width 134 height 15
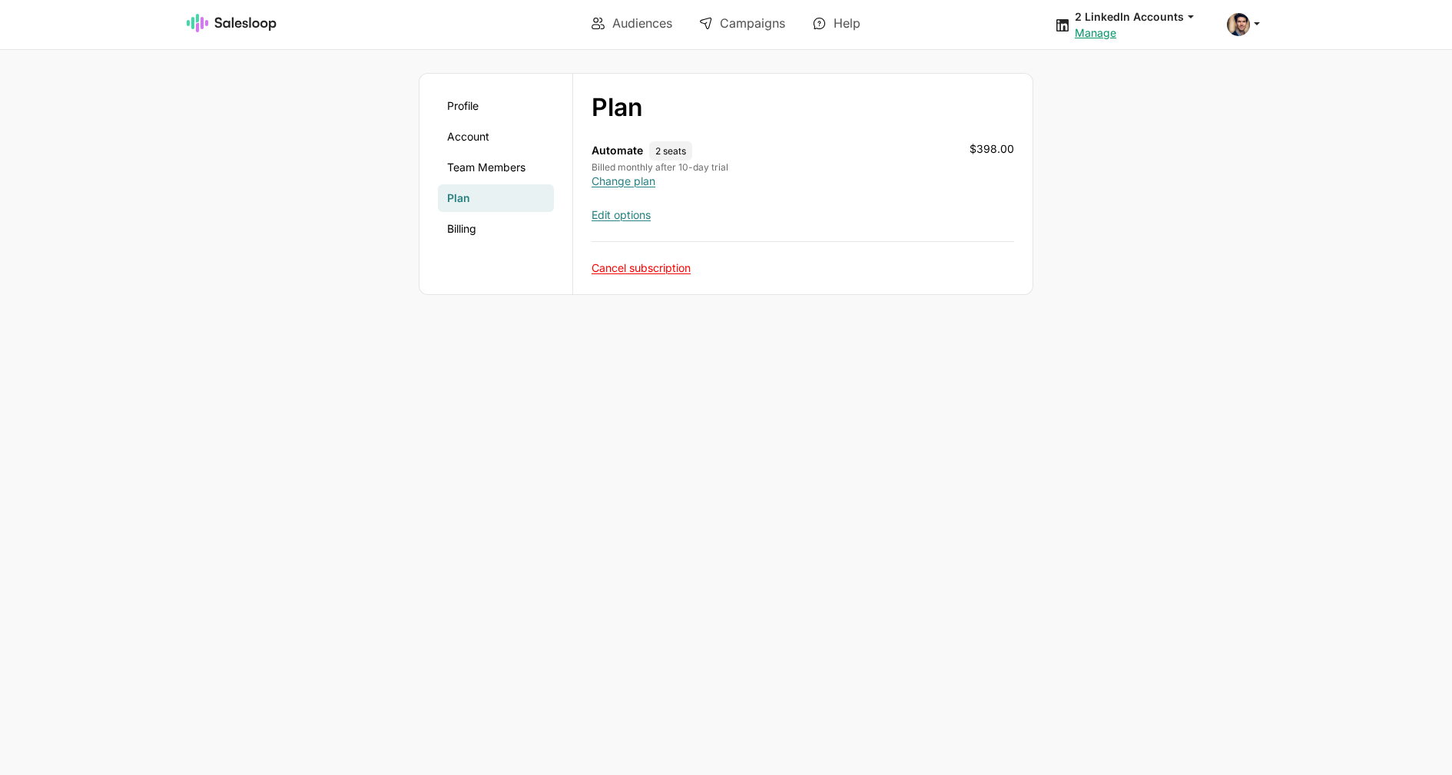
click at [1252, 39] on section "2 LinkedIn Accounts jobs: 8/18/2025, 12:35:56 PM Audience: We didn’t find any r…" at bounding box center [1131, 24] width 270 height 49
click at [1252, 30] on div at bounding box center [1246, 24] width 38 height 23
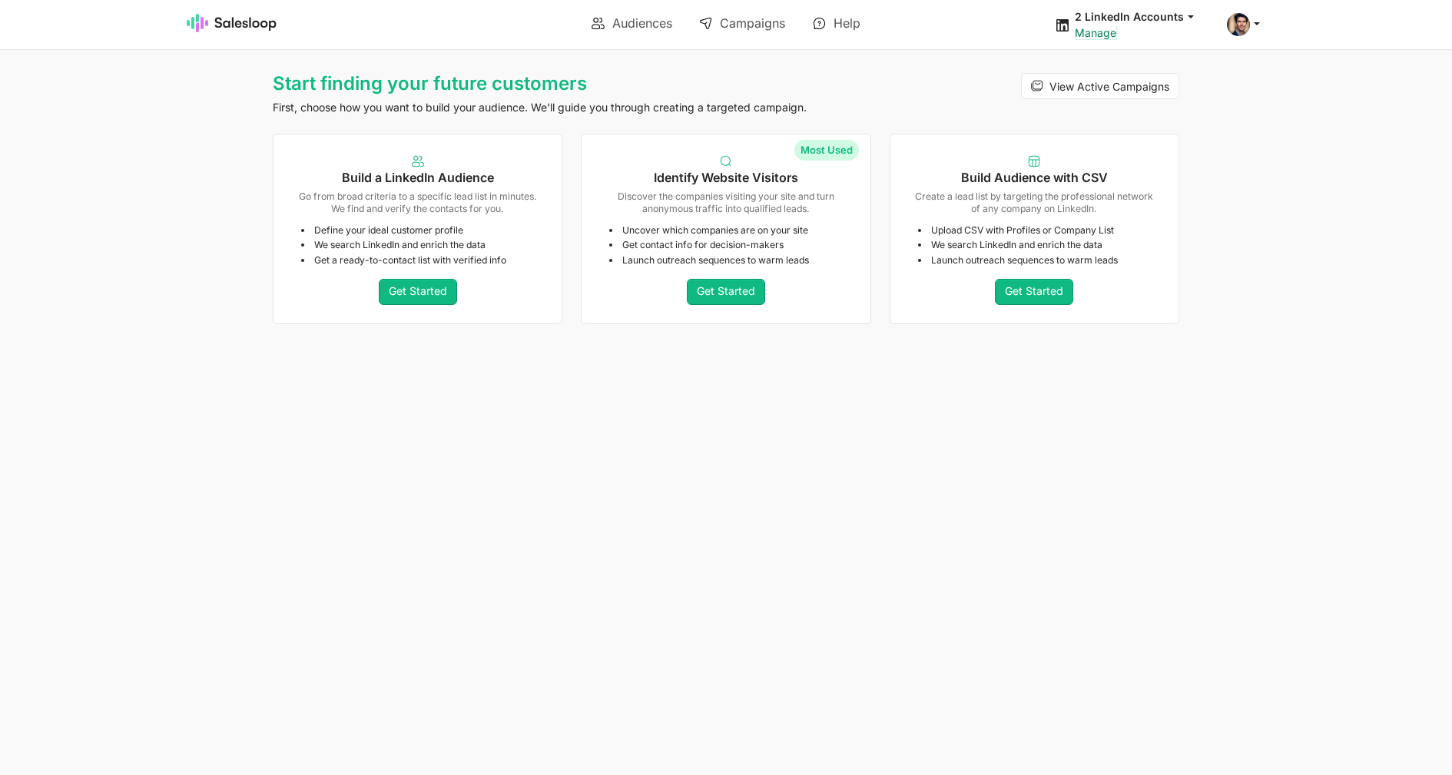
click at [1108, 34] on link "Manage" at bounding box center [1095, 32] width 41 height 13
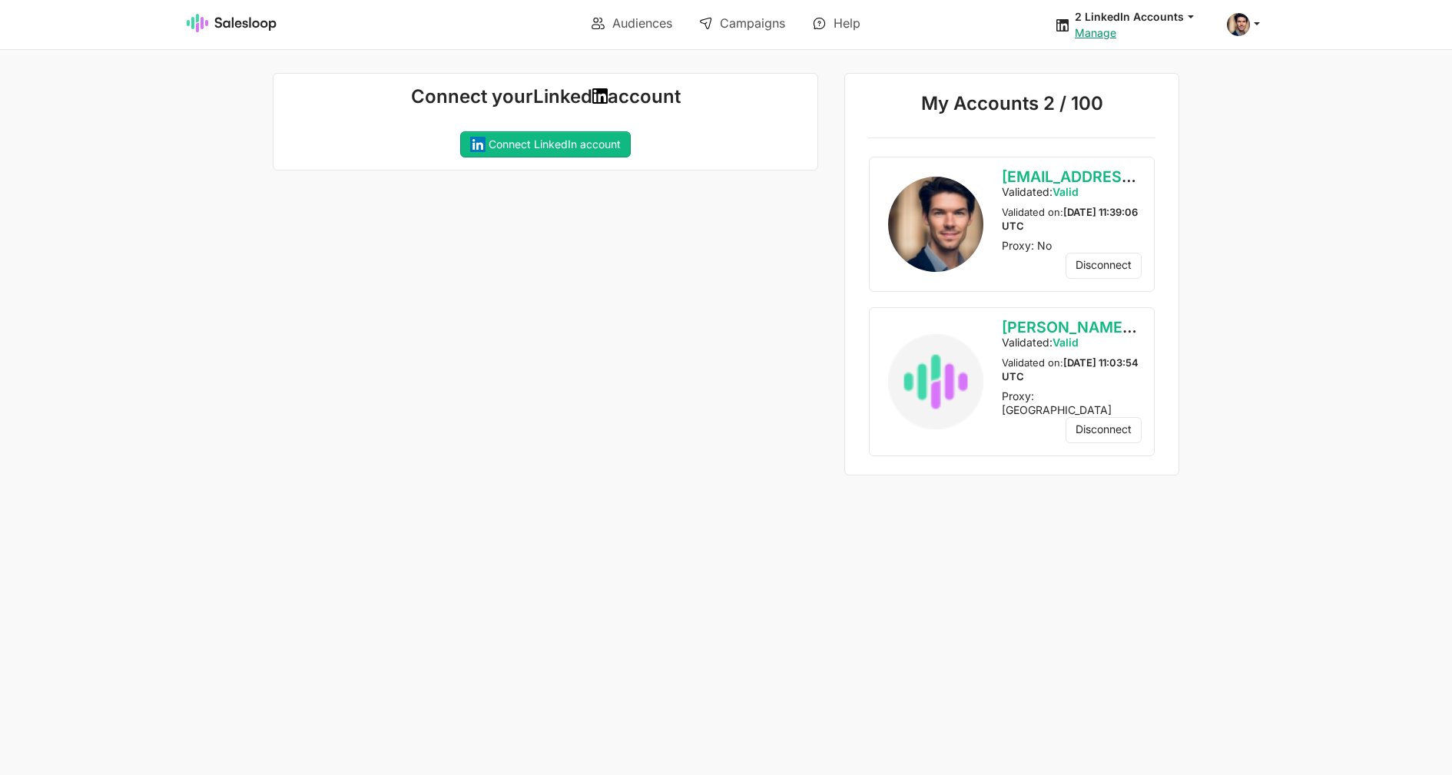
click at [1296, 32] on div "Audiences Campaigns Help 2 LinkedIn Accounts jobs: 8/18/2025, 12:35:56 PM Audie…" at bounding box center [726, 25] width 1452 height 50
click at [1241, 19] on span at bounding box center [1238, 24] width 23 height 23
click at [1170, 85] on link "Logout" at bounding box center [1170, 88] width 166 height 26
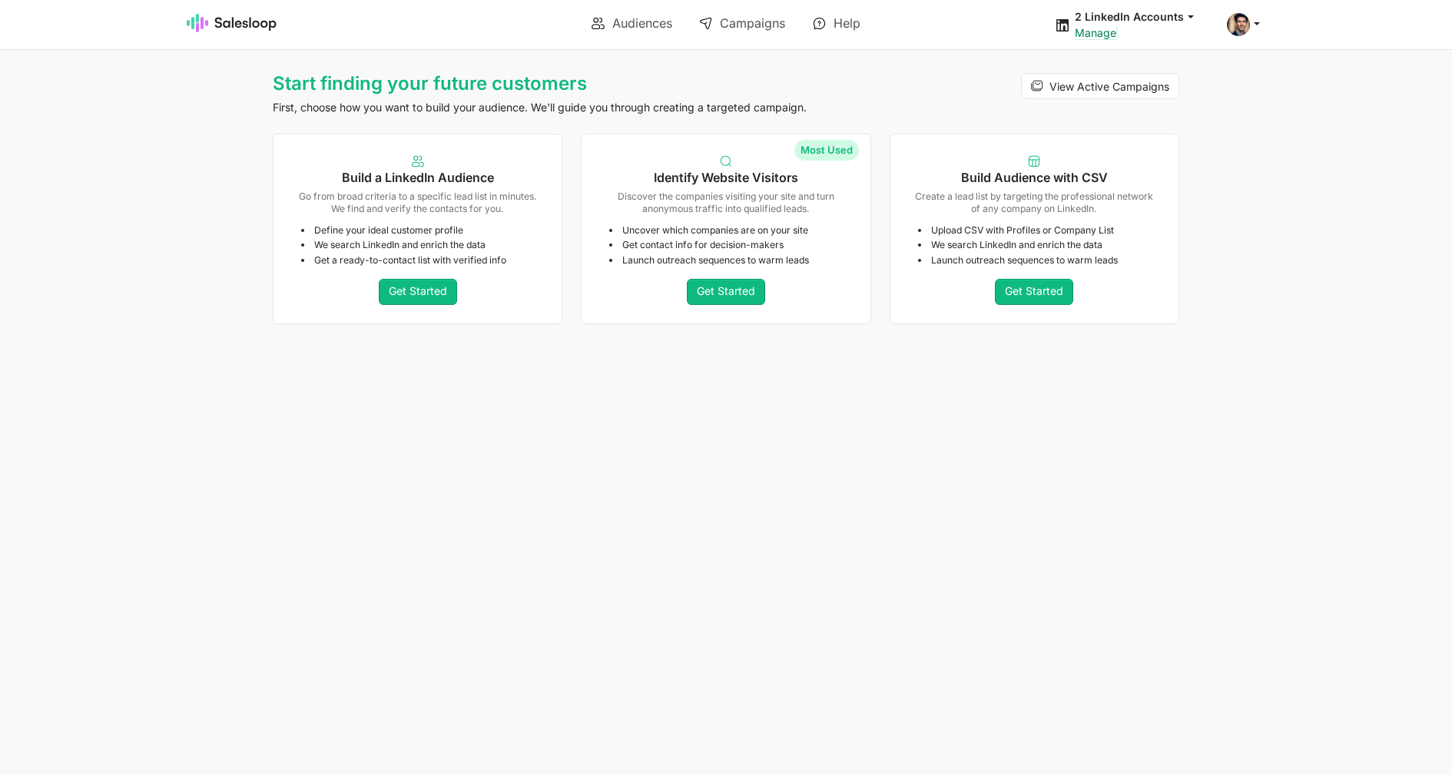
click at [1093, 29] on link "Manage" at bounding box center [1095, 32] width 41 height 13
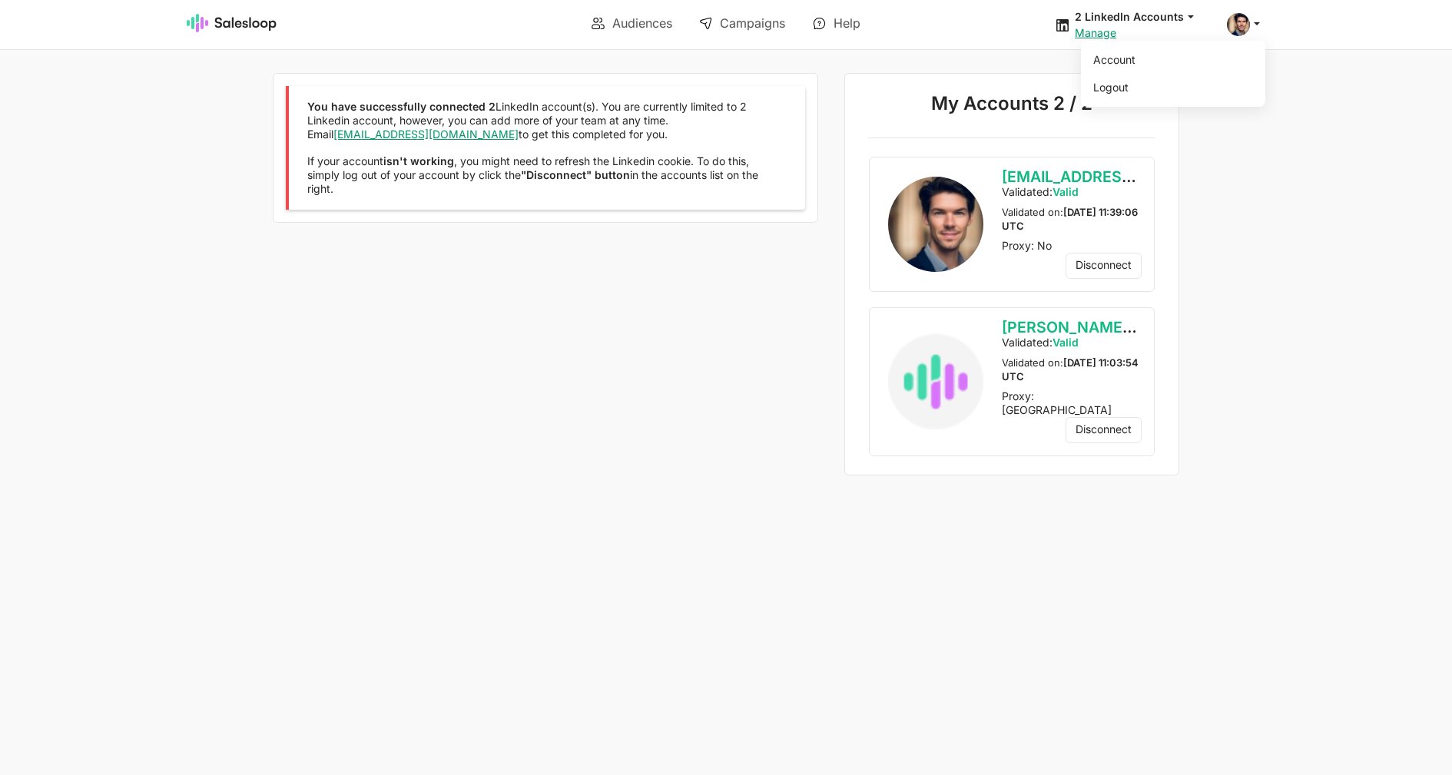
click at [1232, 32] on span at bounding box center [1238, 24] width 23 height 23
click at [1182, 62] on link "Account" at bounding box center [1170, 60] width 166 height 26
